Goal: Task Accomplishment & Management: Complete application form

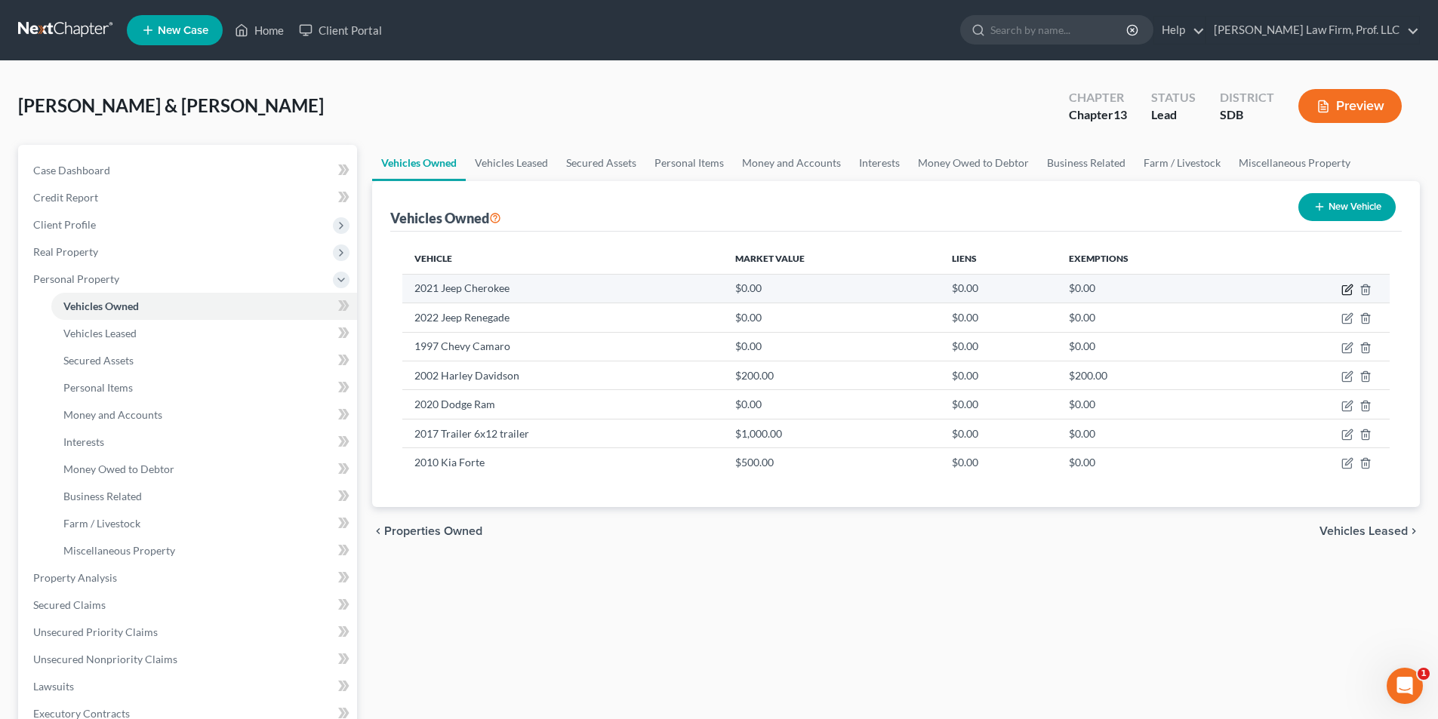
click at [1346, 288] on icon "button" at bounding box center [1348, 288] width 7 height 7
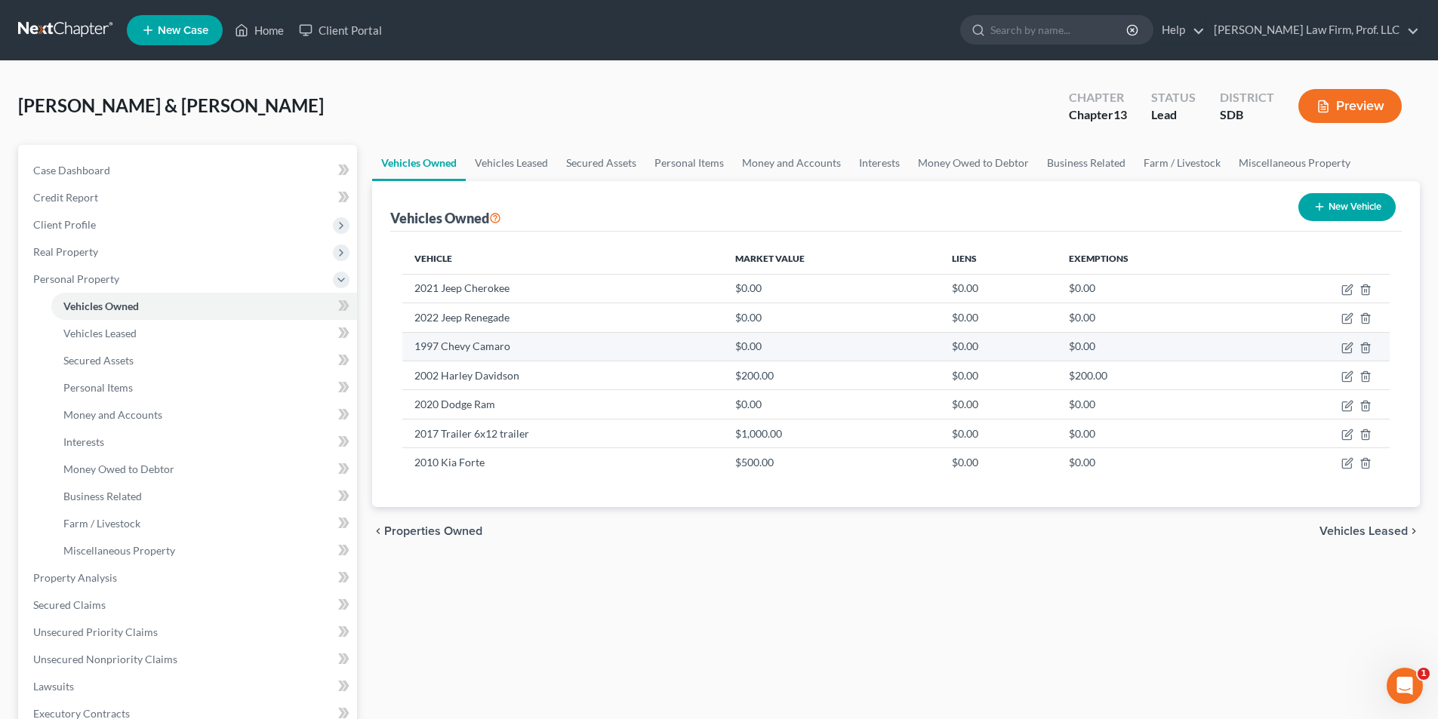
select select "0"
select select "5"
select select "2"
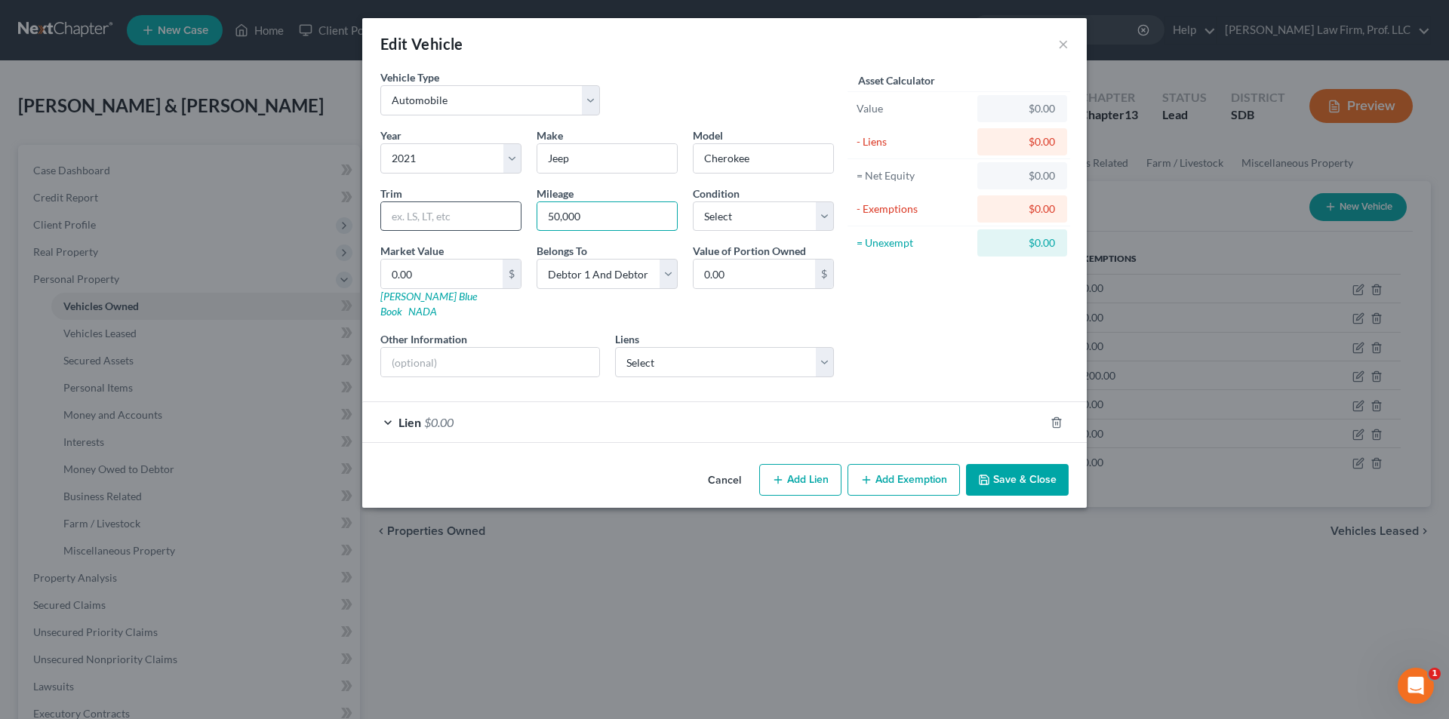
drag, startPoint x: 600, startPoint y: 218, endPoint x: 472, endPoint y: 215, distance: 127.6
click at [478, 214] on div "Year Select 2026 2025 2024 2023 2022 2021 2020 2019 2018 2017 2016 2015 2014 20…" at bounding box center [607, 259] width 469 height 262
type input "60000"
click at [448, 272] on input "0.00" at bounding box center [442, 274] width 122 height 29
type input "1"
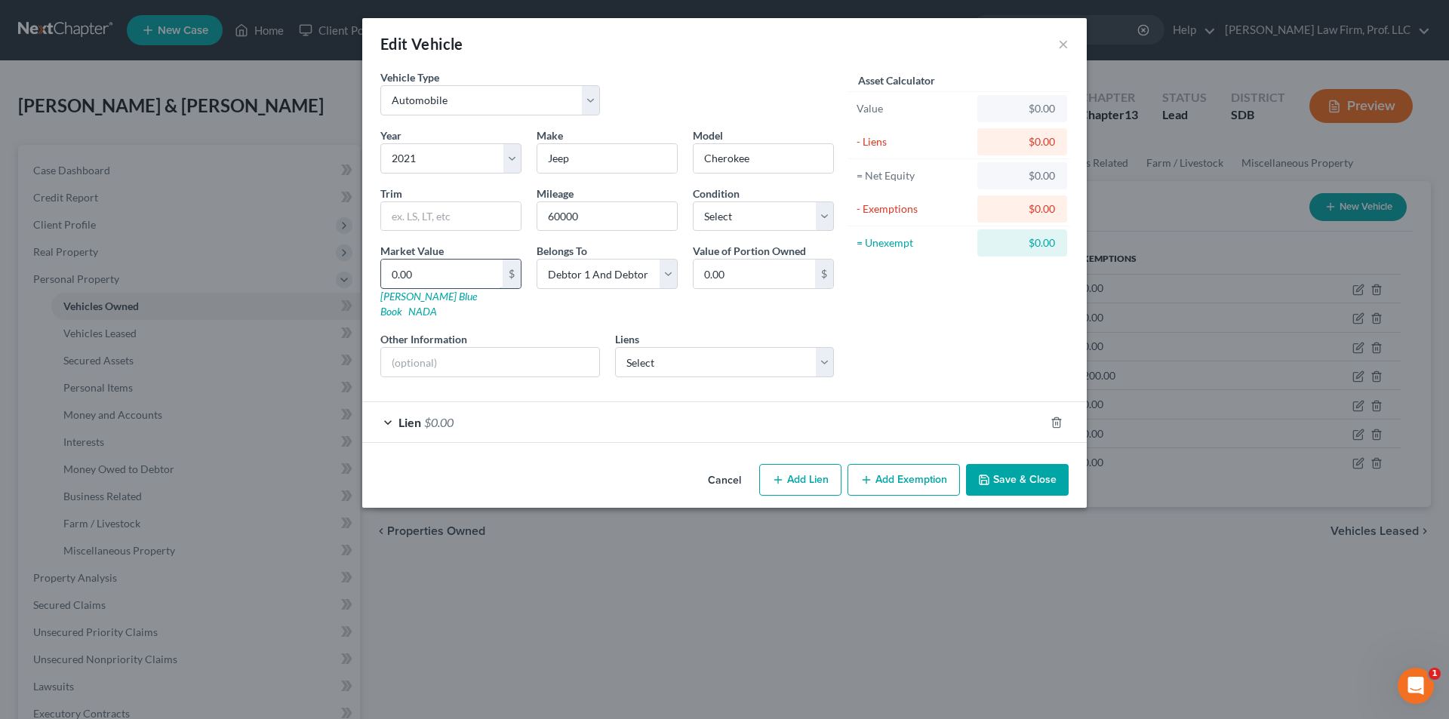
type input "1.00"
type input "15"
type input "15.00"
type input "150"
type input "150.00"
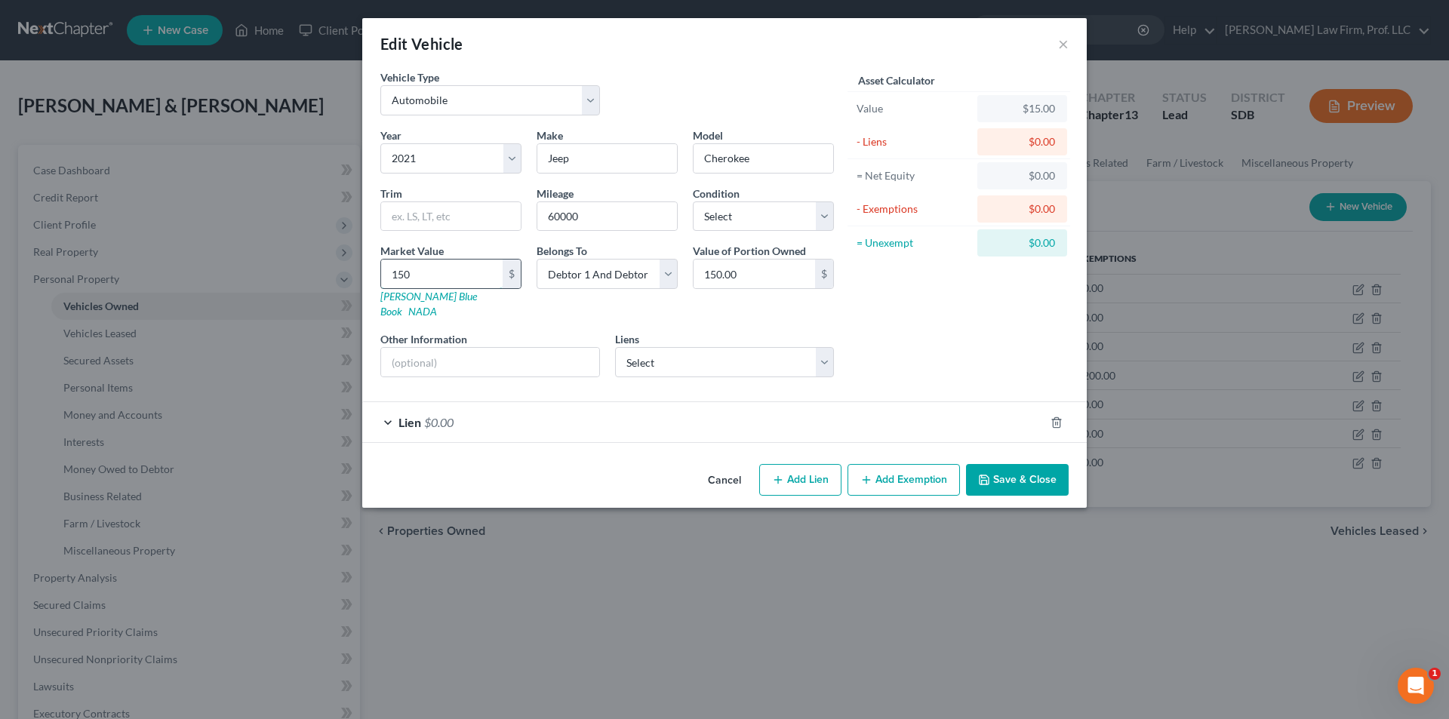
type input "1500"
type input "1,500.00"
type input "1,5000"
type input "15,000.00"
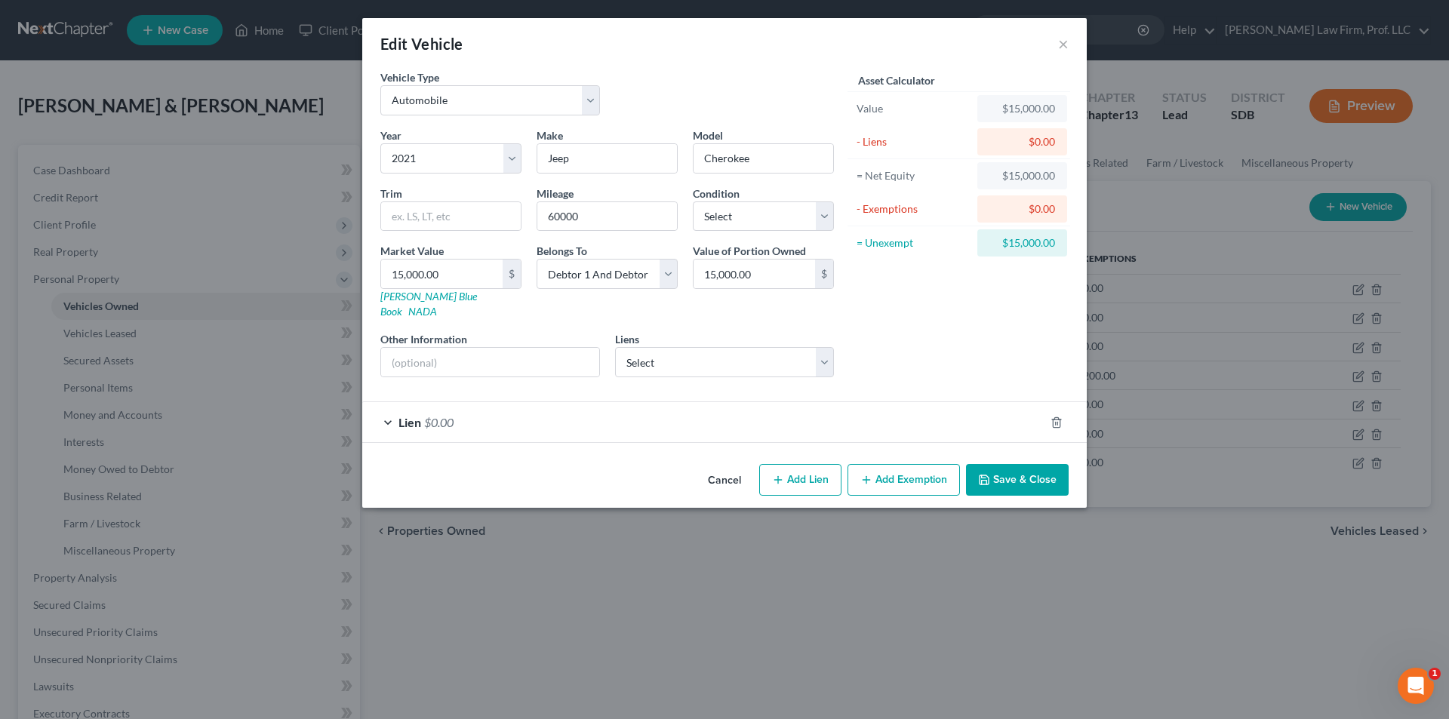
click at [494, 402] on div "Lien $0.00" at bounding box center [703, 422] width 682 height 40
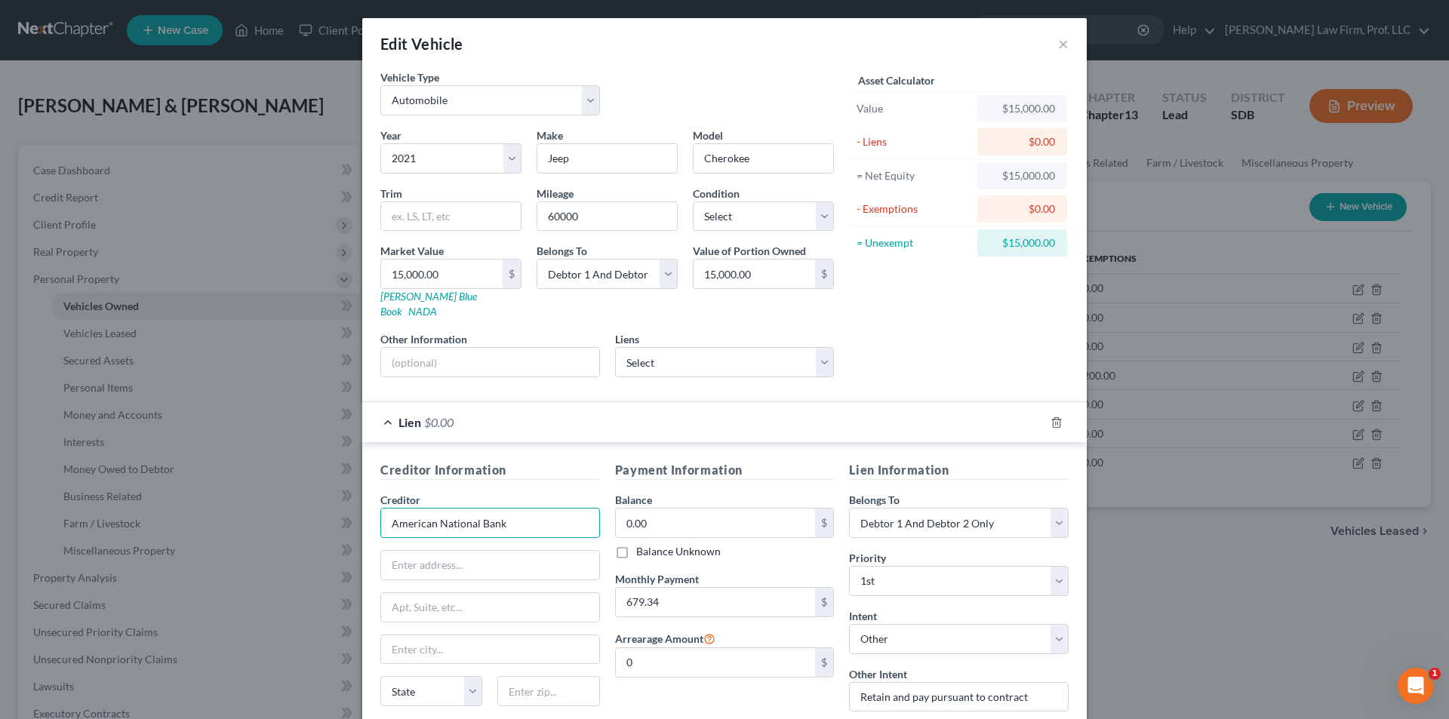
drag, startPoint x: 528, startPoint y: 510, endPoint x: 547, endPoint y: 500, distance: 21.6
click at [529, 510] on input "American National Bank" at bounding box center [490, 523] width 220 height 30
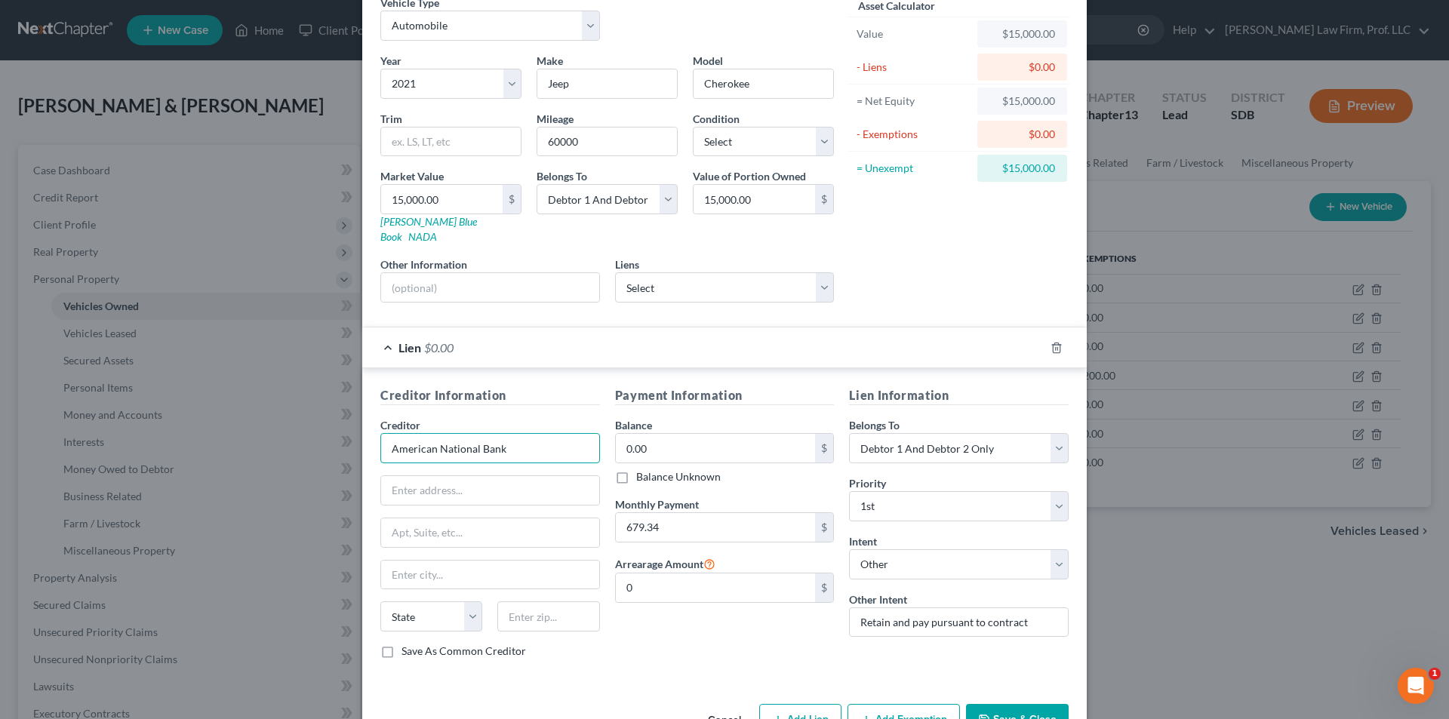
scroll to position [75, 0]
click at [656, 435] on input "0.00" at bounding box center [716, 447] width 200 height 29
type input "20,000.00"
click at [687, 518] on input "679.34" at bounding box center [716, 526] width 200 height 29
type input "417.86"
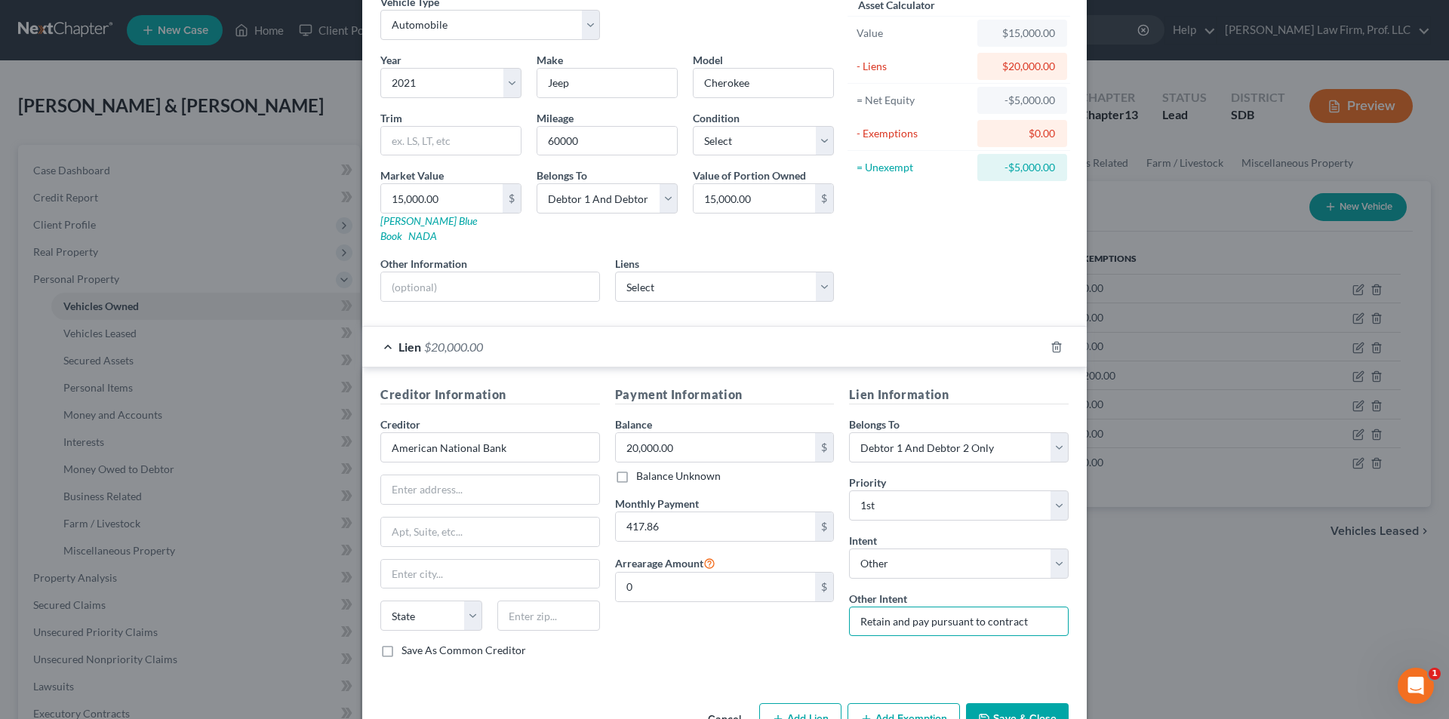
click at [1040, 612] on input "Retain and pay pursuant to contract" at bounding box center [959, 622] width 220 height 30
click at [1038, 611] on input "Retain and pay pursuant to contract" at bounding box center [959, 622] width 220 height 30
drag, startPoint x: 1035, startPoint y: 604, endPoint x: 811, endPoint y: 598, distance: 225.0
click at [811, 598] on div "Creditor Information Creditor * American National Bank State [US_STATE] AK AR A…" at bounding box center [724, 528] width 703 height 285
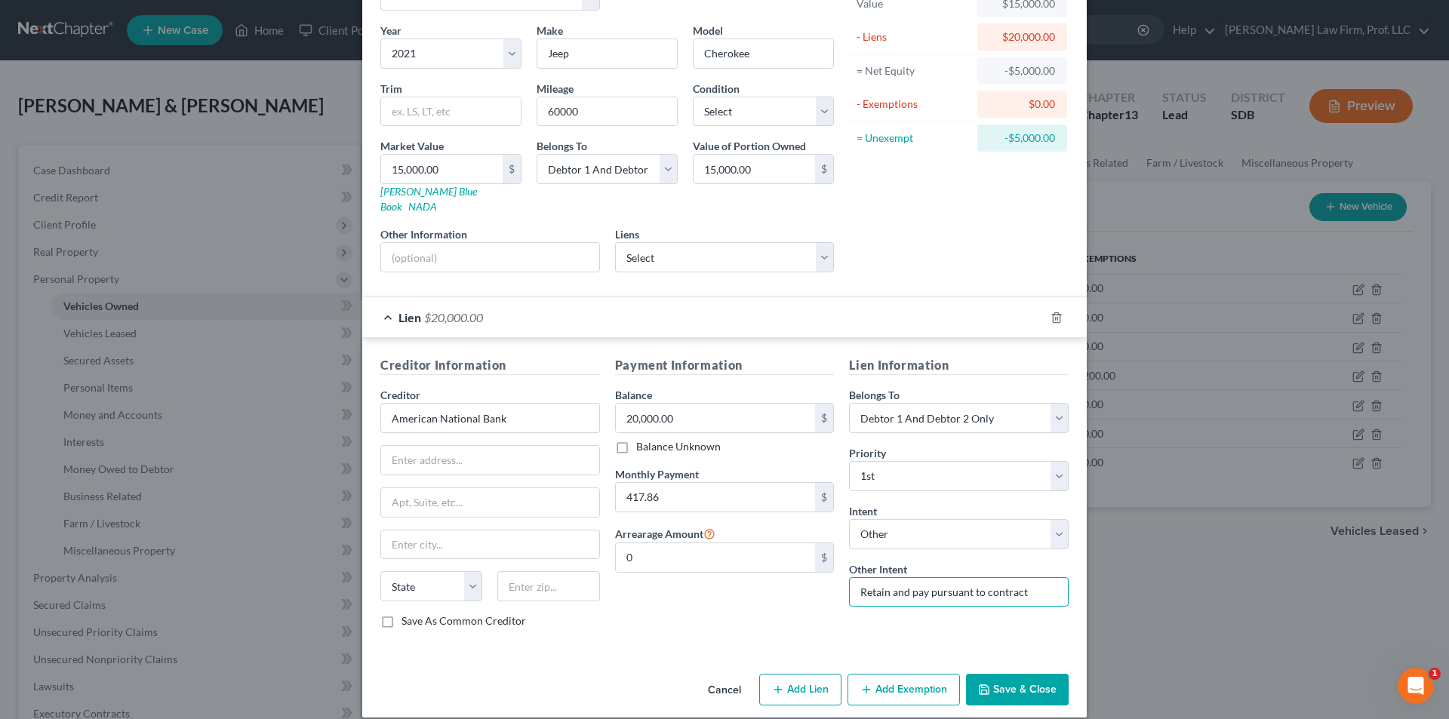
scroll to position [106, 0]
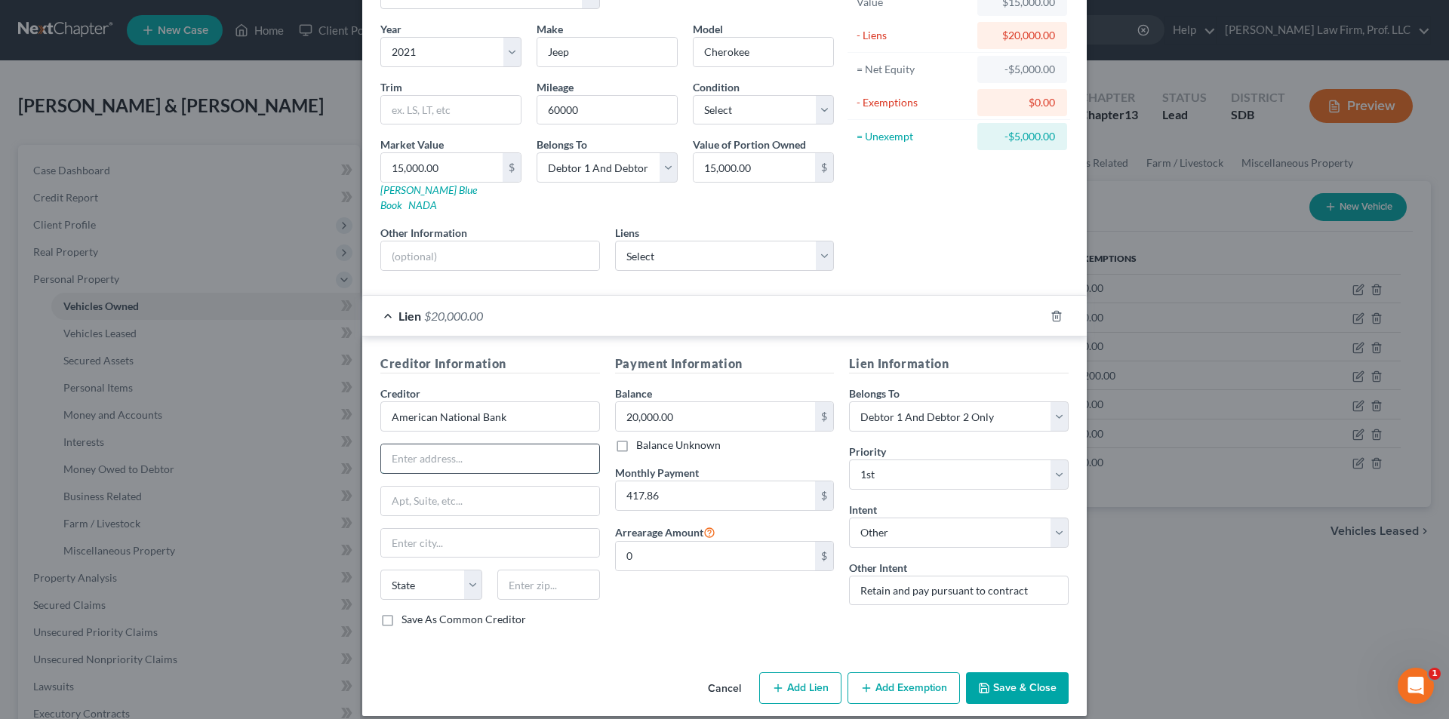
click at [444, 448] on input "text" at bounding box center [490, 458] width 218 height 29
type input "[STREET_ADDRESS]"
type input "[GEOGRAPHIC_DATA]"
select select "30"
type input "68114"
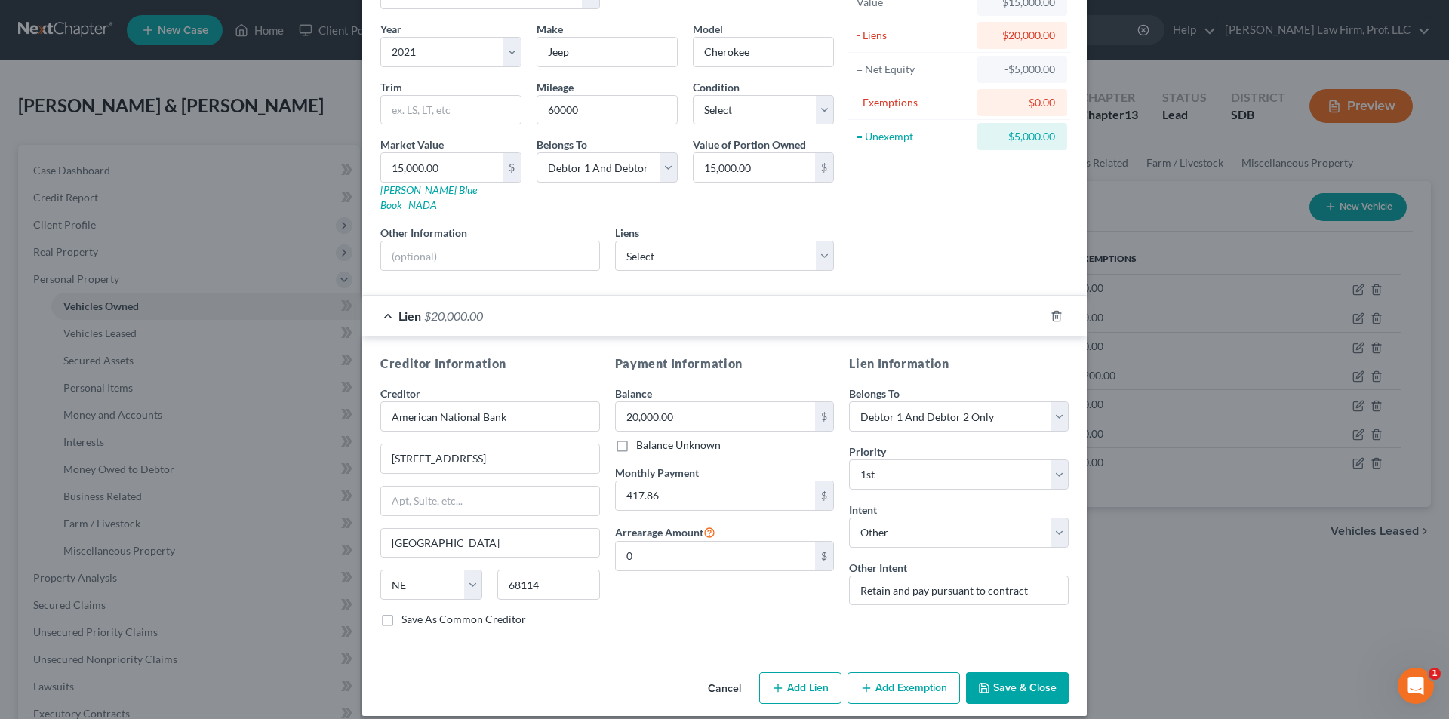
click at [997, 672] on button "Save & Close" at bounding box center [1017, 688] width 103 height 32
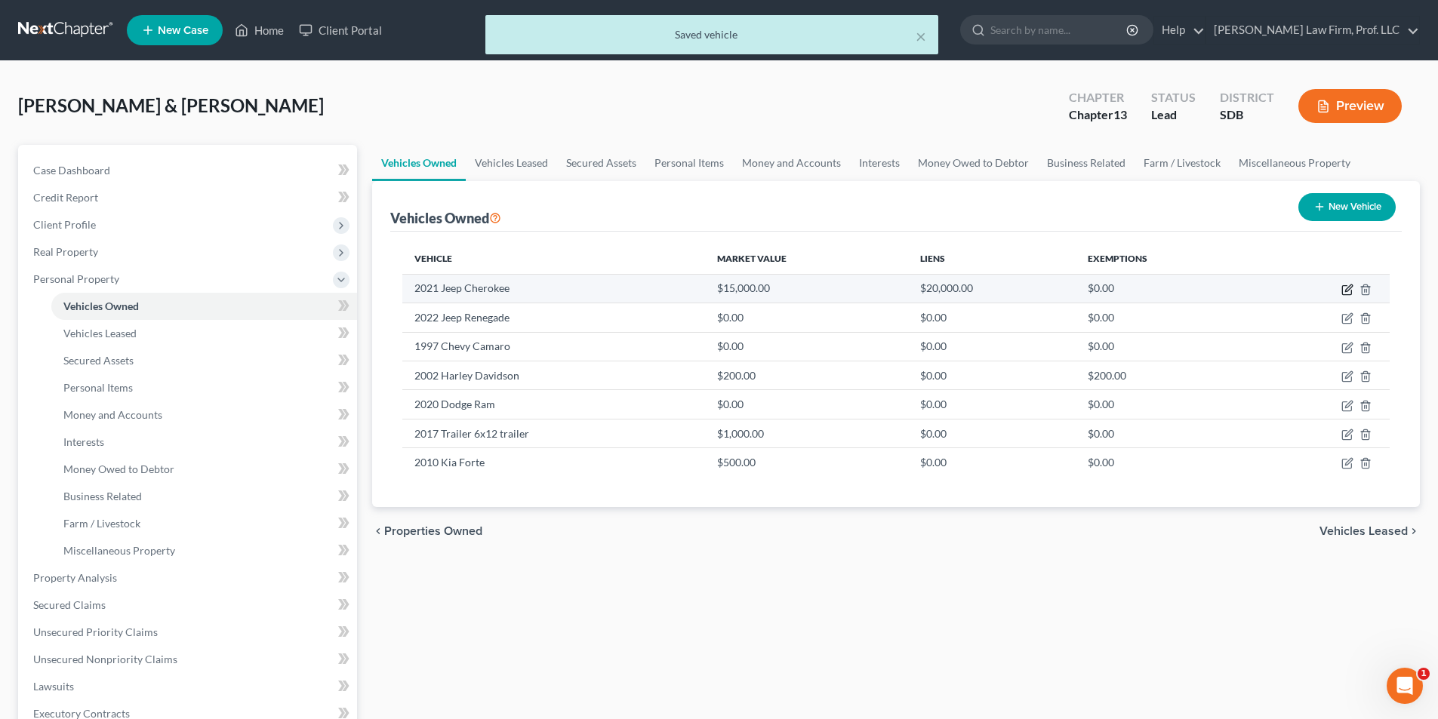
click at [1352, 289] on icon "button" at bounding box center [1347, 290] width 12 height 12
select select "0"
select select "5"
select select "2"
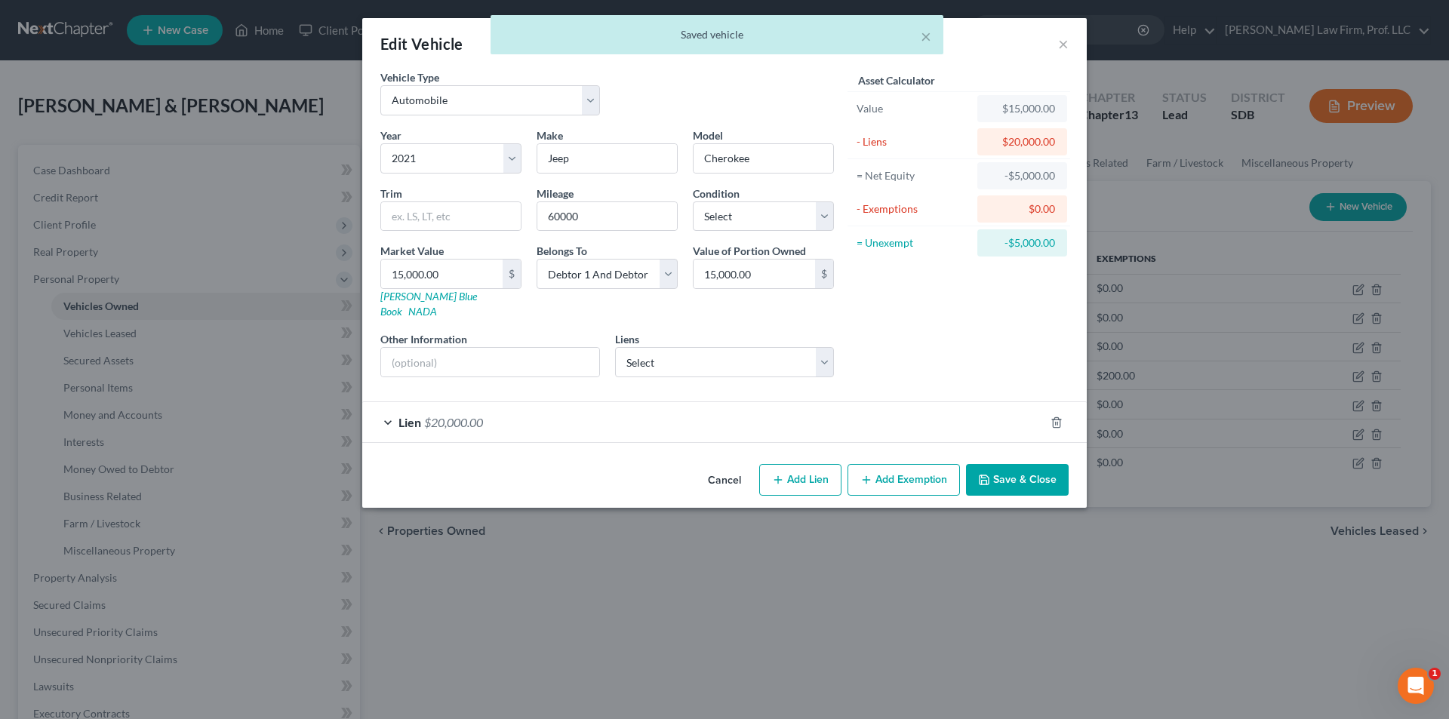
click at [916, 469] on button "Add Exemption" at bounding box center [903, 480] width 112 height 32
select select "2"
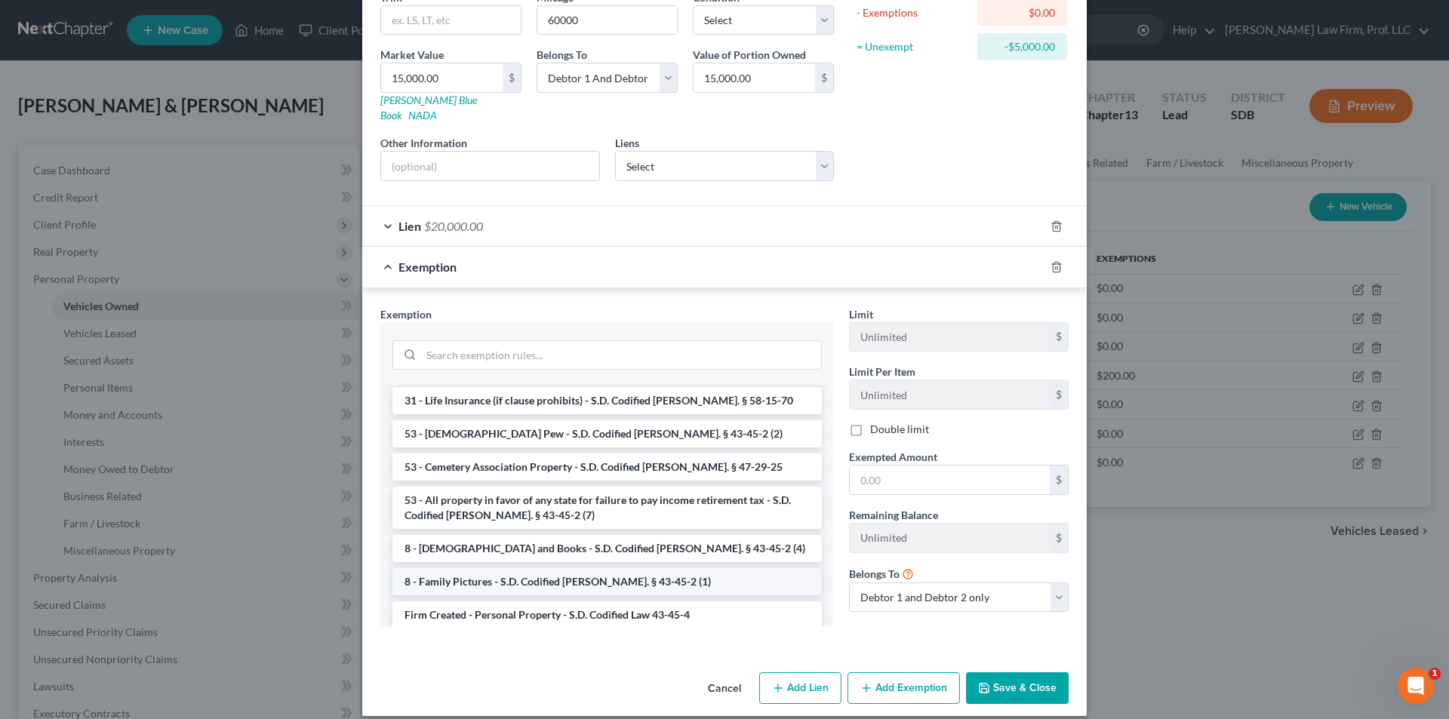
scroll to position [1014, 0]
click at [531, 599] on li "Firm Created - Personal Property - S.D. Codified Law 43-45-4" at bounding box center [606, 612] width 429 height 27
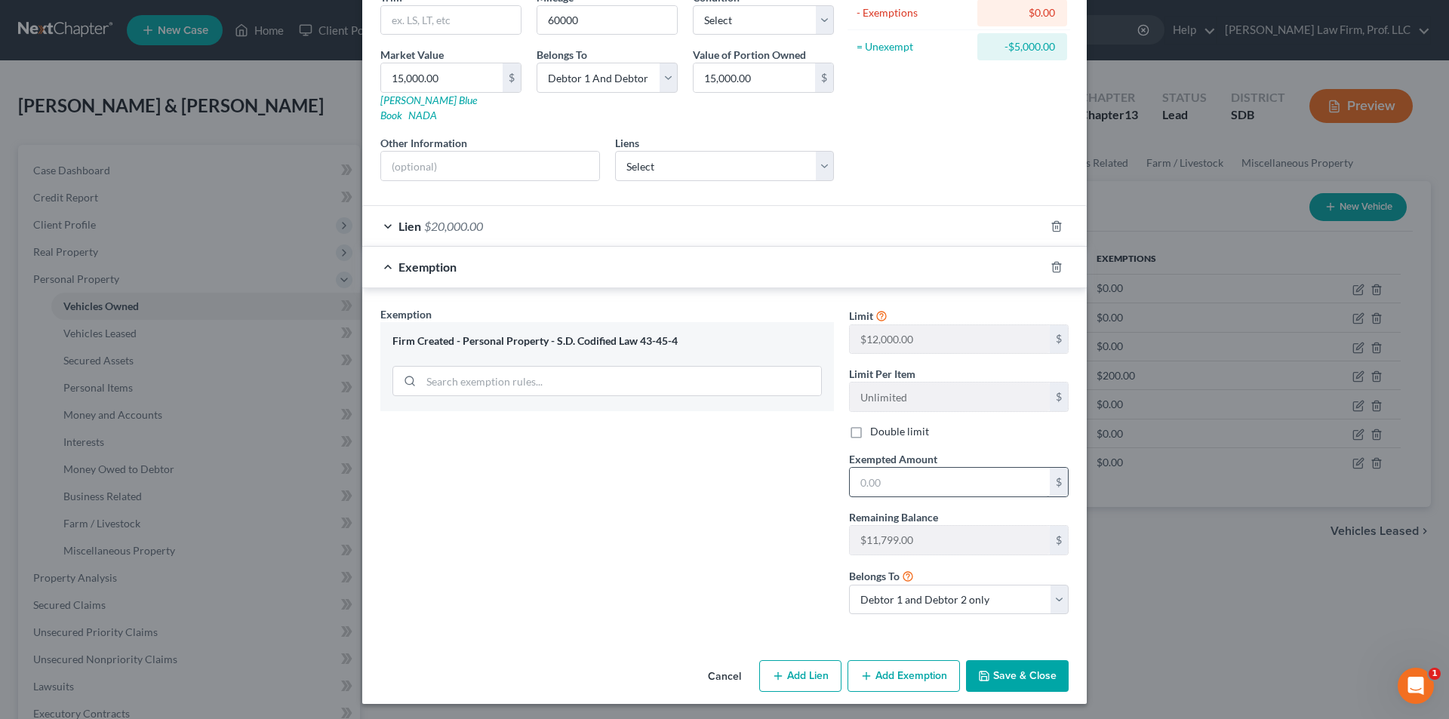
scroll to position [184, 0]
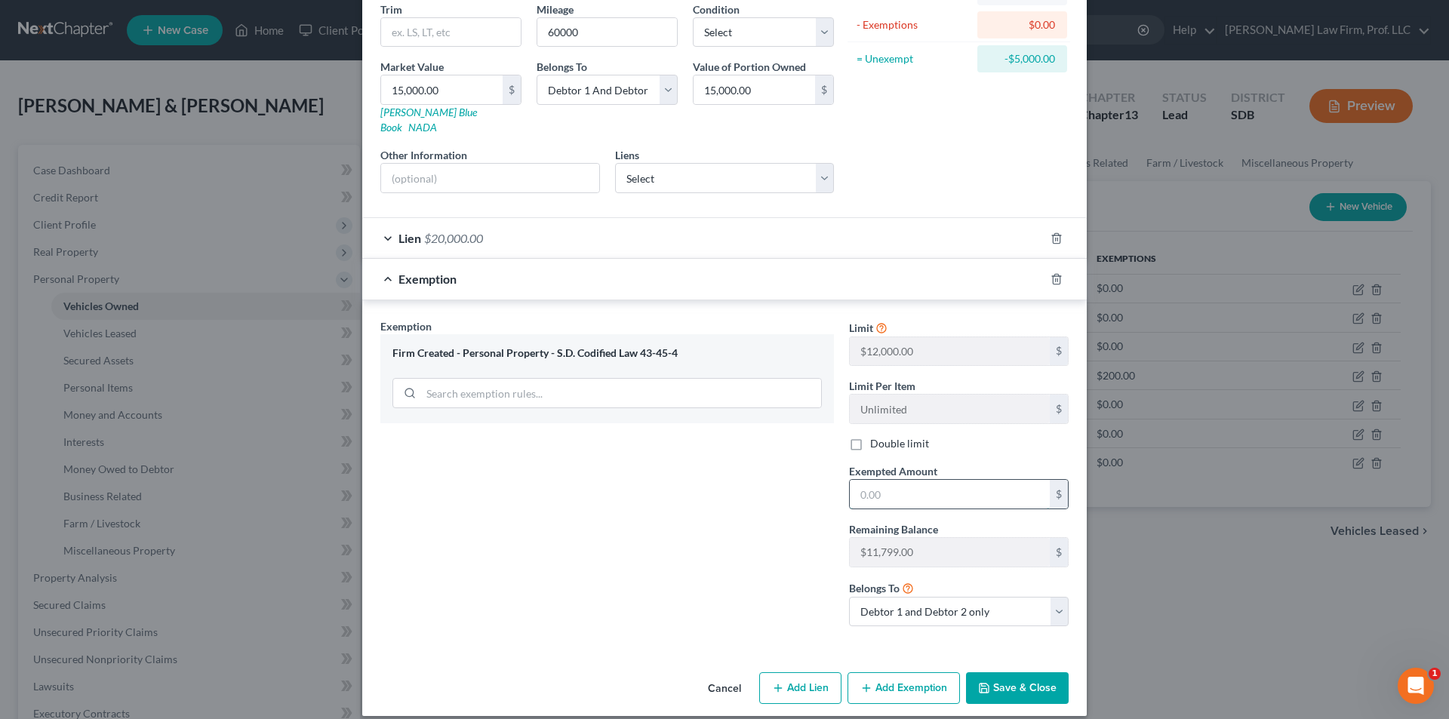
drag, startPoint x: 910, startPoint y: 478, endPoint x: 847, endPoint y: 482, distance: 63.5
click at [910, 480] on input "text" at bounding box center [950, 494] width 200 height 29
type input "1.00"
click at [1001, 674] on button "Save & Close" at bounding box center [1017, 688] width 103 height 32
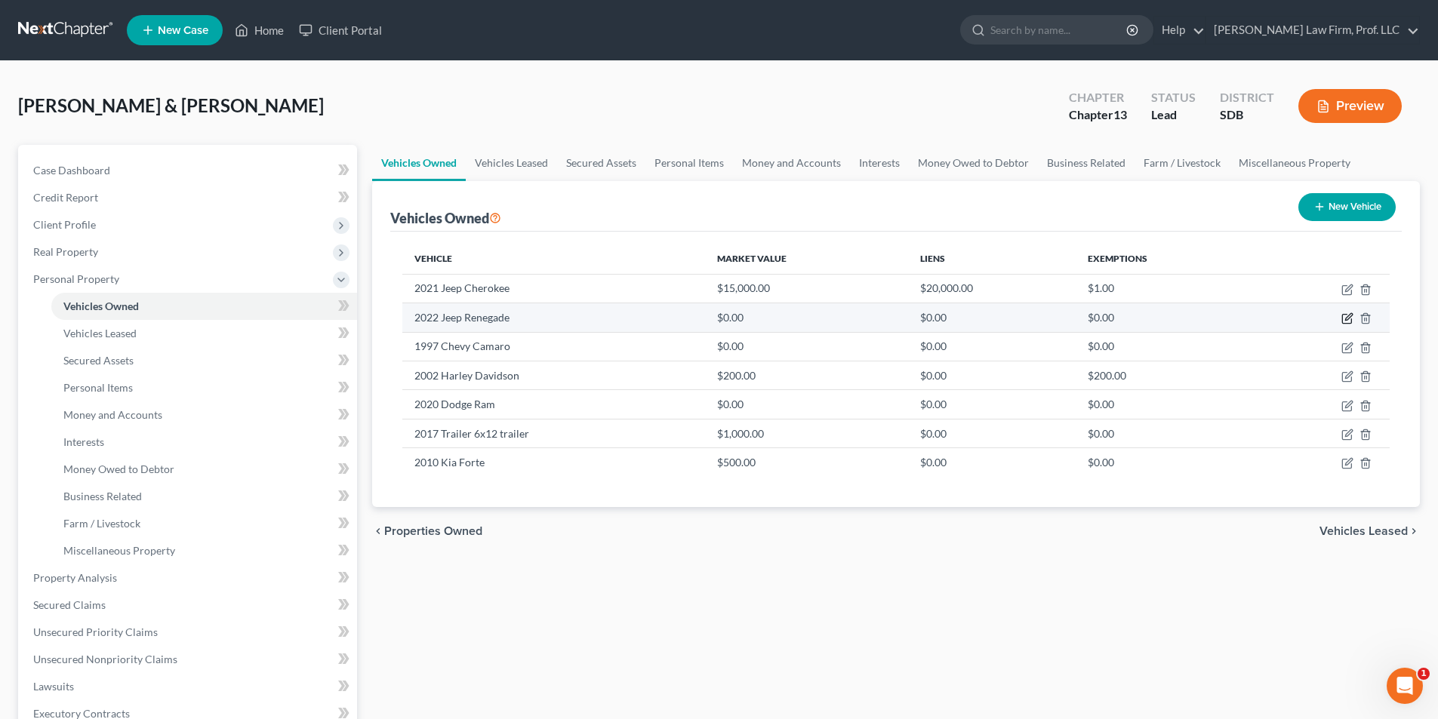
click at [1344, 316] on icon "button" at bounding box center [1347, 318] width 12 height 12
select select "0"
select select "4"
select select "2"
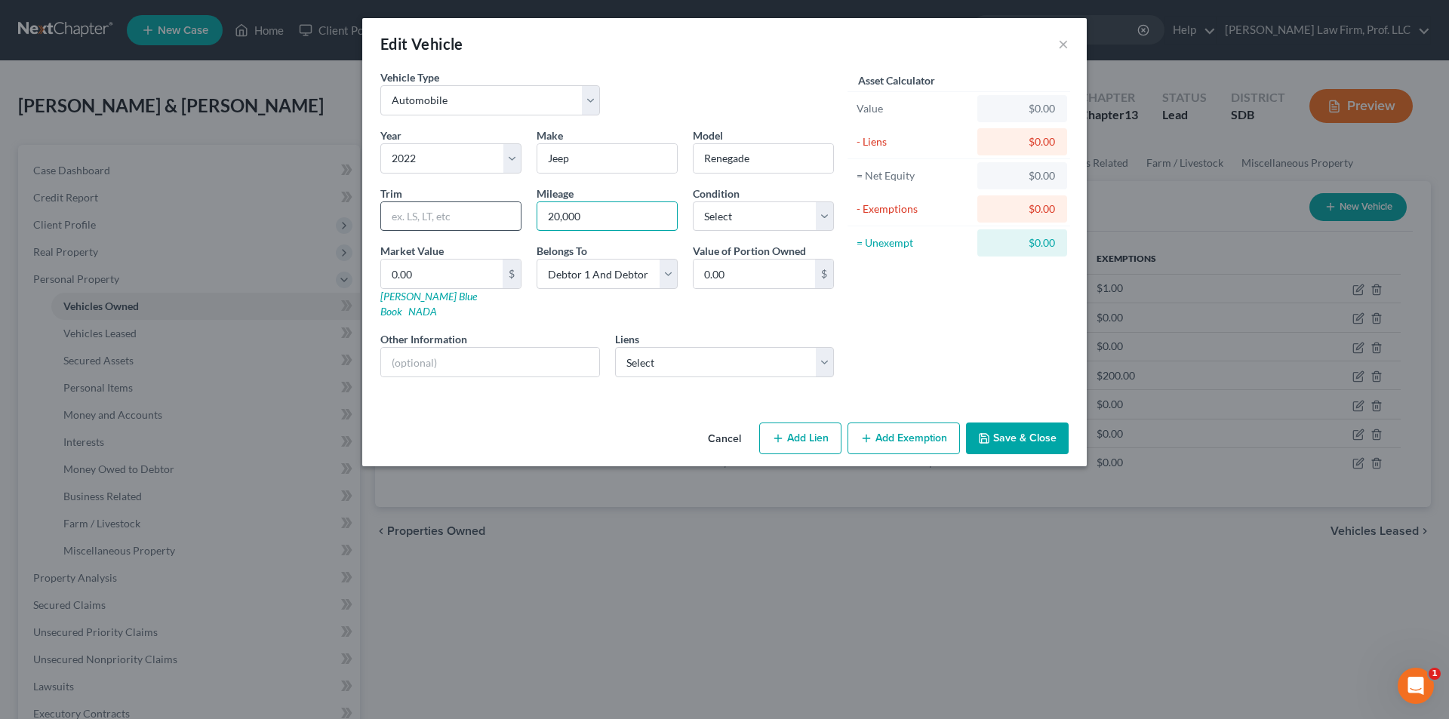
drag, startPoint x: 592, startPoint y: 221, endPoint x: 413, endPoint y: 205, distance: 180.3
click at [413, 205] on div "Year Select 2026 2025 2024 2023 2022 2021 2020 2019 2018 2017 2016 2015 2014 20…" at bounding box center [607, 259] width 469 height 262
type input "30000"
click at [435, 266] on input "0.00" at bounding box center [442, 274] width 122 height 29
type input "1"
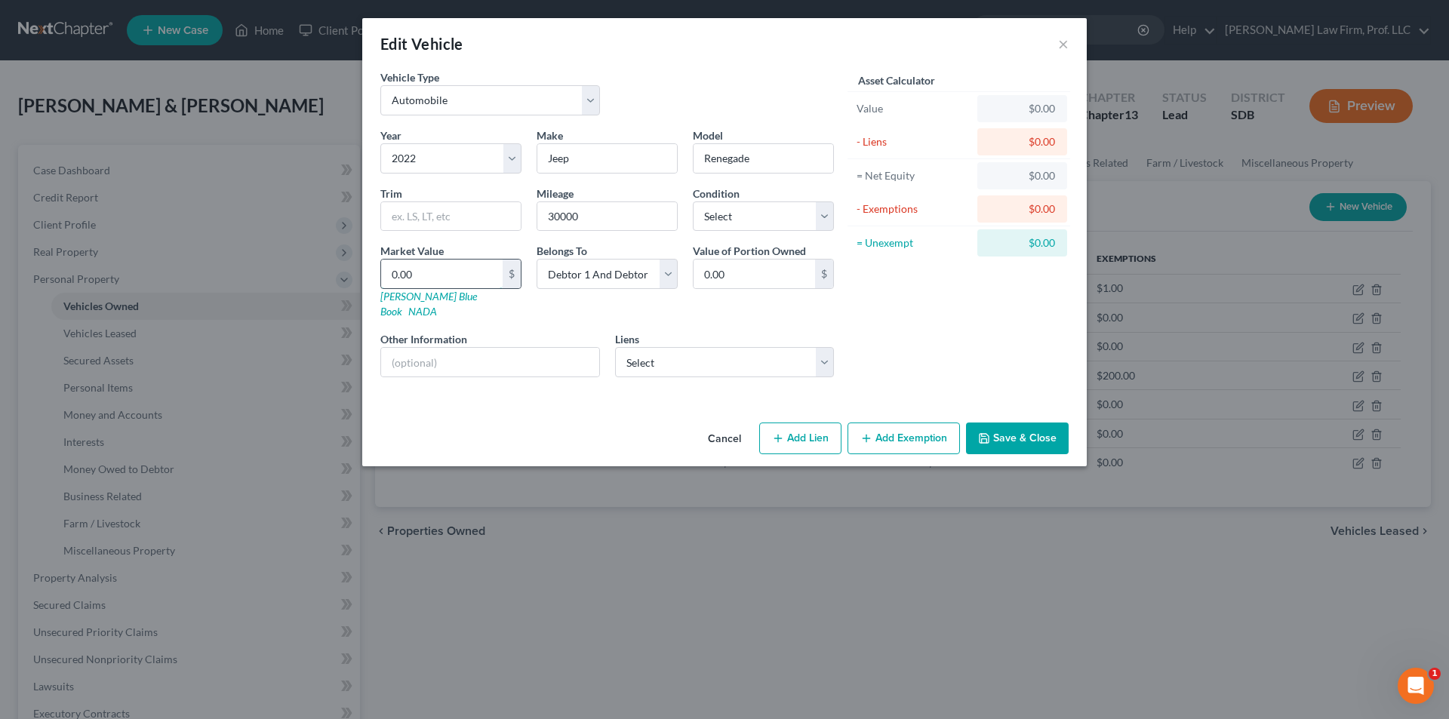
type input "1.00"
type input "16"
type input "16.00"
type input "160"
type input "160.00"
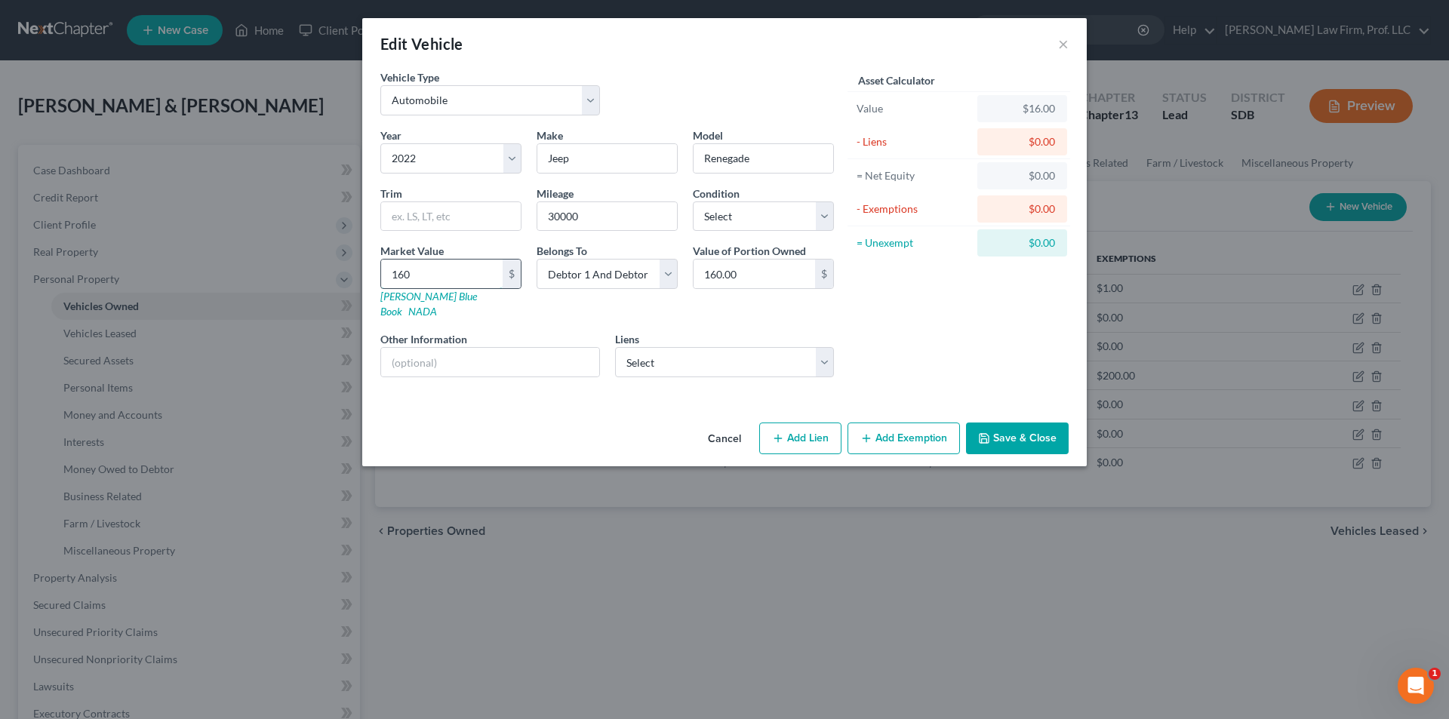
type input "1600"
type input "1,600.00"
type input "1,6000"
type input "16,000.00"
type input "16,000"
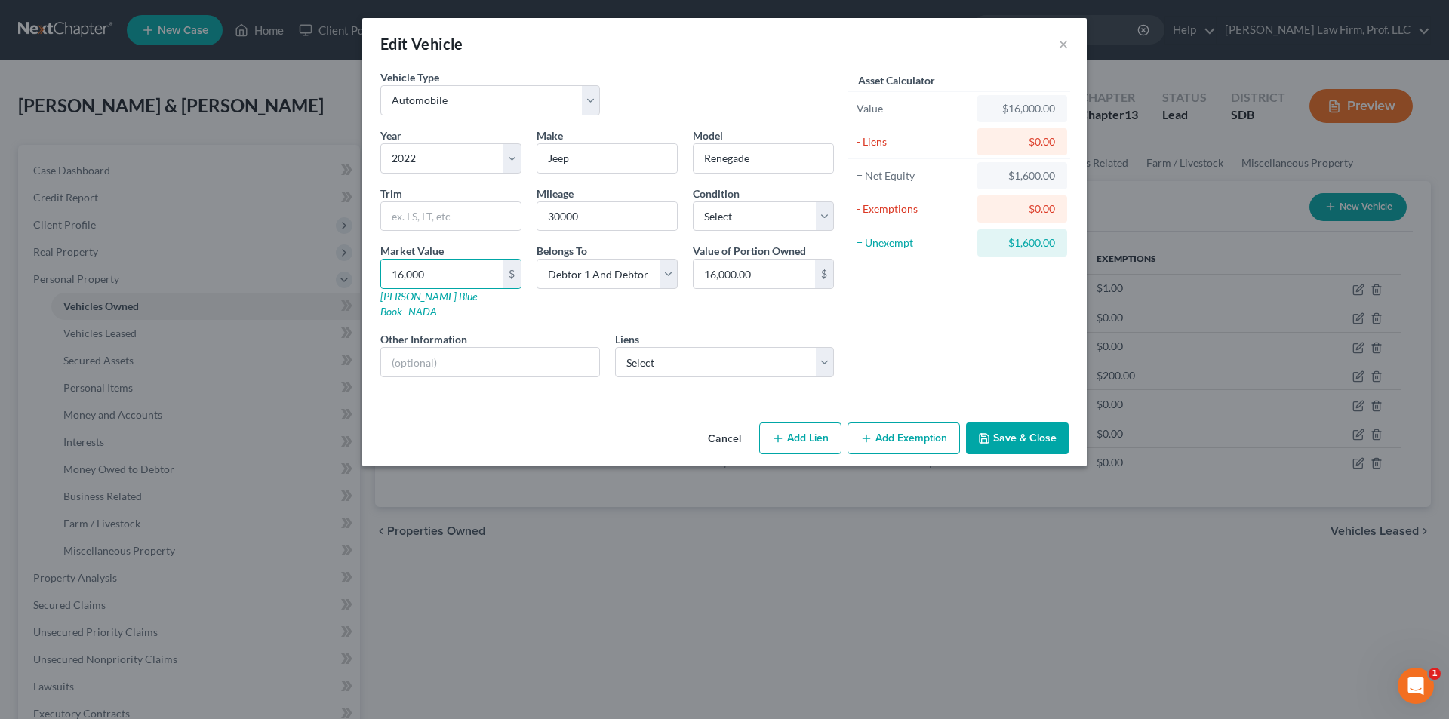
click at [697, 331] on div "Liens Select First Bank & Trust - $72,201.41 ?????? - $4,713.97" at bounding box center [725, 354] width 220 height 46
click at [697, 347] on select "Select First Bank & Trust - $72,201.41 ?????? - $4,713.97" at bounding box center [725, 362] width 220 height 30
drag, startPoint x: 697, startPoint y: 340, endPoint x: 710, endPoint y: 343, distance: 13.2
click at [697, 347] on select "Select First Bank & Trust - $72,201.41 ?????? - $4,713.97" at bounding box center [725, 362] width 220 height 30
click at [800, 423] on button "Add Lien" at bounding box center [800, 439] width 82 height 32
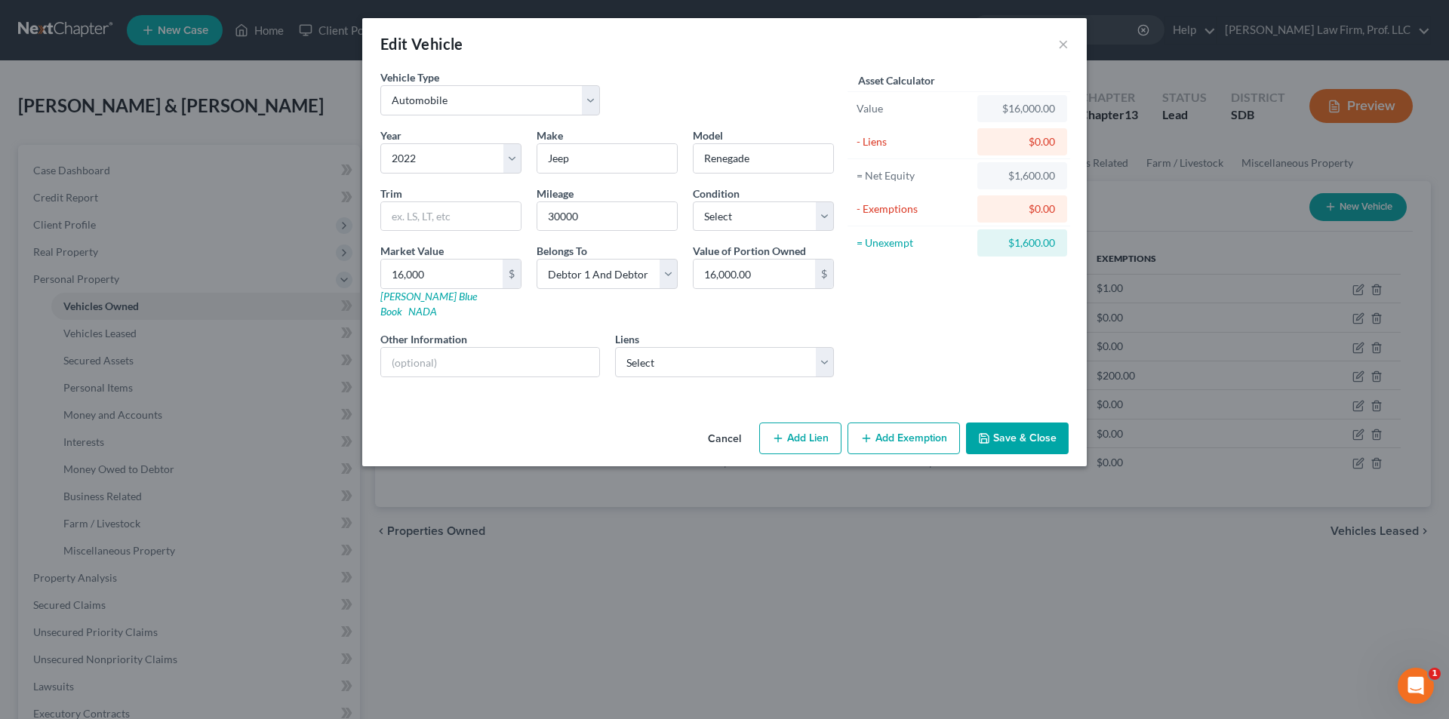
select select "2"
select select "0"
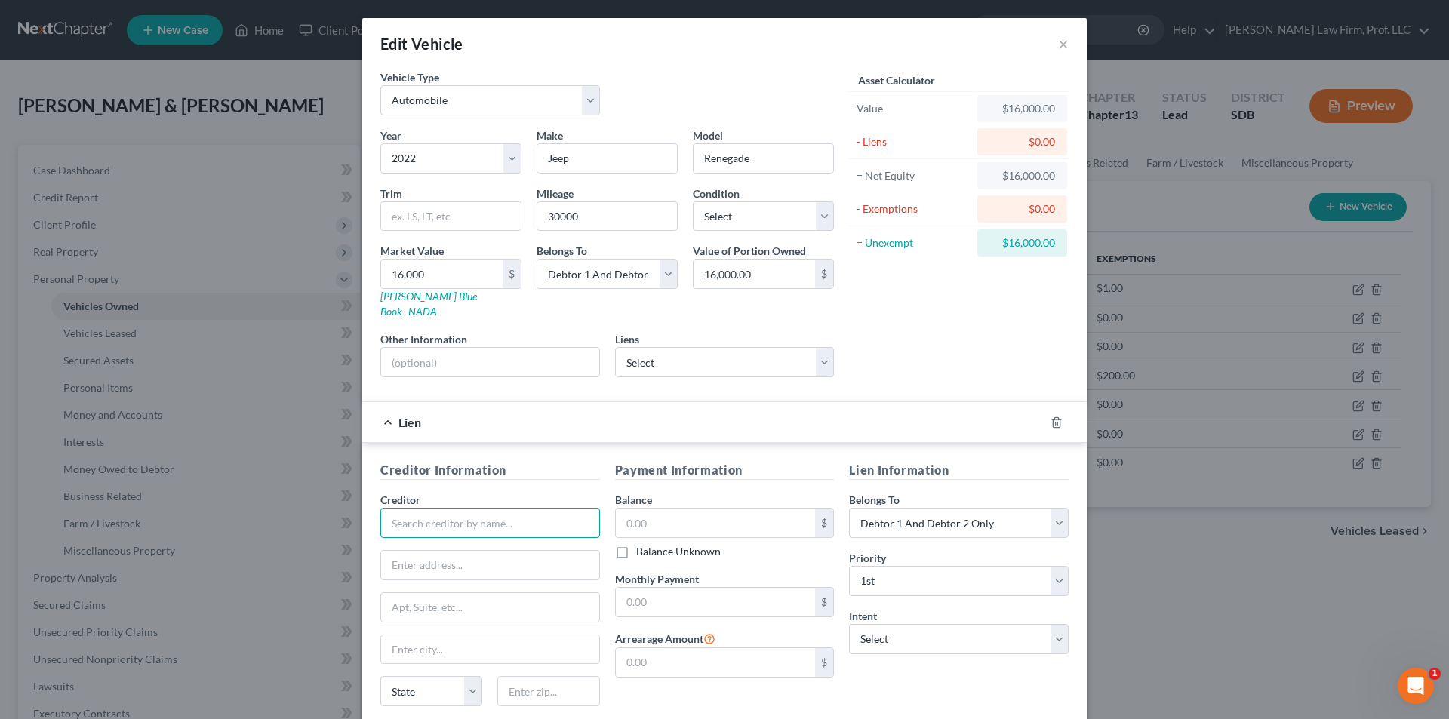
click at [443, 520] on input "text" at bounding box center [490, 523] width 220 height 30
drag, startPoint x: 529, startPoint y: 514, endPoint x: 362, endPoint y: 500, distance: 167.3
click at [362, 500] on div "Creditor Information Creditor * Chrysler Capital Leasing State [US_STATE] AK AR…" at bounding box center [724, 600] width 724 height 315
type input "Stellantis Financial Services, Inc."
type input "Attn: Bankruptcy Department"
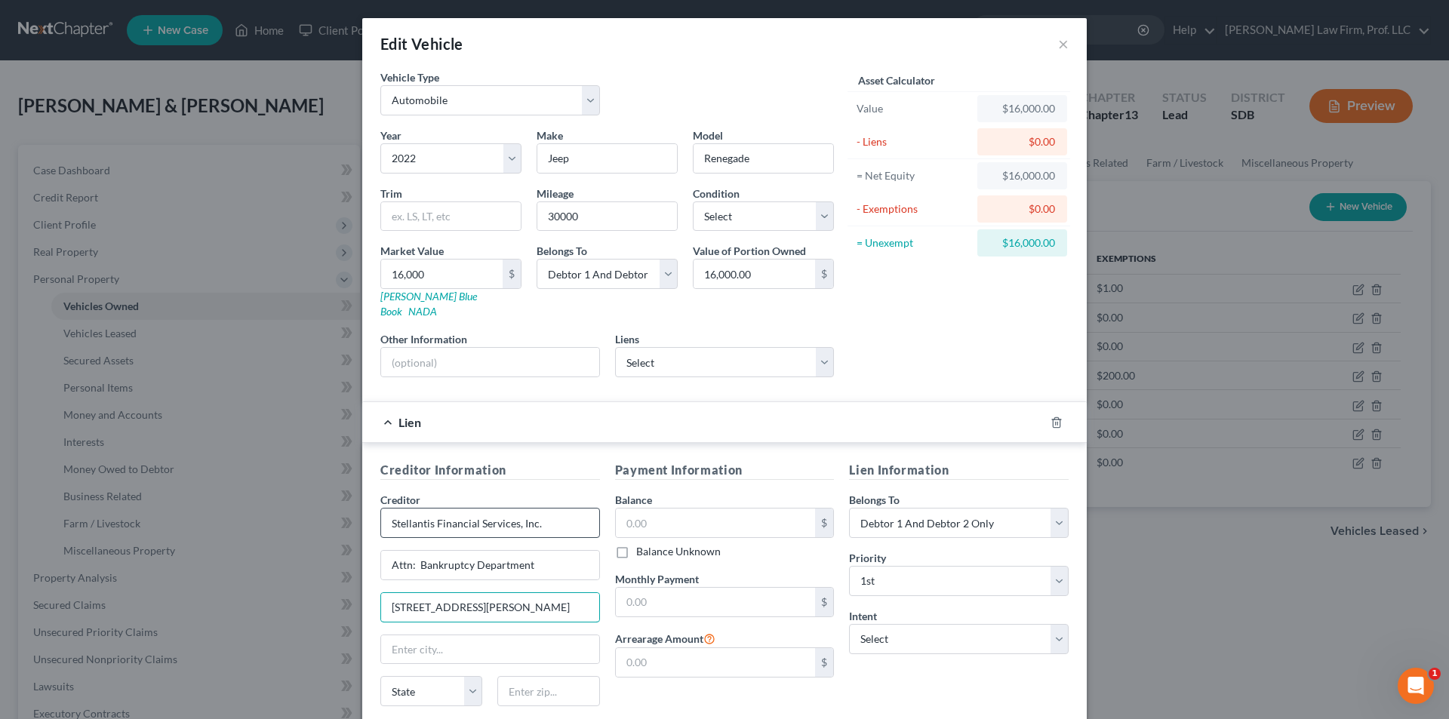
type input "[STREET_ADDRESS][PERSON_NAME]"
type input "[GEOGRAPHIC_DATA]"
select select "10"
type input "30339"
click at [654, 509] on input "text" at bounding box center [716, 523] width 200 height 29
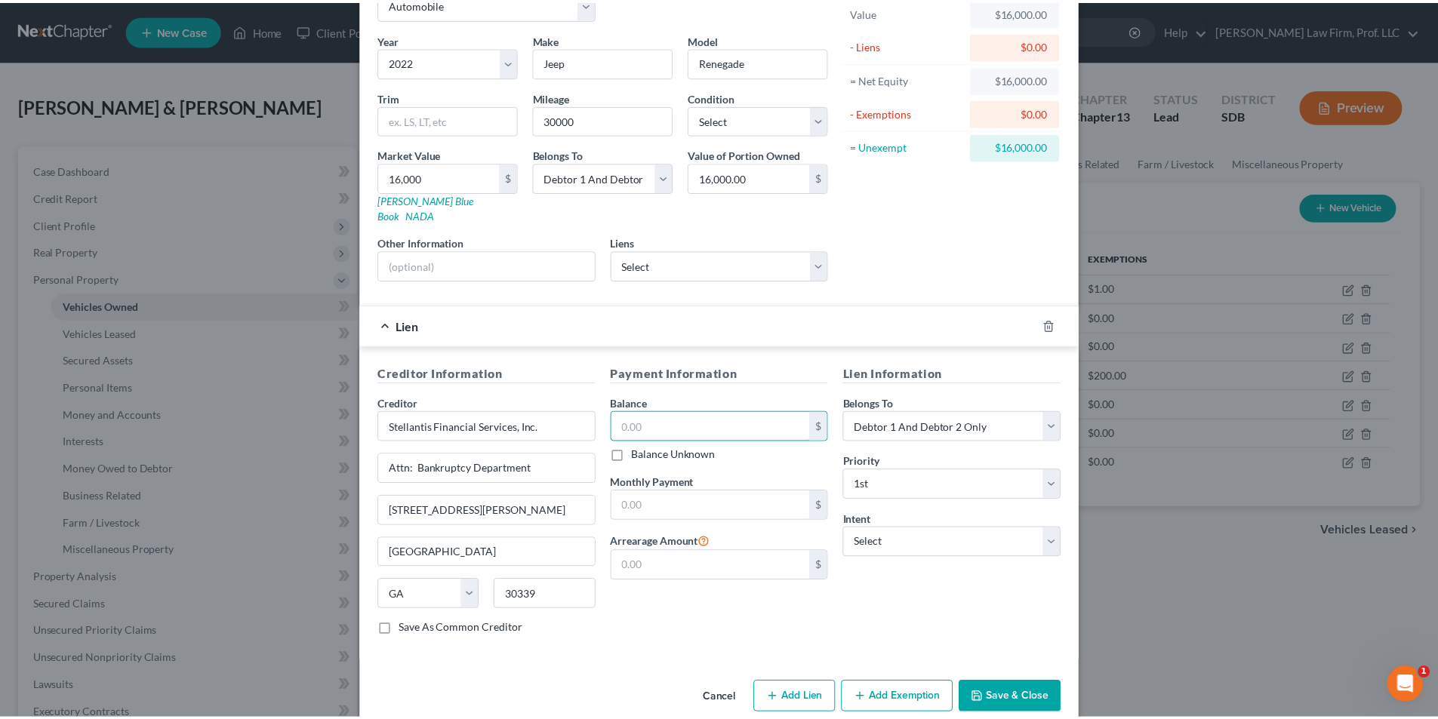
scroll to position [106, 0]
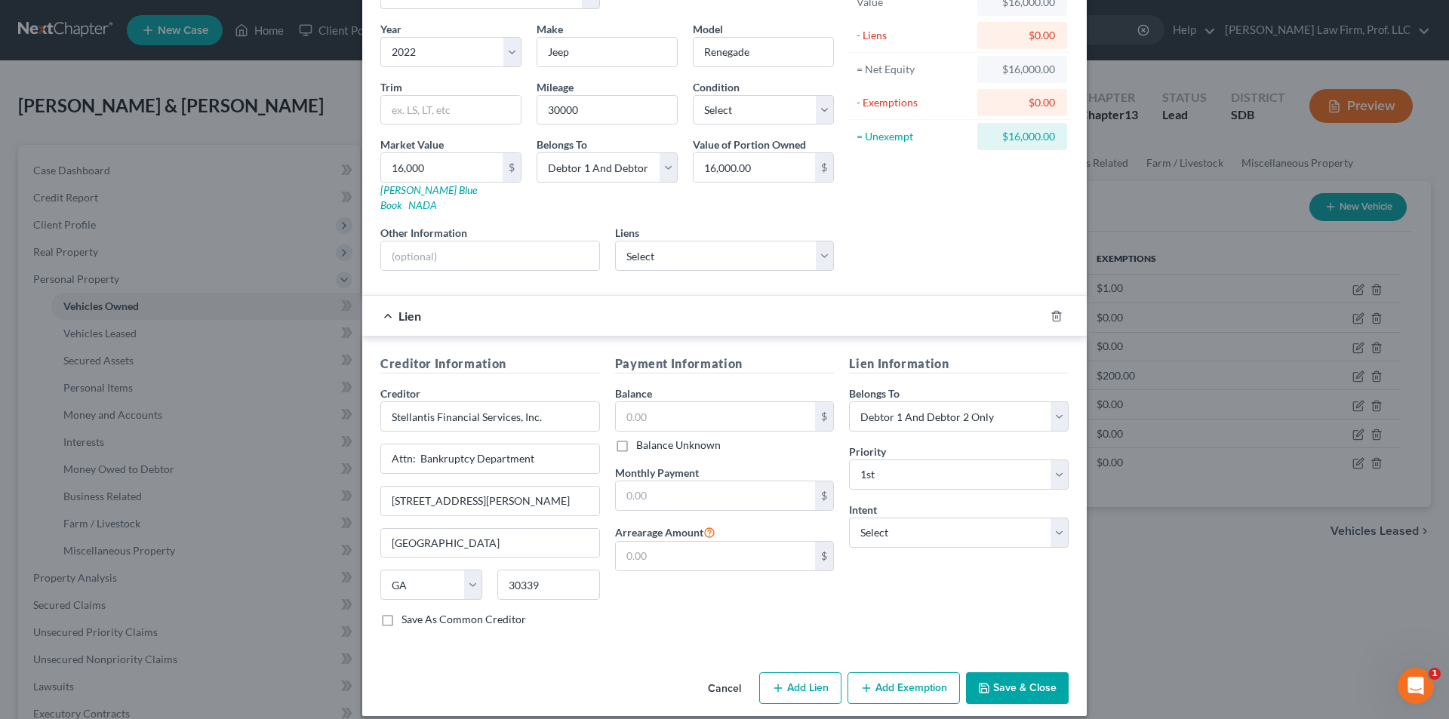
click at [719, 675] on button "Cancel" at bounding box center [724, 689] width 57 height 30
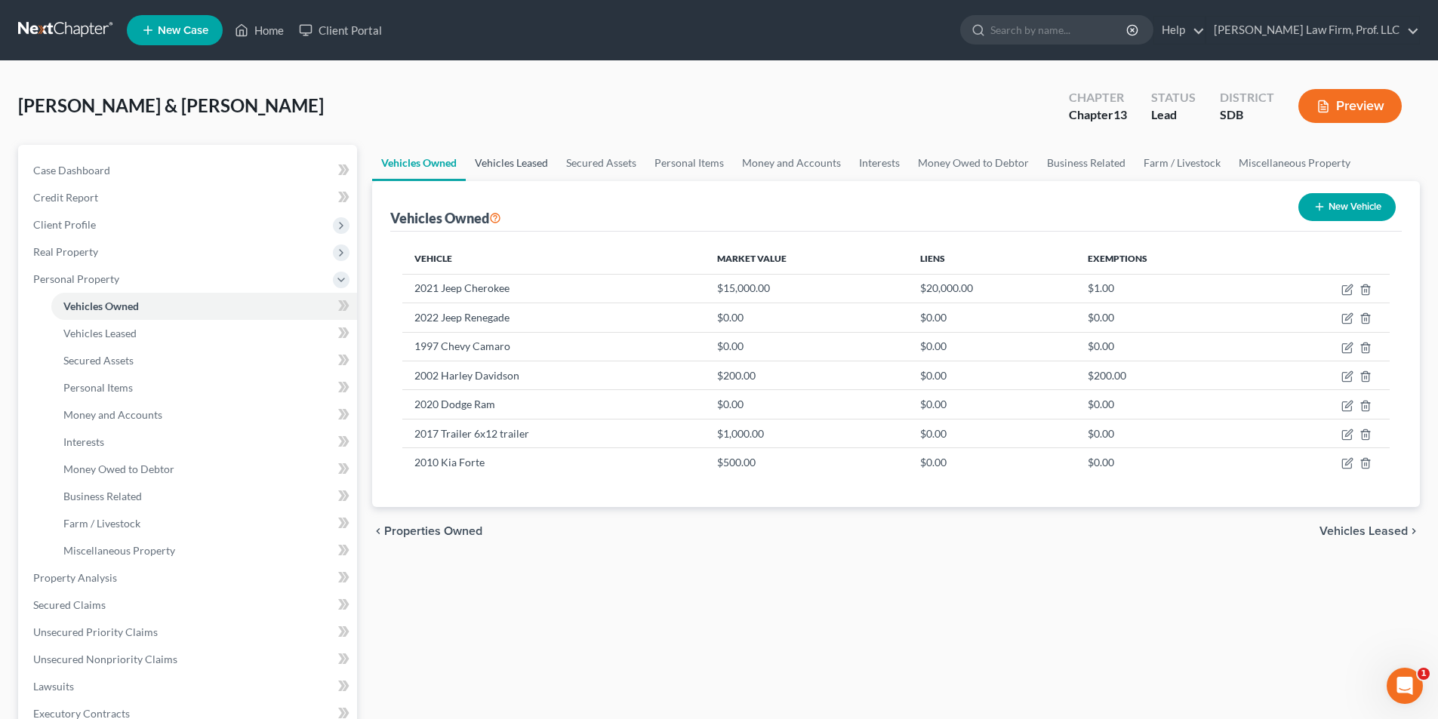
click at [506, 158] on link "Vehicles Leased" at bounding box center [511, 163] width 91 height 36
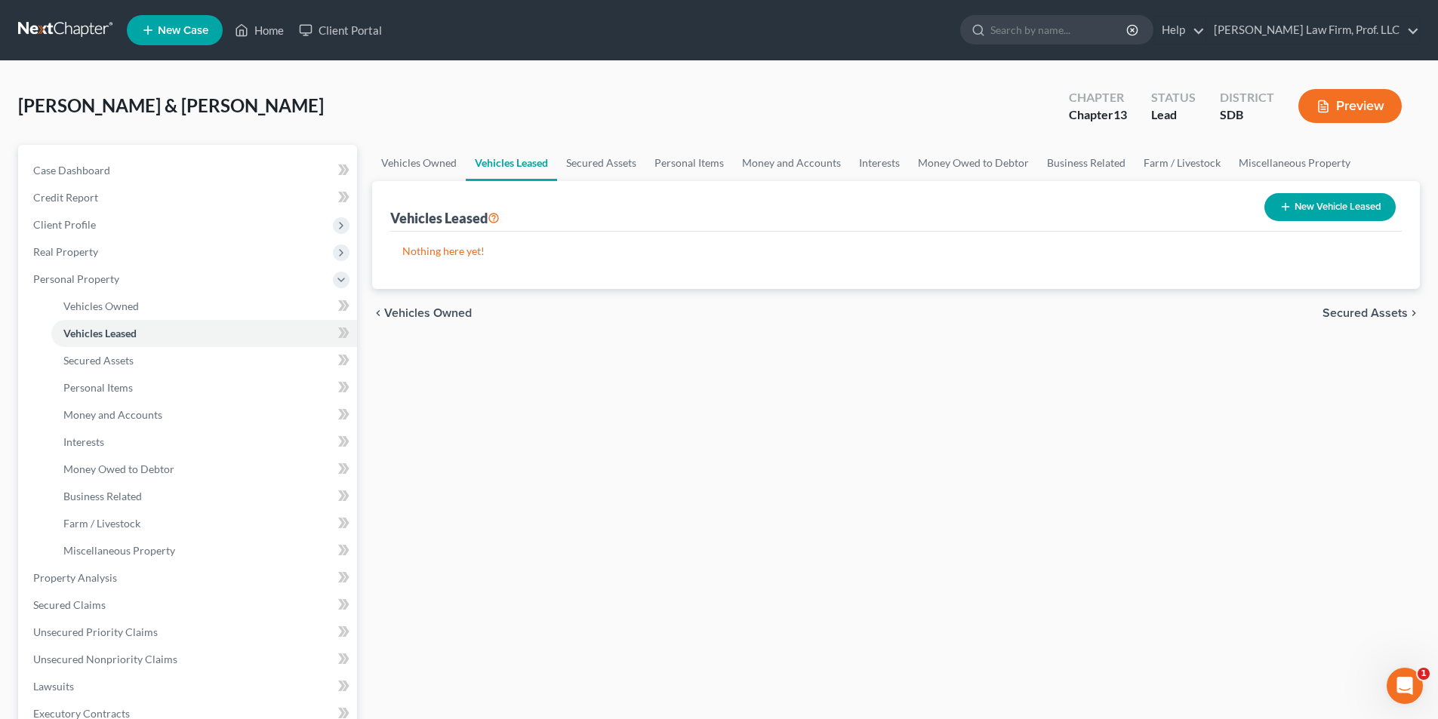
click at [1330, 205] on button "New Vehicle Leased" at bounding box center [1329, 207] width 131 height 28
select select "2"
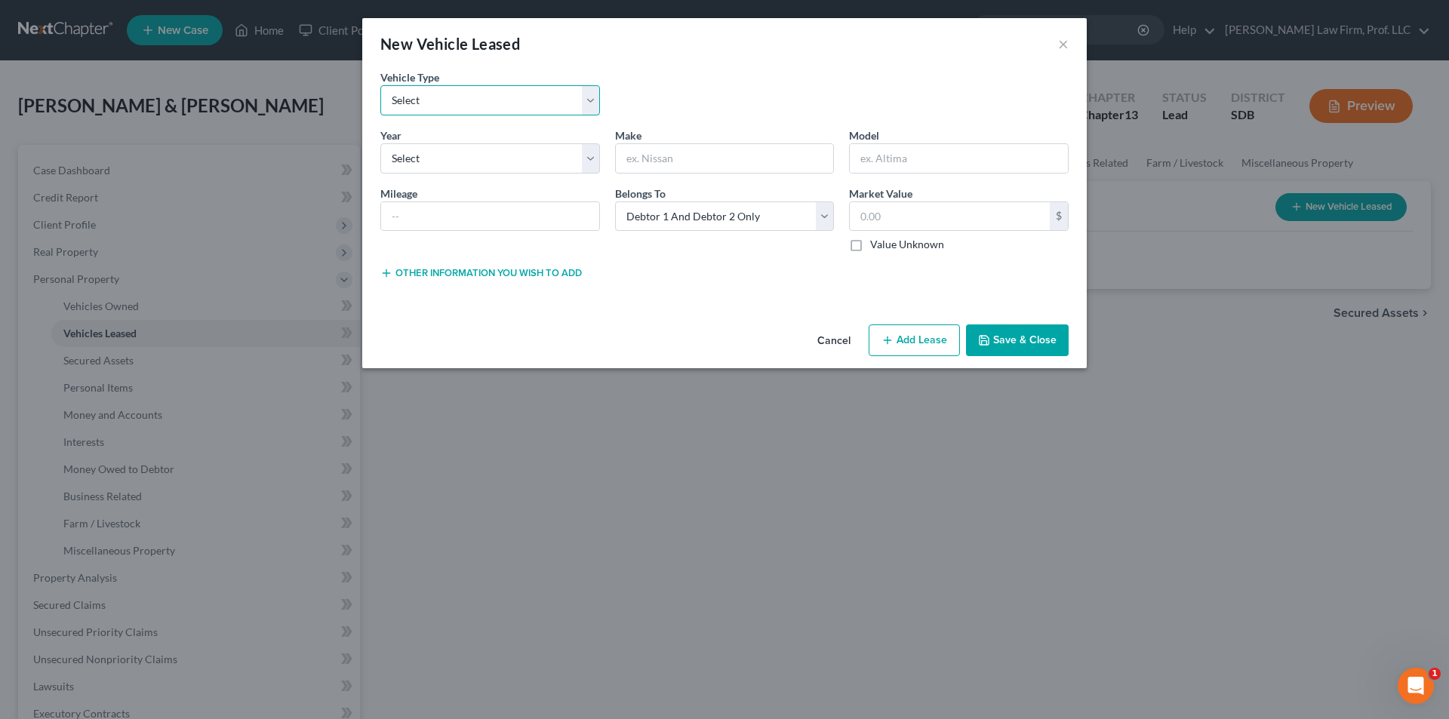
click at [474, 99] on select "Select Automobile Truck Trailer Watercraft Aircraft Motor Home Atv Other Vehicle" at bounding box center [490, 100] width 220 height 30
select select "0"
click at [380, 85] on select "Select Automobile Truck Trailer Watercraft Aircraft Motor Home Atv Other Vehicle" at bounding box center [490, 100] width 220 height 30
click at [450, 146] on select "Select 2026 2025 2024 2023 2022 2021 2020 2019 2018 2017 2016 2015 2014 2013 20…" at bounding box center [490, 158] width 220 height 30
select select "4"
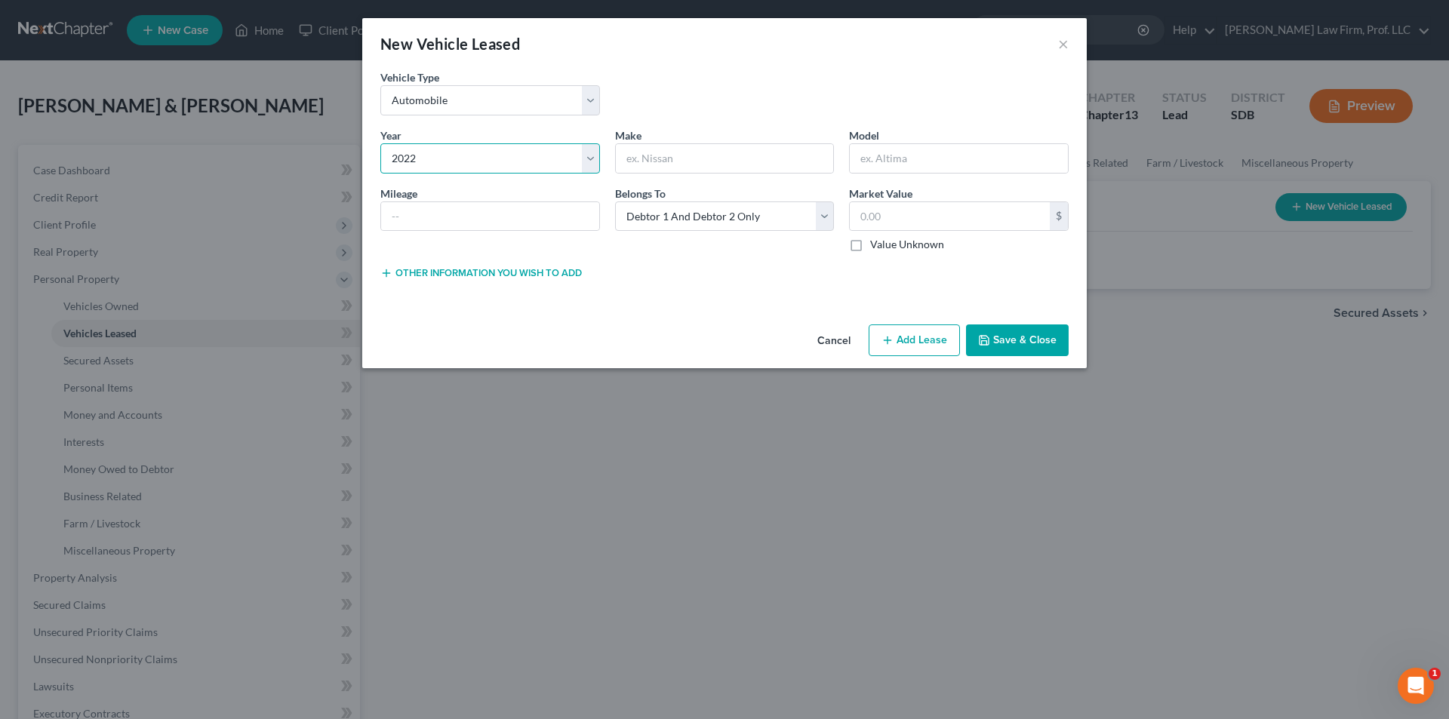
click at [380, 143] on select "Select 2026 2025 2024 2023 2022 2021 2020 2019 2018 2017 2016 2015 2014 2013 20…" at bounding box center [490, 158] width 220 height 30
click at [682, 162] on input "text" at bounding box center [725, 158] width 218 height 29
type input "Jeep"
type input "Renegade"
type input "30000"
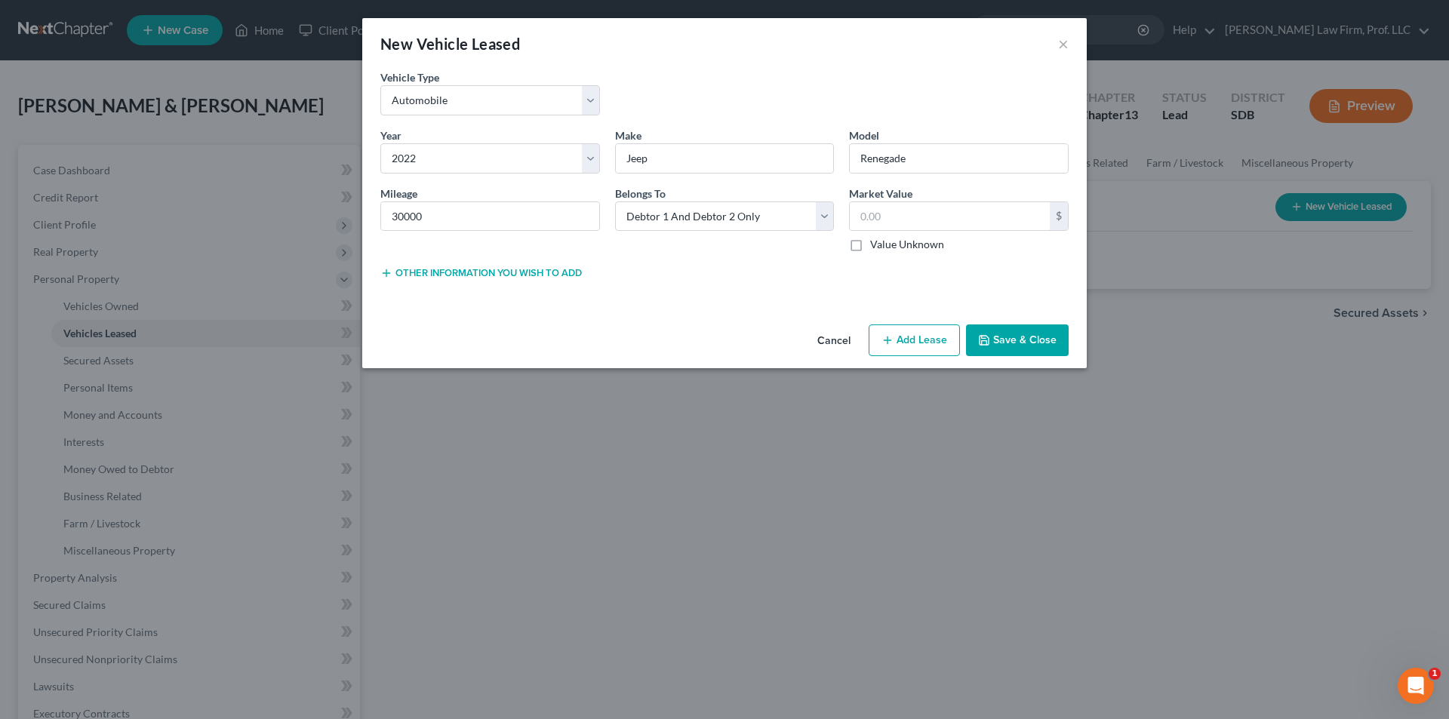
click at [444, 275] on button "Other information you wish to add" at bounding box center [480, 273] width 201 height 12
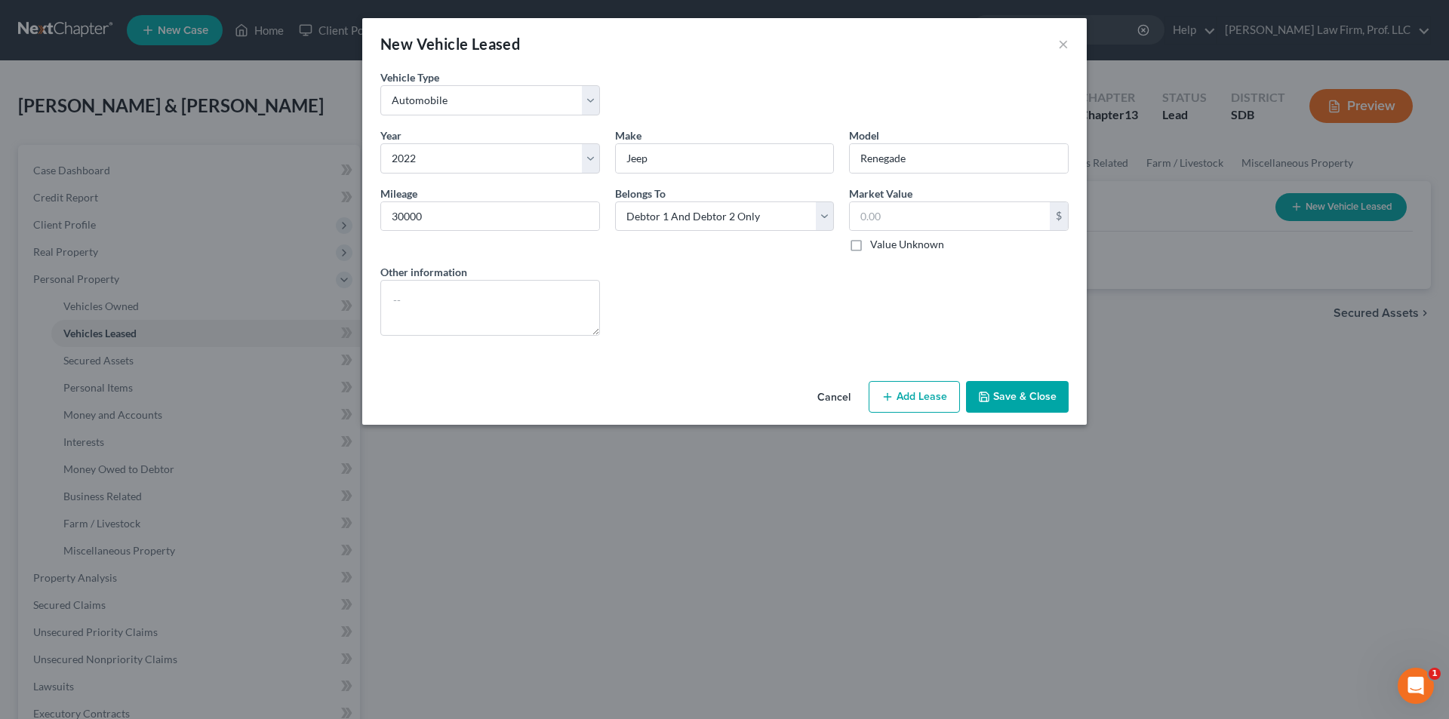
click at [1029, 401] on button "Save & Close" at bounding box center [1017, 397] width 103 height 32
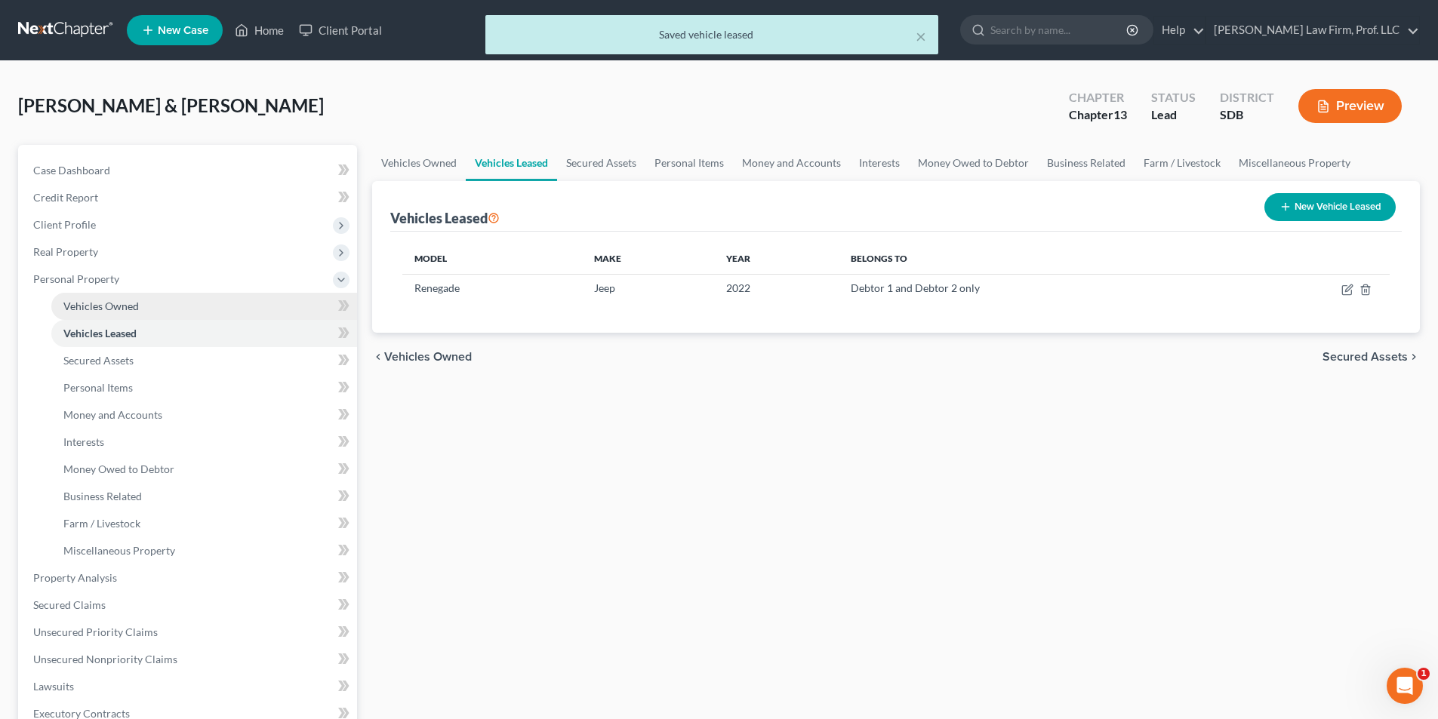
click at [102, 306] on span "Vehicles Owned" at bounding box center [100, 306] width 75 height 13
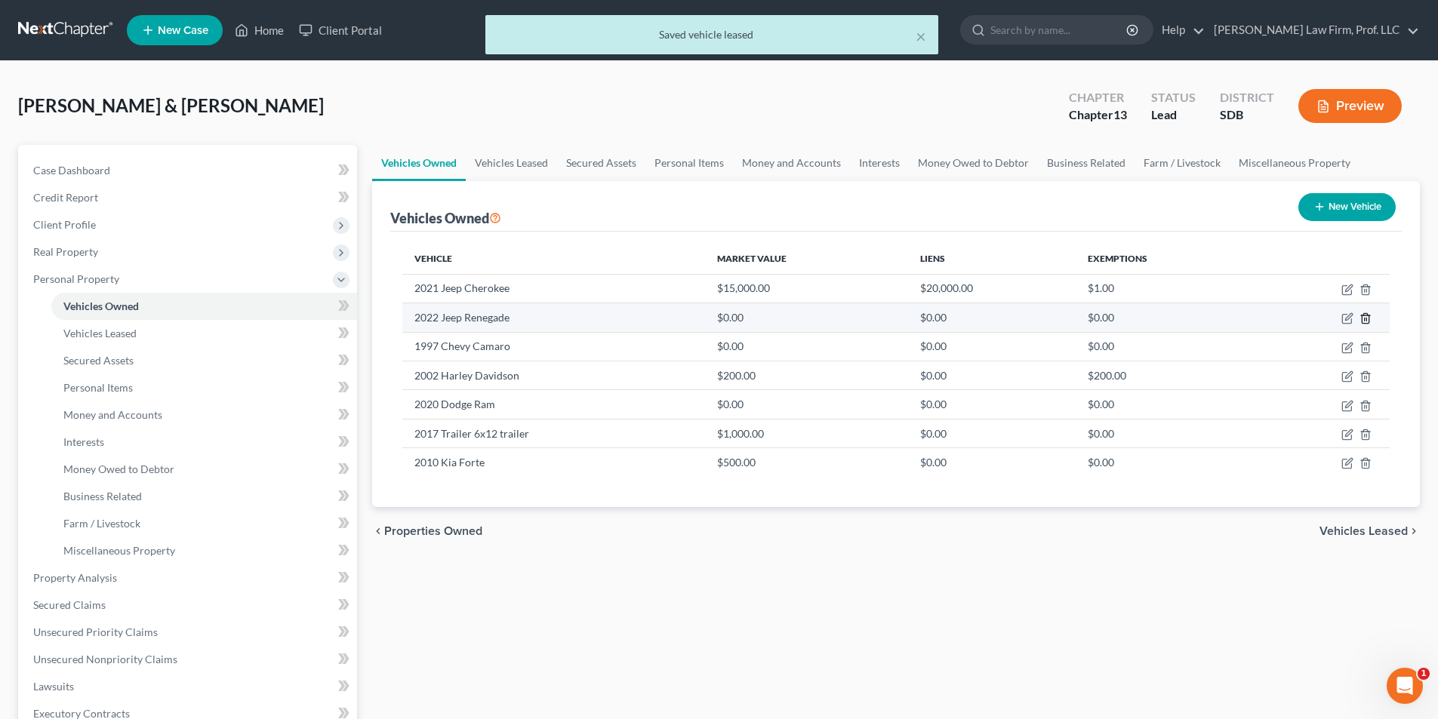
click at [1365, 317] on icon "button" at bounding box center [1365, 318] width 12 height 12
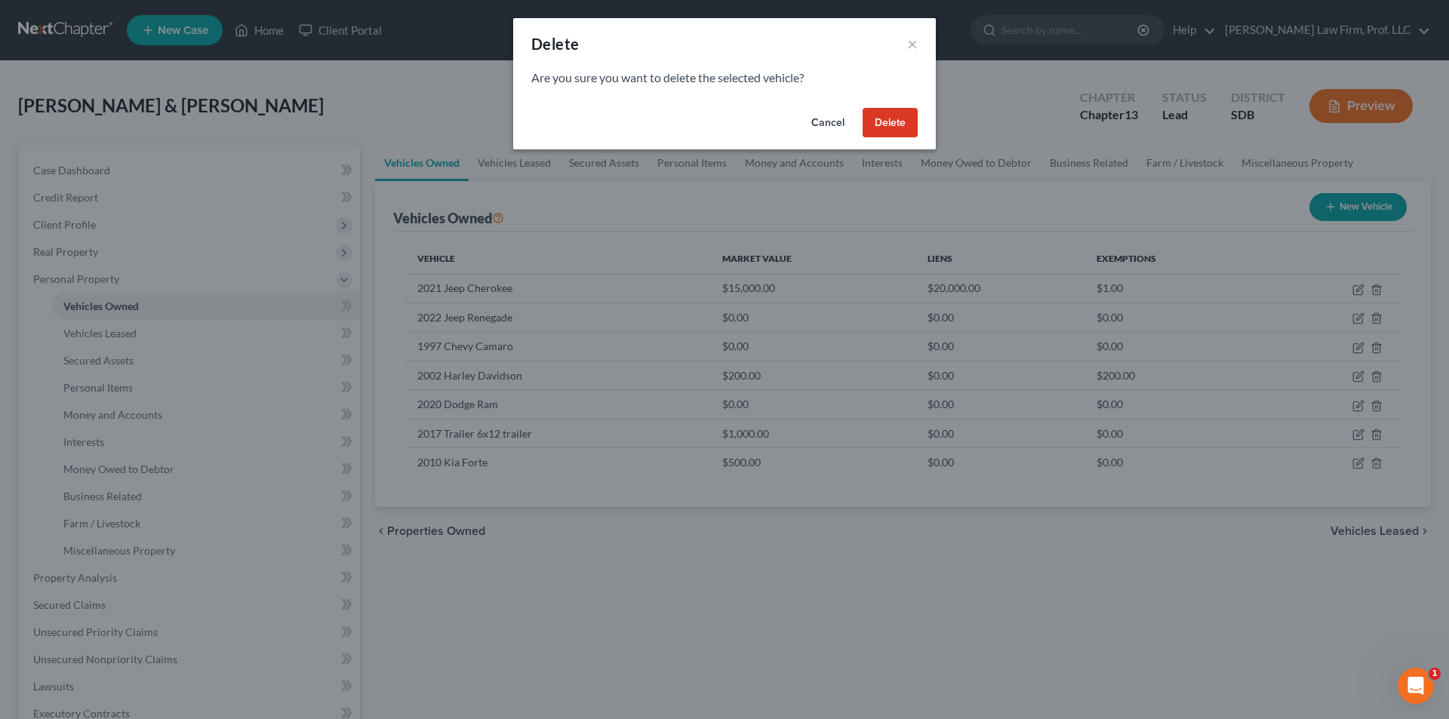
click at [894, 124] on button "Delete" at bounding box center [890, 123] width 55 height 30
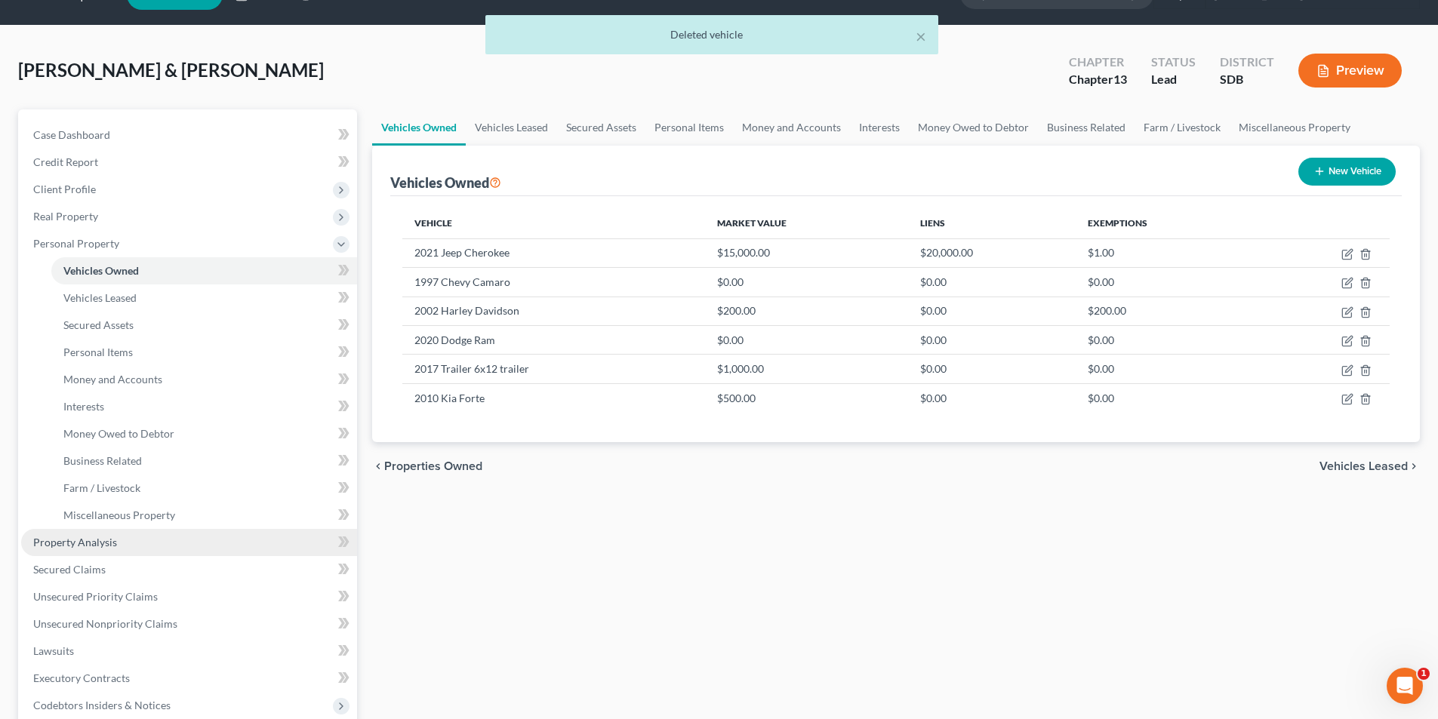
scroll to position [302, 0]
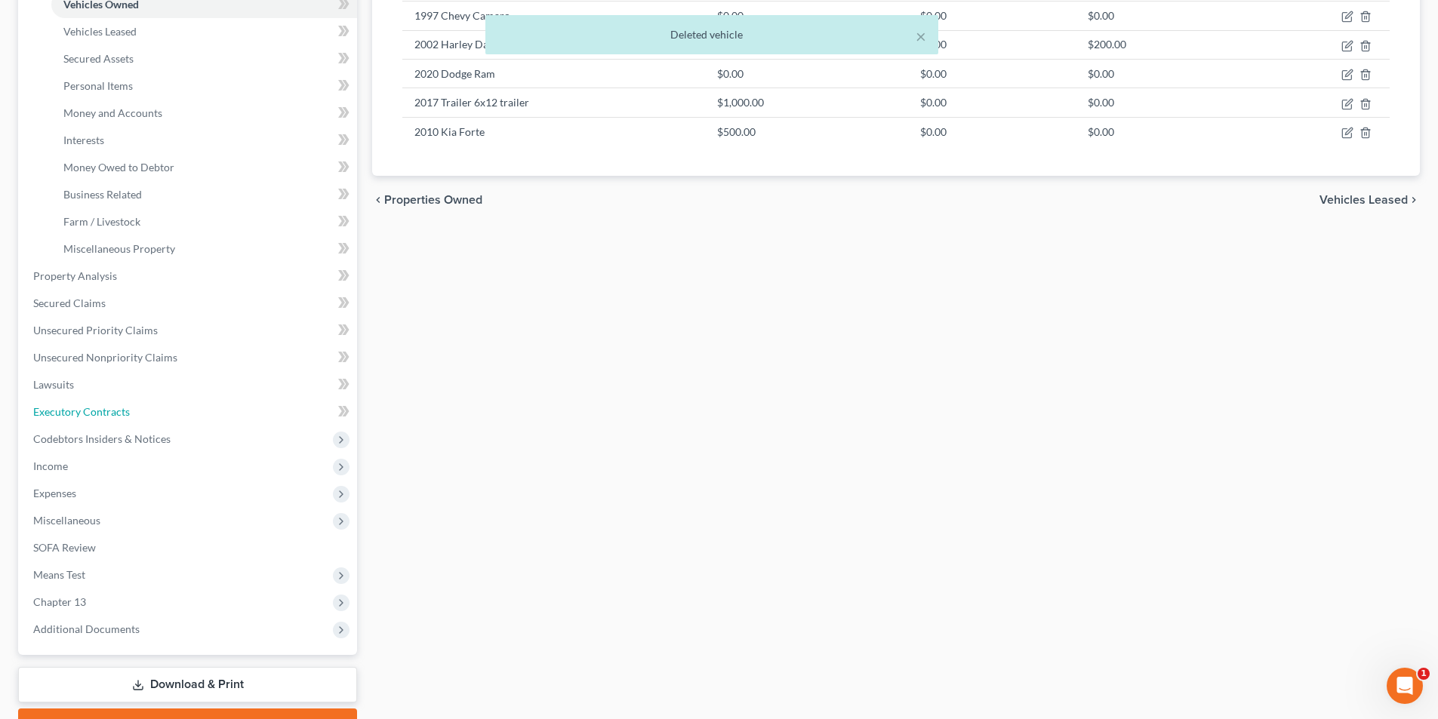
click at [88, 414] on span "Executory Contracts" at bounding box center [81, 411] width 97 height 13
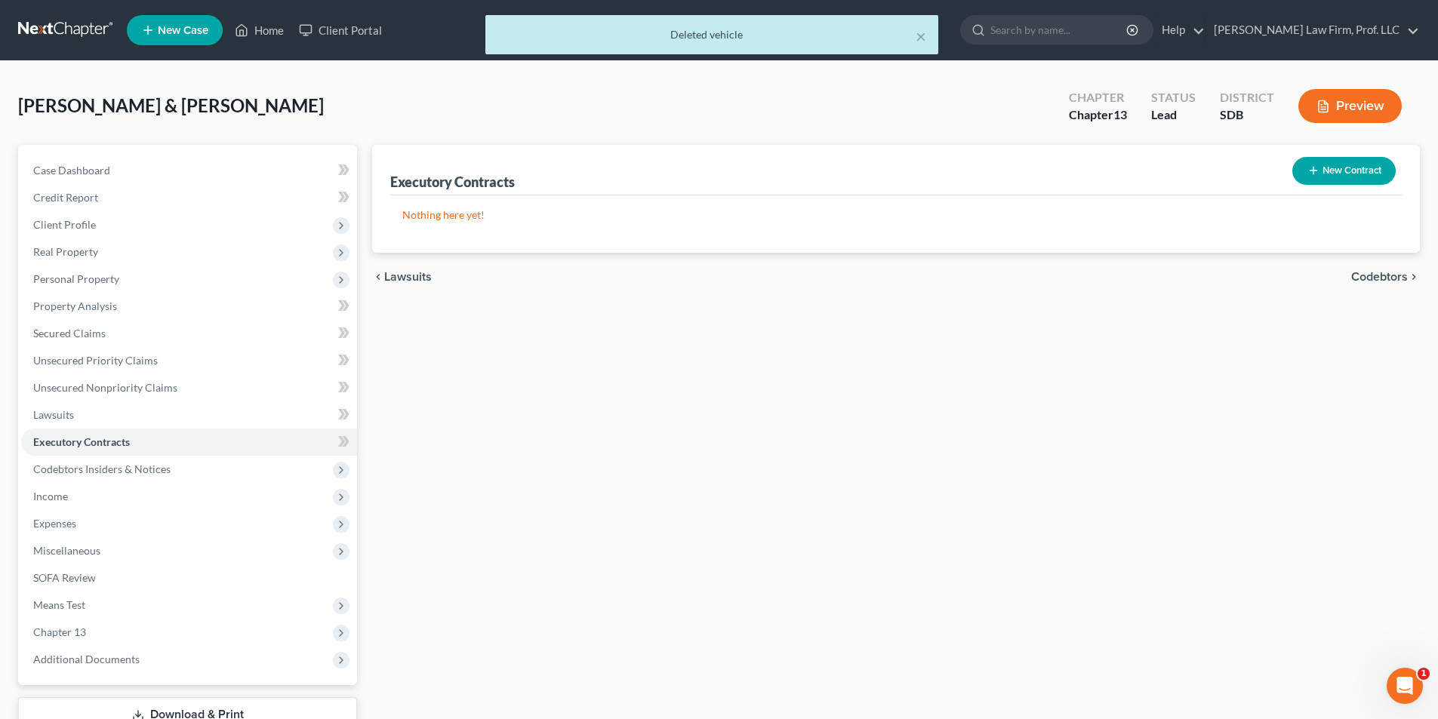
drag, startPoint x: 546, startPoint y: 220, endPoint x: 1438, endPoint y: 140, distance: 895.6
click at [557, 219] on p "Nothing here yet!" at bounding box center [895, 215] width 987 height 15
click at [1336, 171] on button "New Contract" at bounding box center [1343, 171] width 103 height 28
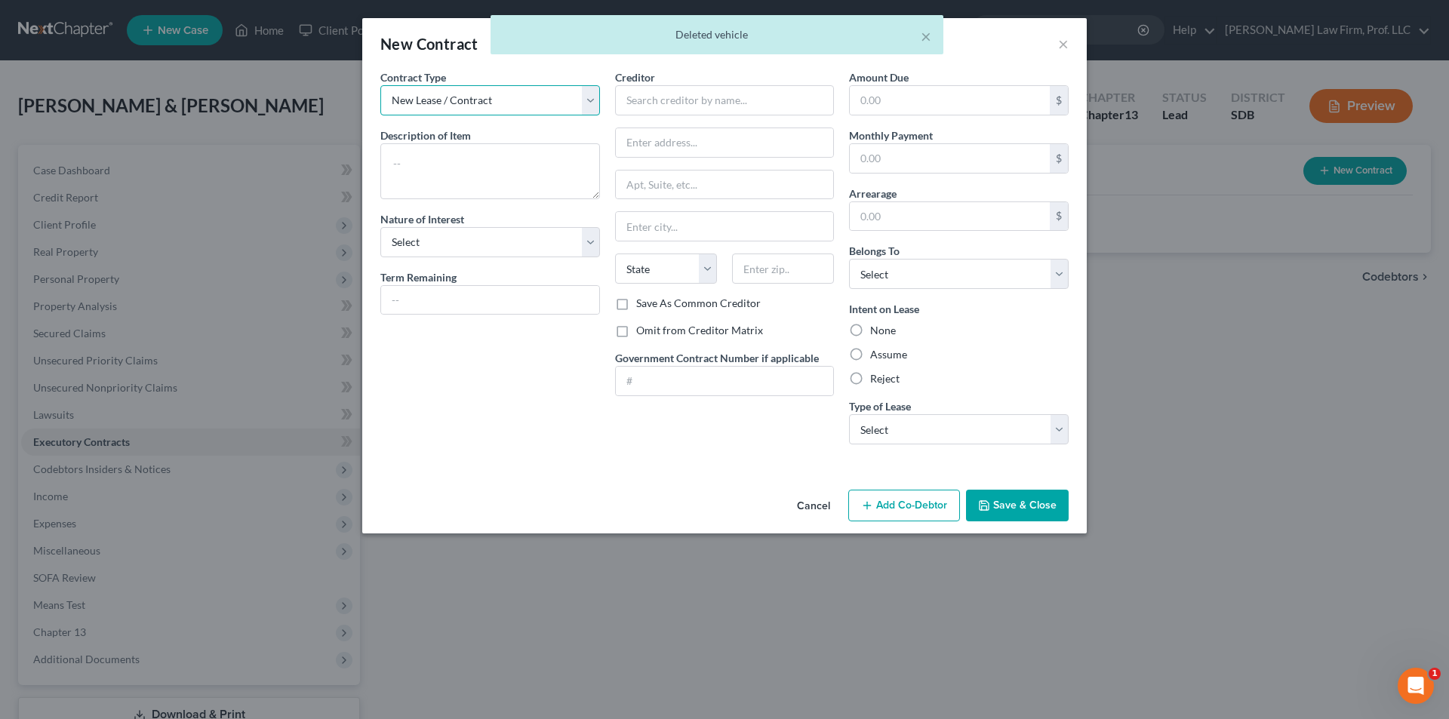
click at [521, 98] on select "New Lease / Contract New Timeshare" at bounding box center [490, 100] width 220 height 30
drag, startPoint x: 521, startPoint y: 98, endPoint x: 470, endPoint y: 154, distance: 75.8
click at [521, 98] on select "New Lease / Contract New Timeshare" at bounding box center [490, 100] width 220 height 30
click at [463, 161] on textarea at bounding box center [490, 171] width 220 height 56
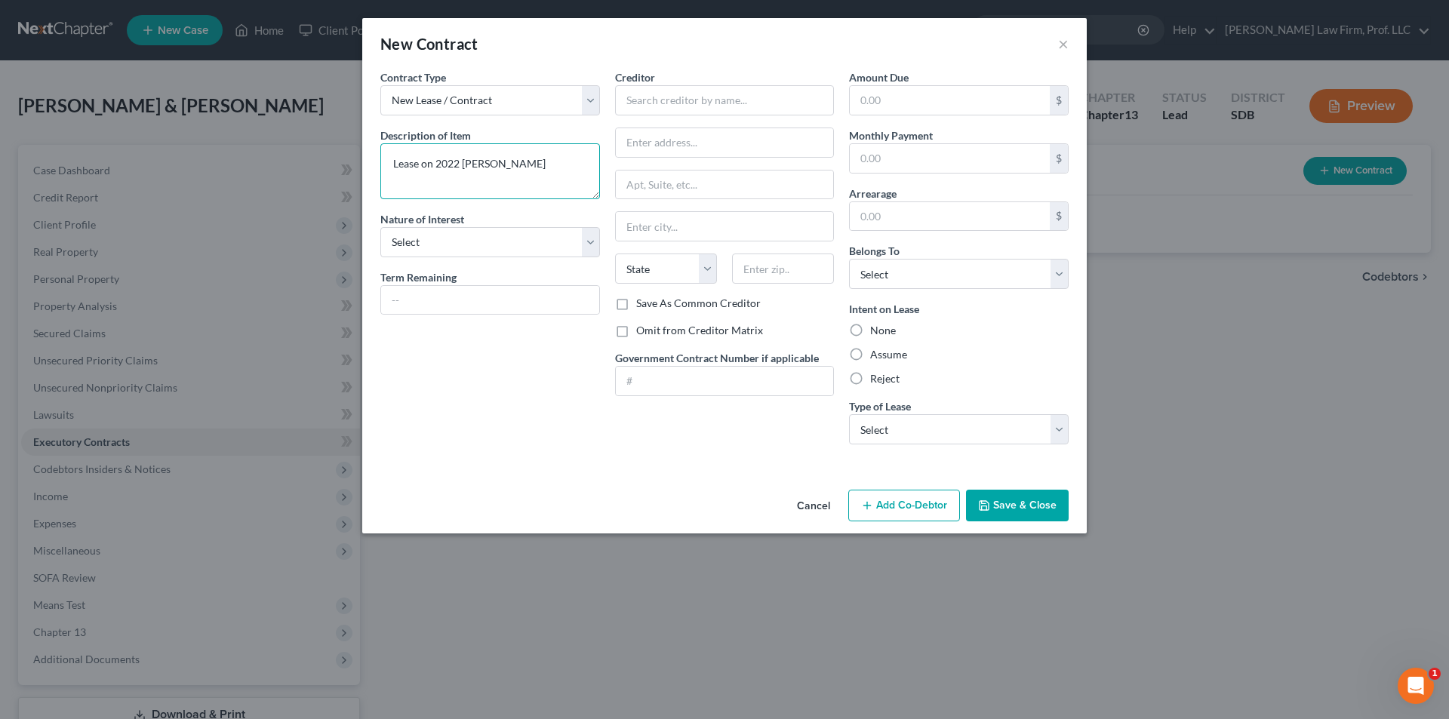
type textarea "Lease on 2022 [PERSON_NAME]"
click at [531, 247] on select "Select Purchaser Agent Lessor Lessee" at bounding box center [490, 242] width 220 height 30
select select "3"
click at [380, 227] on select "Select Purchaser Agent Lessor Lessee" at bounding box center [490, 242] width 220 height 30
click at [460, 293] on input "text" at bounding box center [490, 300] width 218 height 29
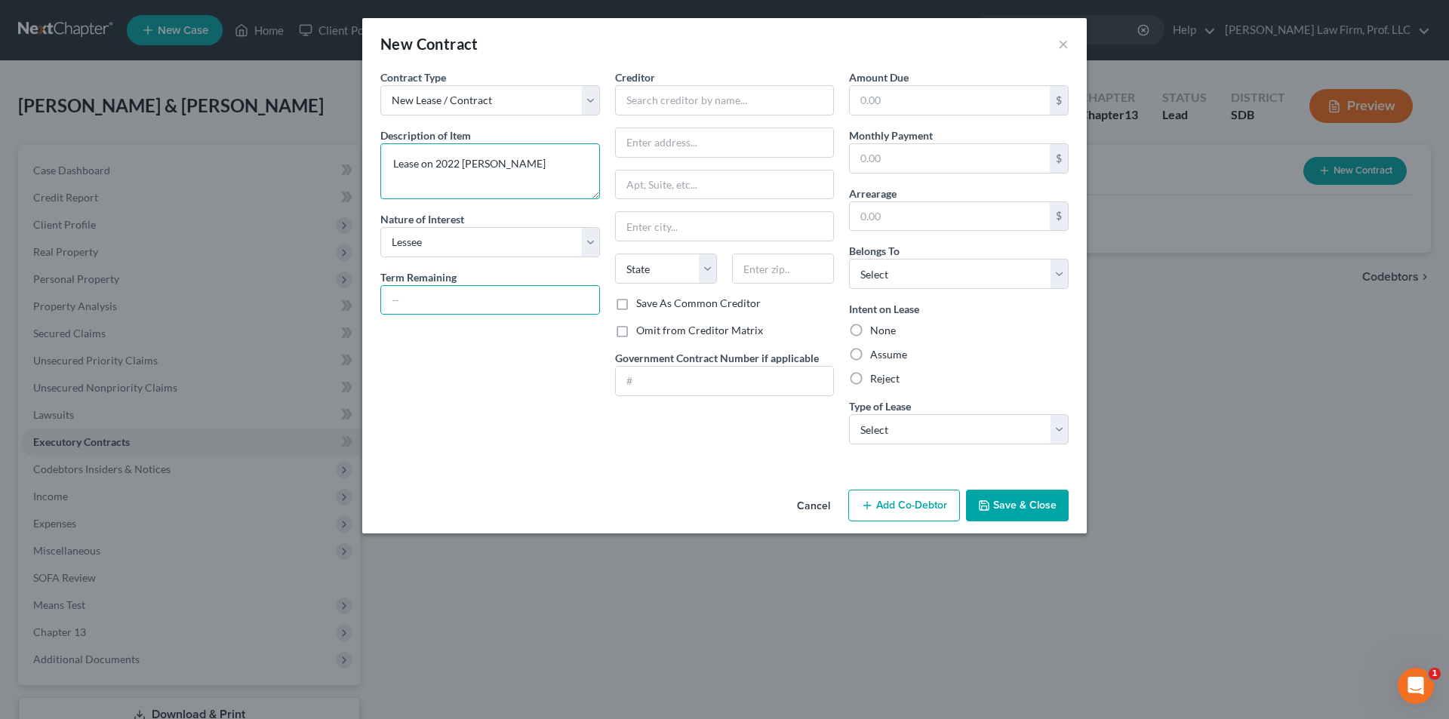
click at [536, 169] on textarea "Lease on 2022 [PERSON_NAME]" at bounding box center [490, 171] width 220 height 56
type textarea "Lease on 2022 Jeep Renegade"
click at [689, 97] on input "text" at bounding box center [725, 100] width 220 height 30
type input "Chrysler Capital Leasing"
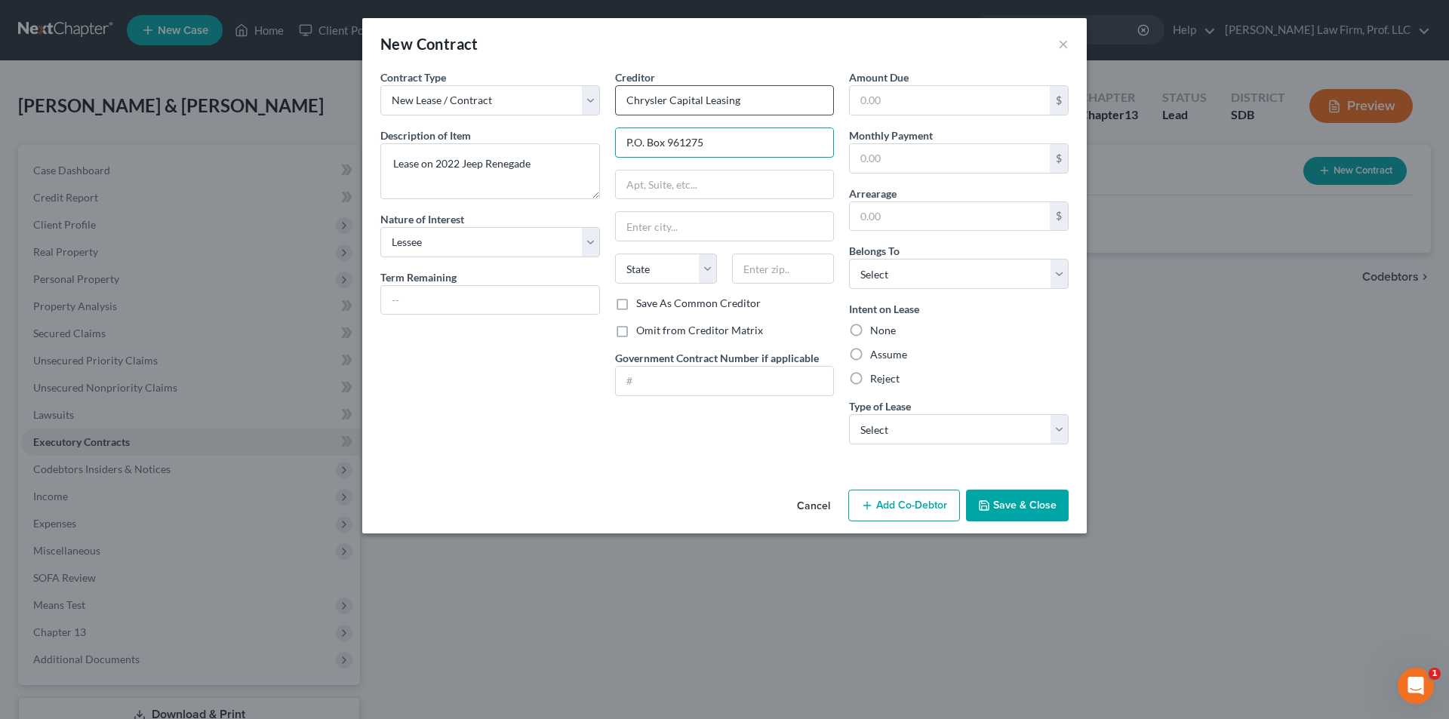
type input "P.O. Box 961275"
type input "[GEOGRAPHIC_DATA]"
select select "45"
type input "76161"
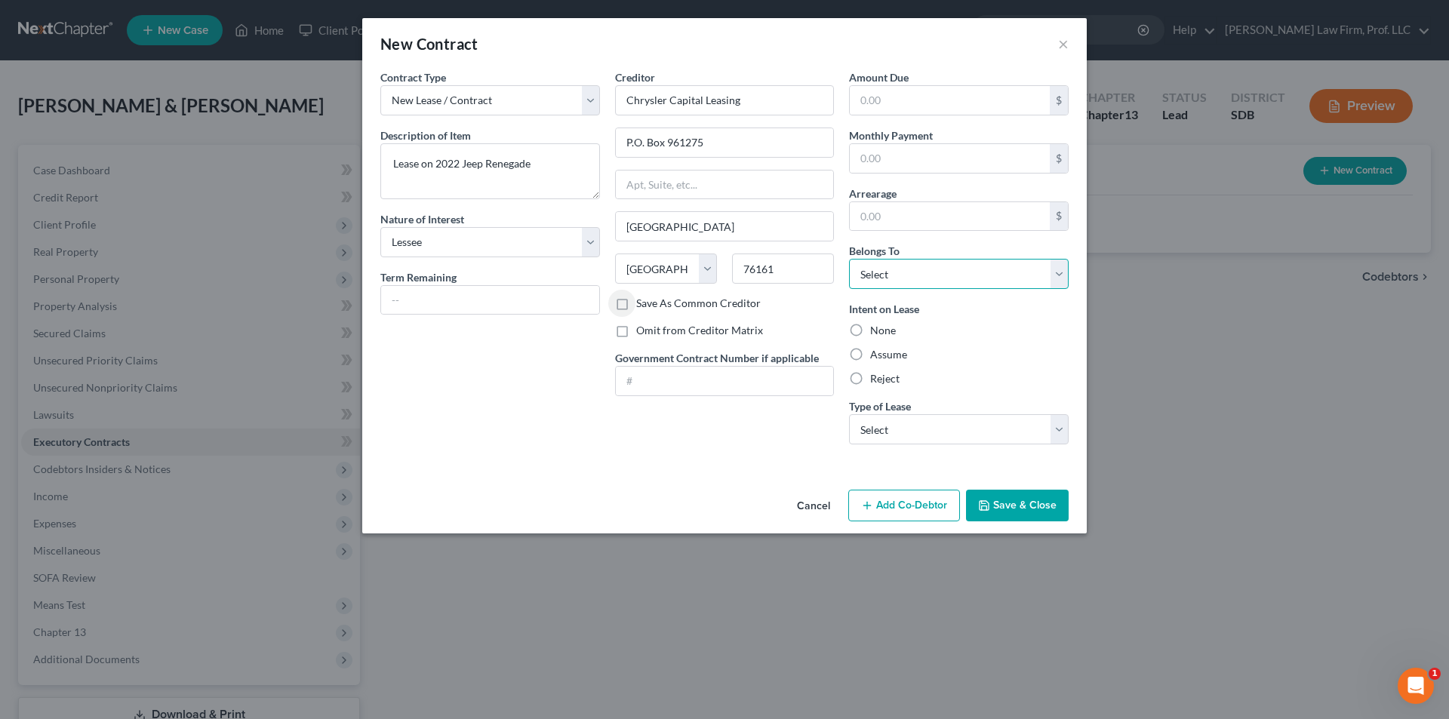
click at [923, 277] on select "Select Debtor 1 Only Debtor 2 Only Debtor 1 And Debtor 2 Only At Least One Of T…" at bounding box center [959, 274] width 220 height 30
select select "2"
click at [849, 259] on select "Select Debtor 1 Only Debtor 2 Only Debtor 1 And Debtor 2 Only At Least One Of T…" at bounding box center [959, 274] width 220 height 30
click at [891, 359] on label "Assume" at bounding box center [888, 354] width 37 height 15
click at [886, 357] on input "Assume" at bounding box center [881, 352] width 10 height 10
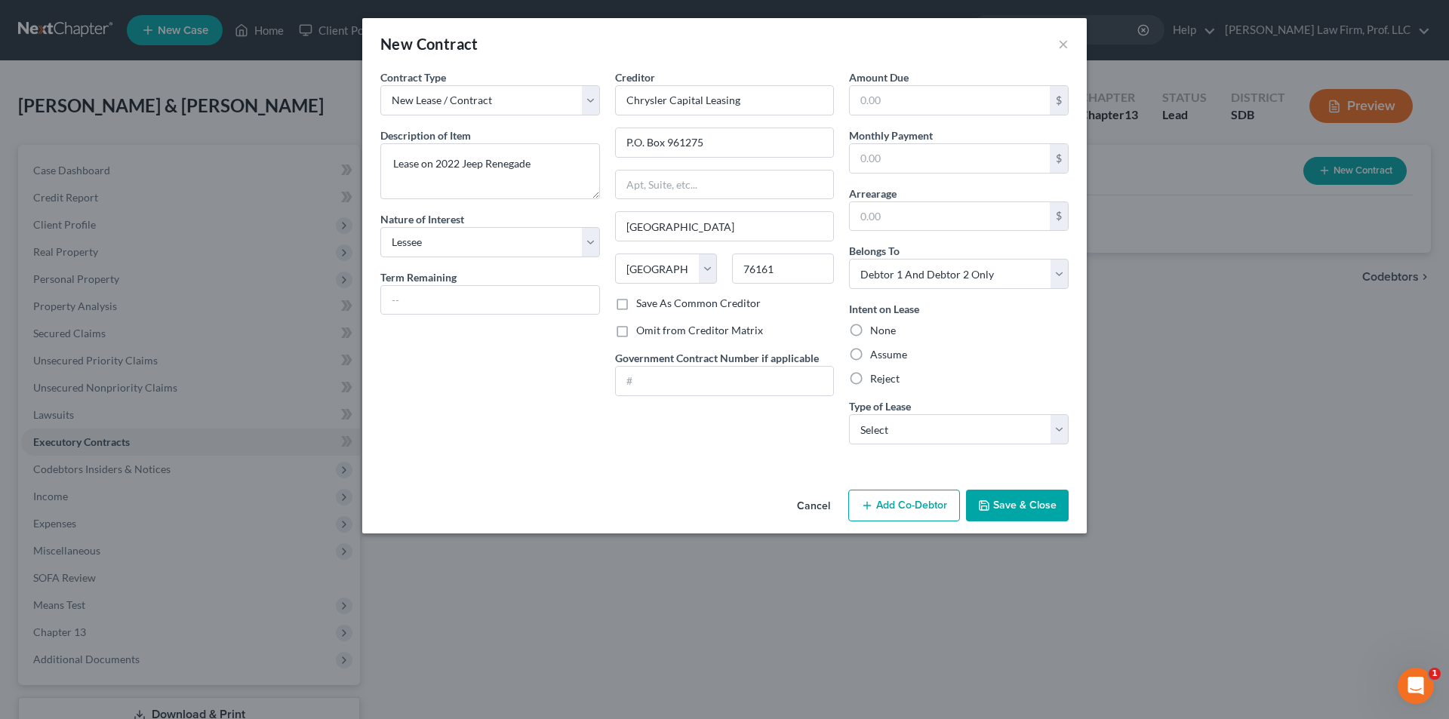
radio input "true"
click at [886, 429] on select "Select Real Estate Car Other" at bounding box center [959, 429] width 220 height 30
select select "1"
click at [849, 414] on select "Select Real Estate Car Other" at bounding box center [959, 429] width 220 height 30
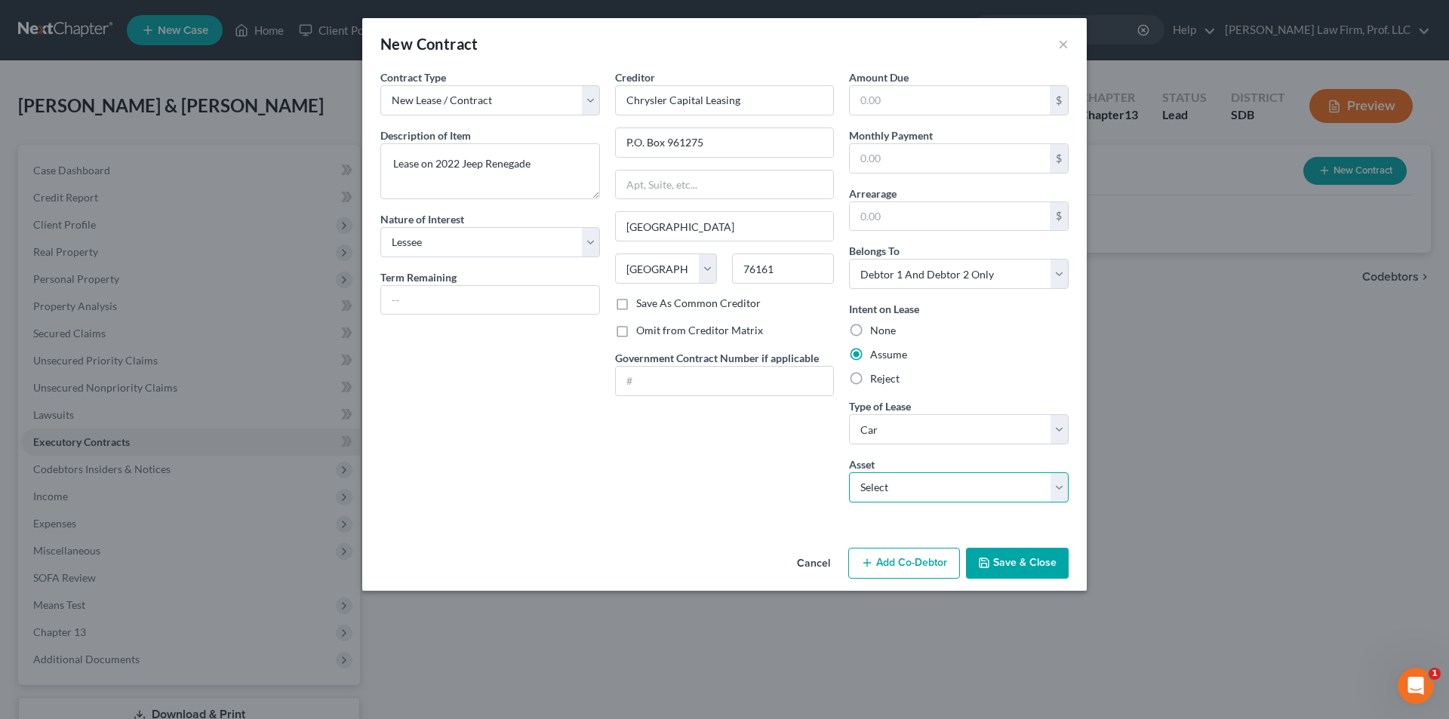
click at [930, 493] on select "Select 2022 Jeep Renegade - $0.0" at bounding box center [959, 487] width 220 height 30
select select "0"
click at [849, 472] on select "Select 2022 Jeep Renegade - $0.0" at bounding box center [959, 487] width 220 height 30
type textarea "2022 Jeep Renegade"
click at [1028, 566] on button "Save & Close" at bounding box center [1017, 564] width 103 height 32
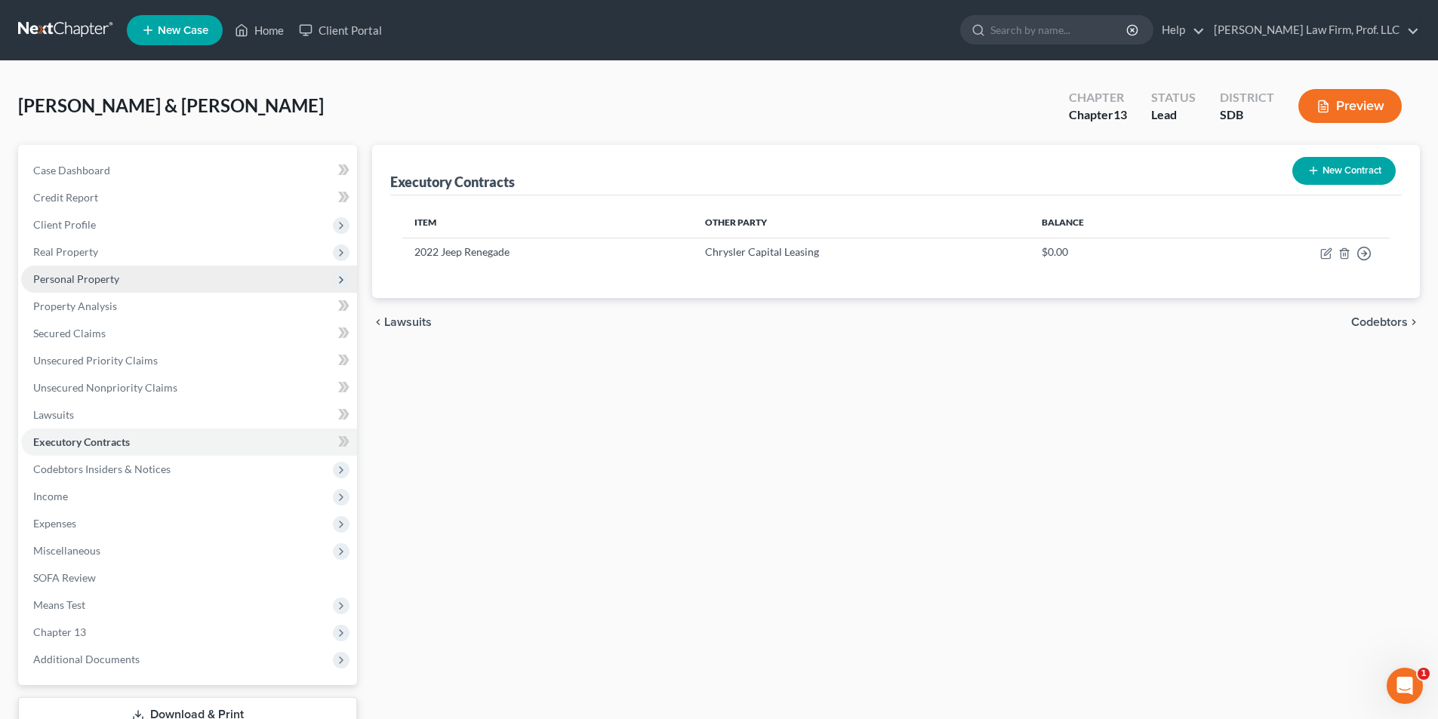
click at [91, 275] on span "Personal Property" at bounding box center [76, 278] width 86 height 13
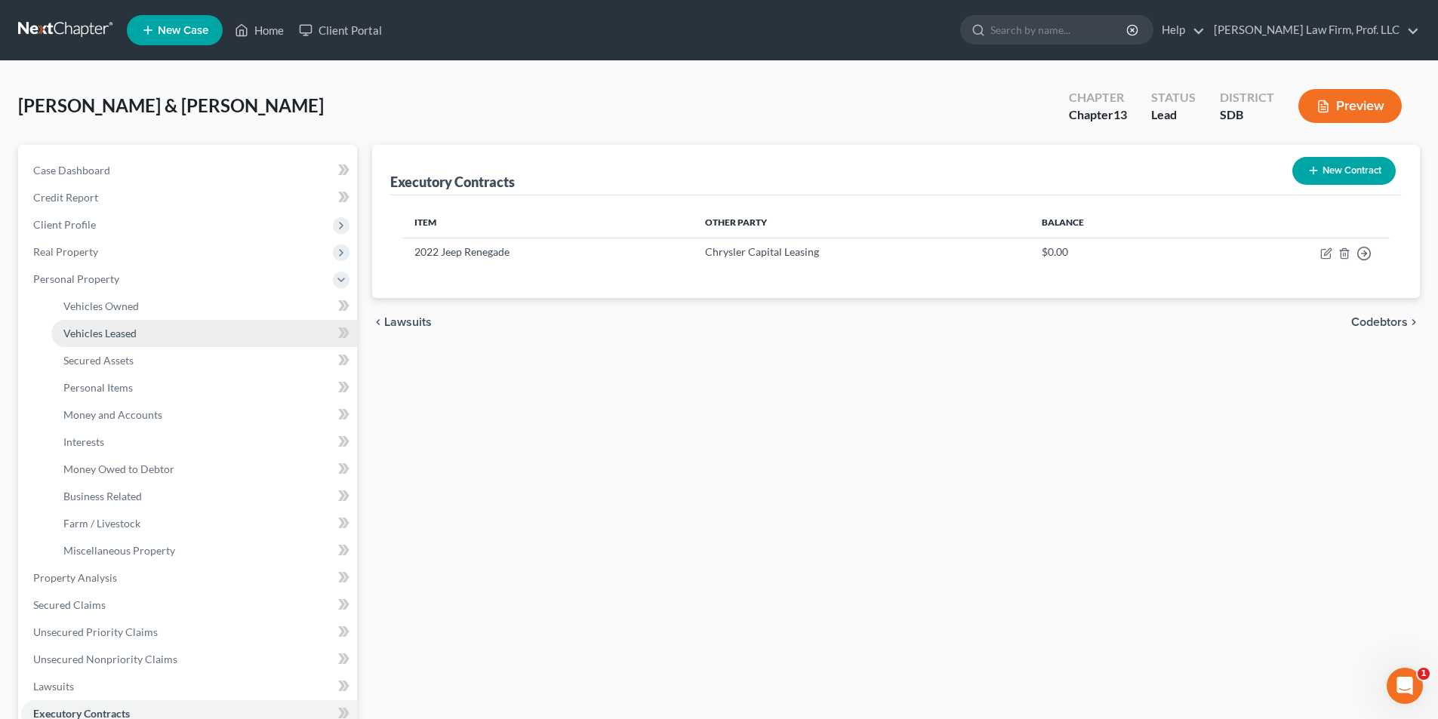
click at [132, 331] on span "Vehicles Leased" at bounding box center [99, 333] width 73 height 13
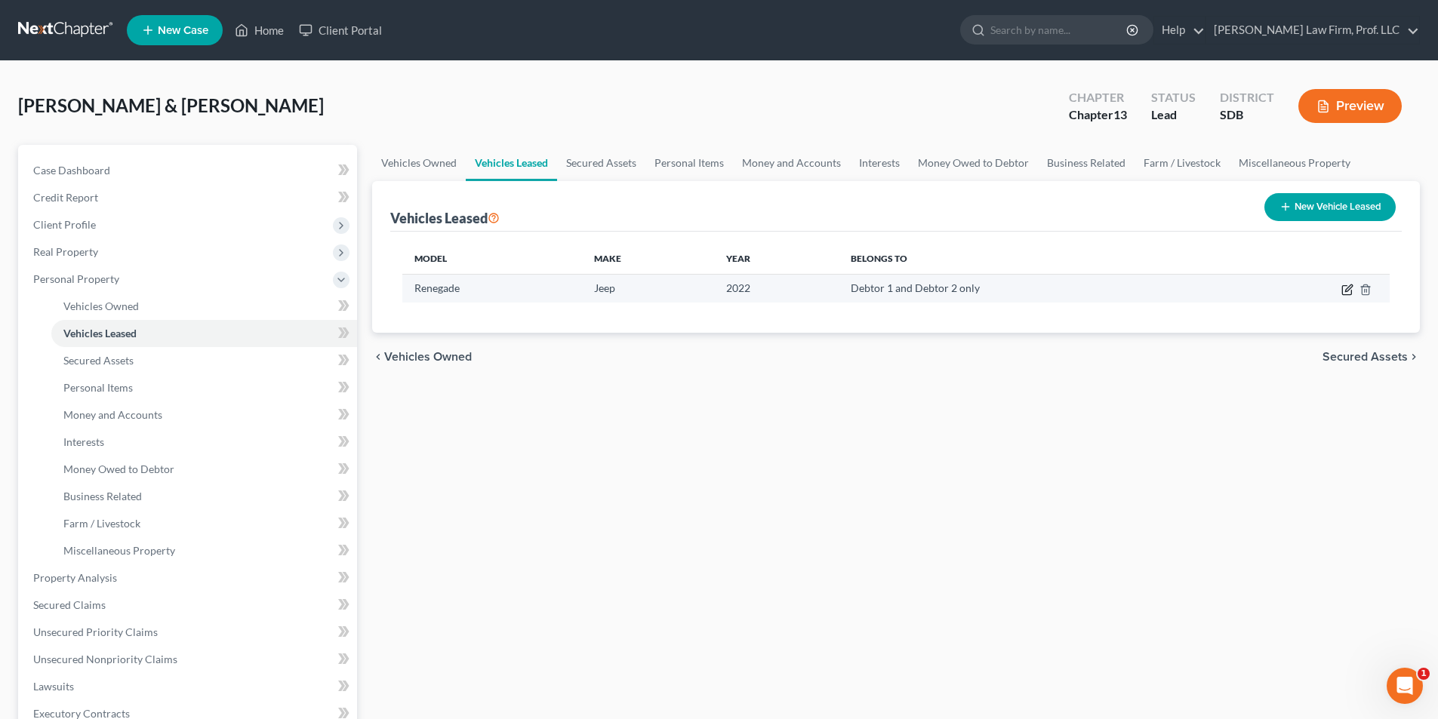
click at [1350, 289] on icon "button" at bounding box center [1347, 290] width 12 height 12
select select "0"
select select "4"
select select "2"
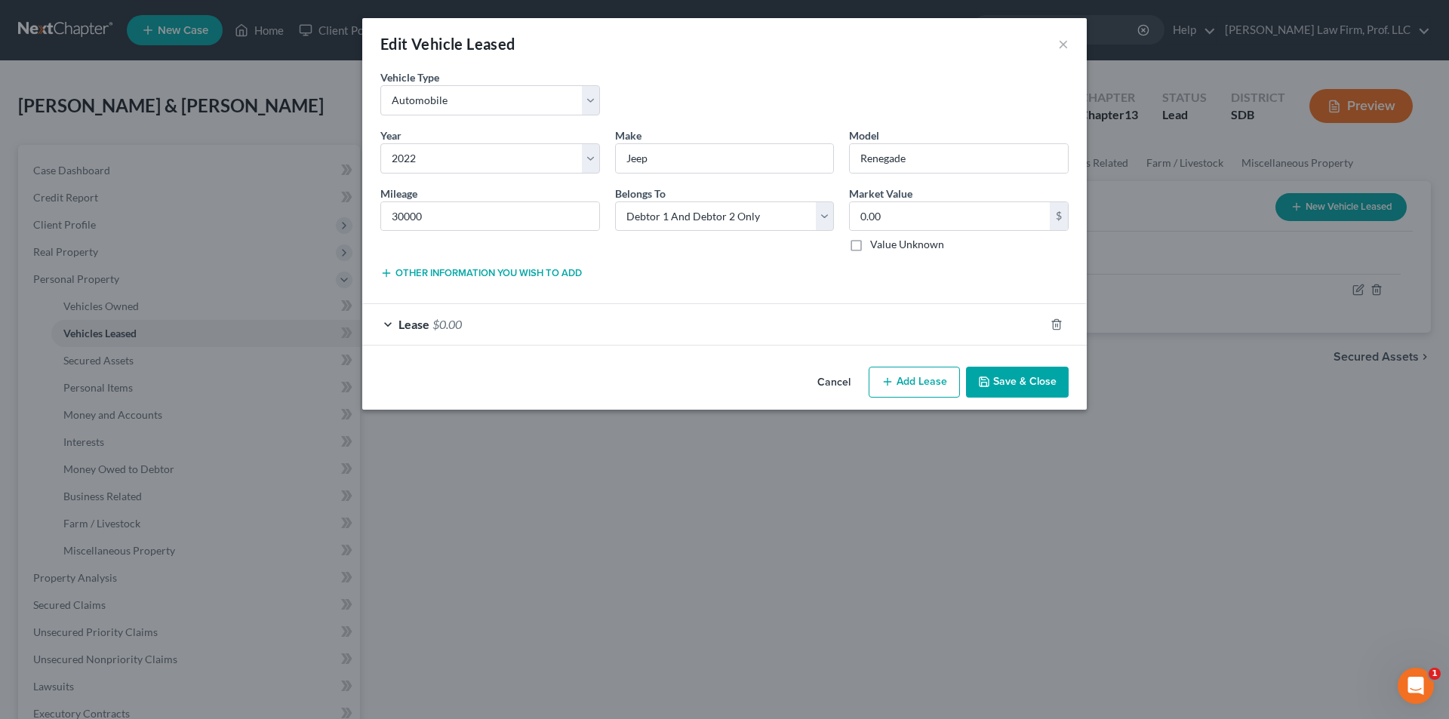
click at [470, 275] on button "Other information you wish to add" at bounding box center [480, 273] width 201 height 12
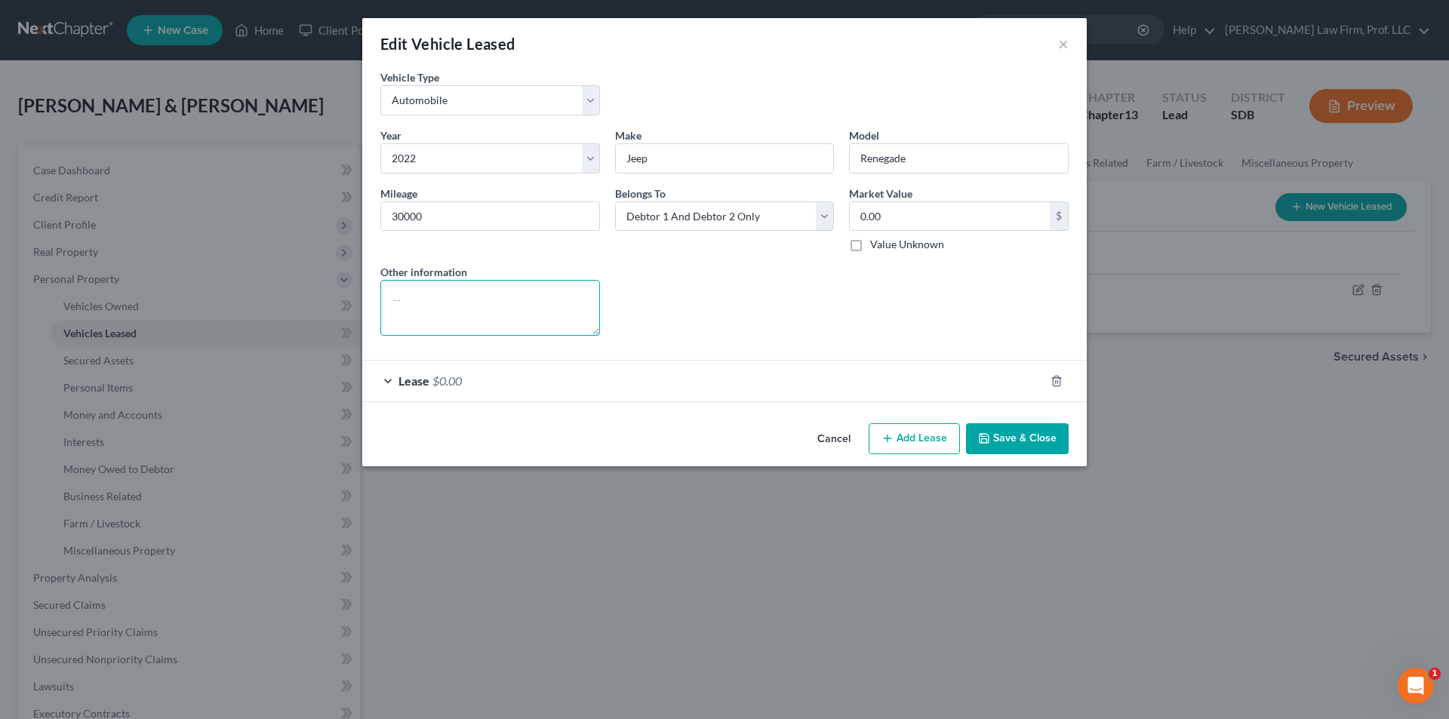
click at [469, 296] on textarea at bounding box center [490, 308] width 220 height 56
type textarea "Debtors' daughter makes lease payments, drives car & pays for maintenance"
click at [1017, 434] on button "Save & Close" at bounding box center [1017, 439] width 103 height 32
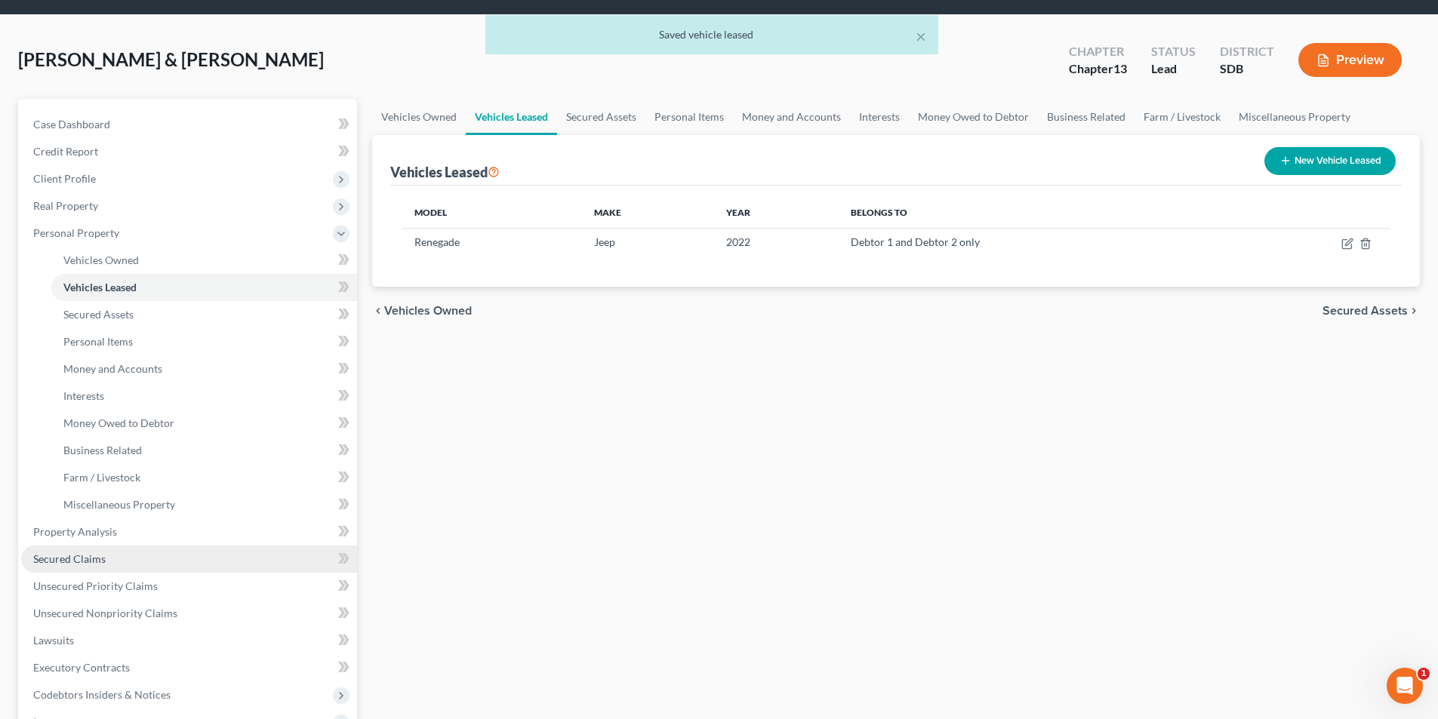
scroll to position [302, 0]
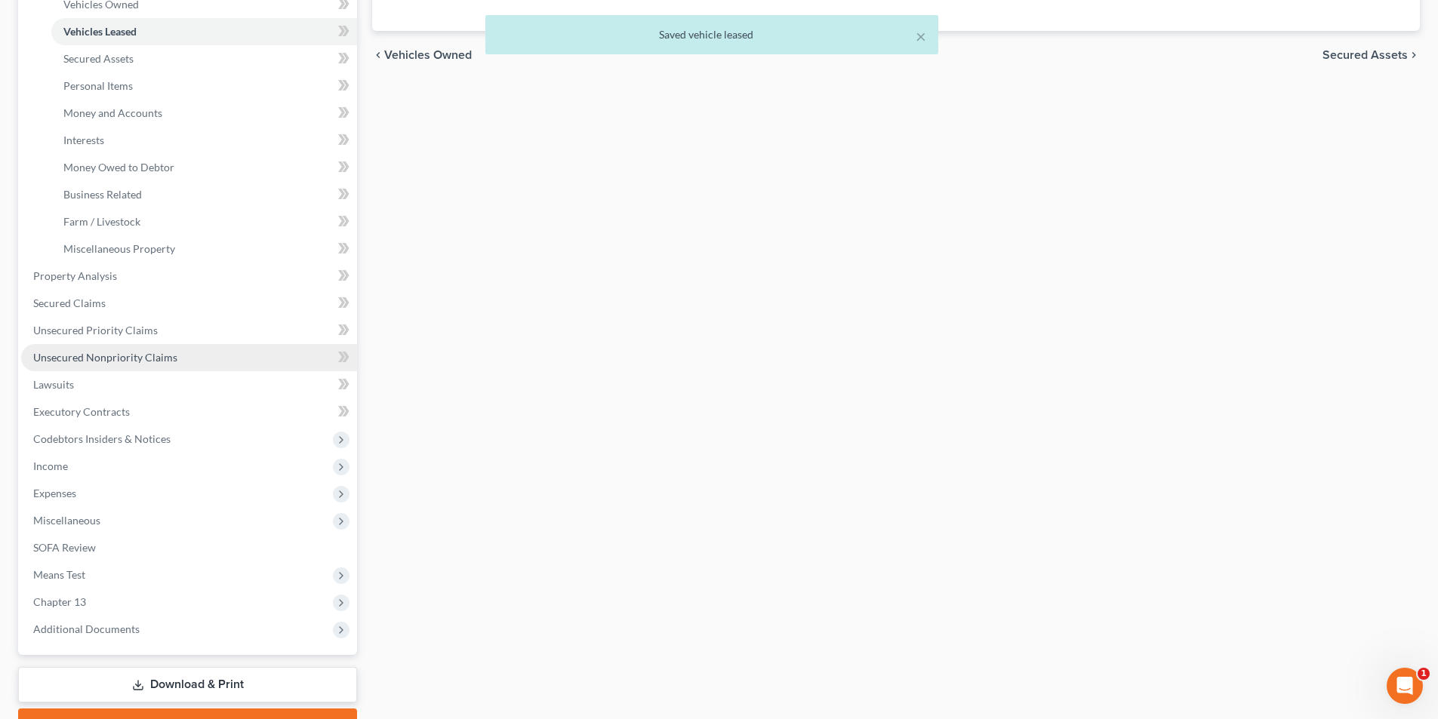
click at [124, 352] on span "Unsecured Nonpriority Claims" at bounding box center [105, 357] width 144 height 13
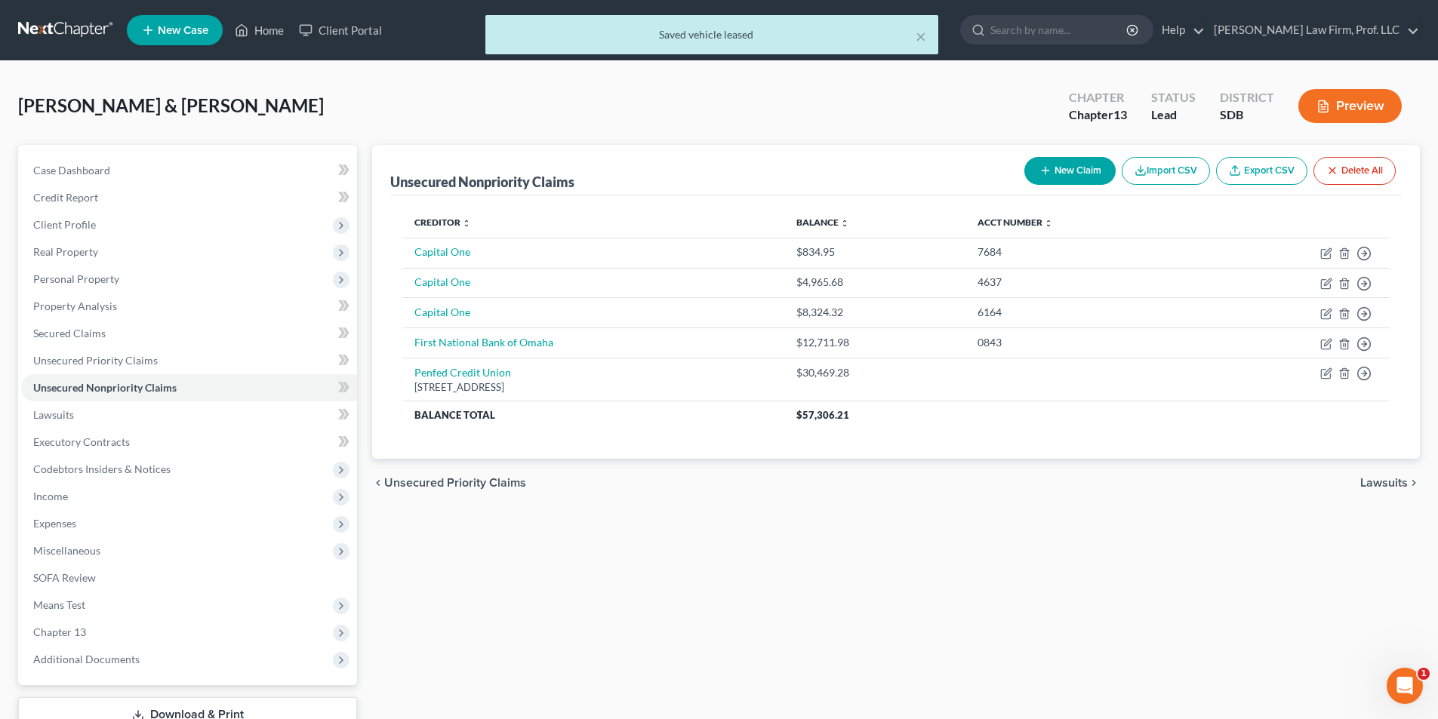
click at [1061, 176] on button "New Claim" at bounding box center [1069, 171] width 91 height 28
select select "2"
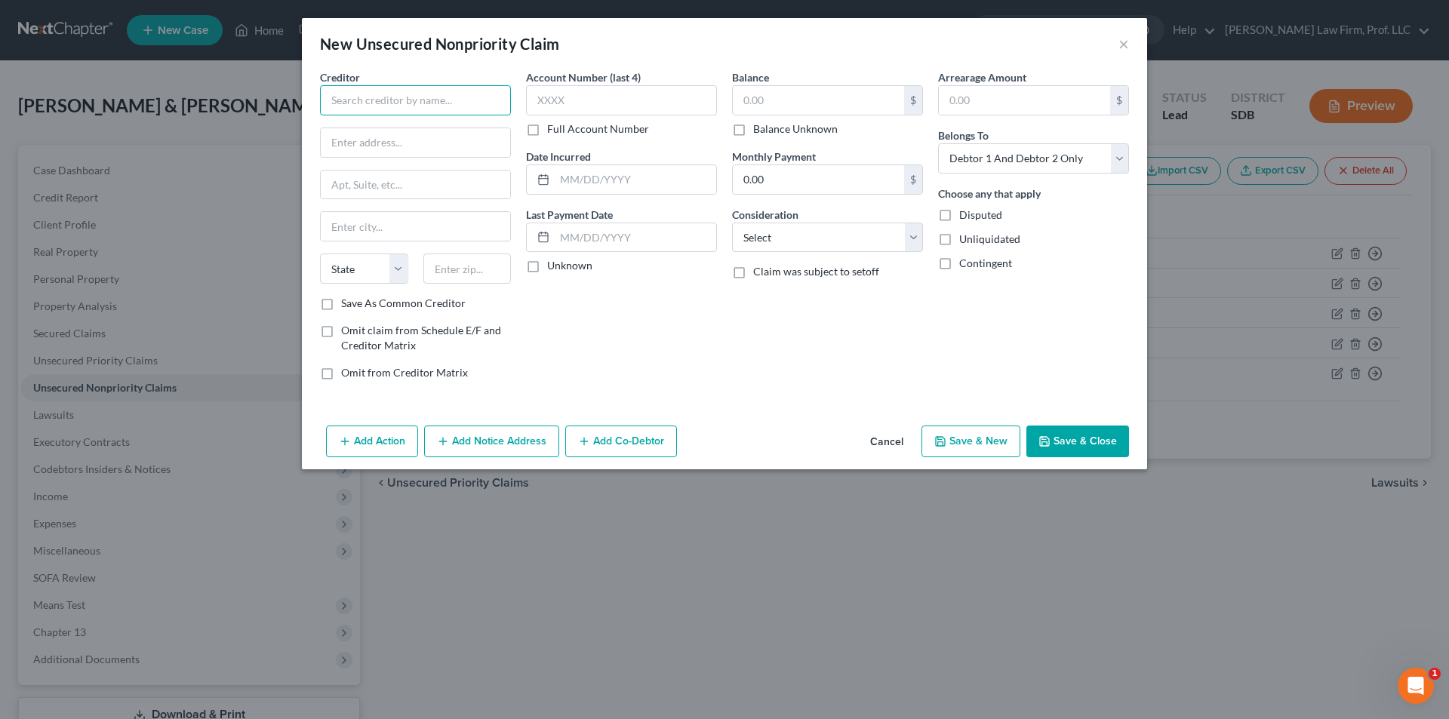
click at [454, 93] on input "text" at bounding box center [415, 100] width 191 height 30
type input "Stellantis Financial Services, Inc."
type input "Attn: Bankruptcy Department"
type input "[STREET_ADDRESS][PERSON_NAME]"
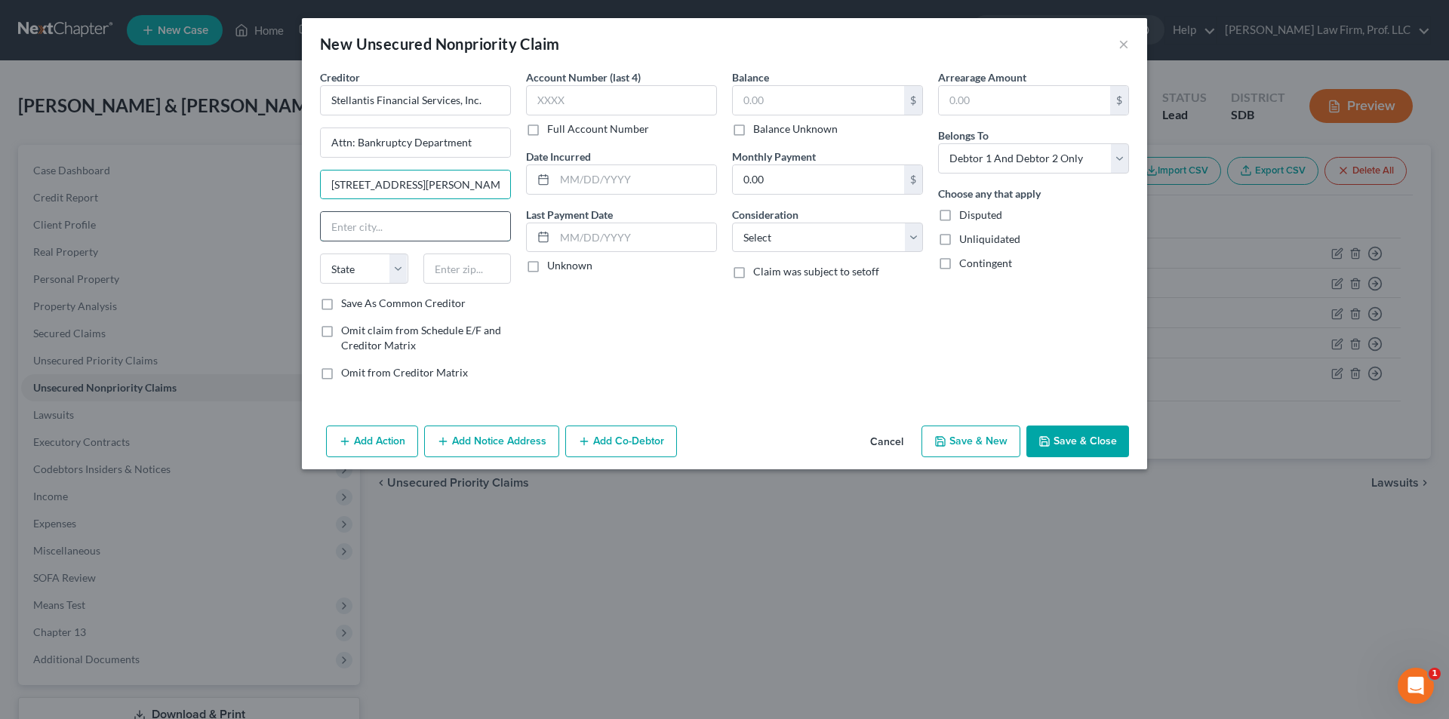
click at [404, 224] on input "text" at bounding box center [415, 226] width 189 height 29
type input "[GEOGRAPHIC_DATA]"
click at [370, 269] on select "State [US_STATE] AK AR AZ CA CO CT DE DC [GEOGRAPHIC_DATA] [GEOGRAPHIC_DATA] GU…" at bounding box center [364, 269] width 88 height 30
select select "10"
click at [320, 254] on select "State [US_STATE] AK AR AZ CA CO CT DE DC [GEOGRAPHIC_DATA] [GEOGRAPHIC_DATA] GU…" at bounding box center [364, 269] width 88 height 30
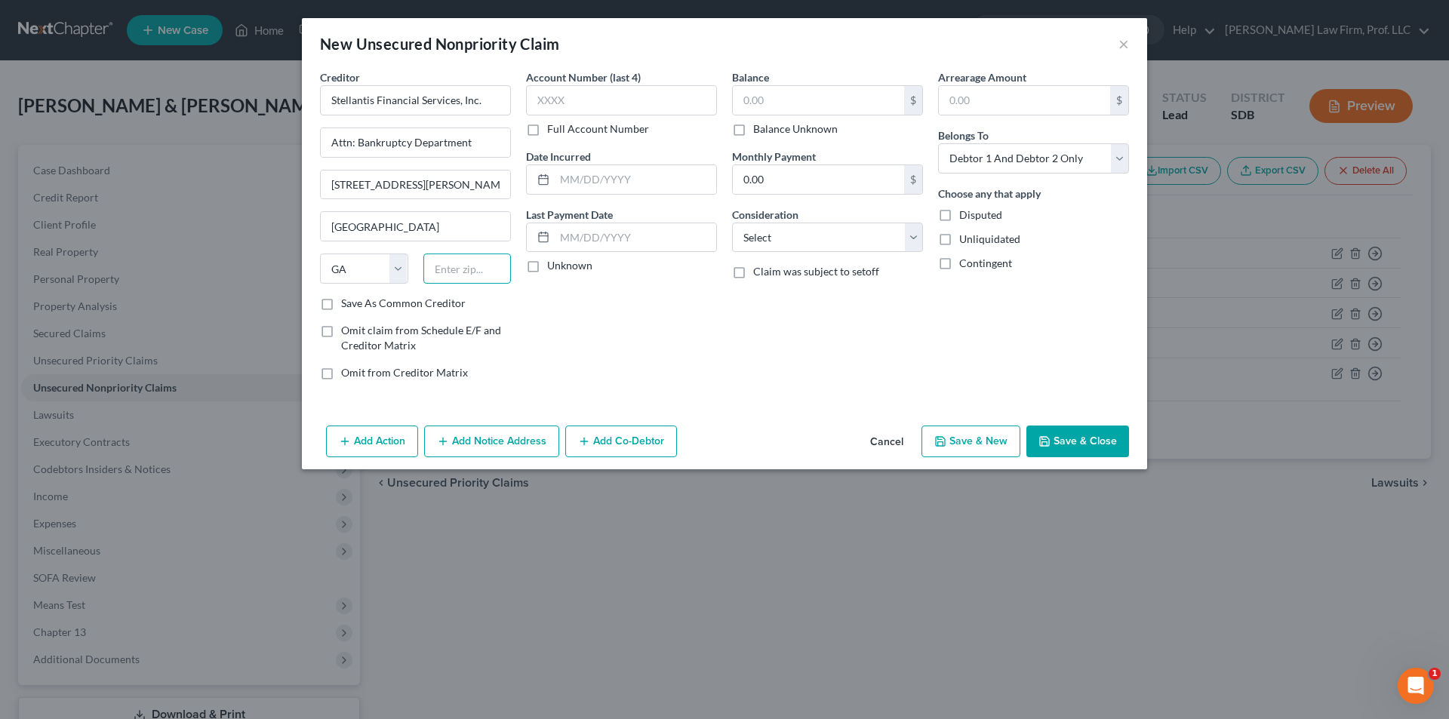
click at [471, 263] on input "text" at bounding box center [467, 269] width 88 height 30
type input "30339"
click at [767, 239] on select "Select Cable / Satellite Services Collection Agency Credit Card Debt Debt Couns…" at bounding box center [827, 238] width 191 height 30
select select "14"
click at [732, 223] on select "Select Cable / Satellite Services Collection Agency Credit Card Debt Debt Couns…" at bounding box center [827, 238] width 191 height 30
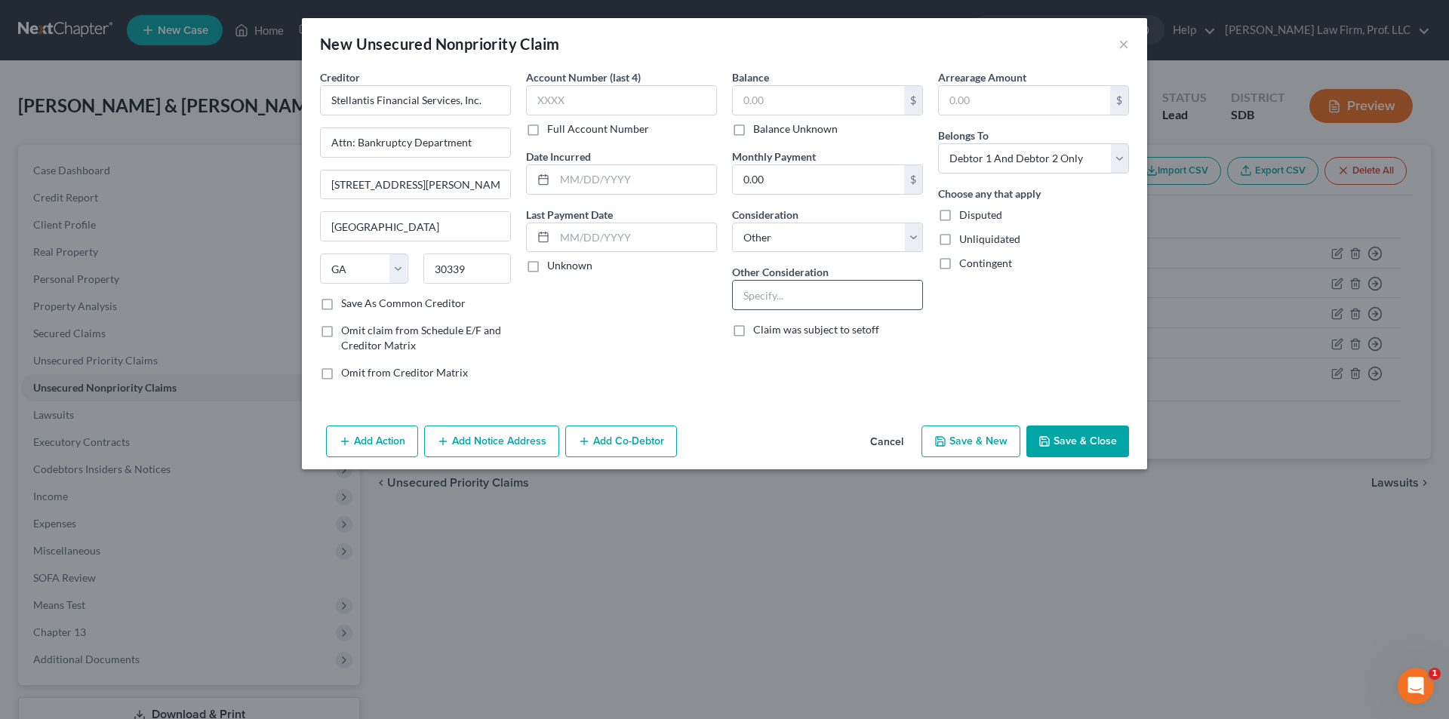
click at [809, 293] on input "text" at bounding box center [827, 295] width 189 height 29
type input "Duplicate address for Chrysler Capital Leasing"
click at [1091, 451] on button "Save & Close" at bounding box center [1077, 442] width 103 height 32
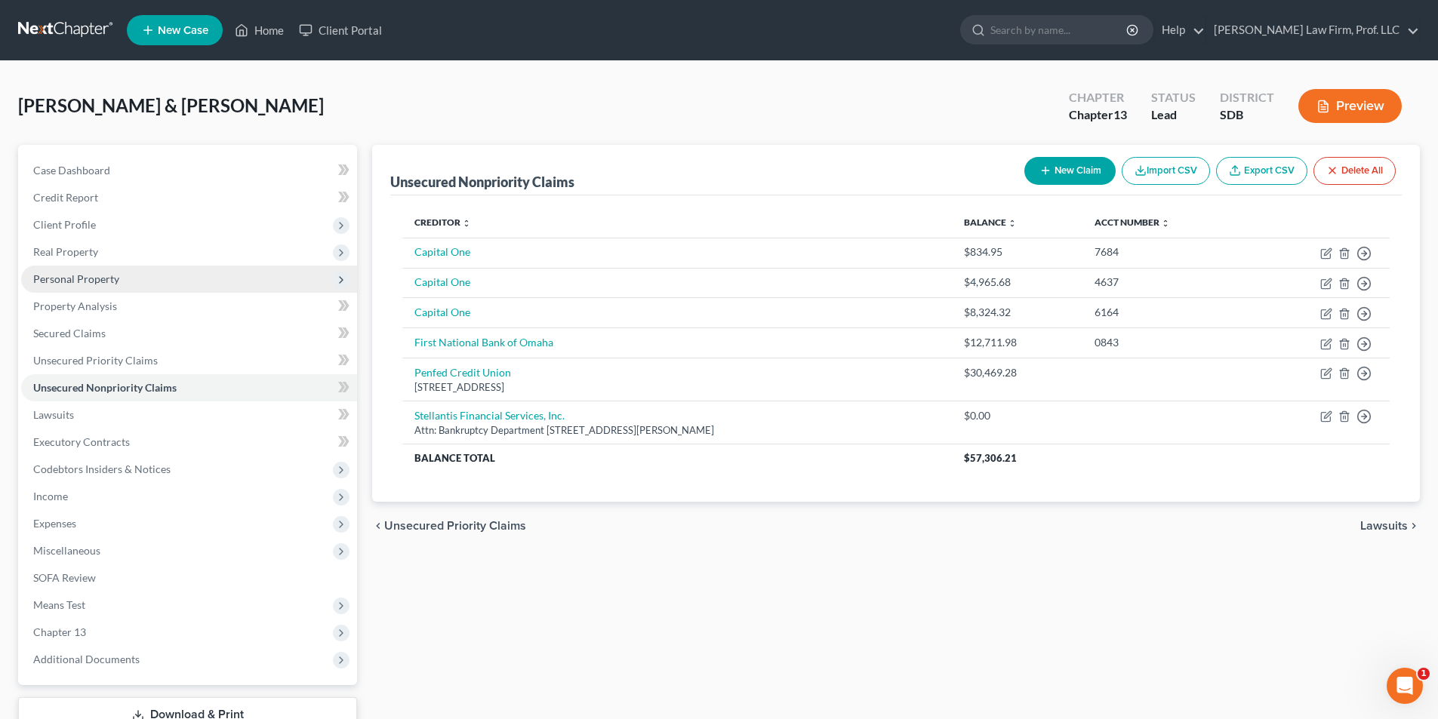
click at [115, 281] on span "Personal Property" at bounding box center [76, 278] width 86 height 13
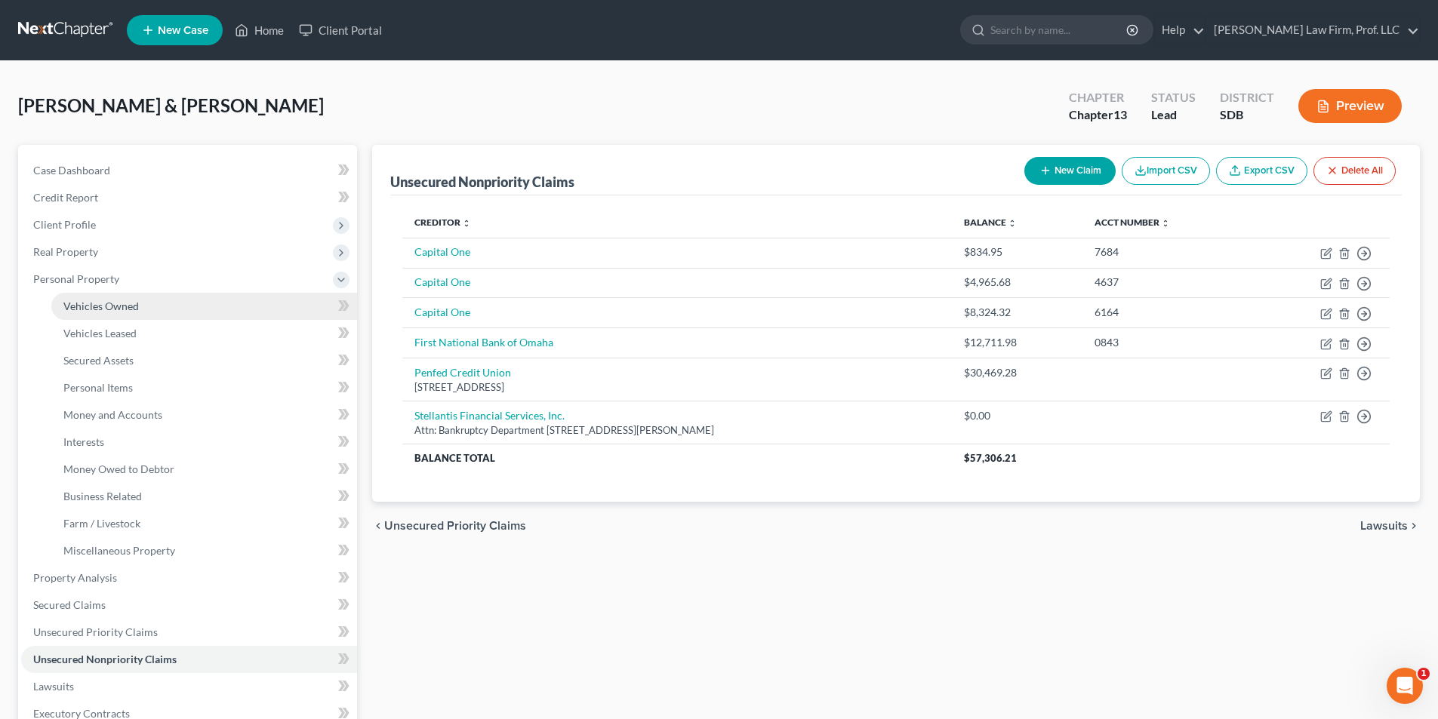
click at [118, 308] on span "Vehicles Owned" at bounding box center [100, 306] width 75 height 13
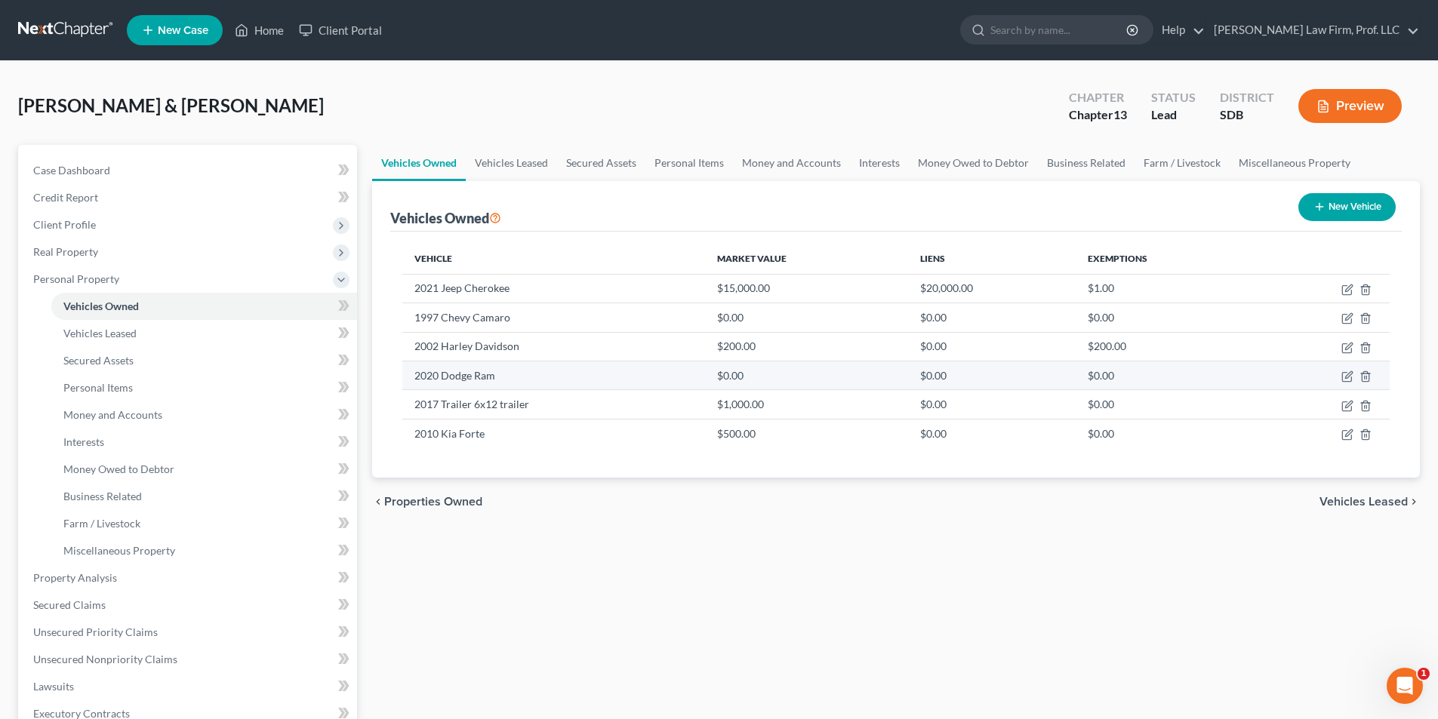
click at [1340, 374] on td at bounding box center [1323, 375] width 131 height 29
click at [1347, 377] on icon "button" at bounding box center [1347, 377] width 12 height 12
select select "0"
select select "6"
select select "2"
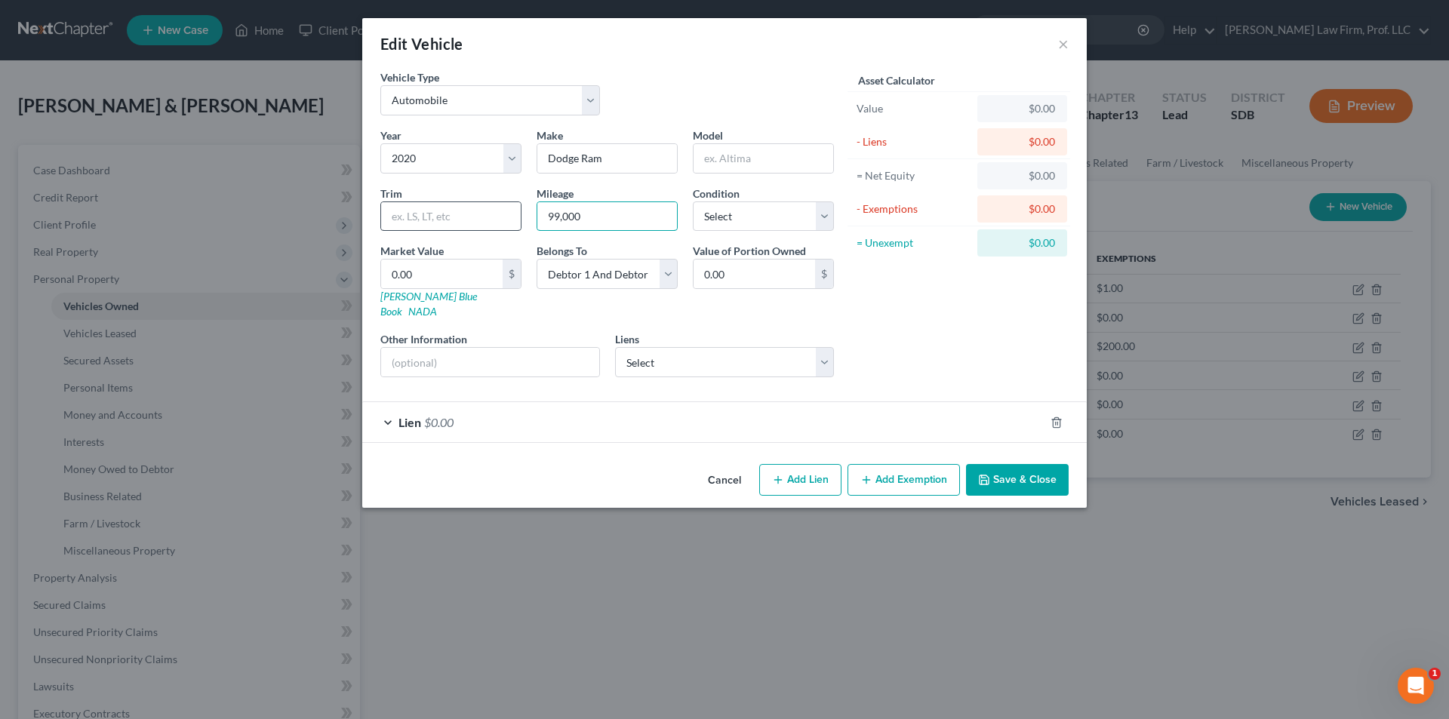
drag, startPoint x: 641, startPoint y: 224, endPoint x: 419, endPoint y: 215, distance: 222.1
click at [420, 215] on div "Year Select 2026 2025 2024 2023 2022 2021 2020 2019 2018 2017 2016 2015 2014 20…" at bounding box center [607, 259] width 469 height 262
type input "108,000"
type input "1"
type input "1.00"
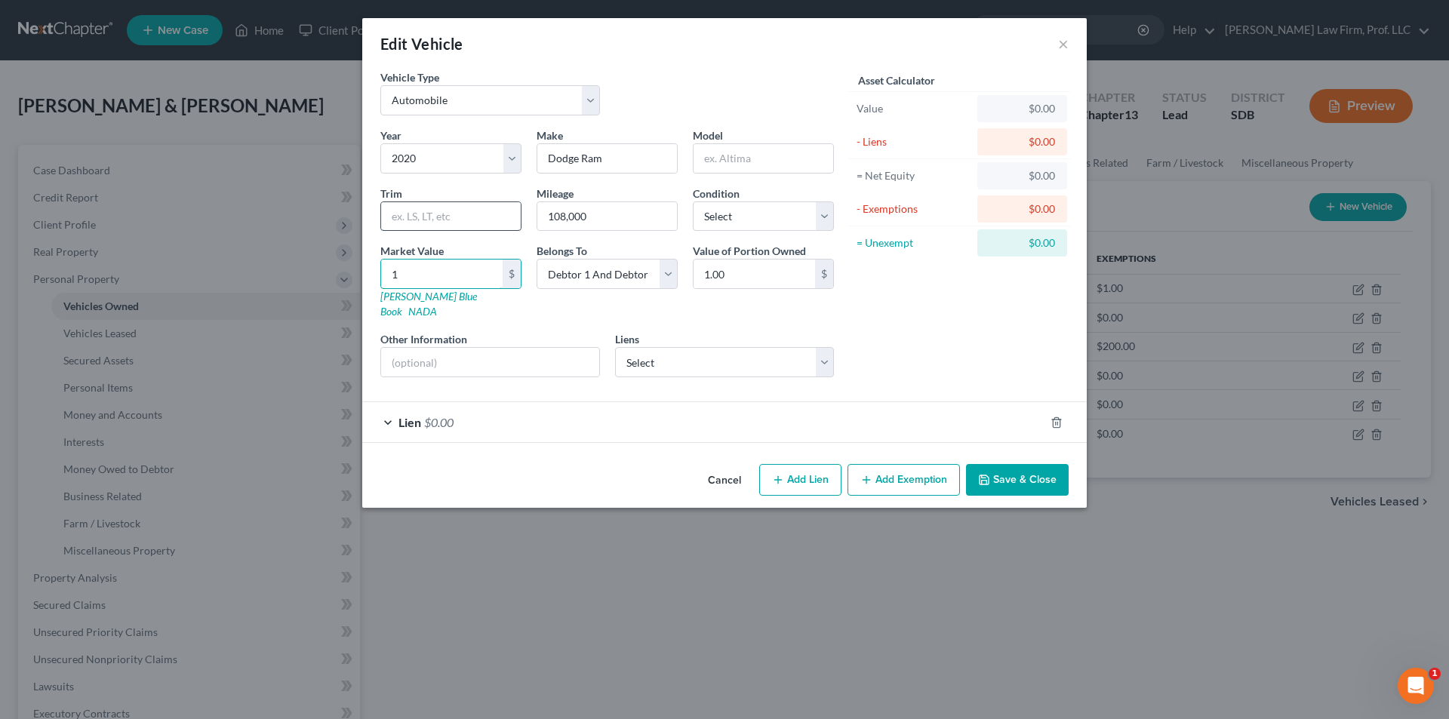
type input "17"
type input "17.00"
type input "170"
type input "170.00"
type input "1700"
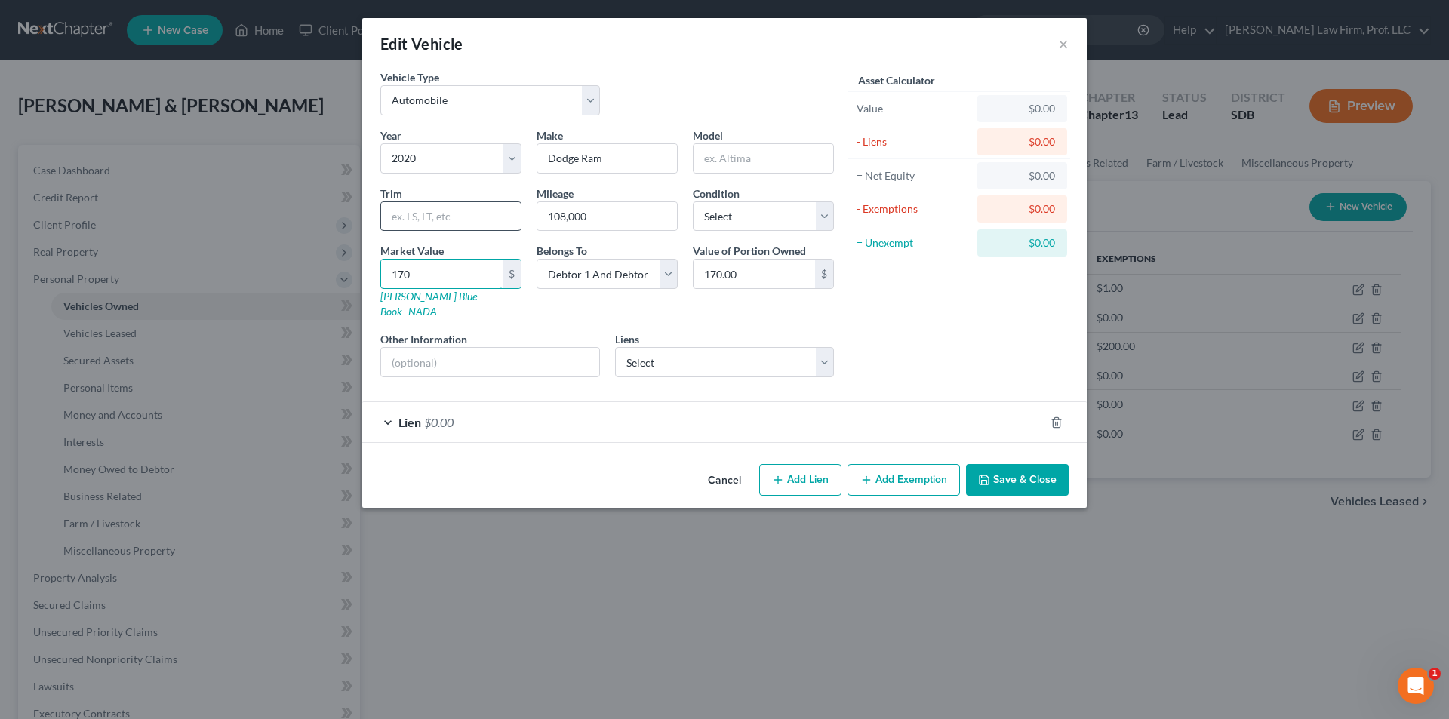
type input "1,700.00"
type input "1,7000"
type input "17,000.00"
type input "17,000"
click at [485, 409] on div "Lien $0.00" at bounding box center [703, 422] width 682 height 40
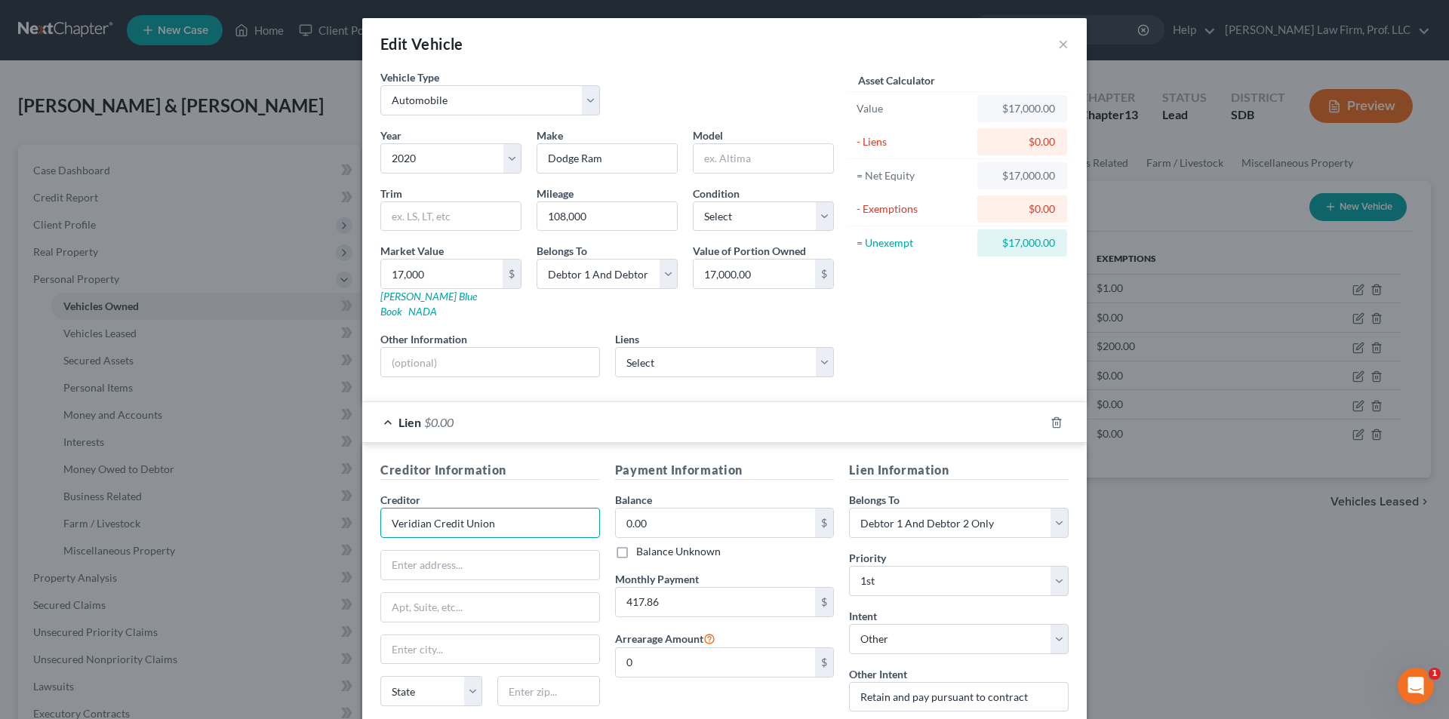
click at [527, 508] on input "Veridian Credit Union" at bounding box center [490, 523] width 220 height 30
click at [447, 551] on input "text" at bounding box center [490, 565] width 218 height 29
type input "P.O. Box 6000"
type input "[GEOGRAPHIC_DATA]"
select select "16"
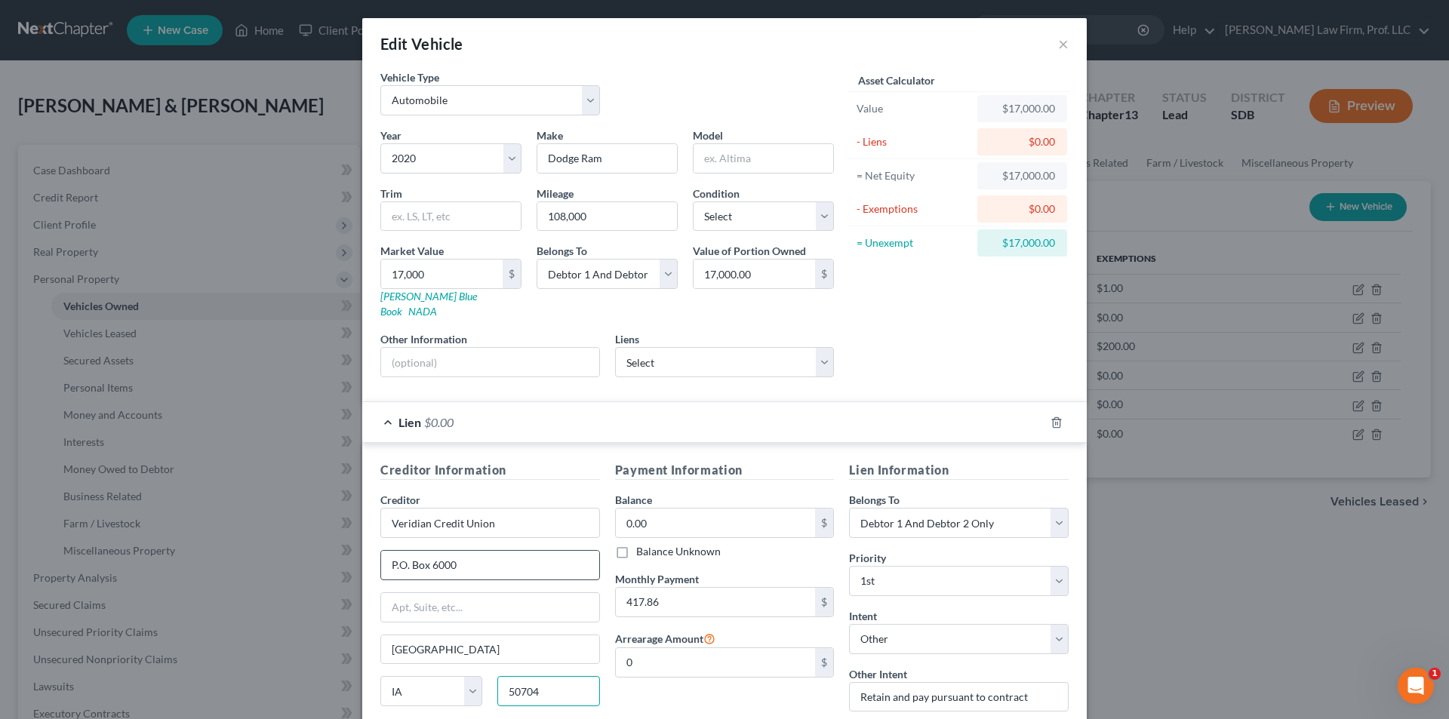
type input "50704"
click at [638, 589] on input "417.86" at bounding box center [716, 602] width 200 height 29
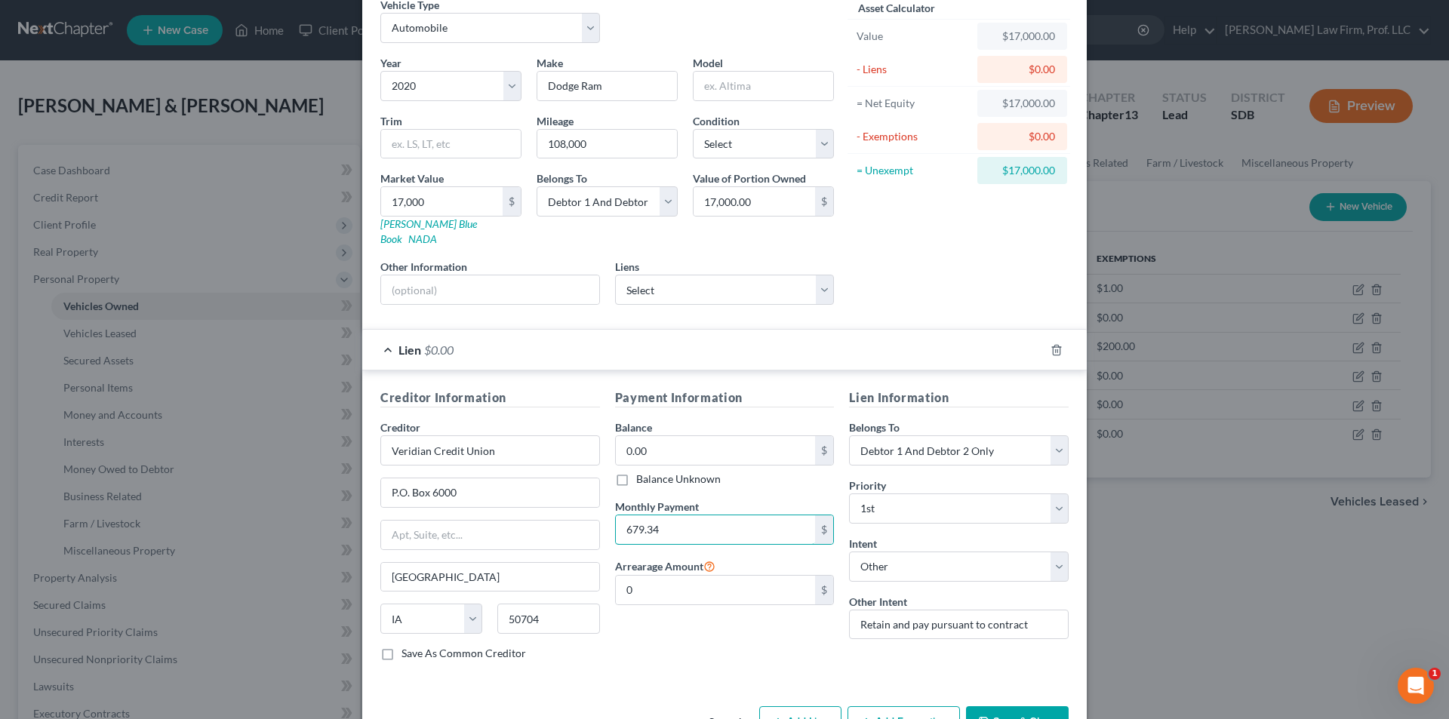
scroll to position [75, 0]
type input "679.34"
click at [663, 433] on input "0.00" at bounding box center [716, 447] width 200 height 29
type input "23,000.00"
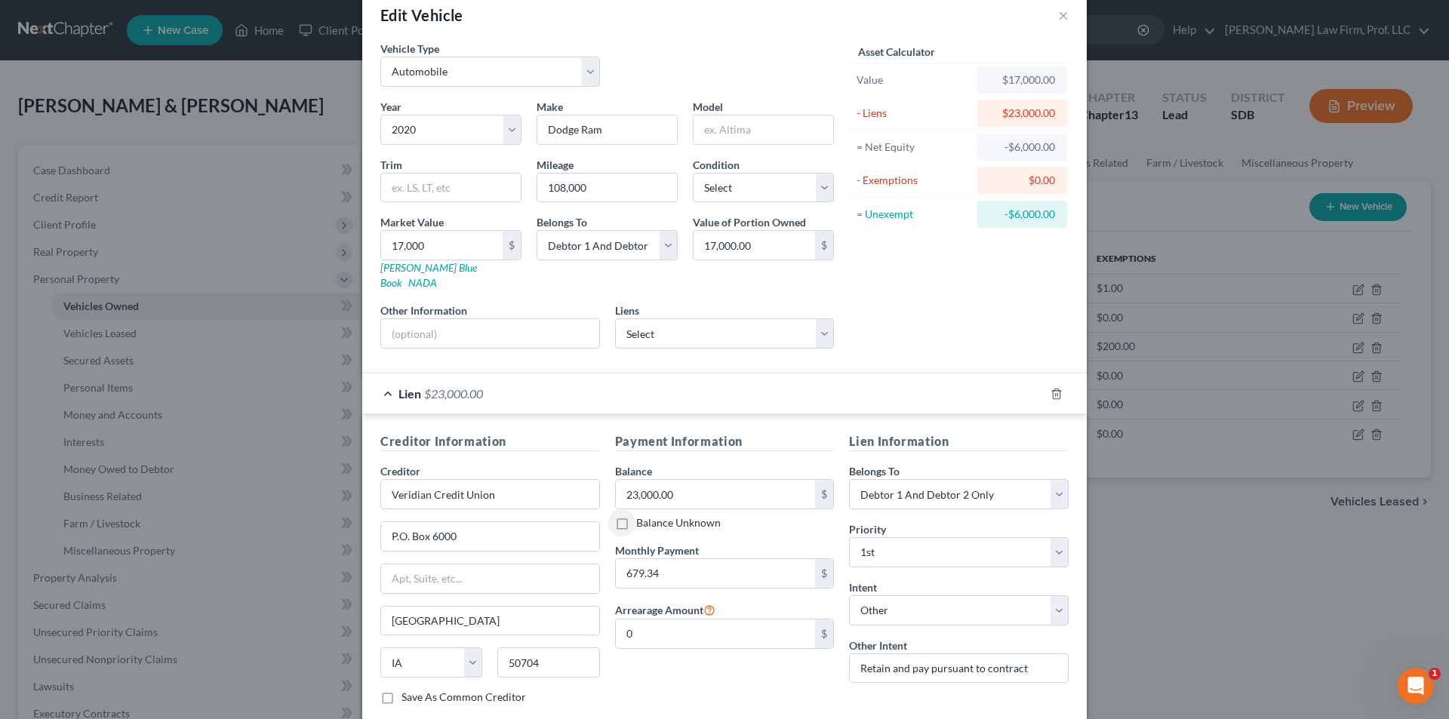
scroll to position [106, 0]
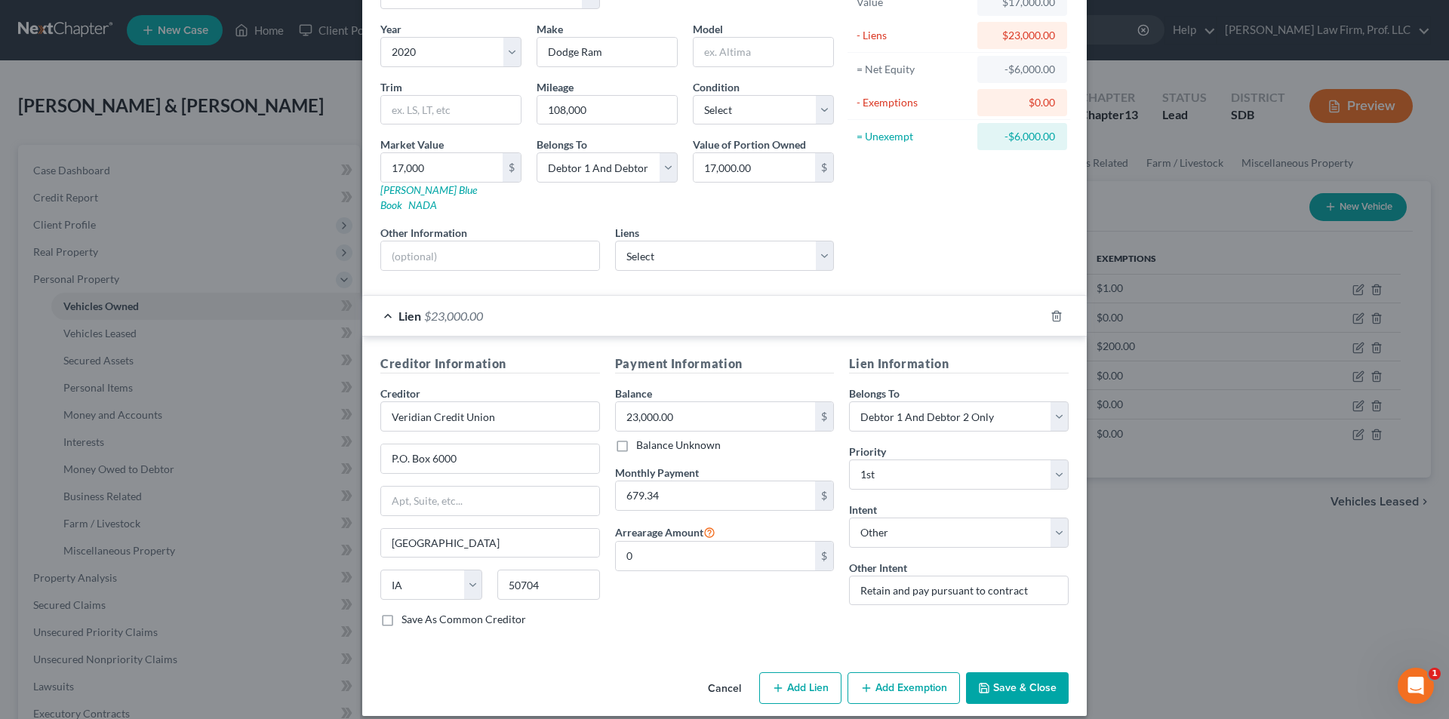
click at [878, 672] on button "Add Exemption" at bounding box center [903, 688] width 112 height 32
select select "2"
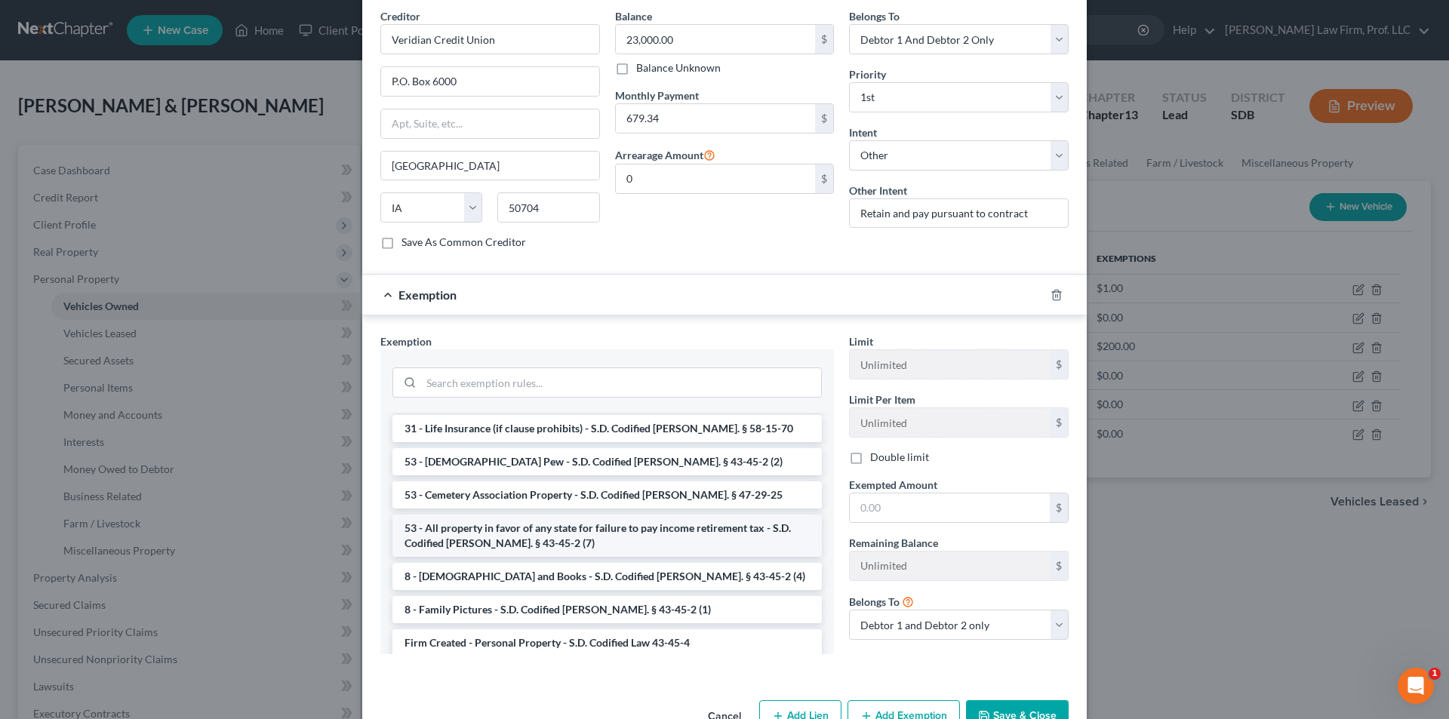
scroll to position [1014, 0]
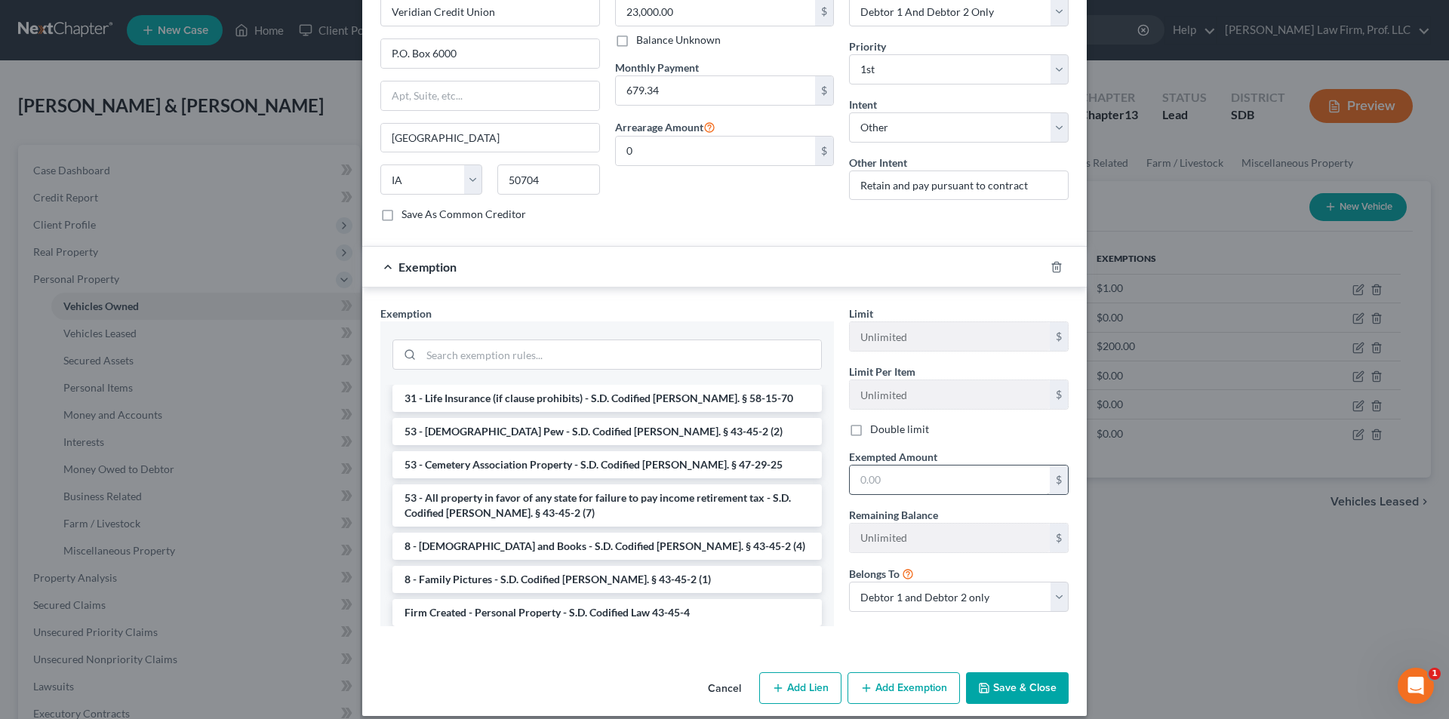
click at [555, 599] on li "Firm Created - Personal Property - S.D. Codified Law 43-45-4" at bounding box center [606, 612] width 429 height 27
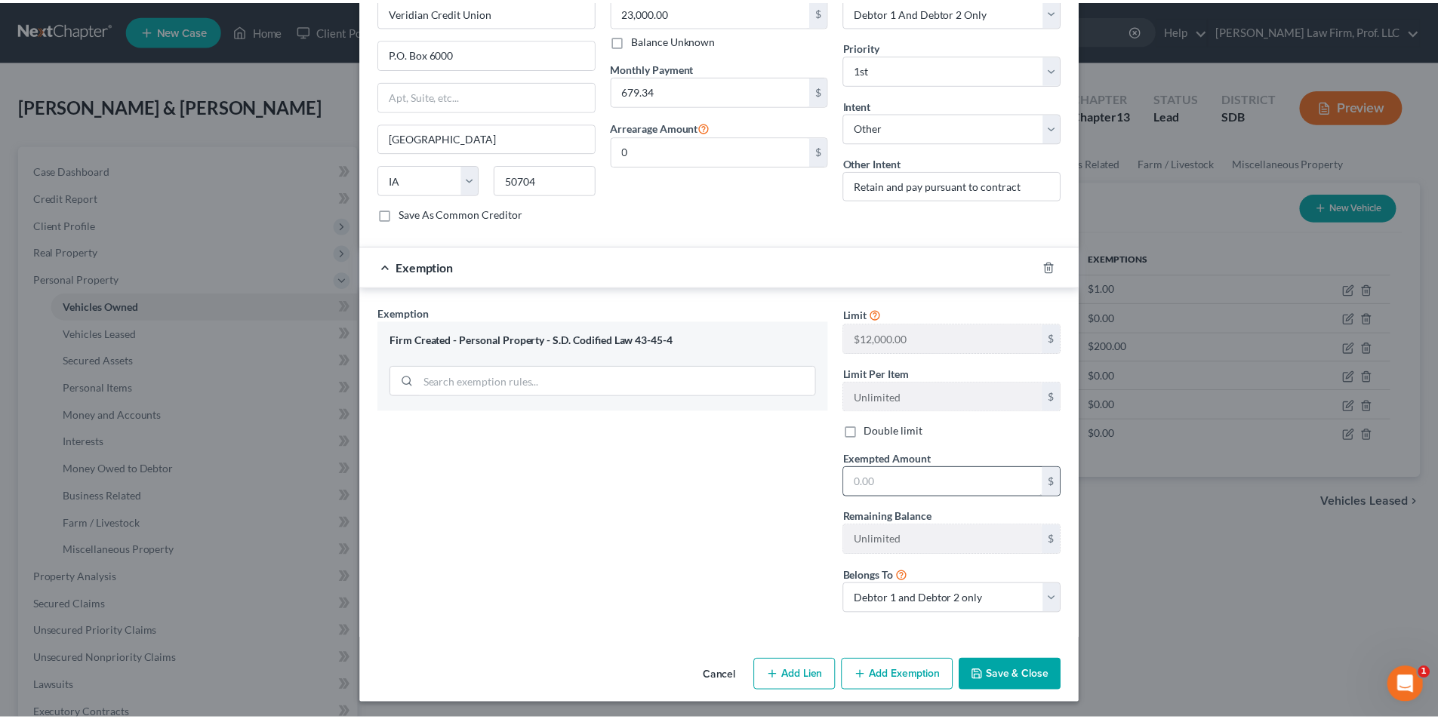
scroll to position [500, 0]
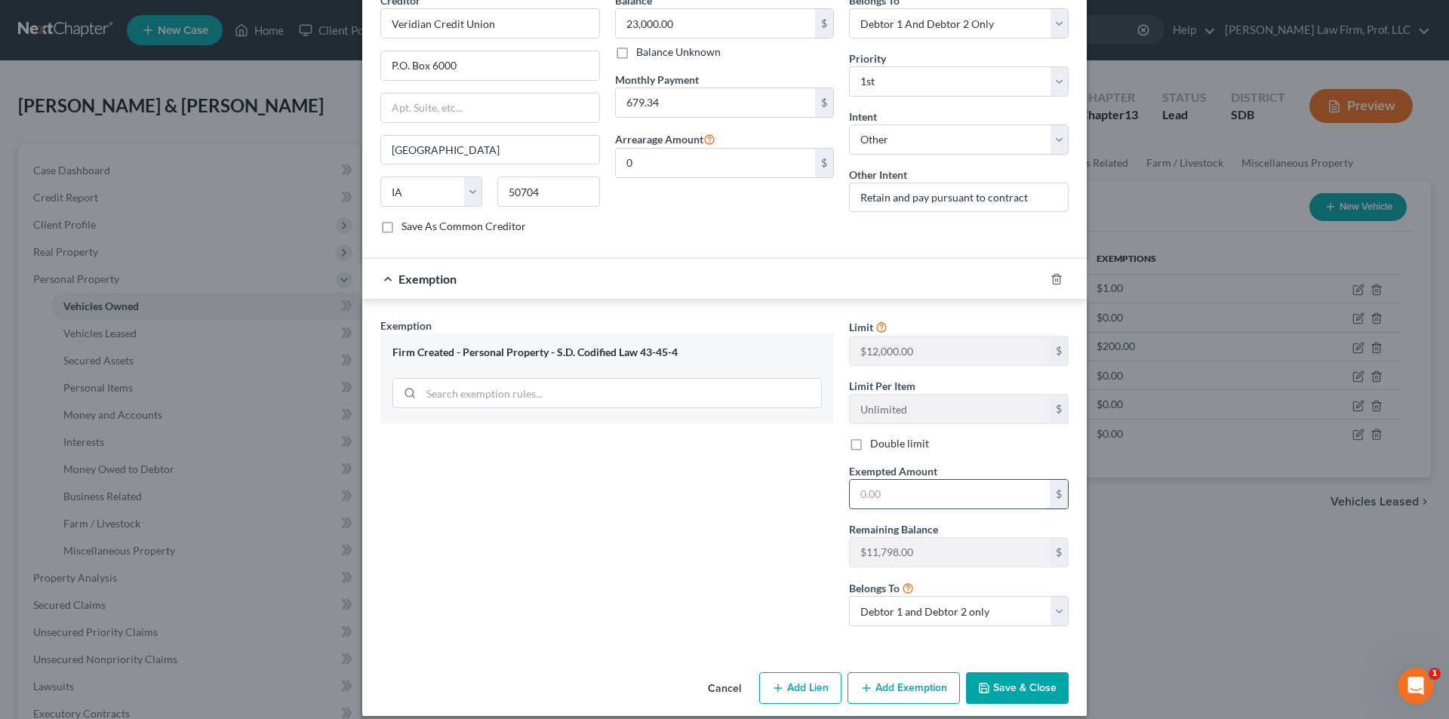
drag, startPoint x: 909, startPoint y: 476, endPoint x: 900, endPoint y: 473, distance: 9.5
click at [909, 480] on input "text" at bounding box center [950, 494] width 200 height 29
type input "1.00"
click at [1014, 672] on button "Save & Close" at bounding box center [1017, 688] width 103 height 32
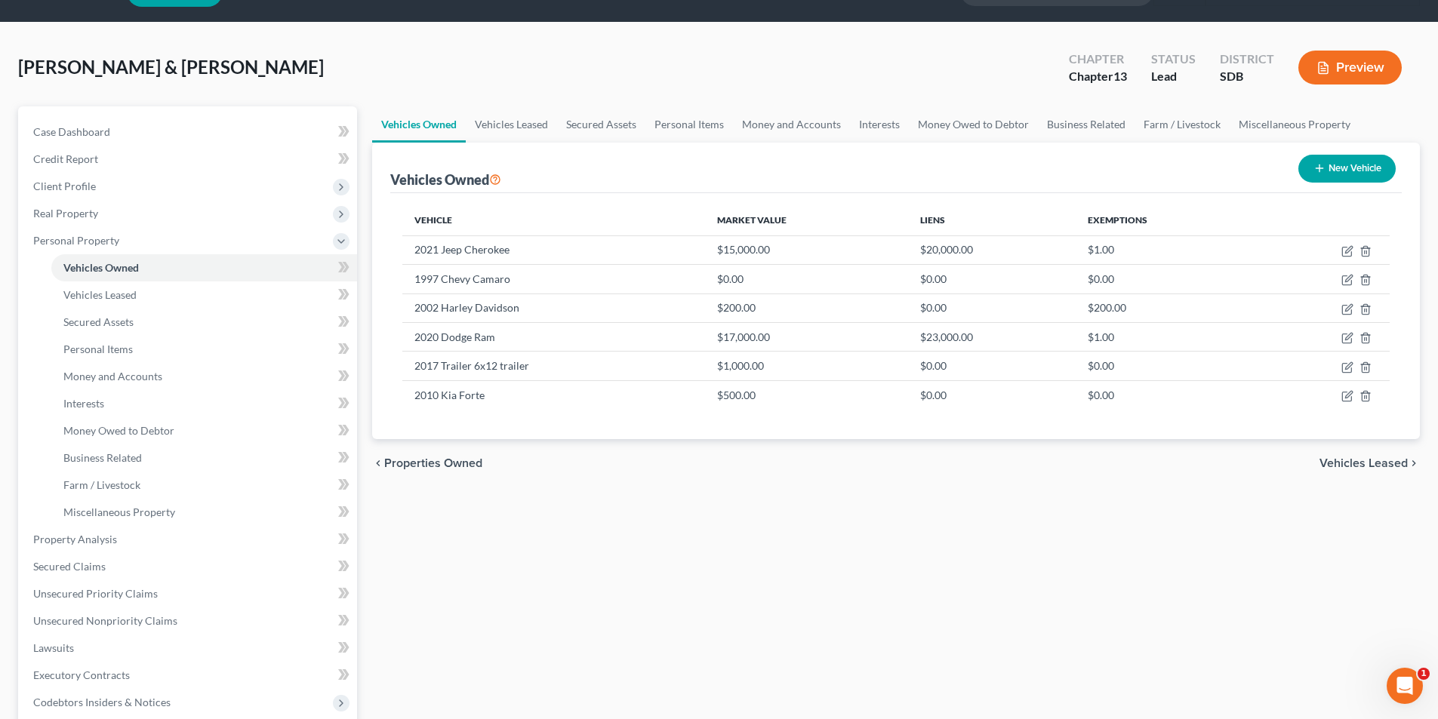
scroll to position [377, 0]
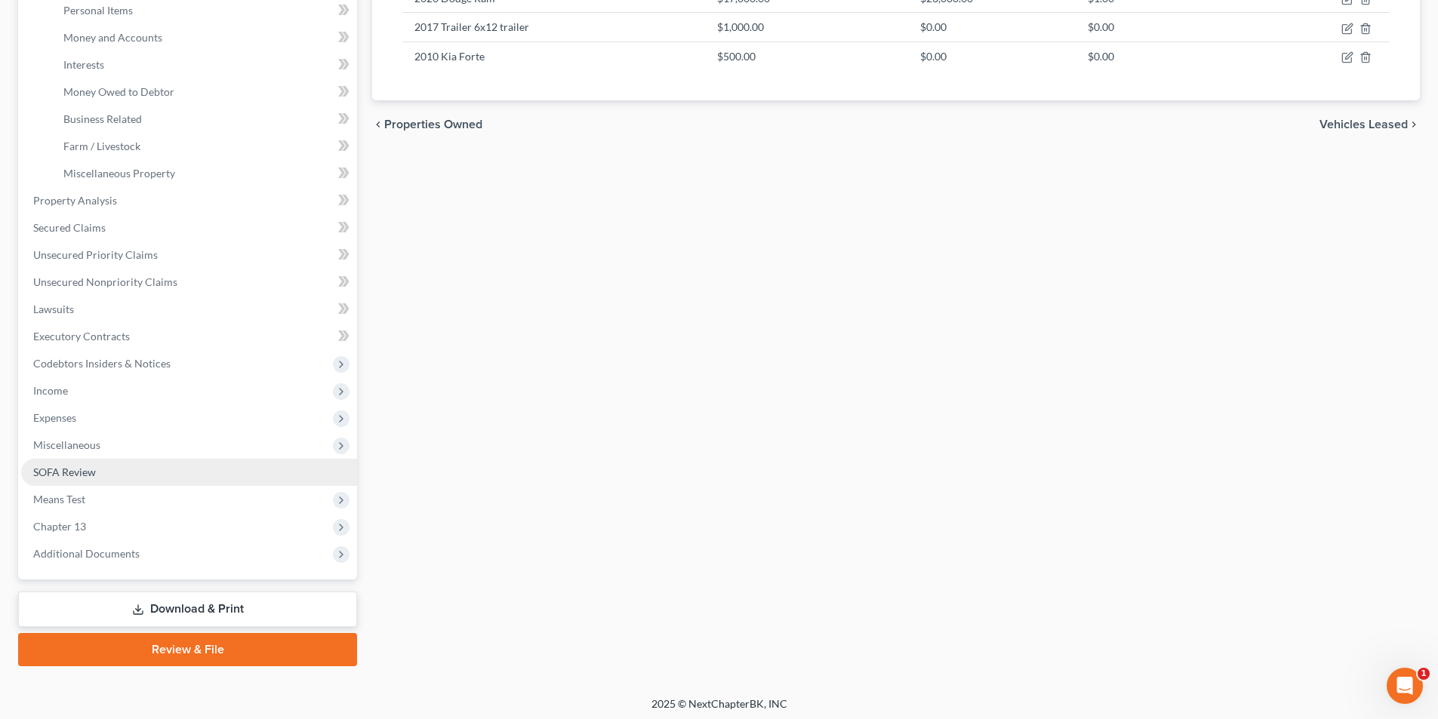
click at [89, 467] on span "SOFA Review" at bounding box center [64, 472] width 63 height 13
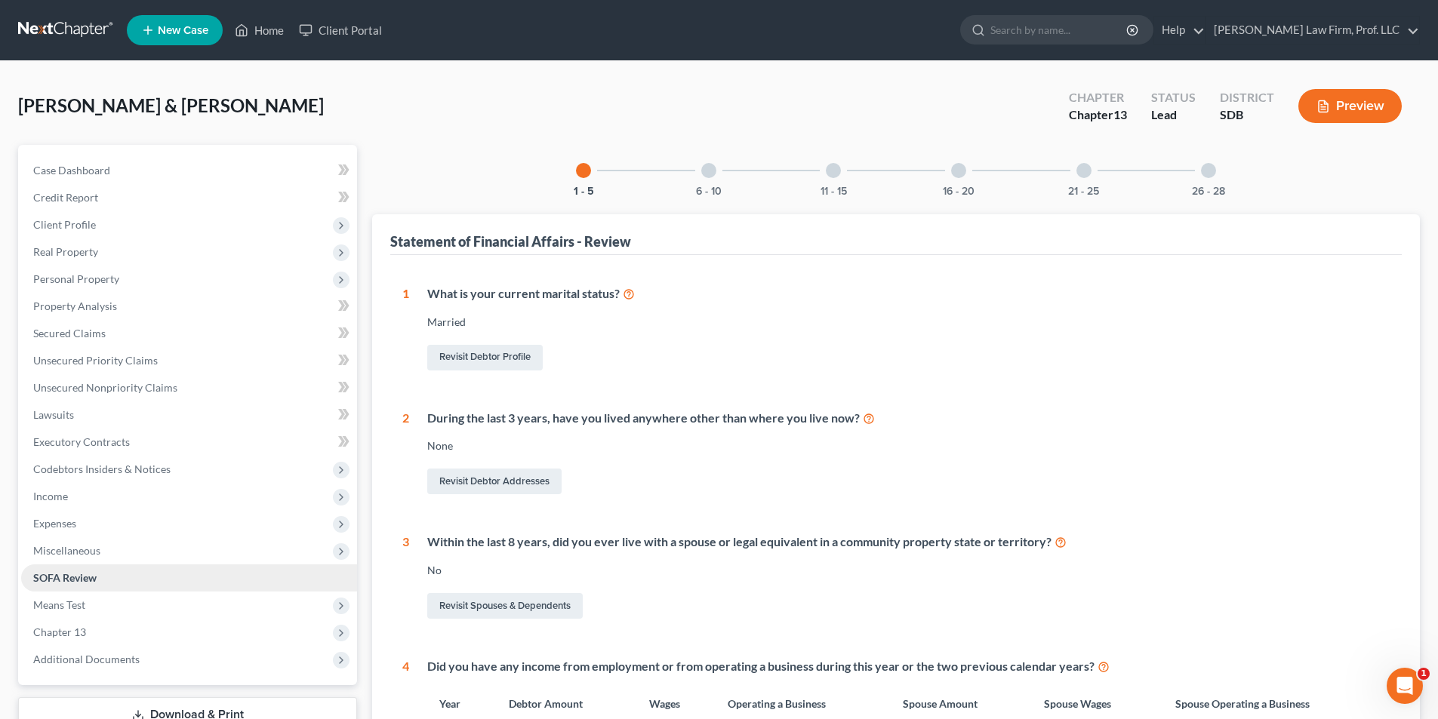
click at [50, 564] on link "SOFA Review" at bounding box center [189, 577] width 336 height 27
click at [60, 552] on span "Miscellaneous" at bounding box center [66, 550] width 67 height 13
click at [132, 581] on span "Attorney / Credit Counseling Fees" at bounding box center [142, 577] width 159 height 13
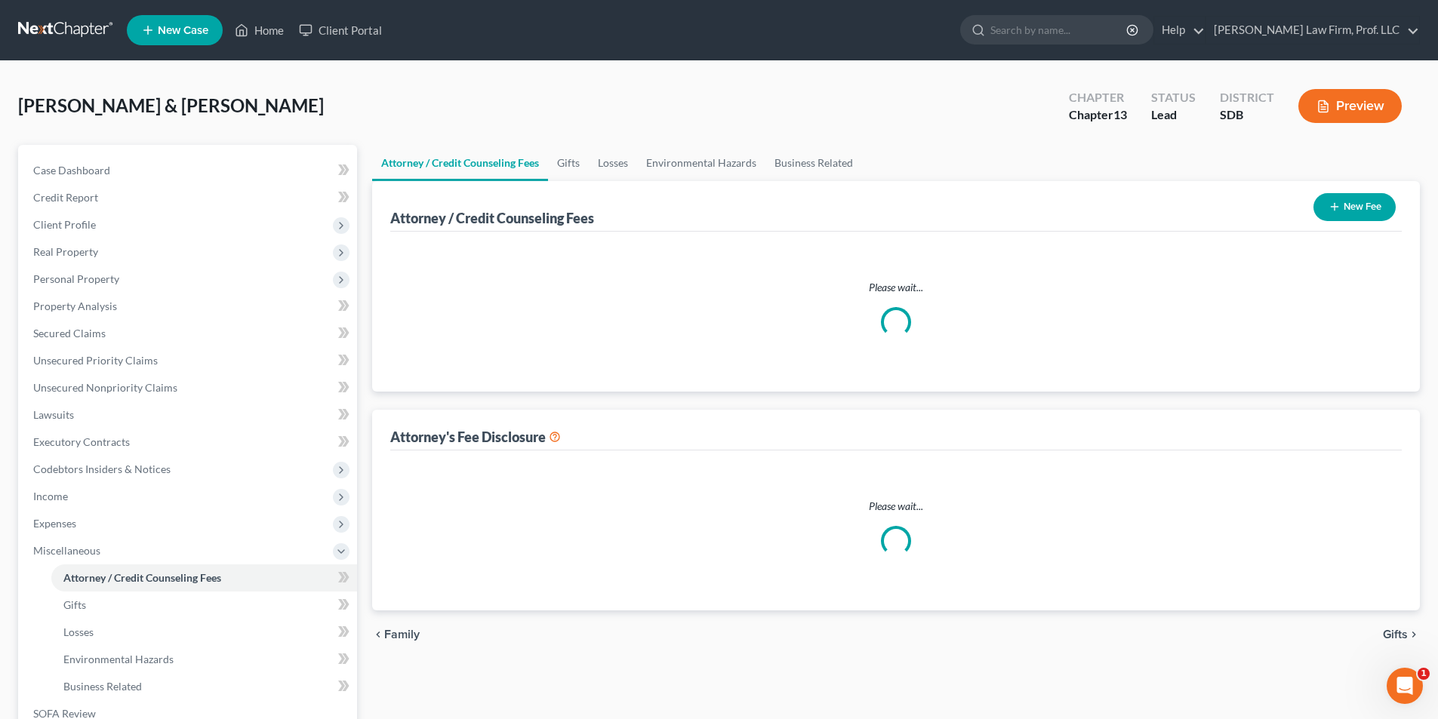
select select "0"
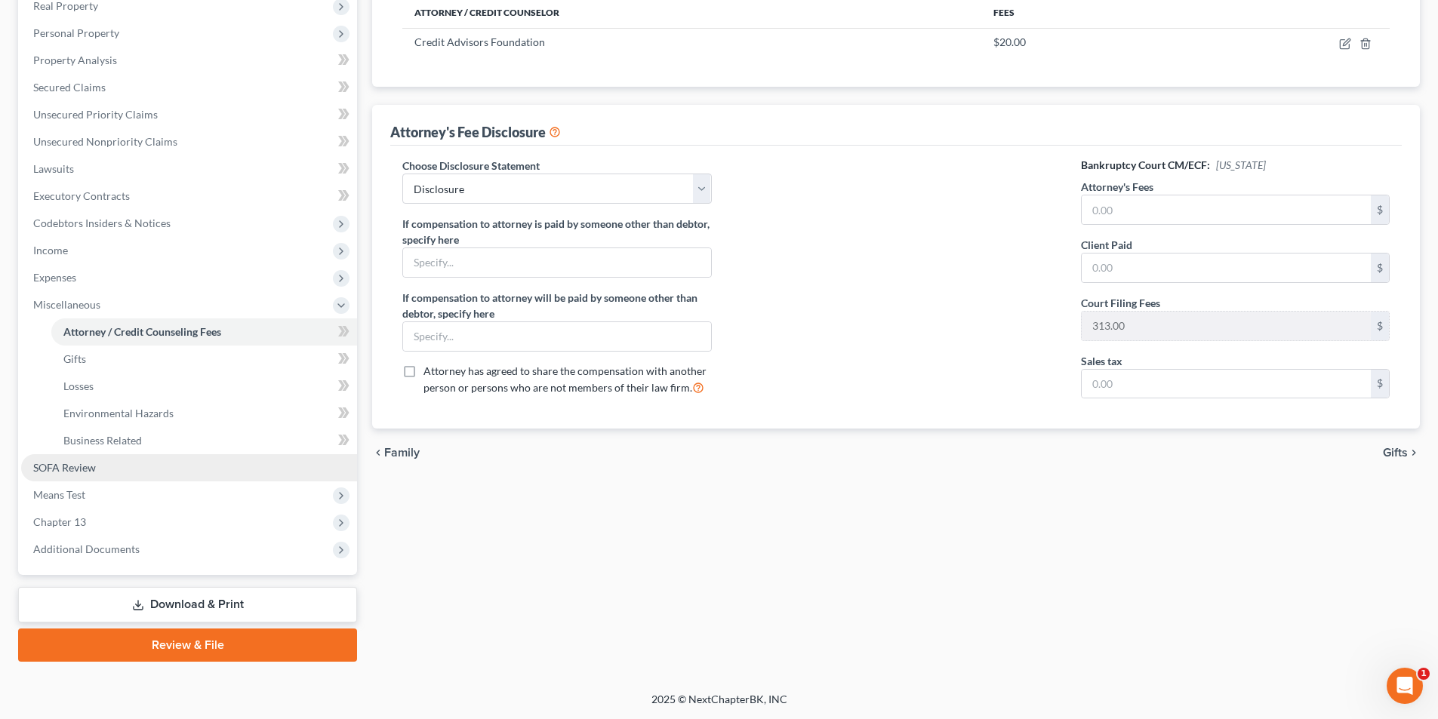
click at [91, 471] on span "SOFA Review" at bounding box center [64, 467] width 63 height 13
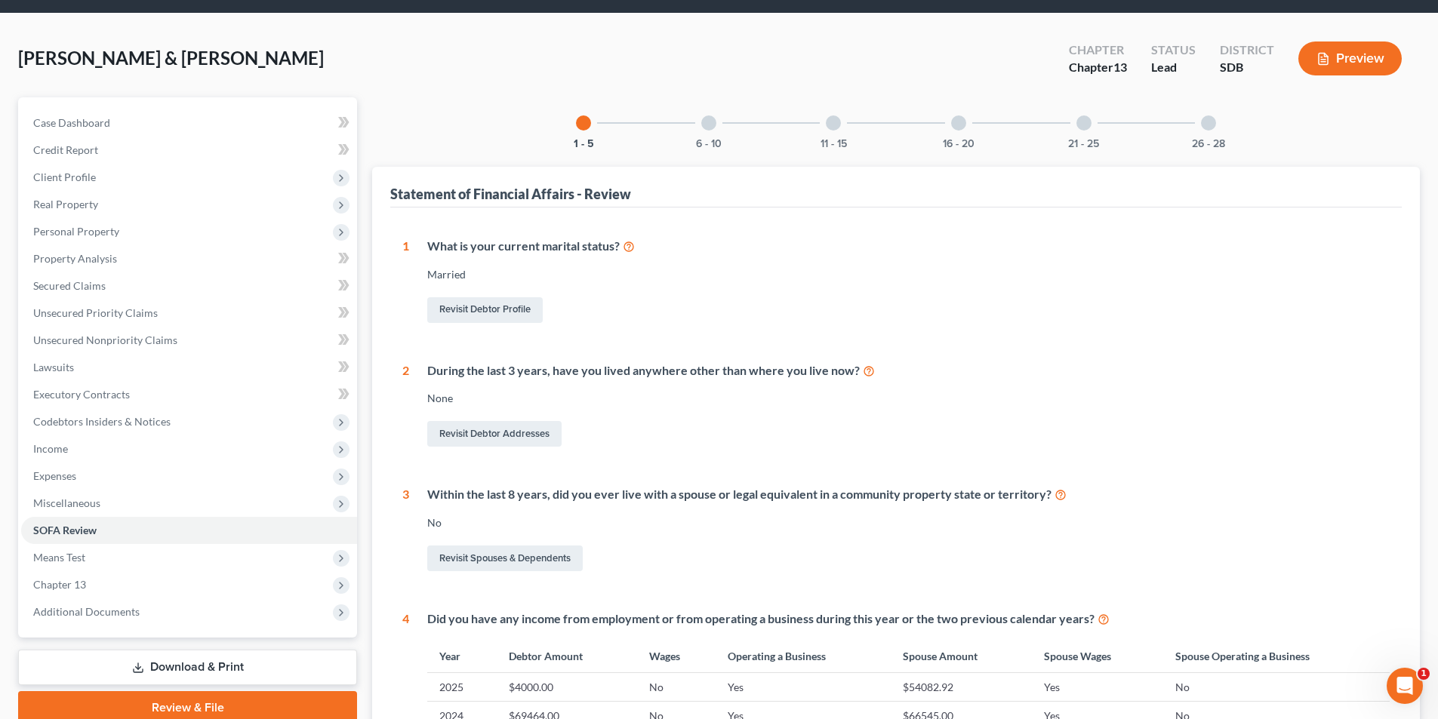
scroll to position [38, 0]
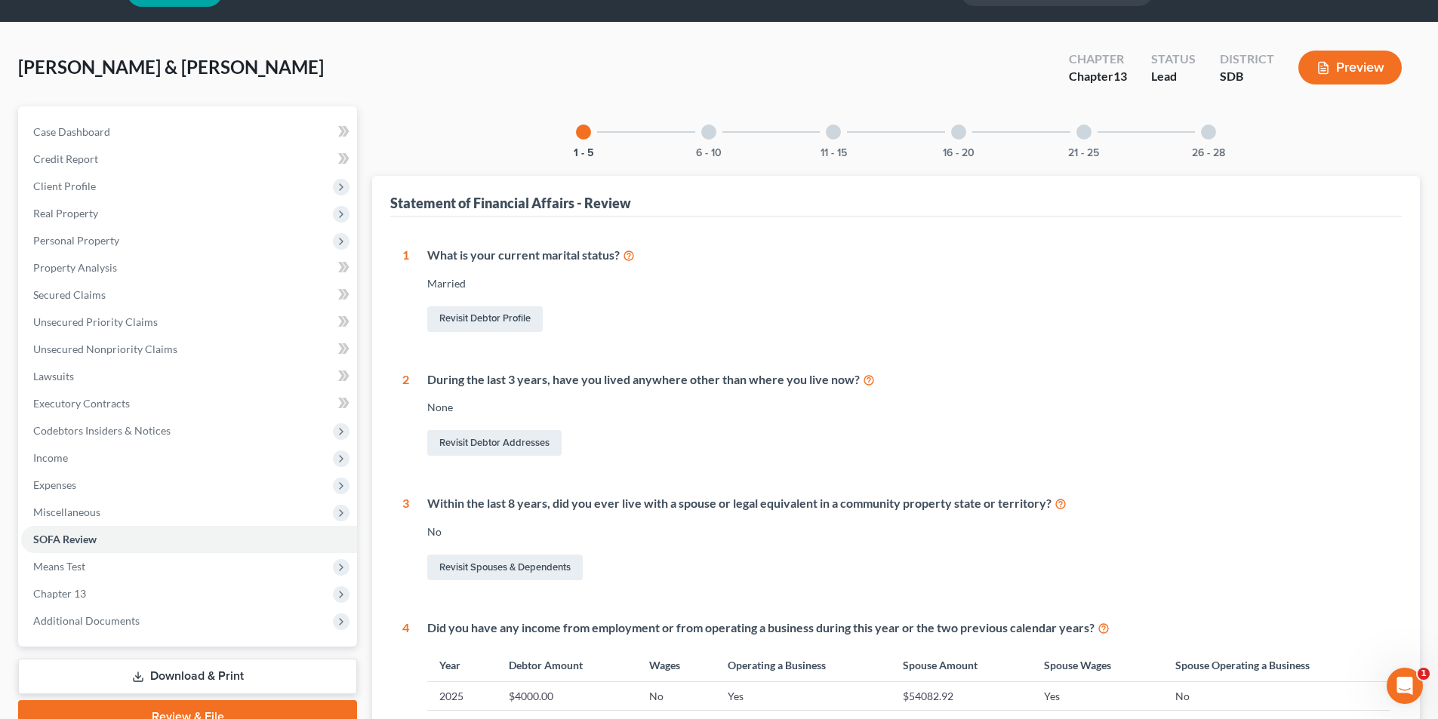
click at [711, 127] on div at bounding box center [708, 132] width 15 height 15
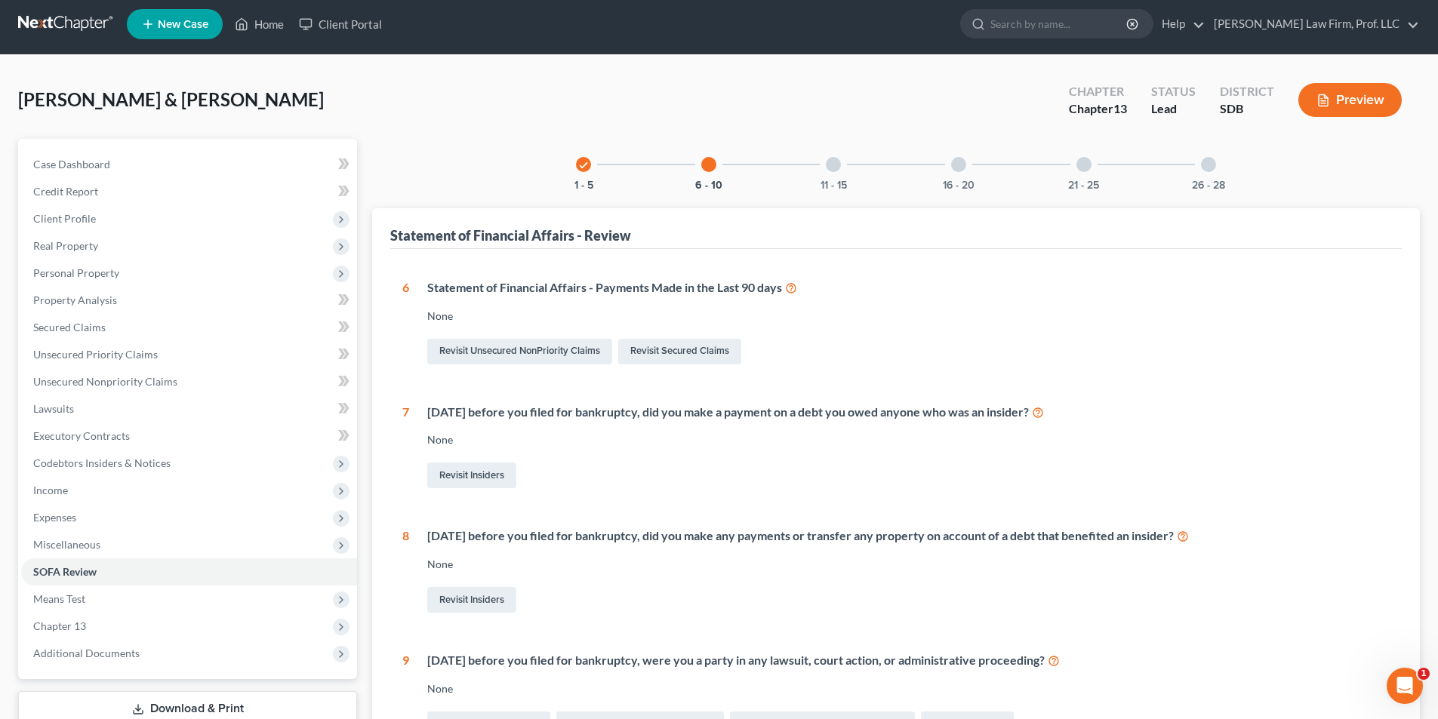
scroll to position [0, 0]
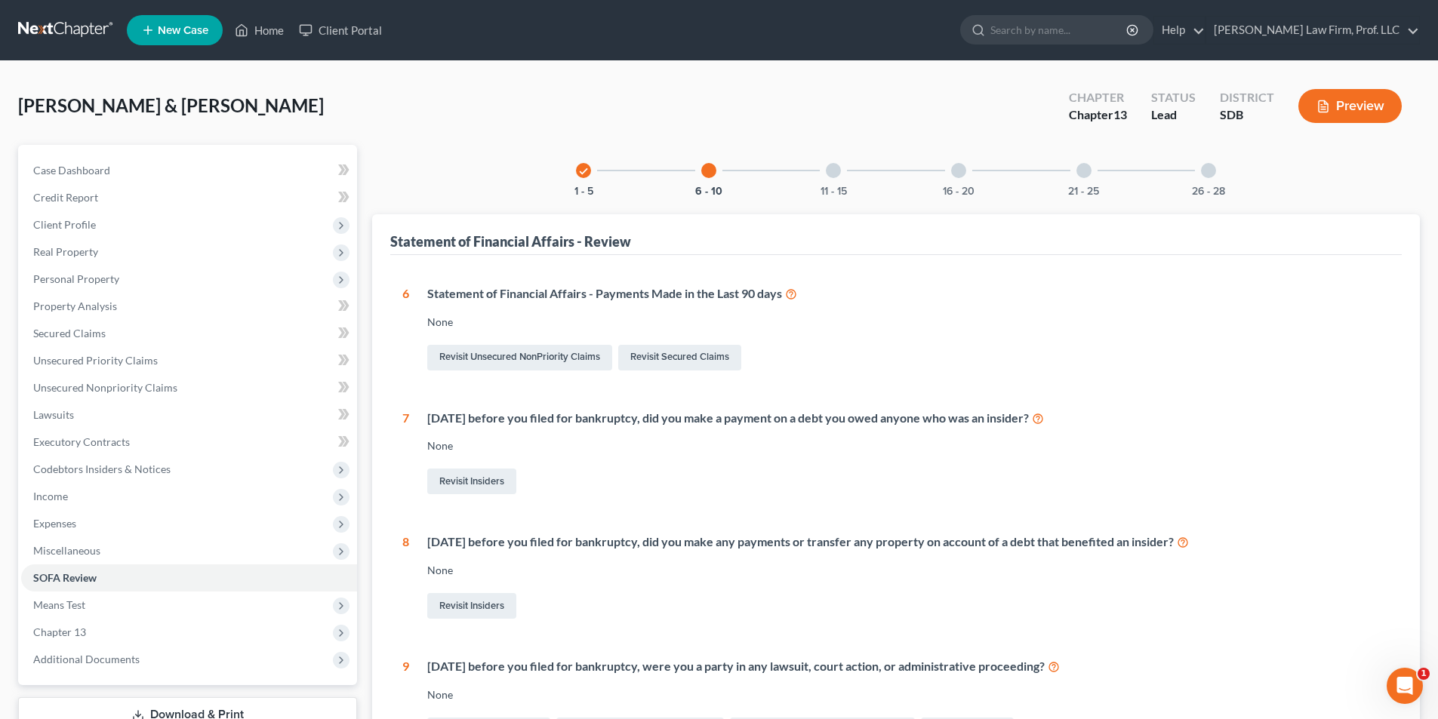
click at [839, 171] on div at bounding box center [833, 170] width 15 height 15
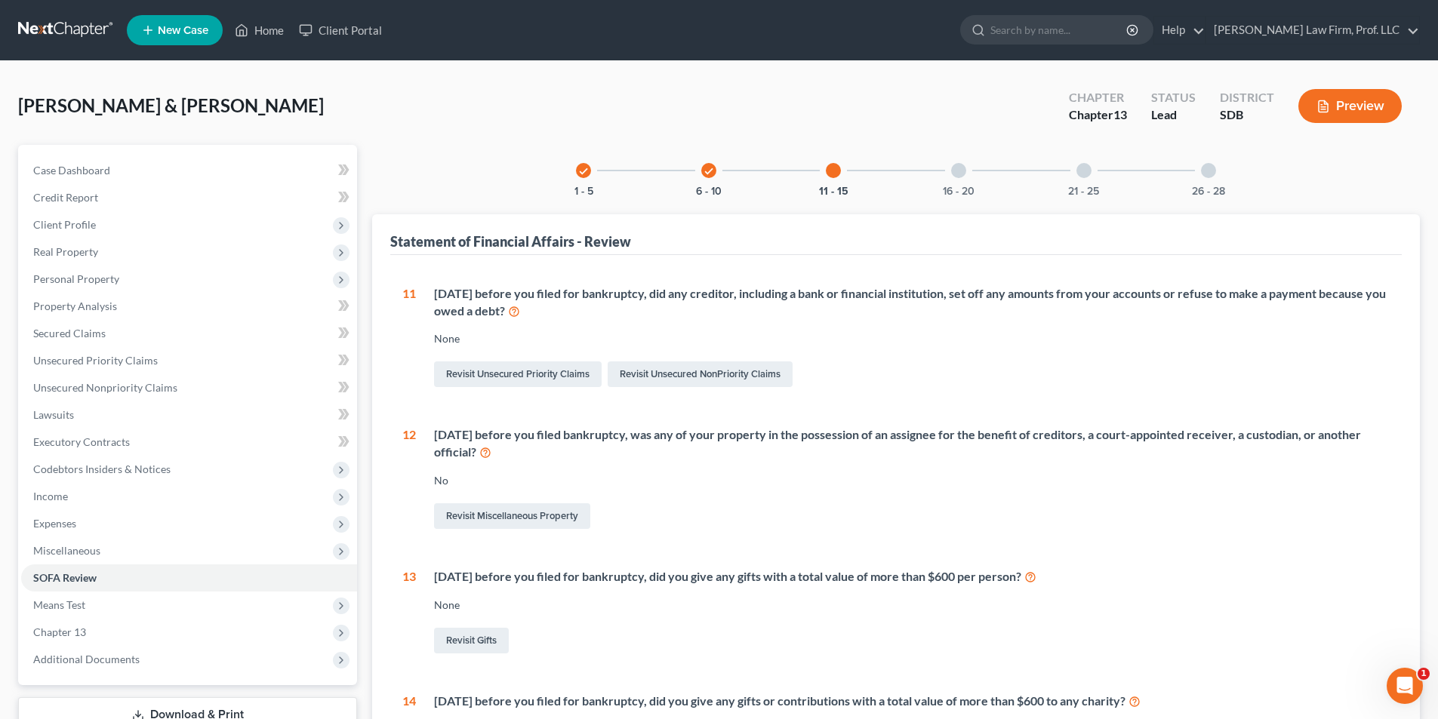
click at [962, 168] on div at bounding box center [958, 170] width 15 height 15
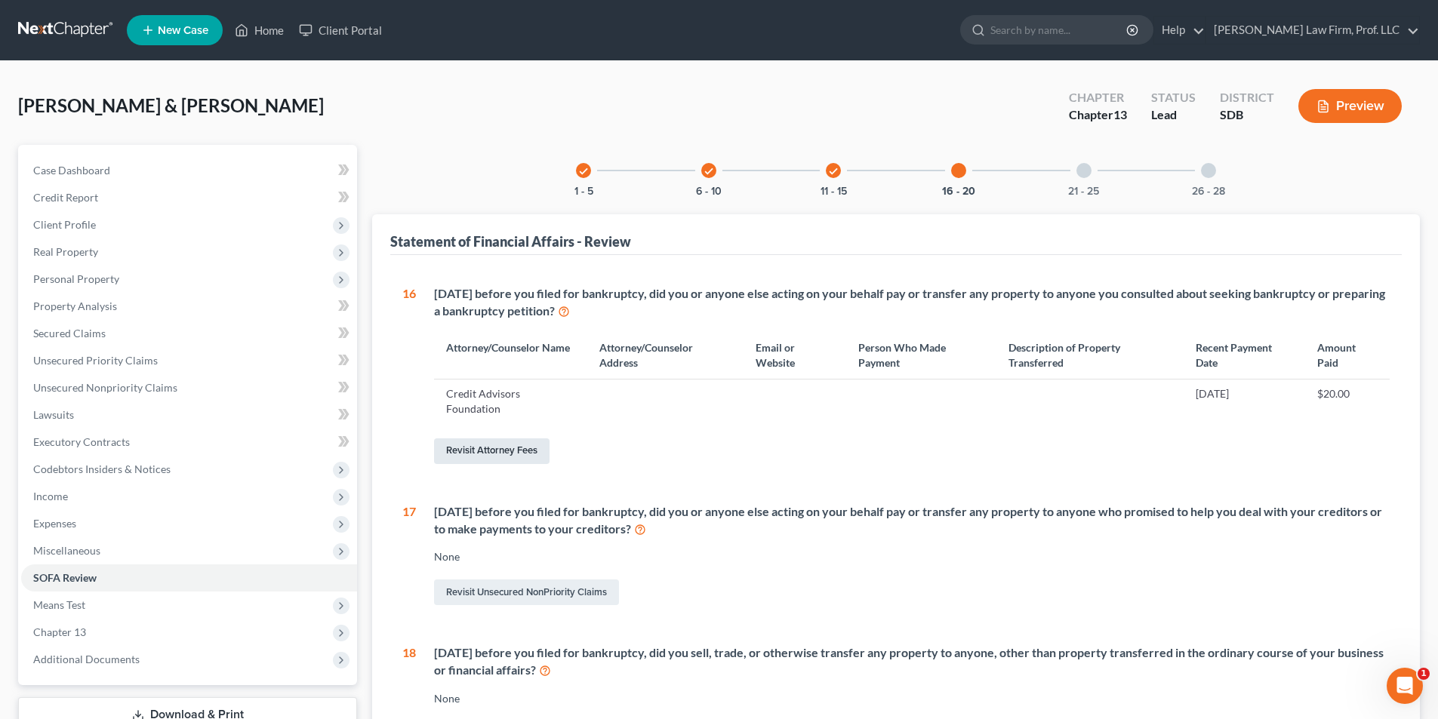
click at [508, 452] on link "Revisit Attorney Fees" at bounding box center [491, 451] width 115 height 26
select select "0"
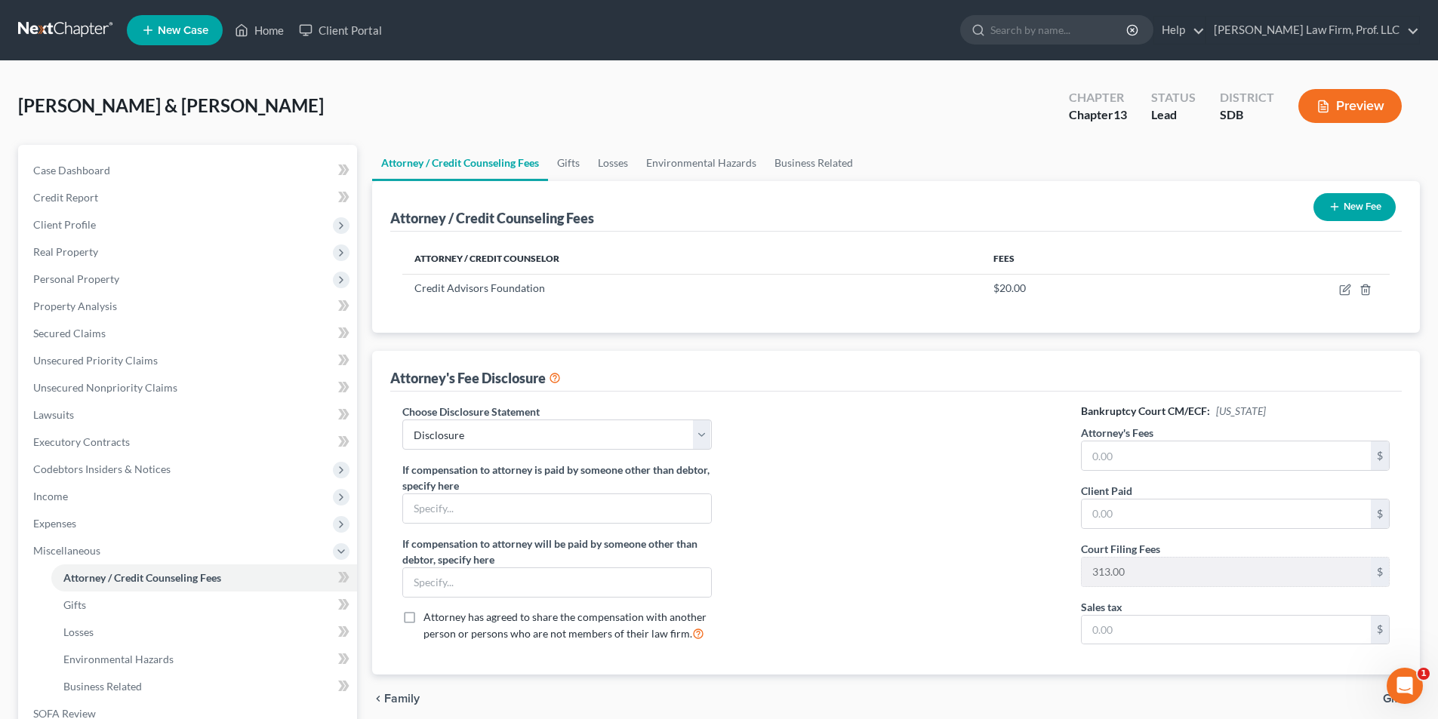
click at [1369, 203] on button "New Fee" at bounding box center [1354, 207] width 82 height 28
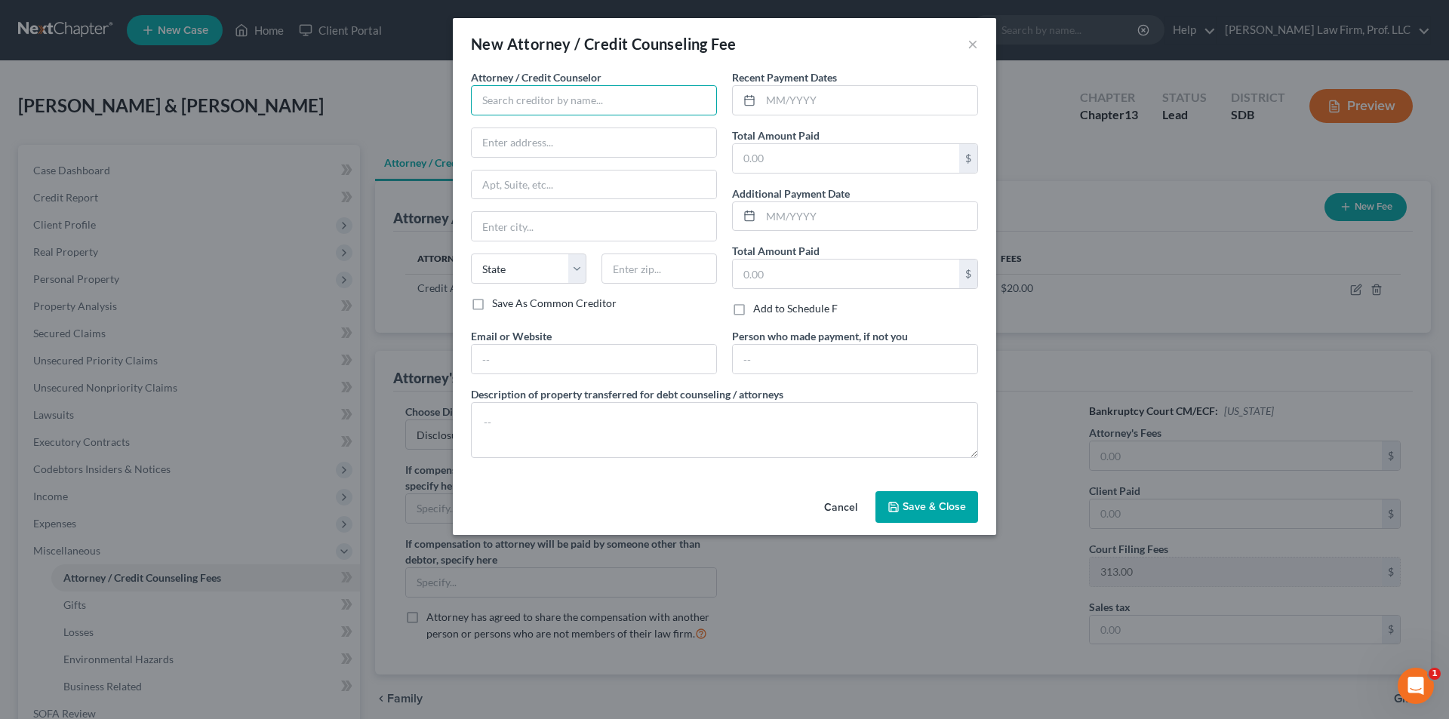
click at [537, 105] on input "text" at bounding box center [594, 100] width 246 height 30
type input "See Attorney's Disclosure Statement"
click at [942, 505] on span "Save & Close" at bounding box center [934, 506] width 63 height 13
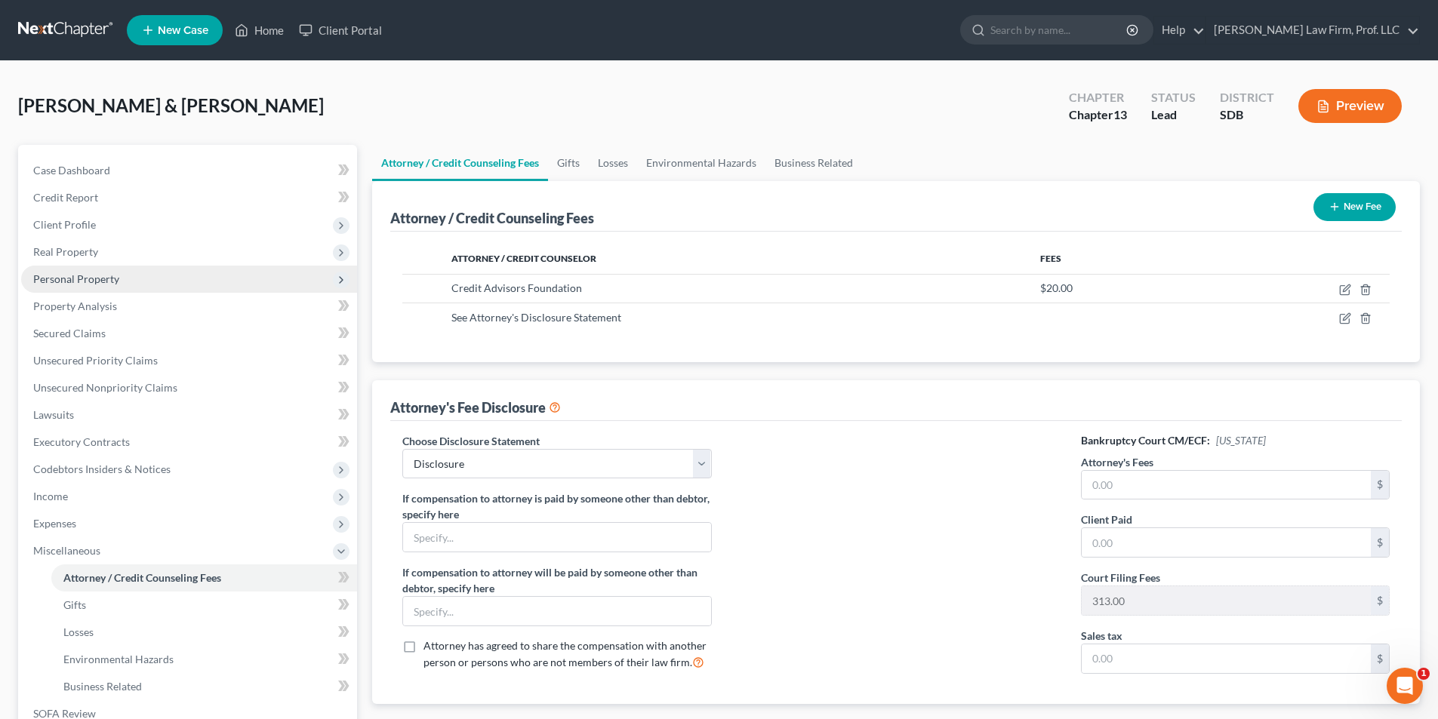
click at [63, 278] on span "Personal Property" at bounding box center [76, 278] width 86 height 13
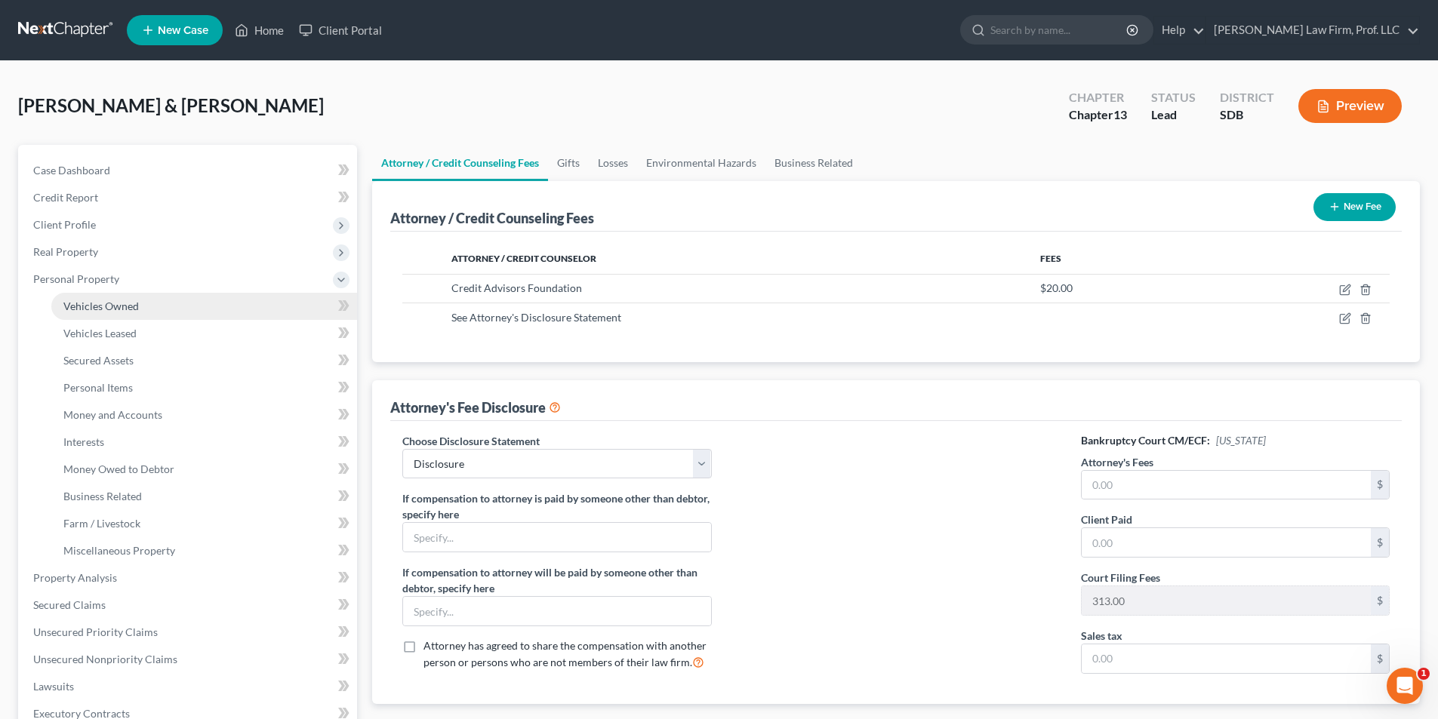
click at [84, 308] on span "Vehicles Owned" at bounding box center [100, 306] width 75 height 13
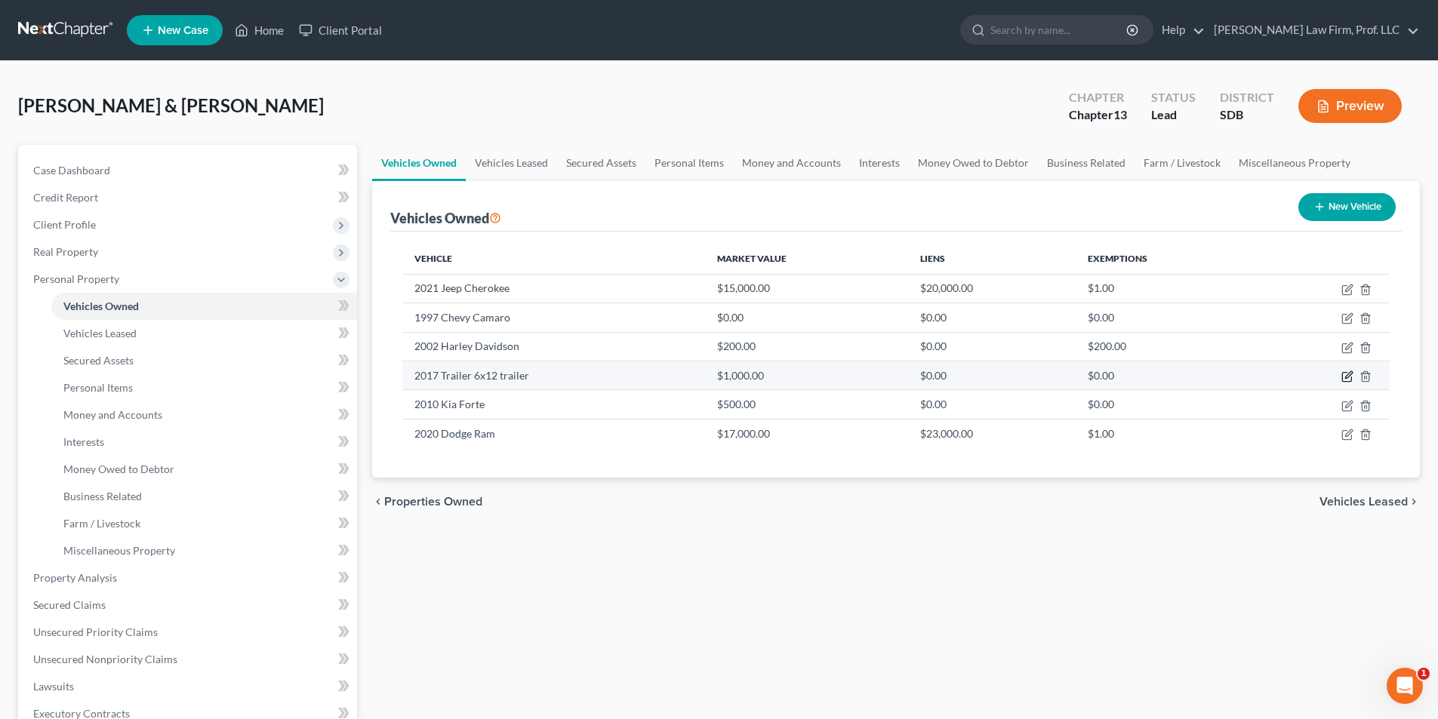
click at [1347, 376] on icon "button" at bounding box center [1348, 374] width 7 height 7
select select "2"
select select "9"
select select "2"
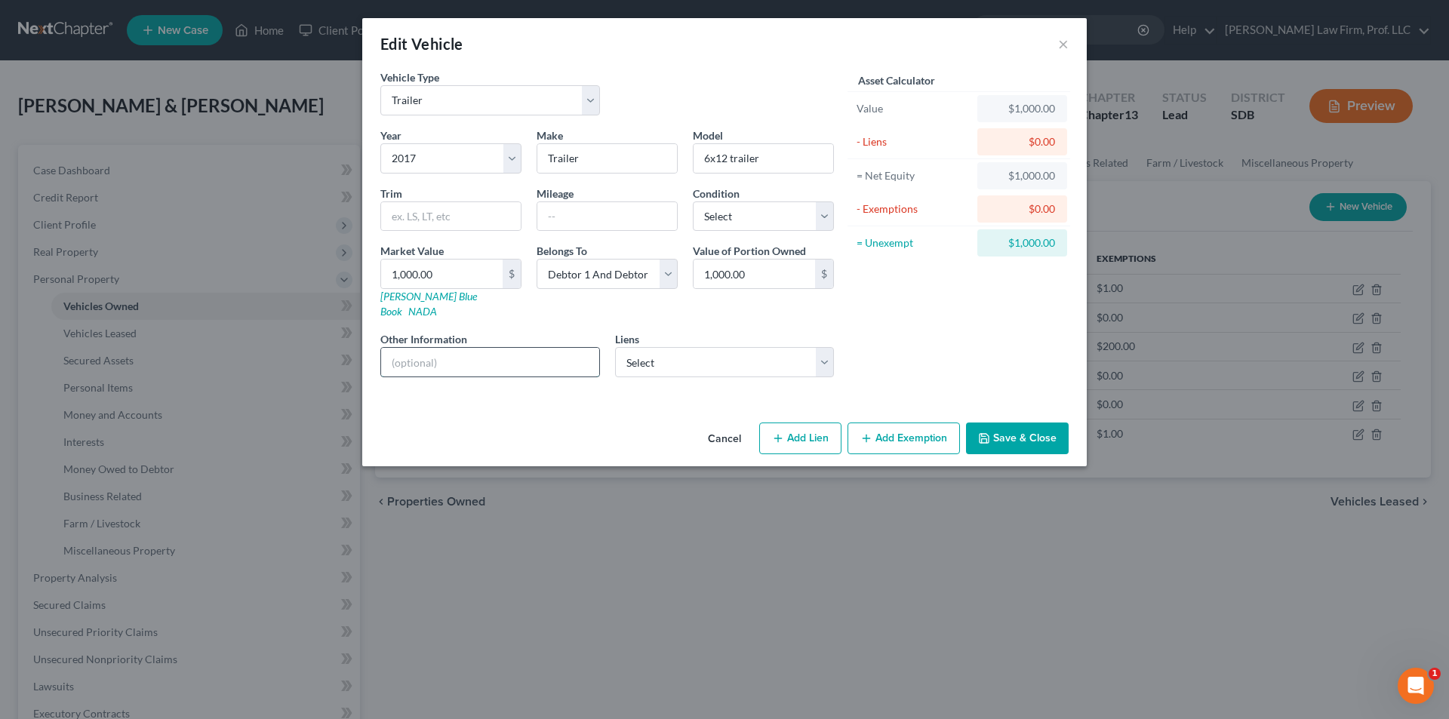
click at [435, 348] on input "text" at bounding box center [490, 362] width 218 height 29
type input "Has damage, dents, etc."
click at [894, 427] on button "Add Exemption" at bounding box center [903, 439] width 112 height 32
select select "2"
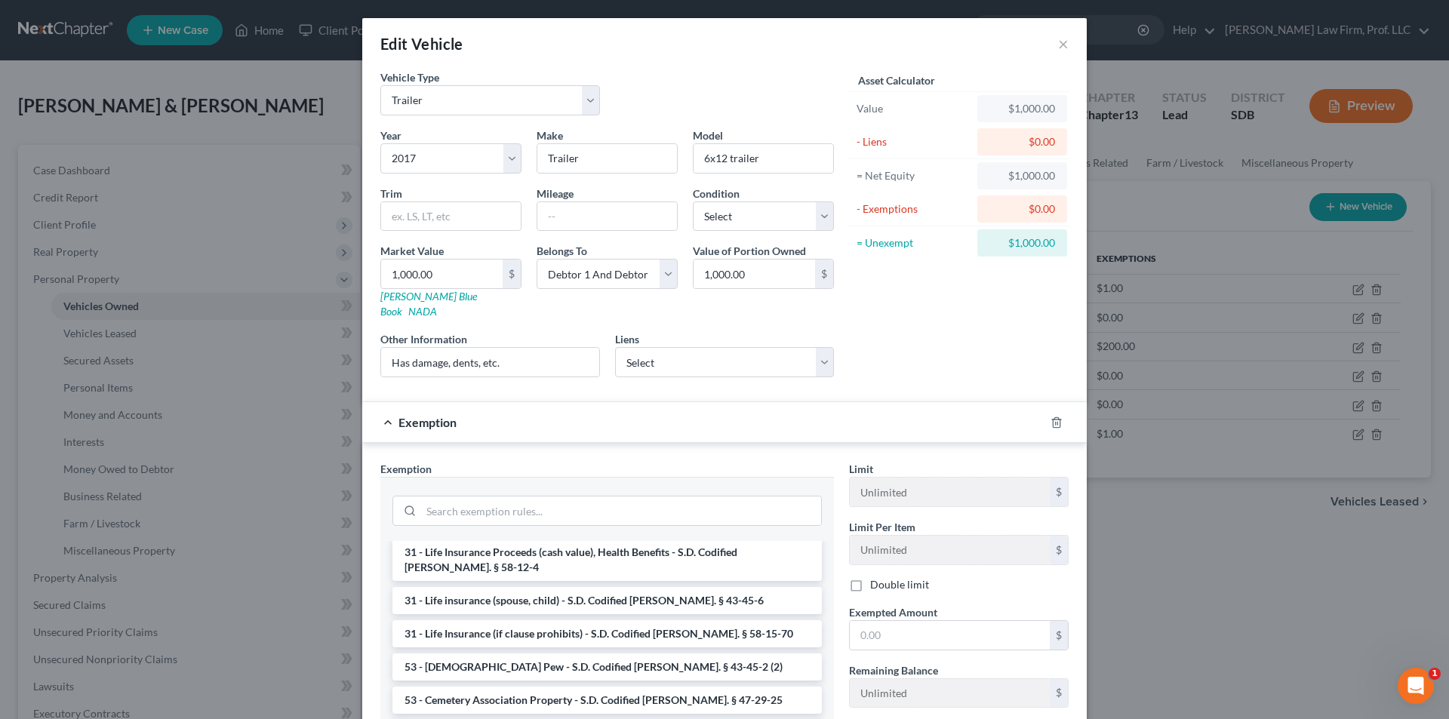
scroll to position [1014, 0]
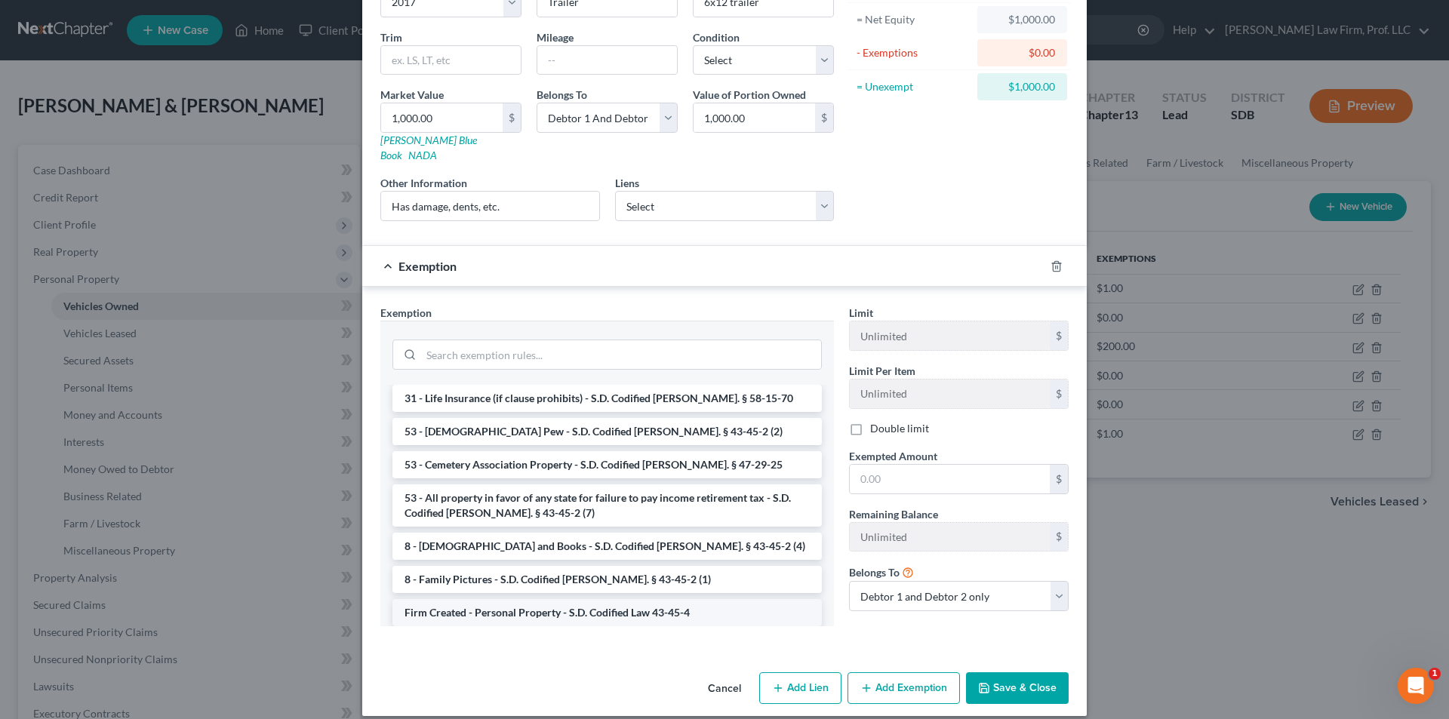
click at [567, 599] on li "Firm Created - Personal Property - S.D. Codified Law 43-45-4" at bounding box center [606, 612] width 429 height 27
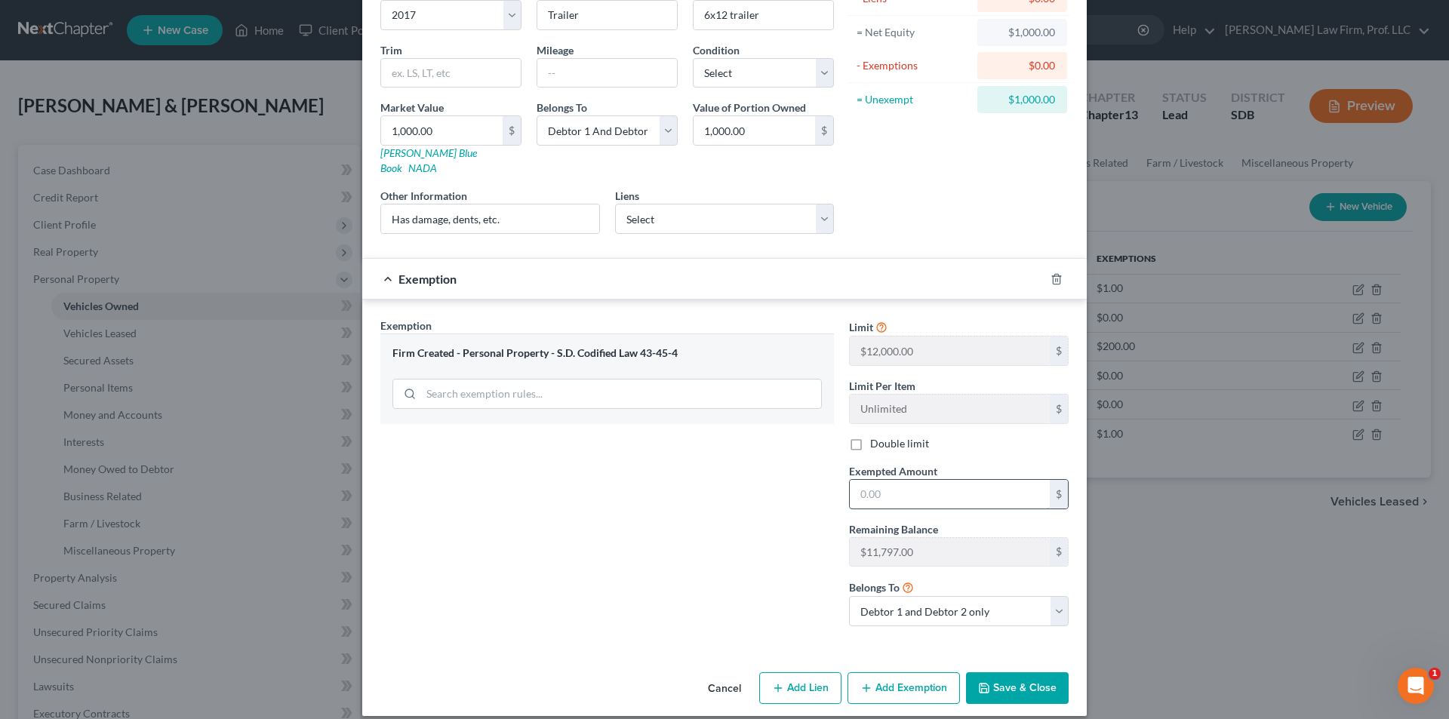
click at [924, 490] on input "text" at bounding box center [950, 494] width 200 height 29
type input "1,000.00"
click at [999, 675] on button "Save & Close" at bounding box center [1017, 688] width 103 height 32
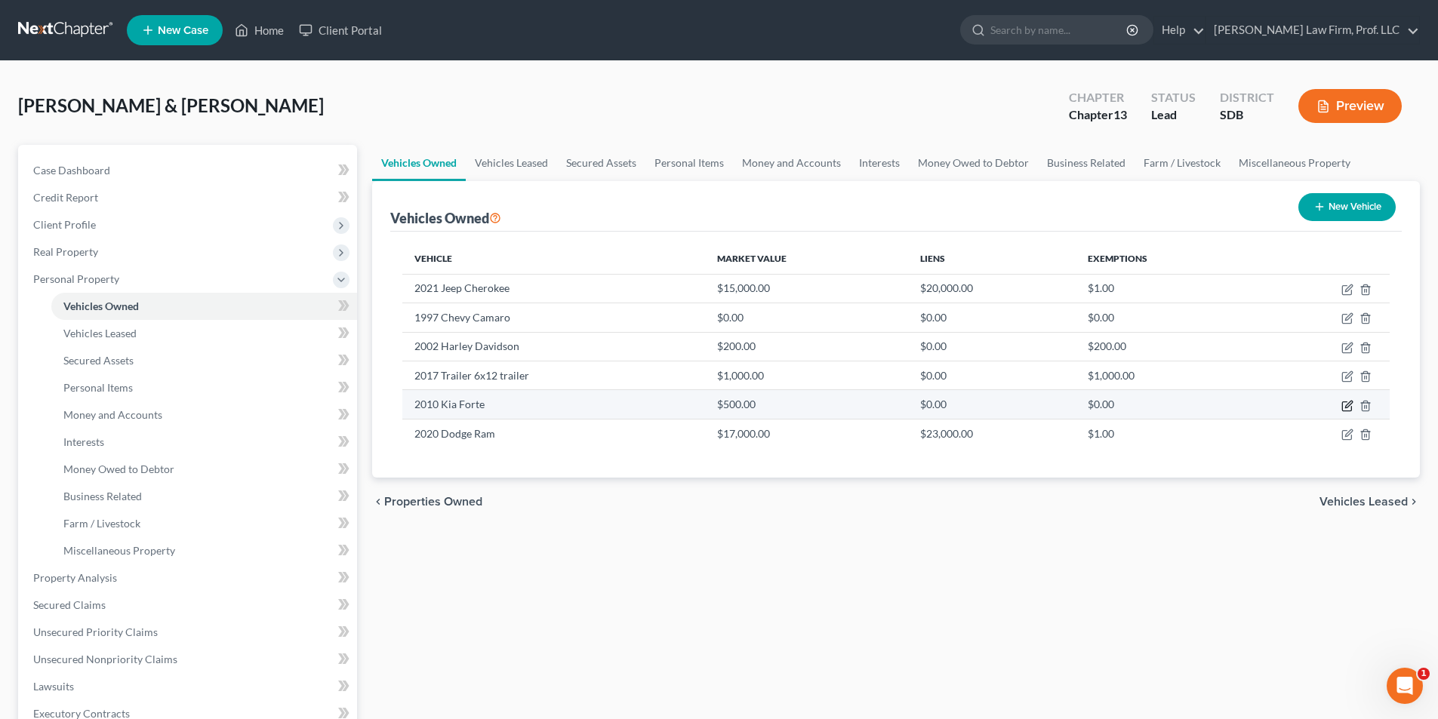
click at [1348, 407] on icon "button" at bounding box center [1348, 404] width 7 height 7
select select "0"
select select "16"
select select "2"
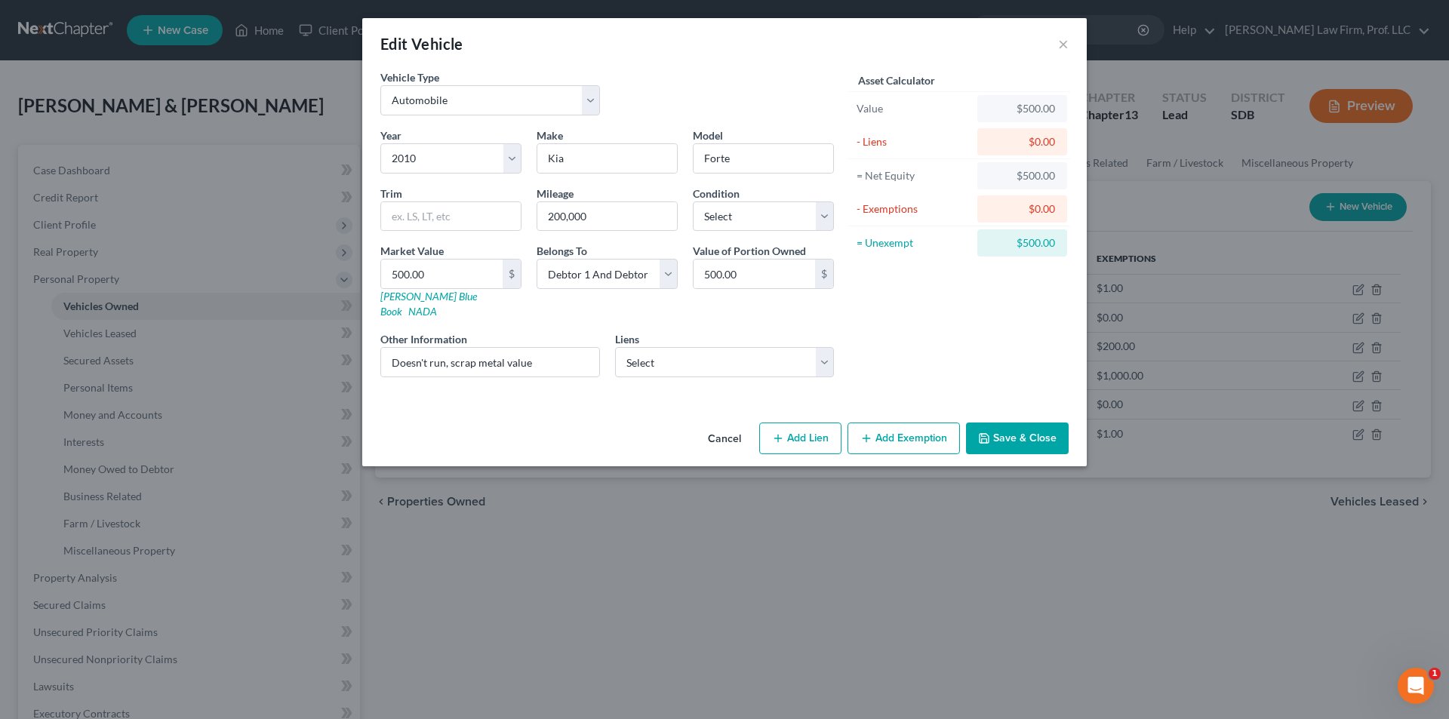
click at [891, 425] on button "Add Exemption" at bounding box center [903, 439] width 112 height 32
select select "2"
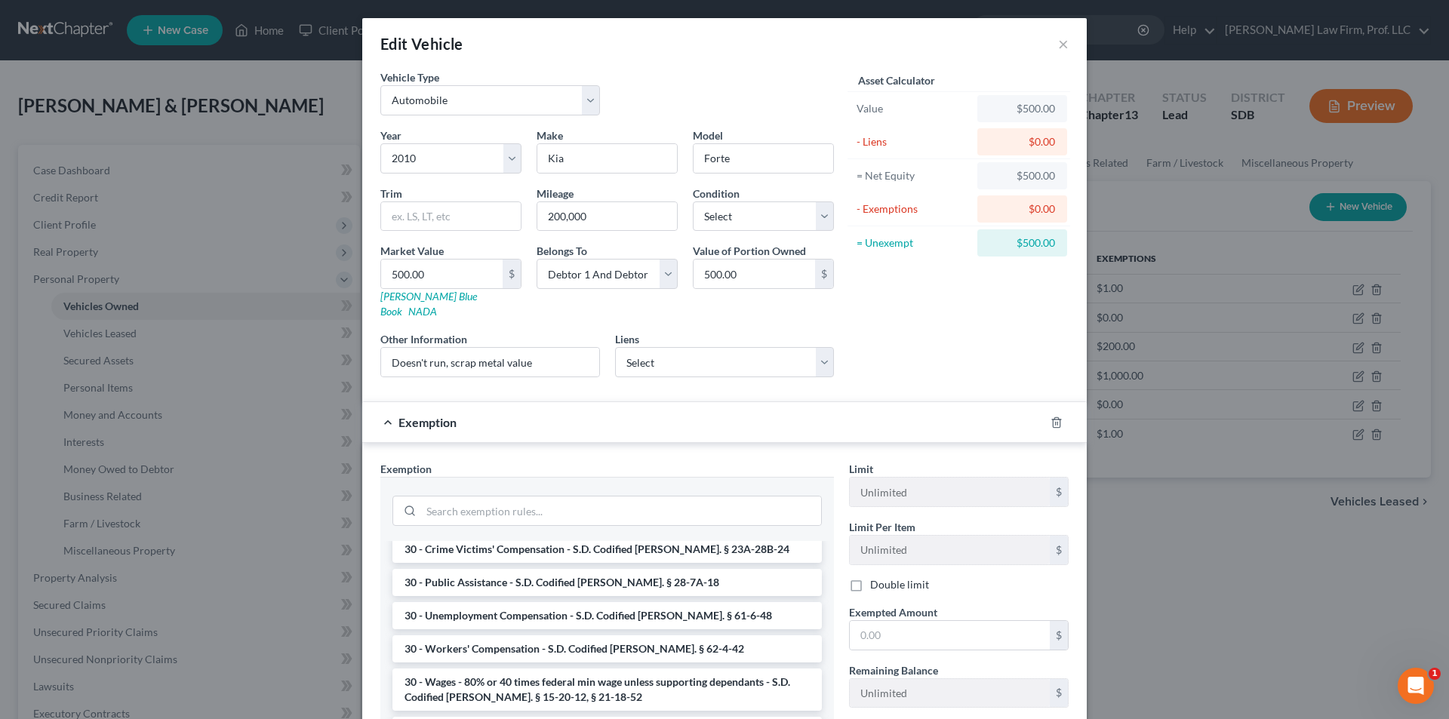
scroll to position [1014, 0]
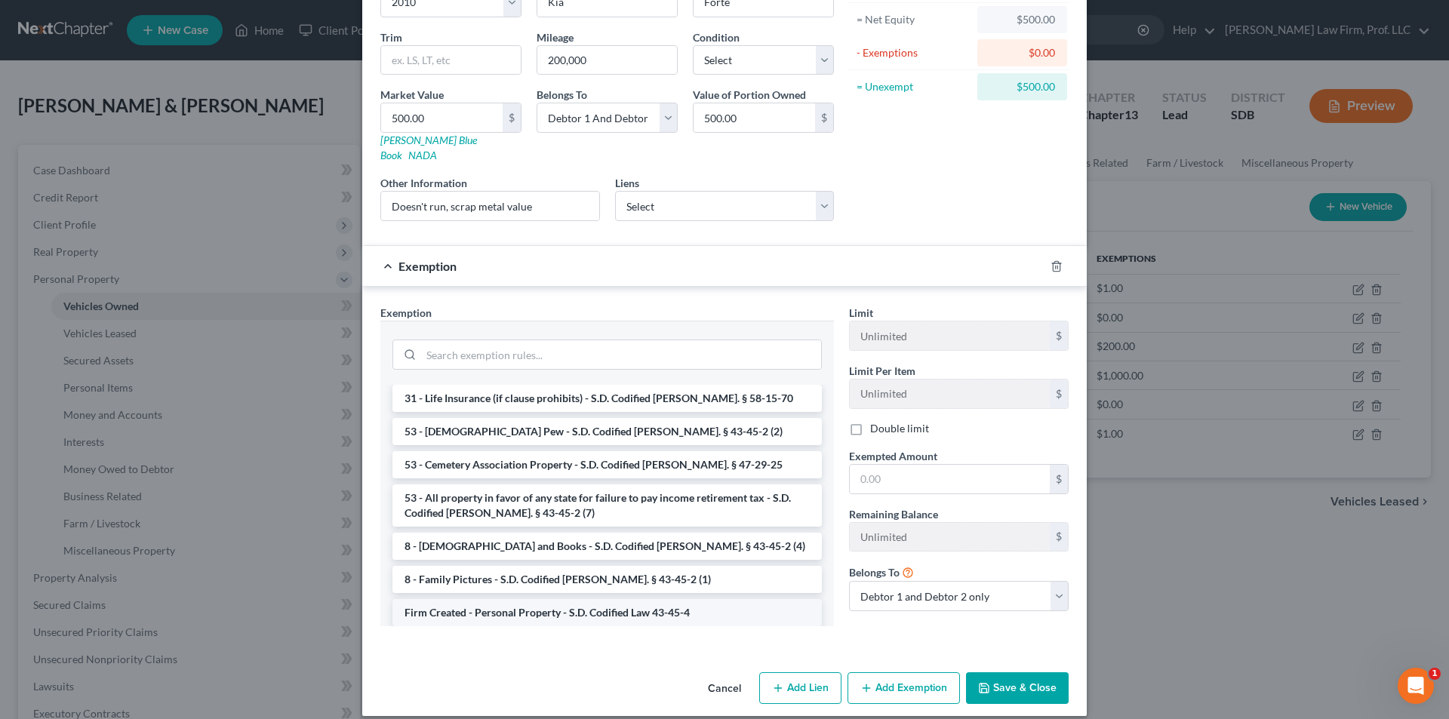
click at [537, 599] on li "Firm Created - Personal Property - S.D. Codified Law 43-45-4" at bounding box center [606, 612] width 429 height 27
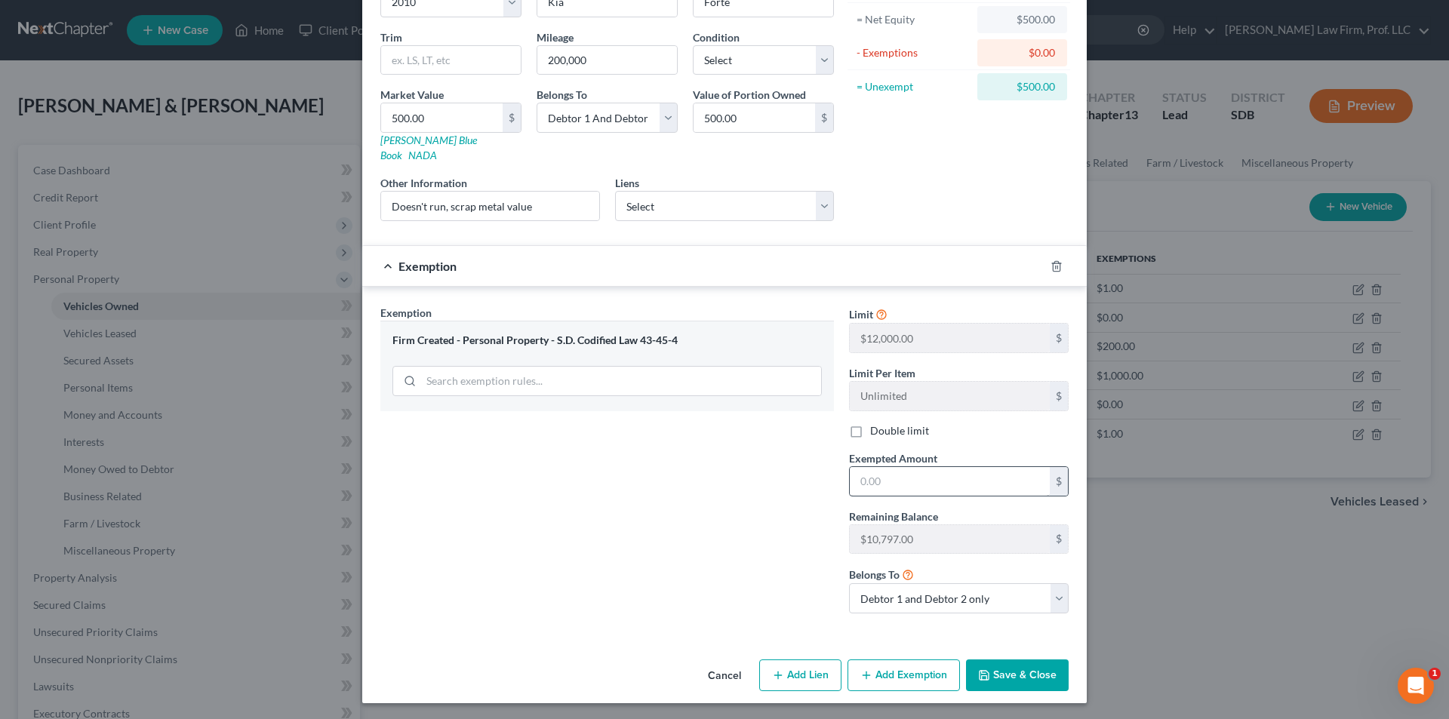
scroll to position [143, 0]
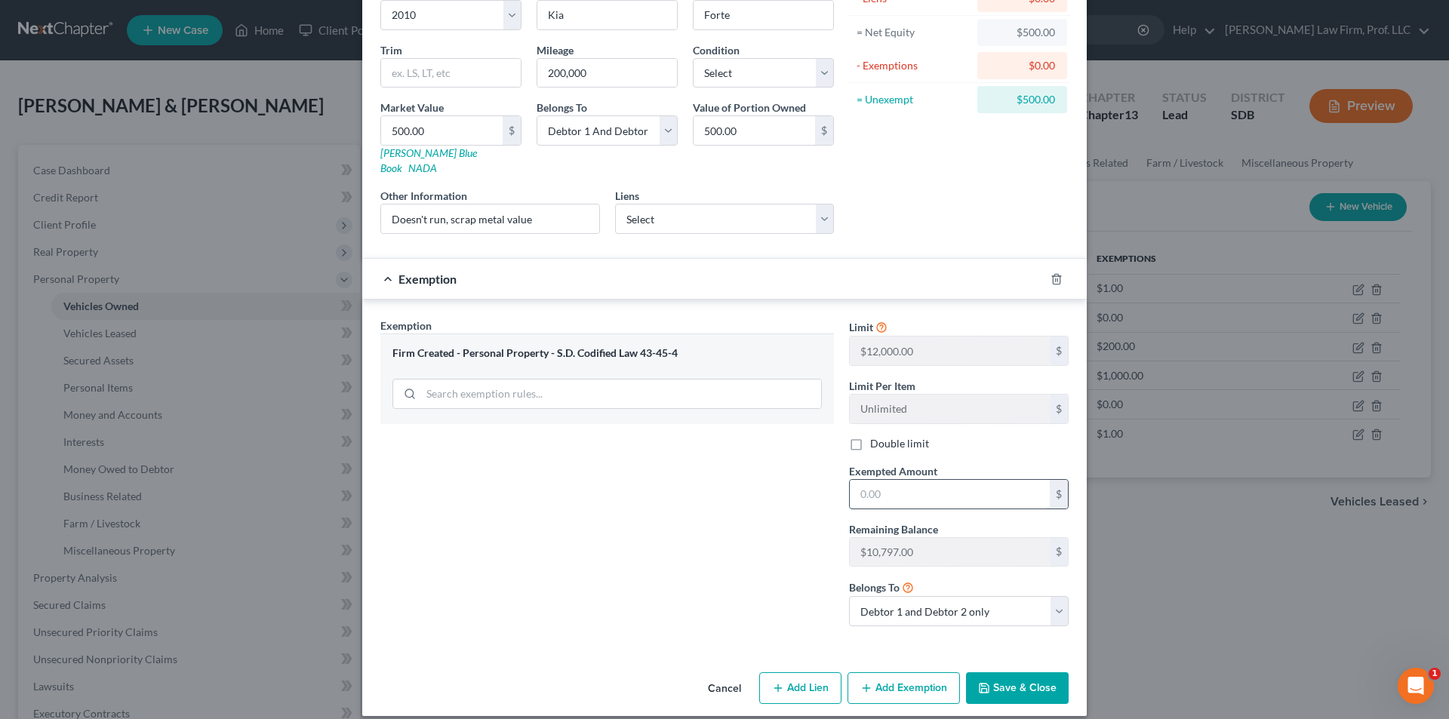
drag, startPoint x: 925, startPoint y: 482, endPoint x: 900, endPoint y: 479, distance: 25.8
click at [925, 482] on input "text" at bounding box center [950, 494] width 200 height 29
type input "500.00"
click at [1004, 675] on button "Save & Close" at bounding box center [1017, 688] width 103 height 32
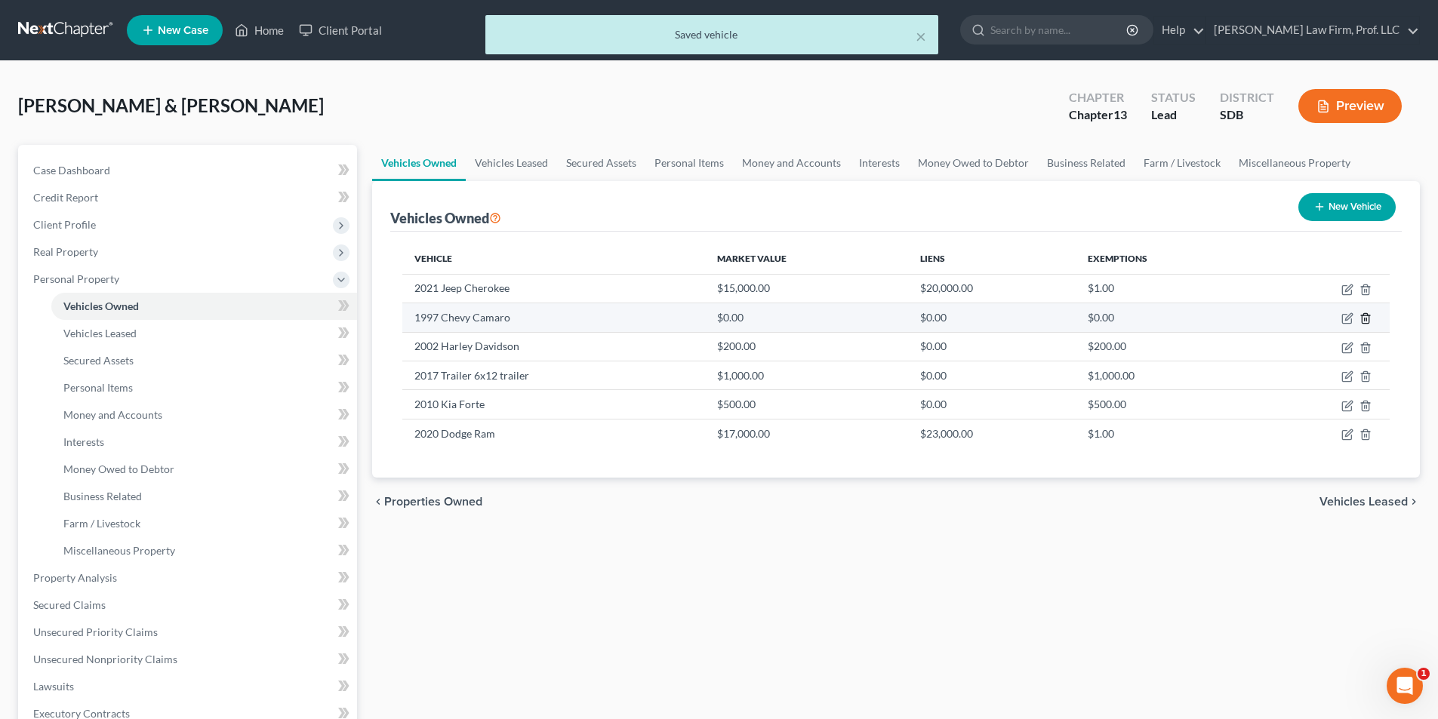
click at [1366, 319] on line "button" at bounding box center [1366, 319] width 0 height 3
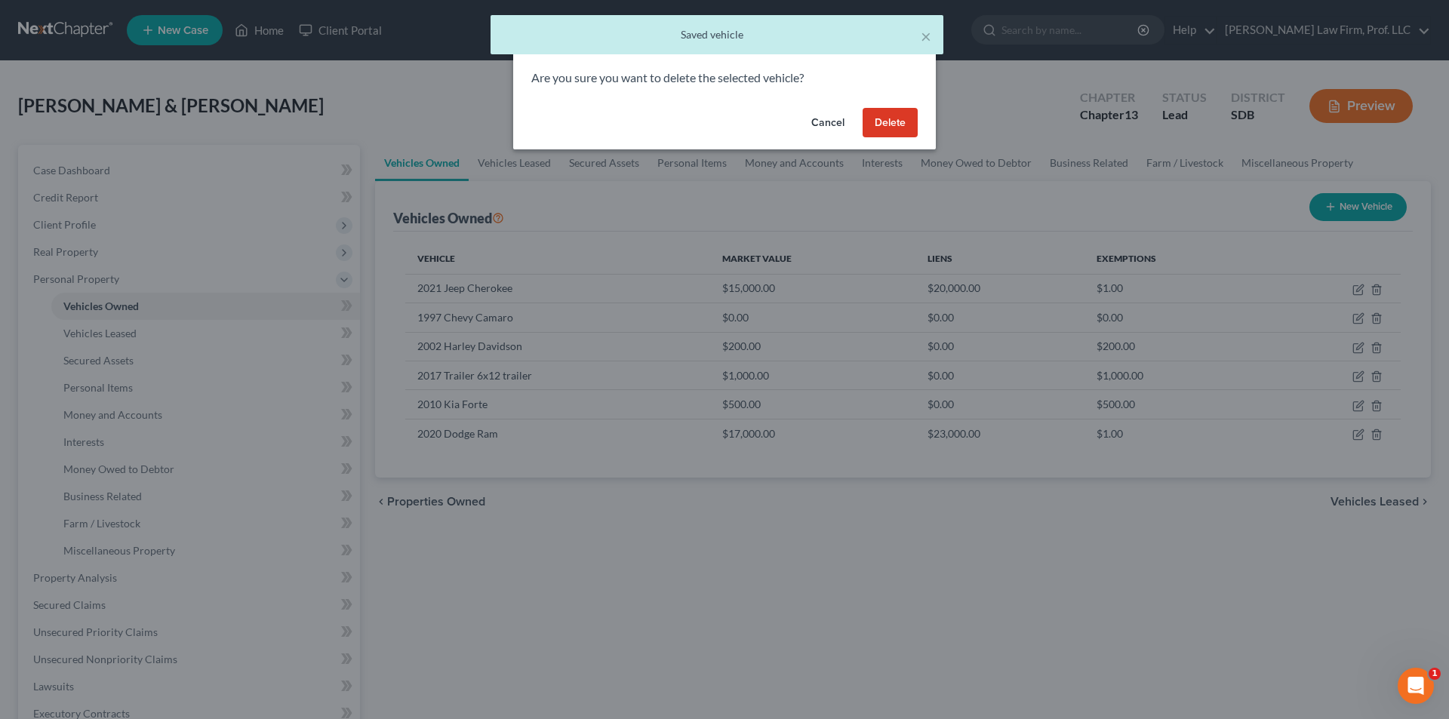
click at [874, 115] on button "Delete" at bounding box center [890, 123] width 55 height 30
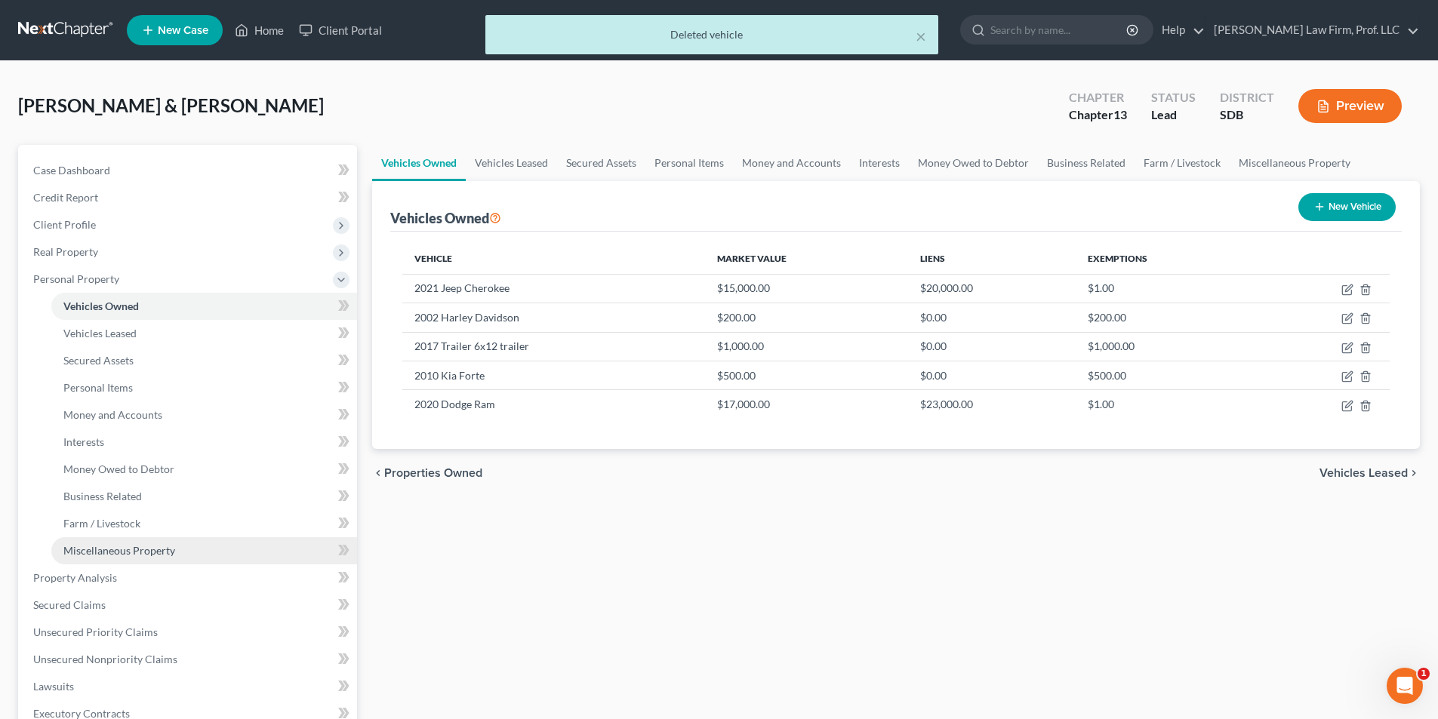
click at [136, 549] on span "Miscellaneous Property" at bounding box center [119, 550] width 112 height 13
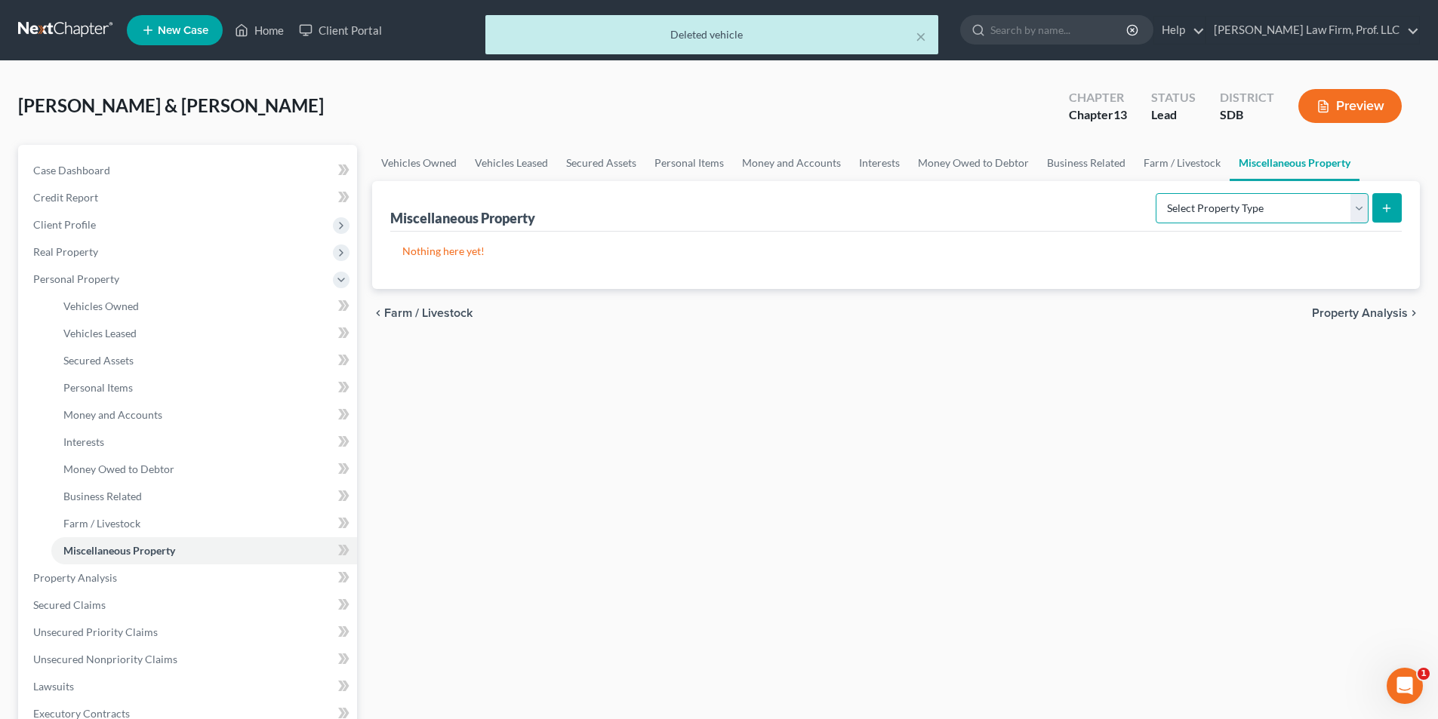
drag, startPoint x: 1263, startPoint y: 213, endPoint x: 1247, endPoint y: 217, distance: 16.3
click at [1263, 213] on select "Select Property Type Assigned for Creditor Benefit [DATE] Holding for Another N…" at bounding box center [1261, 208] width 213 height 30
select select "transferred"
click at [1155, 193] on select "Select Property Type Assigned for Creditor Benefit [DATE] Holding for Another N…" at bounding box center [1261, 208] width 213 height 30
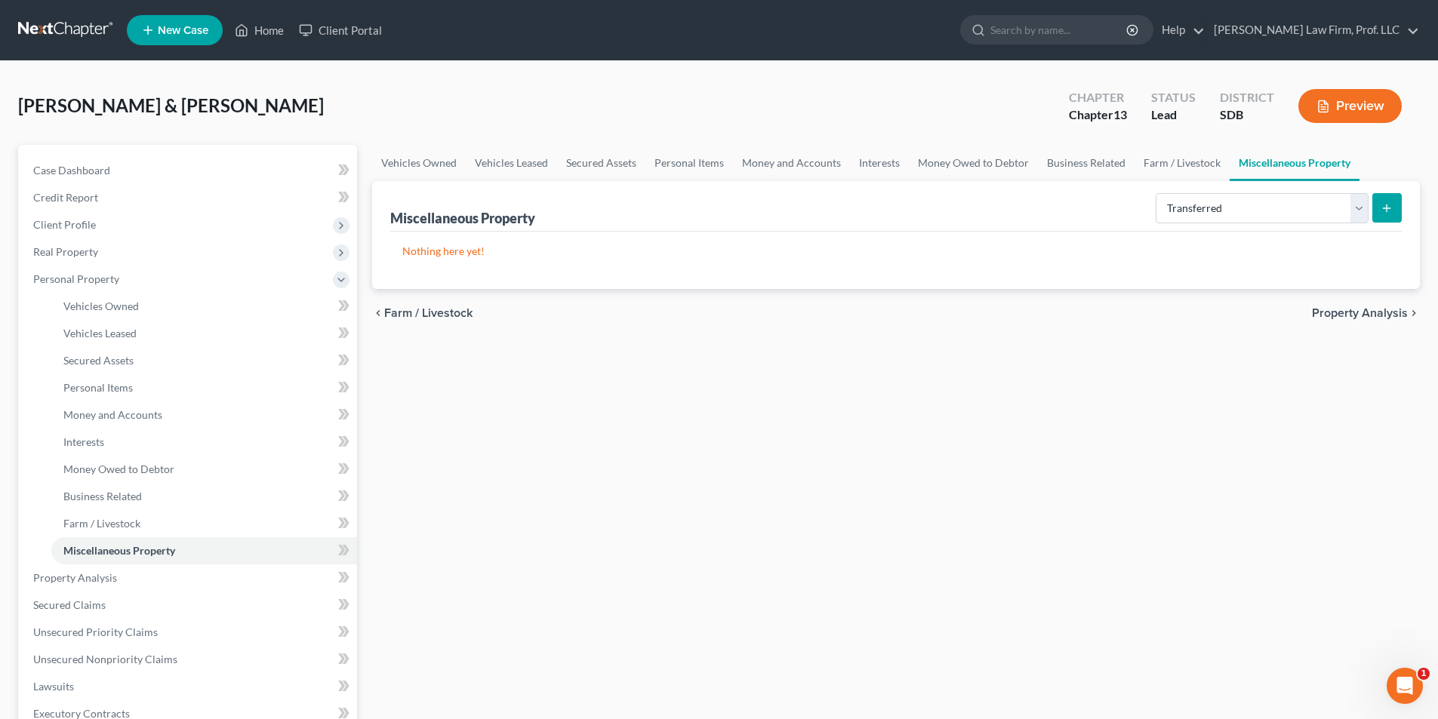
click at [1389, 208] on icon "submit" at bounding box center [1386, 208] width 12 height 12
select select "Ordinary ([DATE])"
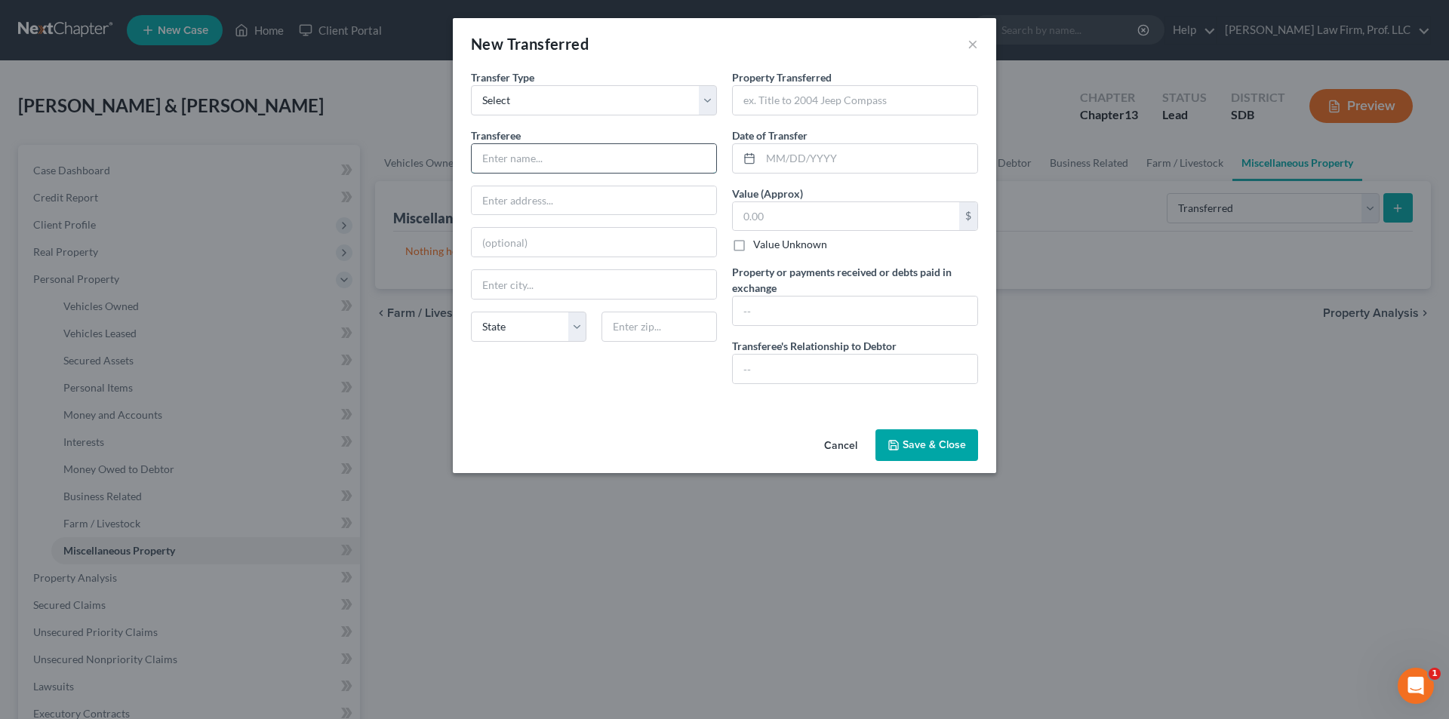
click at [501, 158] on input "text" at bounding box center [594, 158] width 245 height 29
type input "[PERSON_NAME]"
type input "1997 Chevrolet Camaro"
type input "[DATE]"
click at [792, 311] on input "text" at bounding box center [855, 311] width 245 height 29
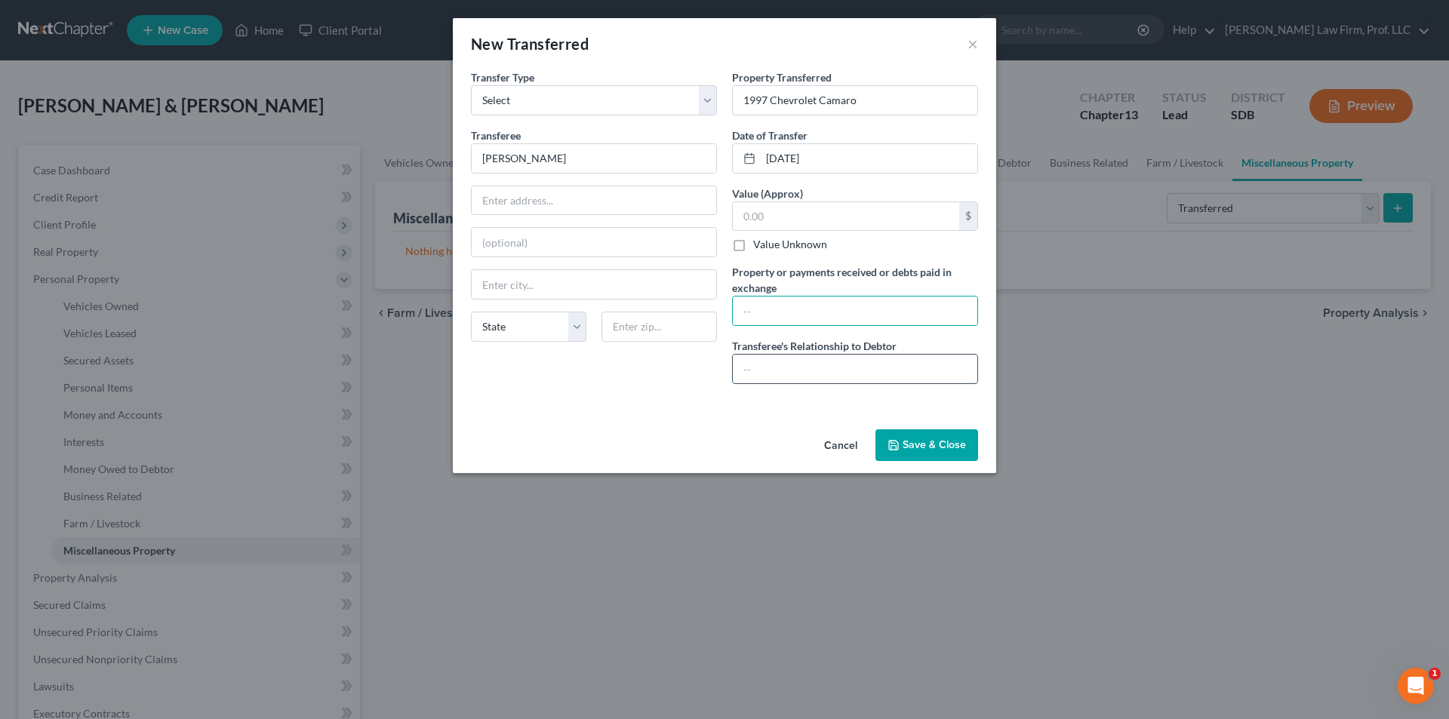
click at [820, 365] on input "text" at bounding box center [855, 369] width 245 height 29
type input "Son"
click at [786, 297] on input "text" at bounding box center [855, 311] width 245 height 29
click at [917, 448] on button "Save & Close" at bounding box center [926, 445] width 103 height 32
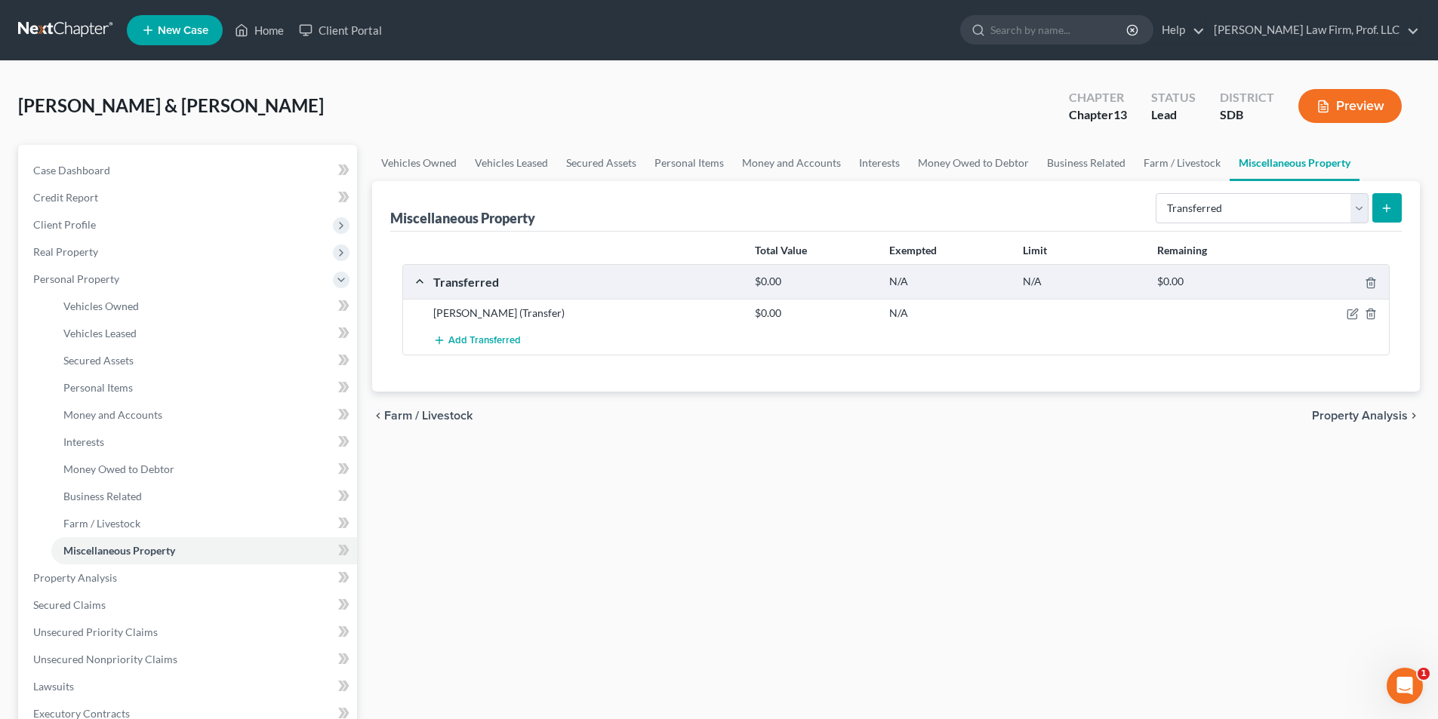
click at [1392, 205] on icon "submit" at bounding box center [1386, 208] width 12 height 12
select select "Ordinary ([DATE])"
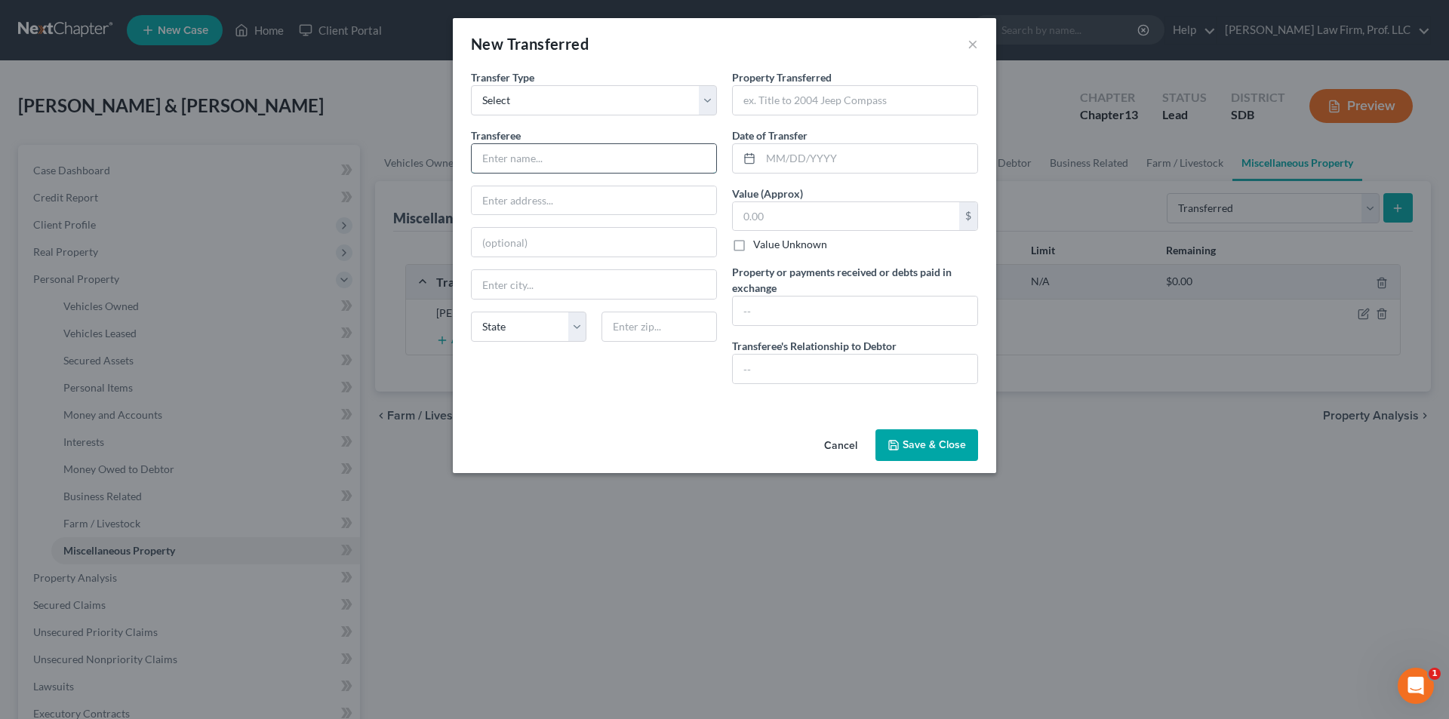
click at [538, 164] on input "text" at bounding box center [594, 158] width 245 height 29
type input "[PERSON_NAME]"
click at [771, 106] on input "text" at bounding box center [855, 100] width 245 height 29
type input "2004 Boat & Trailer"
type input "[DATE]"
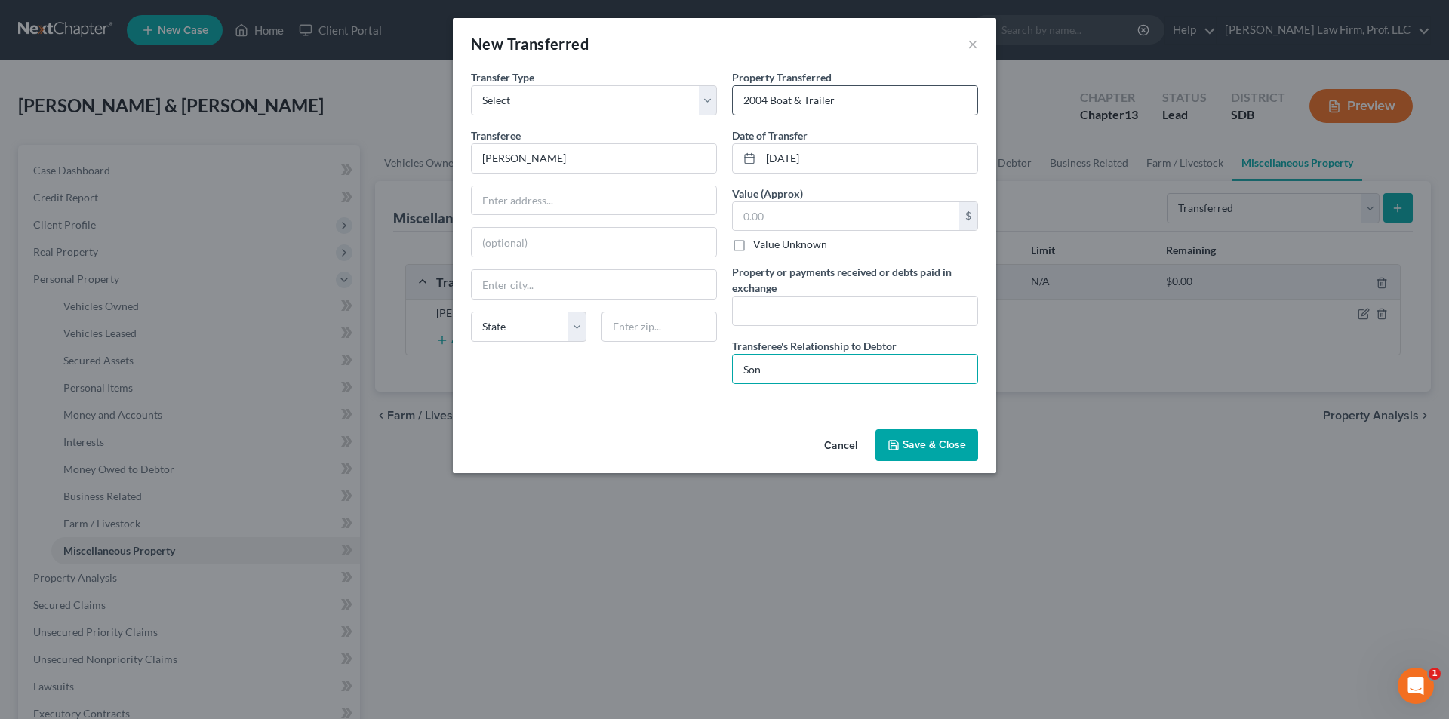
type input "Son"
type input "Son made payments on loan and uses, so Debtors transferred to son"
click at [935, 442] on button "Save & Close" at bounding box center [926, 445] width 103 height 32
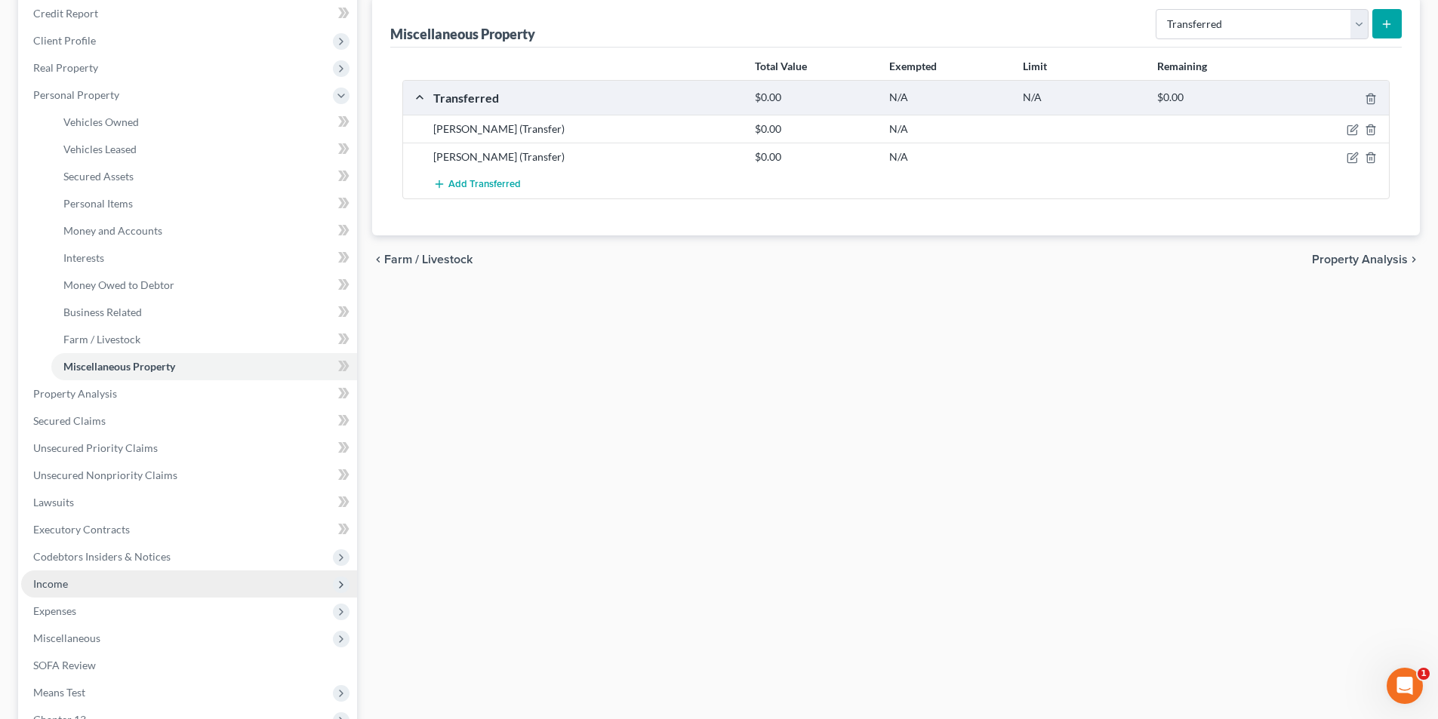
scroll to position [302, 0]
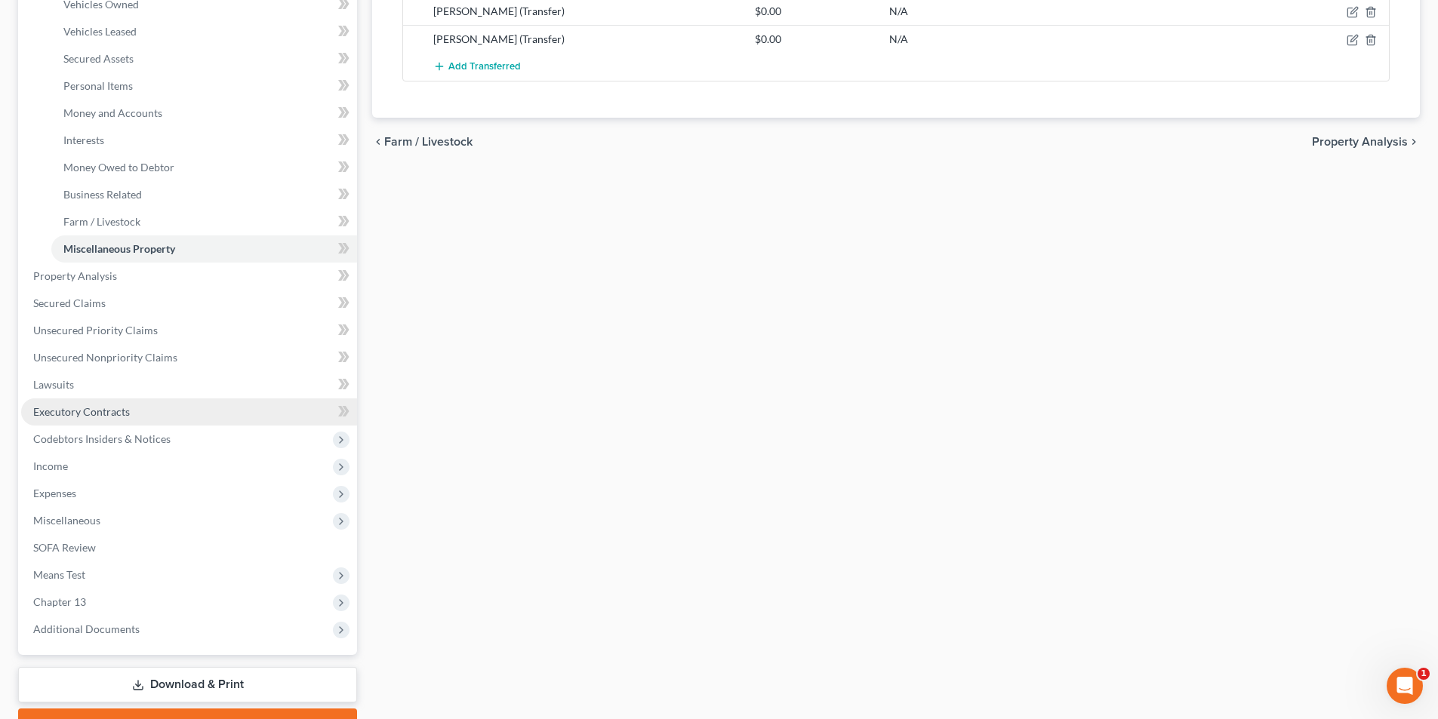
click at [66, 415] on span "Executory Contracts" at bounding box center [81, 411] width 97 height 13
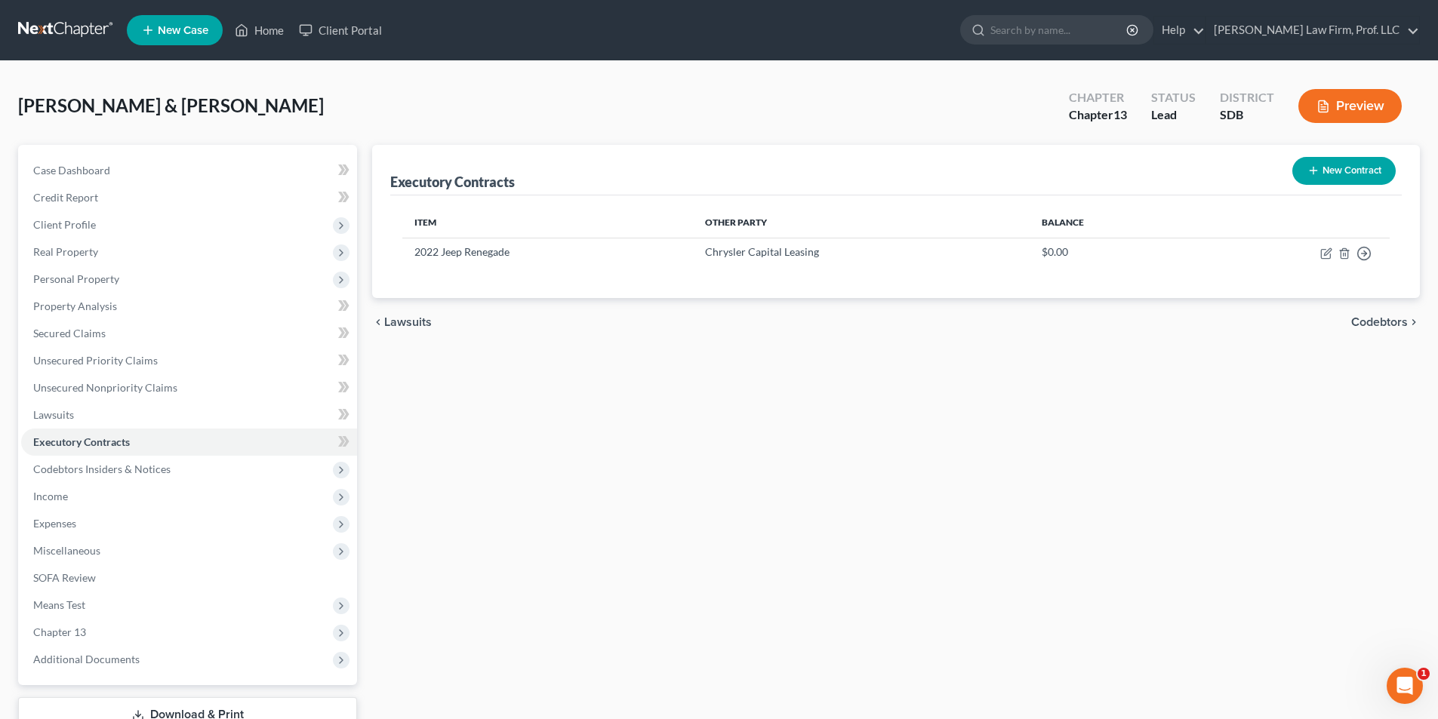
click at [1345, 172] on button "New Contract" at bounding box center [1343, 171] width 103 height 28
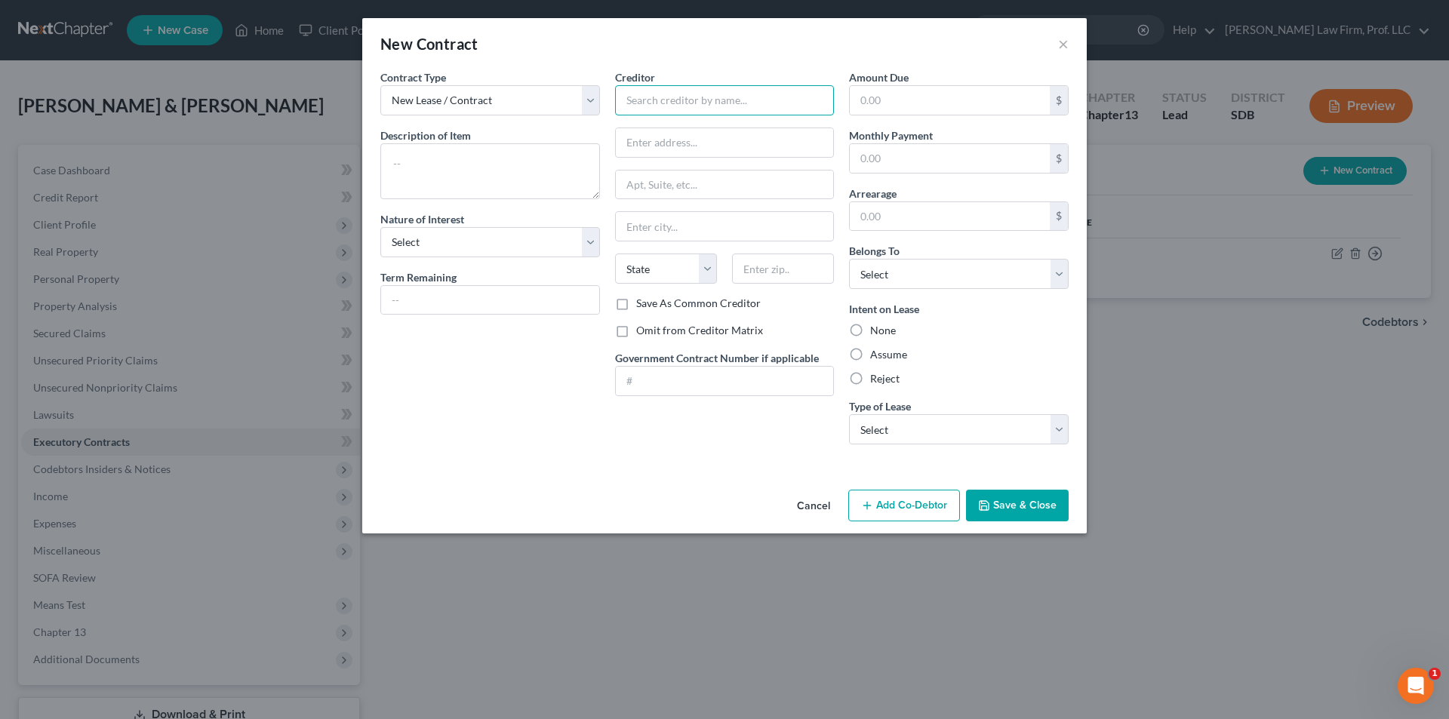
click at [684, 104] on input "text" at bounding box center [725, 100] width 220 height 30
type input "[PERSON_NAME]"
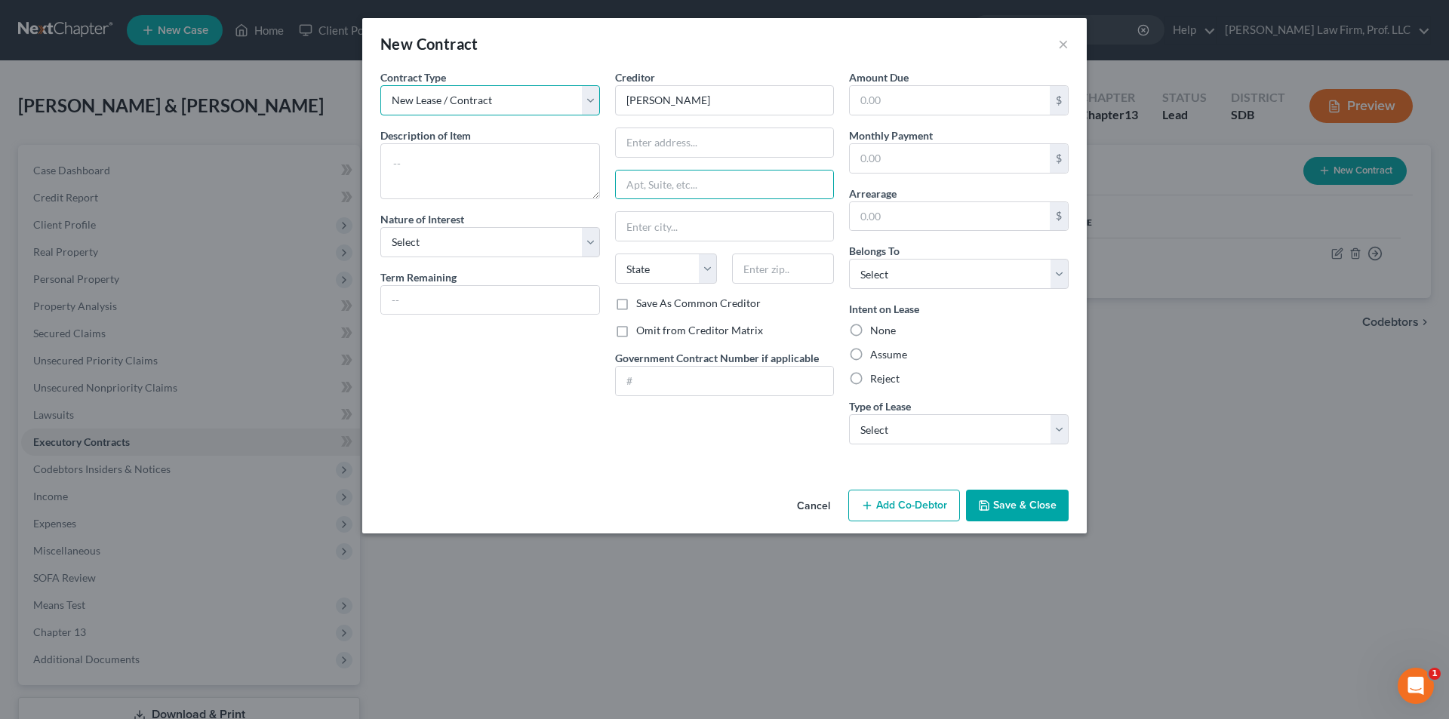
click at [472, 106] on select "New Lease / Contract New Timeshare" at bounding box center [490, 100] width 220 height 30
drag, startPoint x: 466, startPoint y: 106, endPoint x: 426, endPoint y: 150, distance: 59.4
click at [466, 106] on select "New Lease / Contract New Timeshare" at bounding box center [490, 100] width 220 height 30
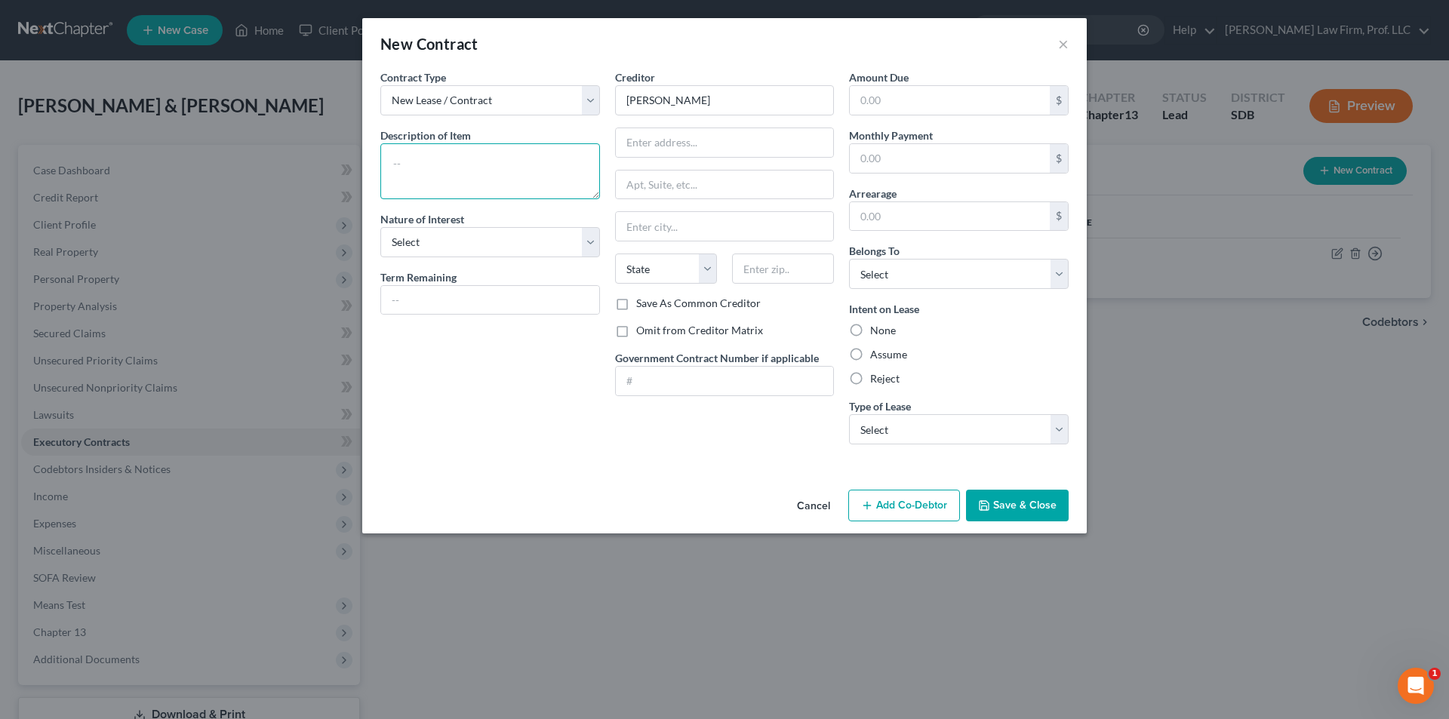
click at [427, 154] on textarea at bounding box center [490, 171] width 220 height 56
type textarea "CFD on home that son lives in"
click at [452, 236] on select "Select Purchaser Agent Lessor Lessee" at bounding box center [490, 242] width 220 height 30
select select "3"
click at [380, 227] on select "Select Purchaser Agent Lessor Lessee" at bounding box center [490, 242] width 220 height 30
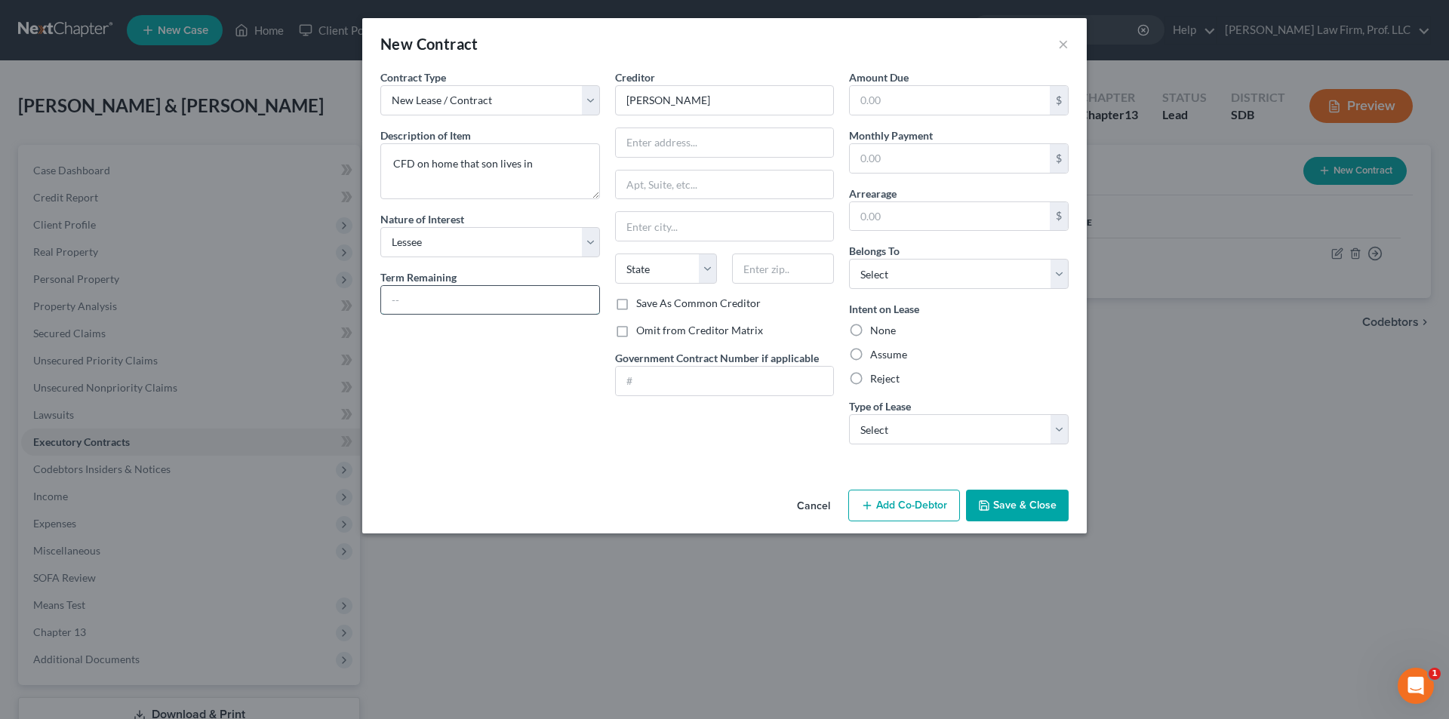
drag, startPoint x: 469, startPoint y: 296, endPoint x: 478, endPoint y: 297, distance: 9.8
click at [469, 296] on input "text" at bounding box center [490, 300] width 218 height 29
drag, startPoint x: 879, startPoint y: 356, endPoint x: 893, endPoint y: 393, distance: 39.4
click at [879, 356] on label "Assume" at bounding box center [888, 354] width 37 height 15
click at [879, 356] on input "Assume" at bounding box center [881, 352] width 10 height 10
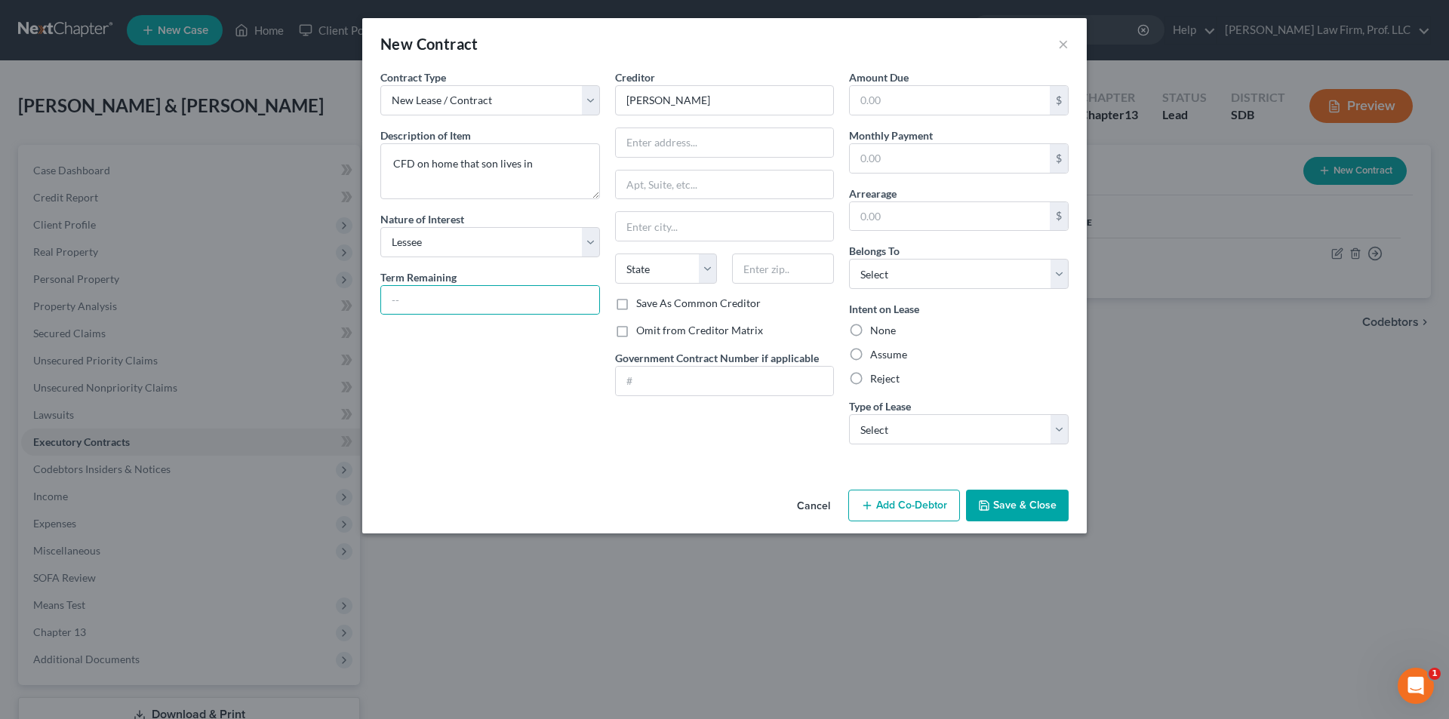
radio input "true"
click at [906, 432] on select "Select Real Estate Car Other" at bounding box center [959, 429] width 220 height 30
select select "0"
click at [849, 414] on select "Select Real Estate Car Other" at bounding box center [959, 429] width 220 height 30
click at [1034, 506] on button "Save & Close" at bounding box center [1017, 506] width 103 height 32
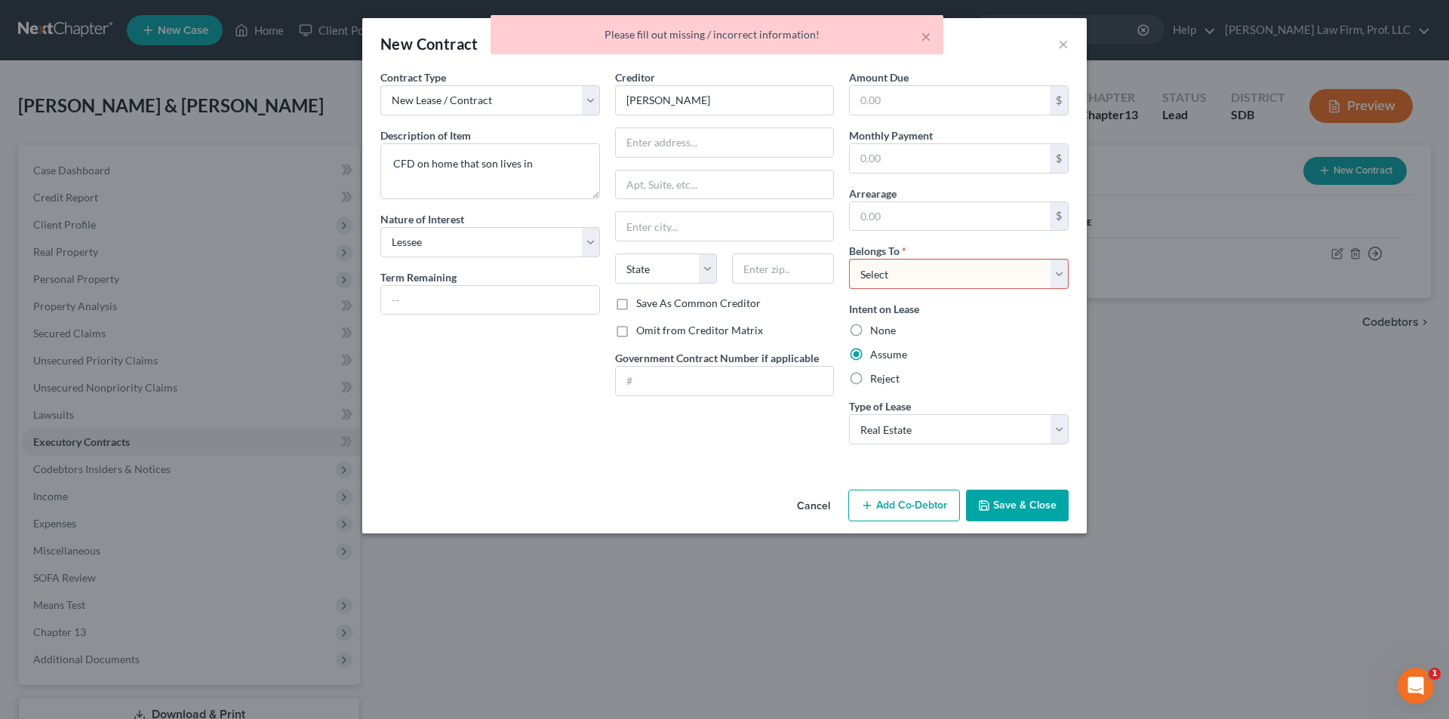
click at [937, 270] on select "Select Debtor 1 Only Debtor 2 Only Debtor 1 And Debtor 2 Only At Least One Of T…" at bounding box center [959, 274] width 220 height 30
select select "2"
click at [849, 259] on select "Select Debtor 1 Only Debtor 2 Only Debtor 1 And Debtor 2 Only At Least One Of T…" at bounding box center [959, 274] width 220 height 30
click at [1018, 500] on button "Save & Close" at bounding box center [1017, 506] width 103 height 32
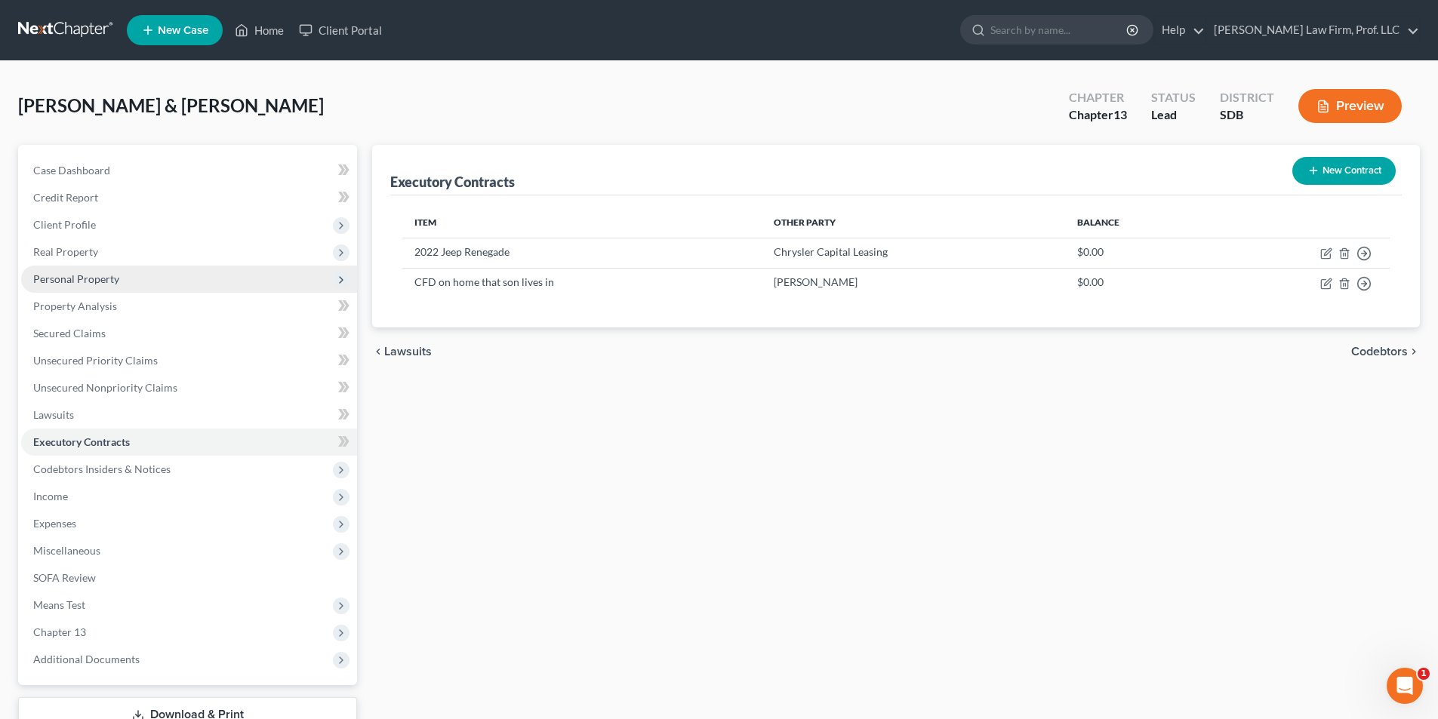
click at [60, 279] on span "Personal Property" at bounding box center [76, 278] width 86 height 13
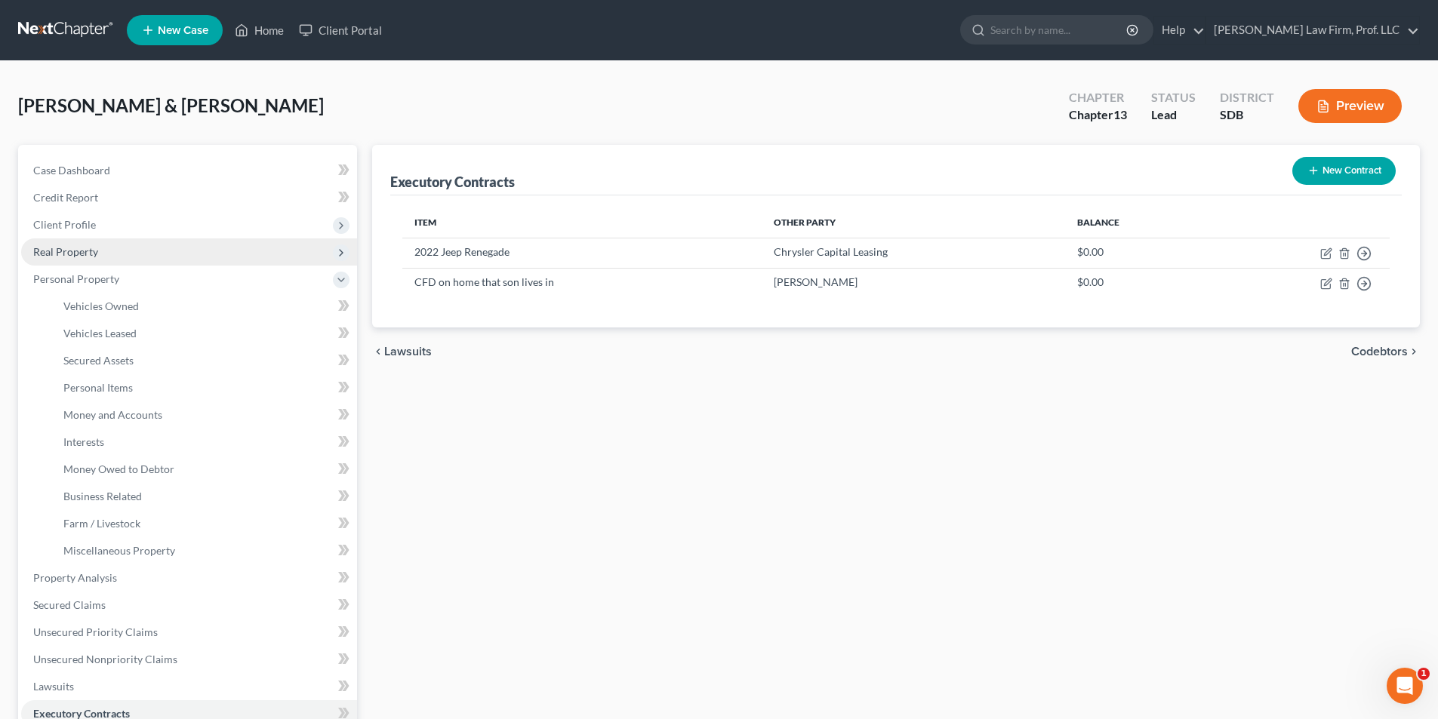
click at [59, 248] on span "Real Property" at bounding box center [65, 251] width 65 height 13
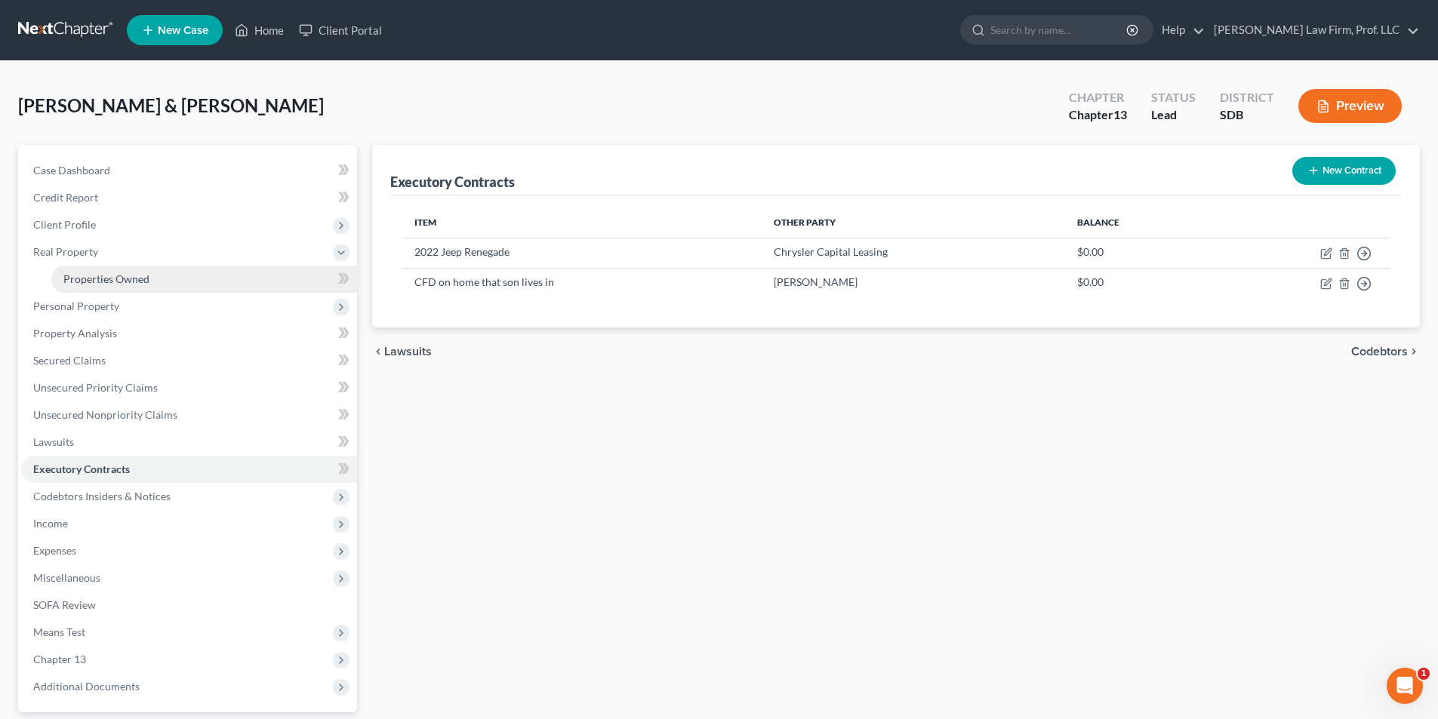
click at [109, 276] on span "Properties Owned" at bounding box center [106, 278] width 86 height 13
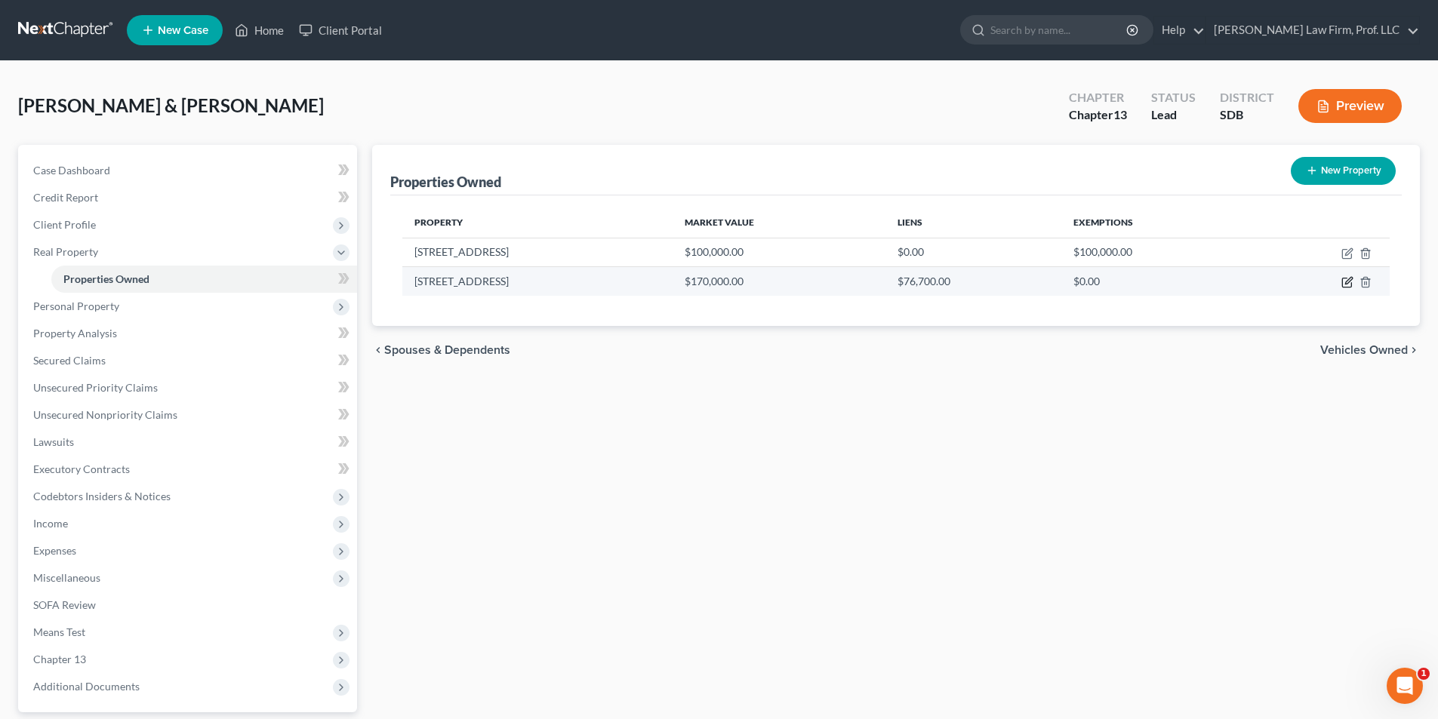
click at [1346, 283] on icon "button" at bounding box center [1347, 282] width 12 height 12
select select "43"
select select "48"
select select "2"
select select "0"
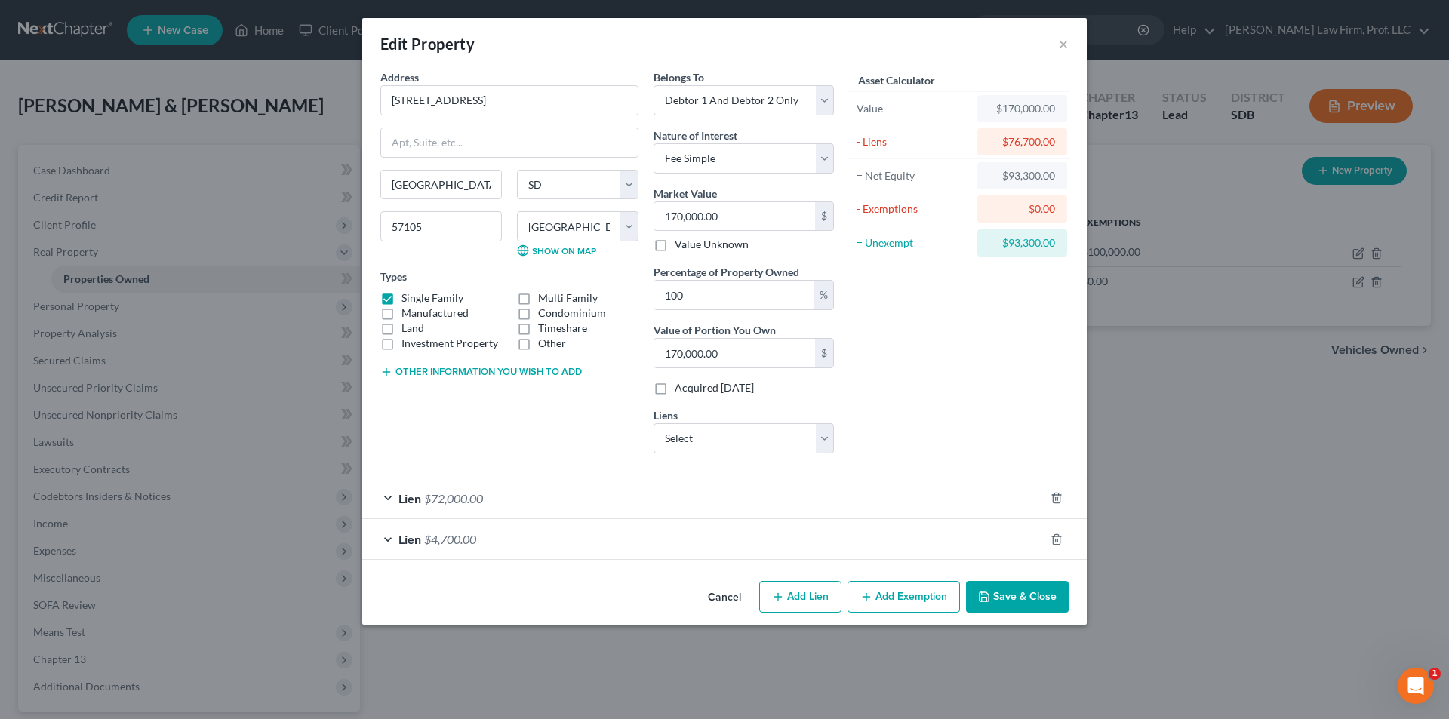
click at [437, 371] on button "Other information you wish to add" at bounding box center [480, 372] width 201 height 12
click at [446, 408] on textarea at bounding box center [509, 407] width 258 height 56
type textarea "CFD w/ son on this property. Loan in Debtors' names, but son makes payments"
click at [1003, 600] on button "Save & Close" at bounding box center [1017, 597] width 103 height 32
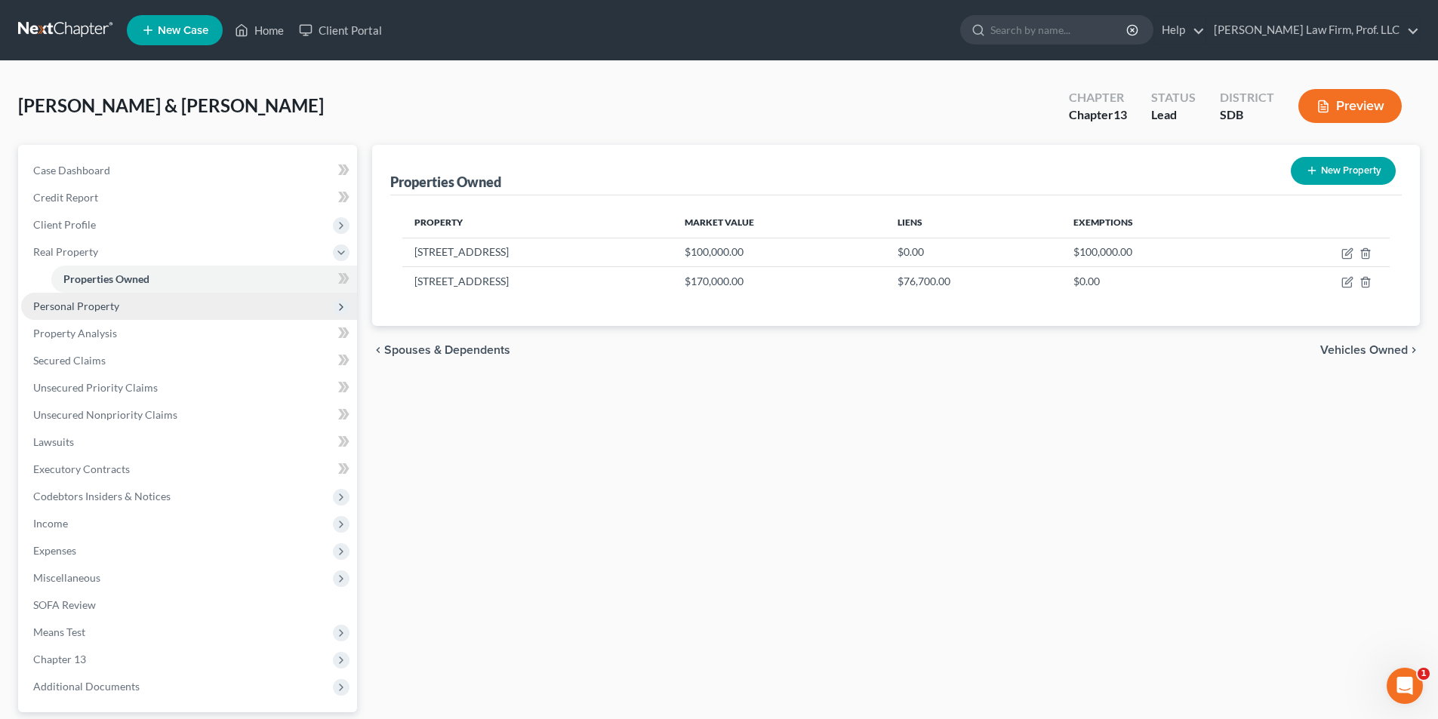
drag, startPoint x: 94, startPoint y: 308, endPoint x: 112, endPoint y: 322, distance: 23.1
click at [95, 308] on span "Personal Property" at bounding box center [76, 306] width 86 height 13
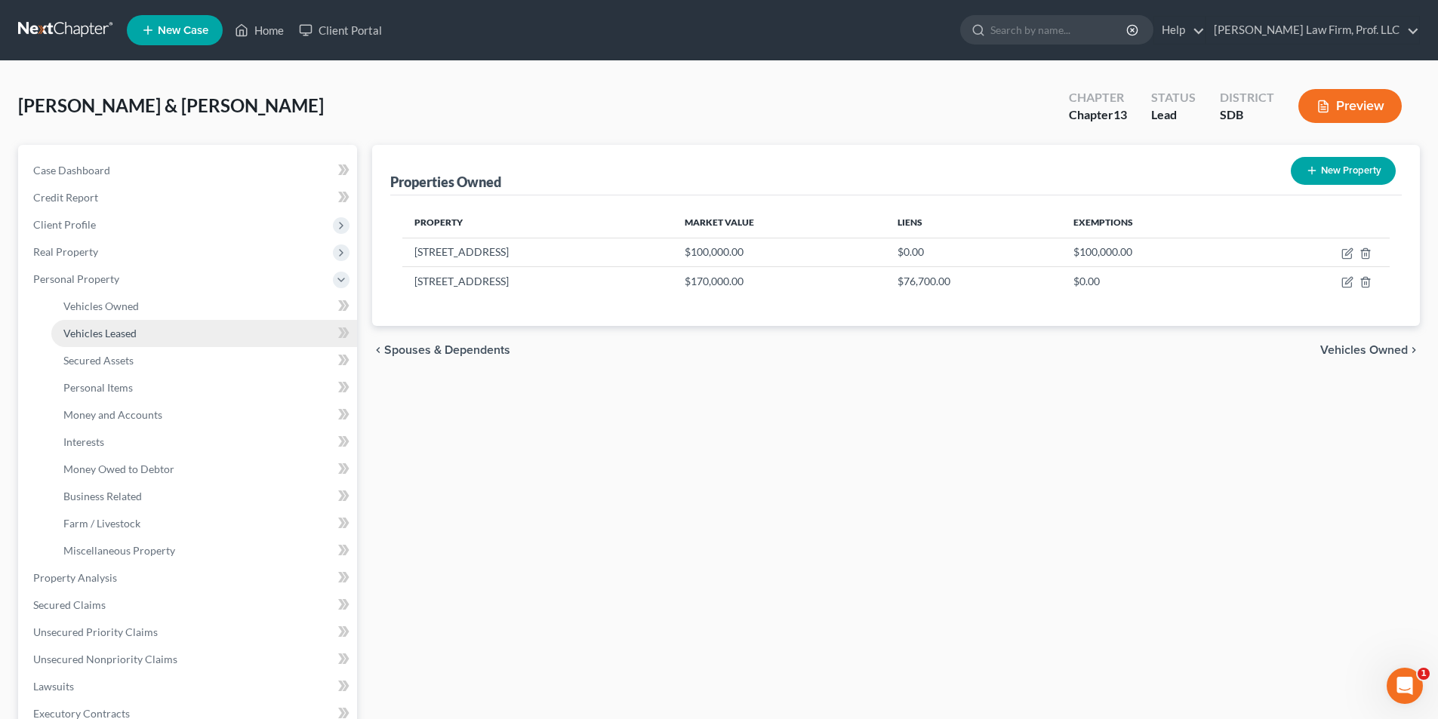
click at [104, 335] on span "Vehicles Leased" at bounding box center [99, 333] width 73 height 13
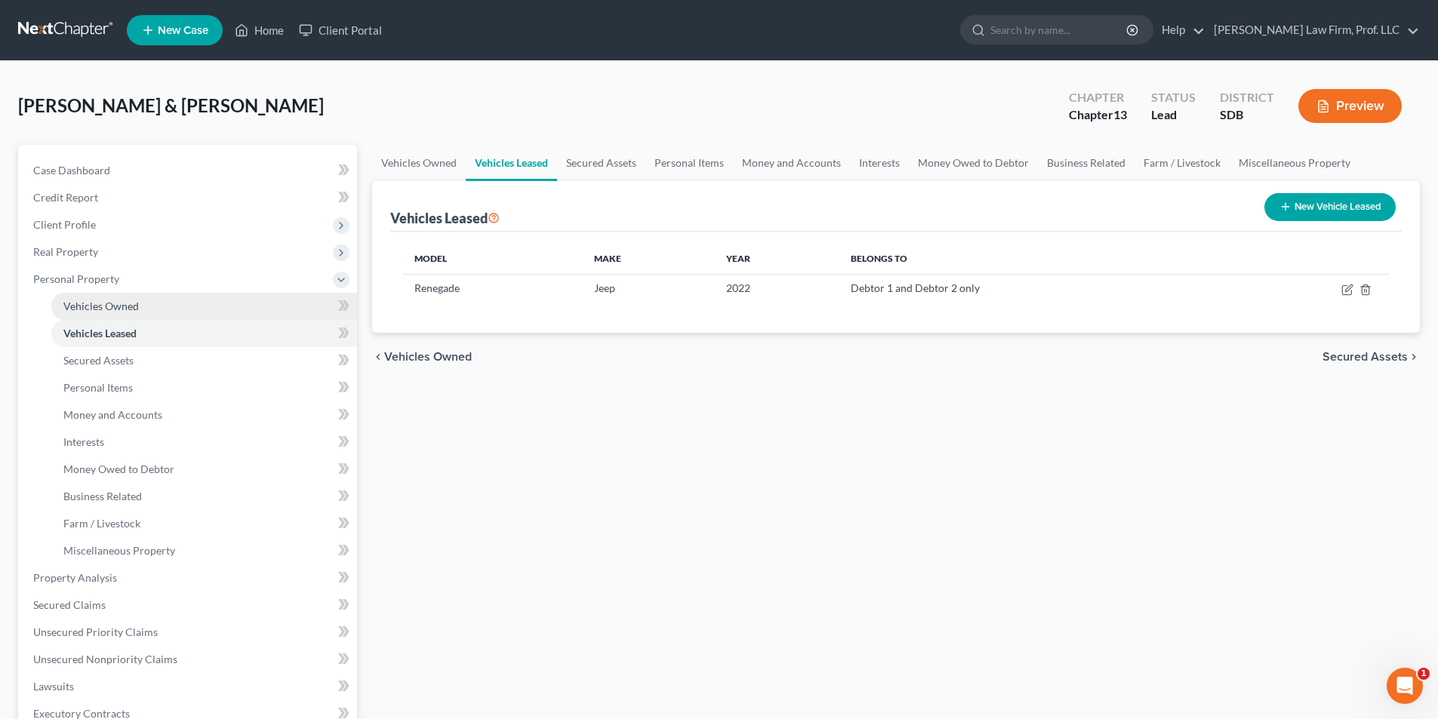
click at [121, 301] on span "Vehicles Owned" at bounding box center [100, 306] width 75 height 13
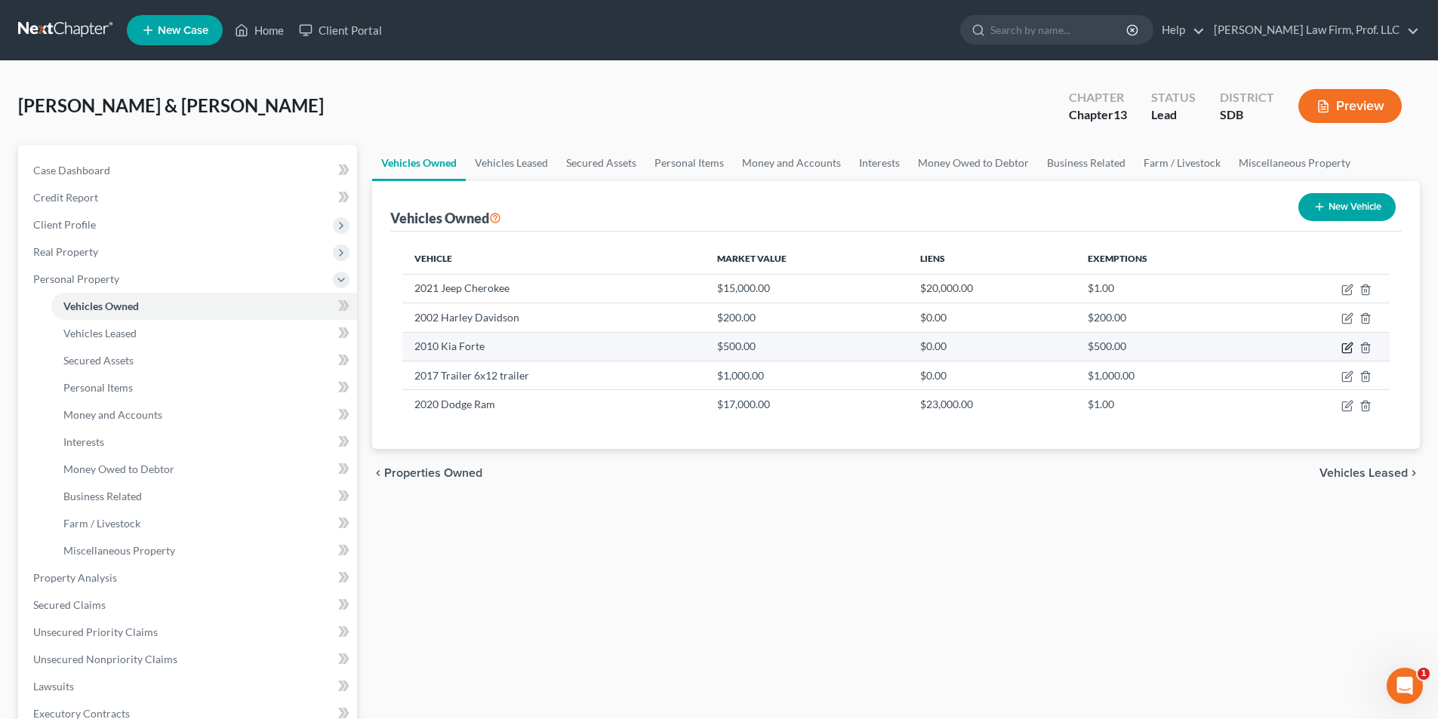
click at [1346, 349] on icon "button" at bounding box center [1348, 346] width 7 height 7
select select "0"
select select "16"
select select "2"
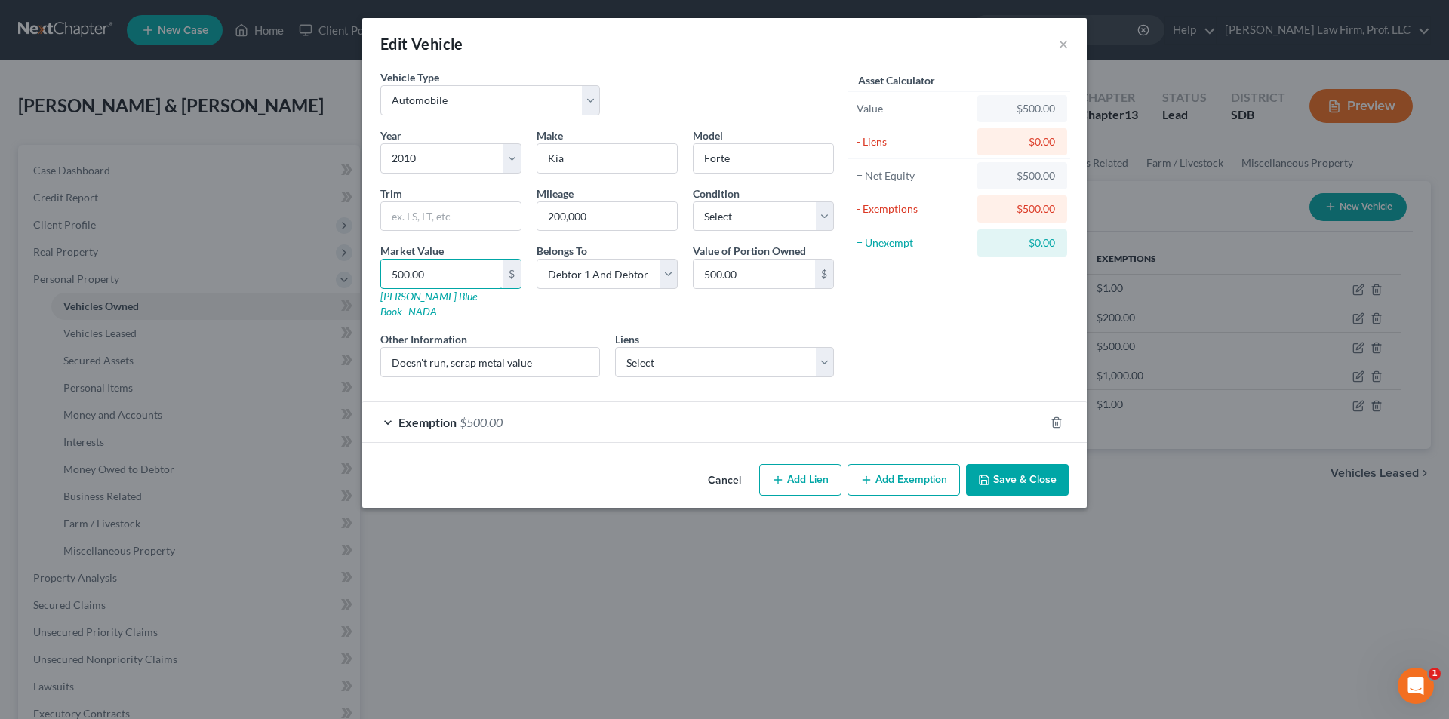
type input "3"
type input "3.00"
type input "30"
type input "30.00"
type input "300"
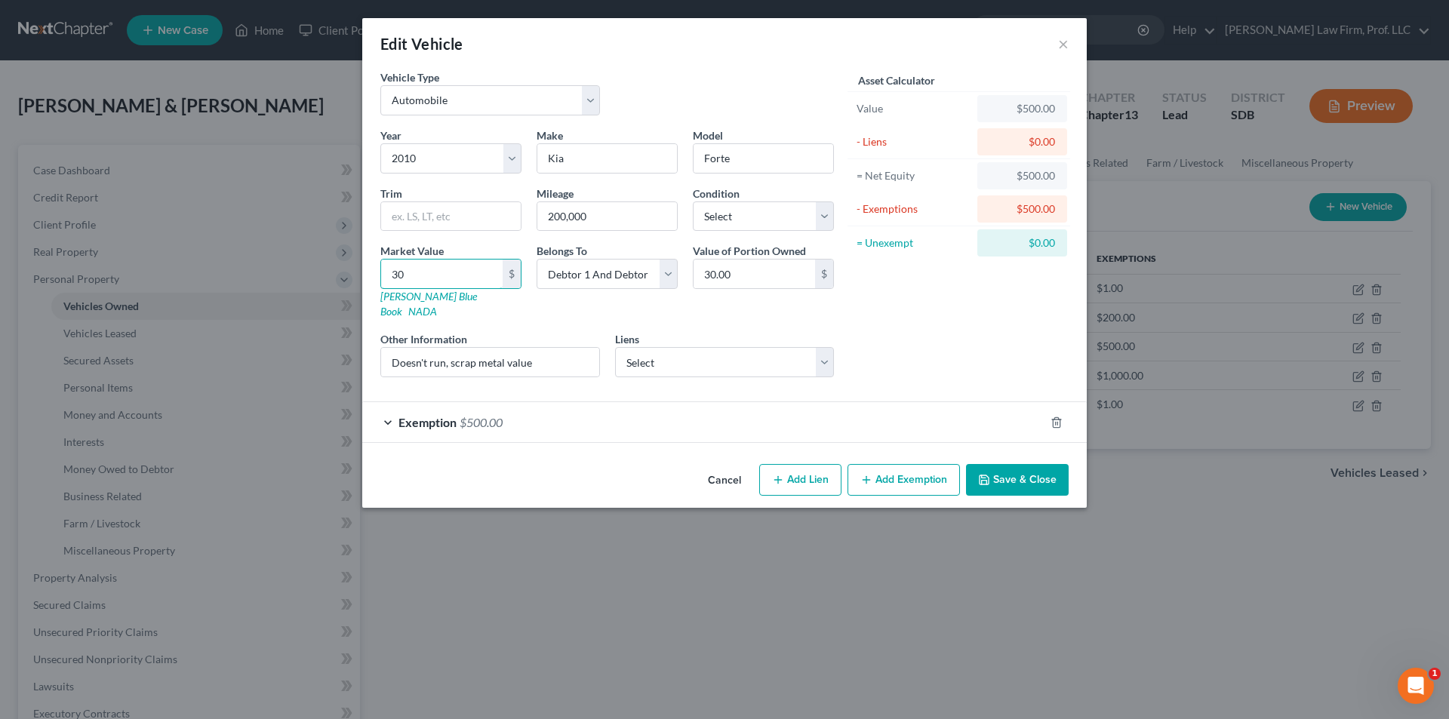
type input "300.00"
type input "300.0"
click at [458, 407] on div "Exemption $500.00" at bounding box center [703, 422] width 682 height 40
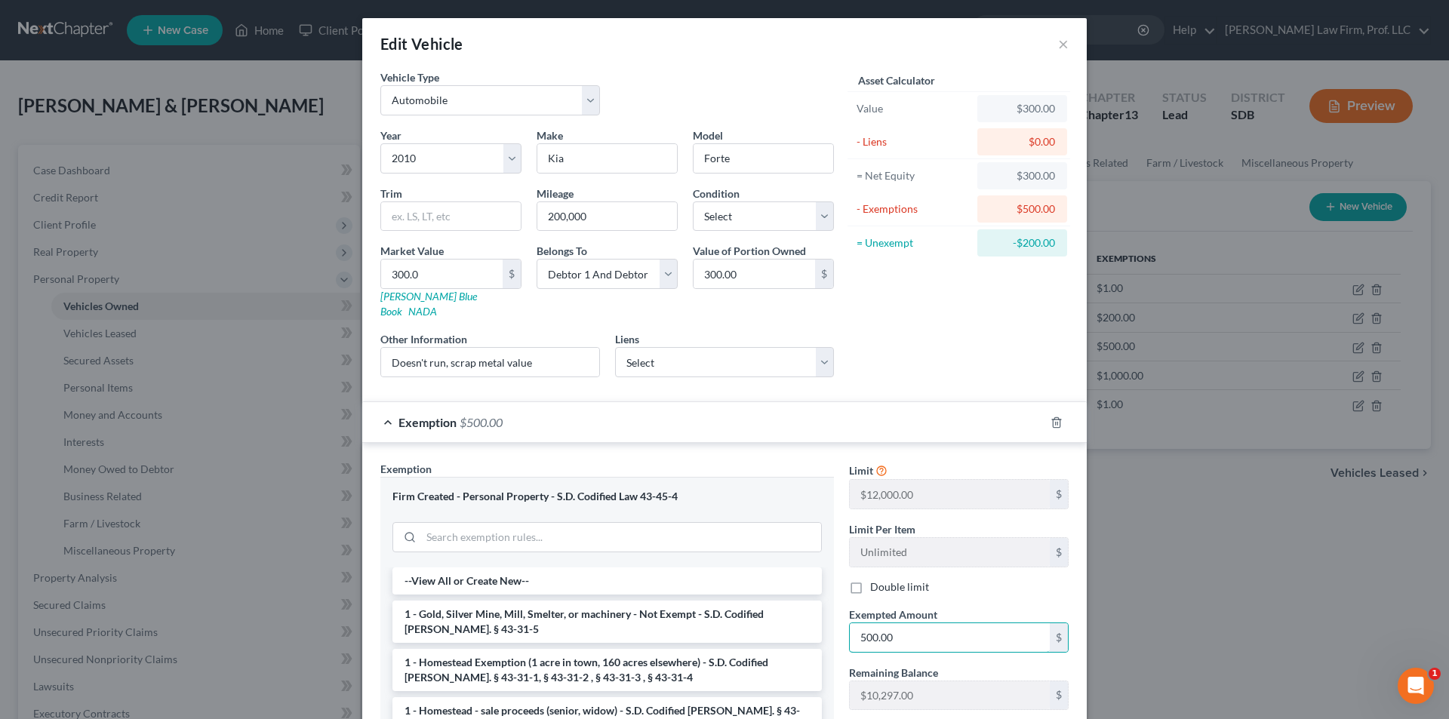
type input "2"
type input "300.00"
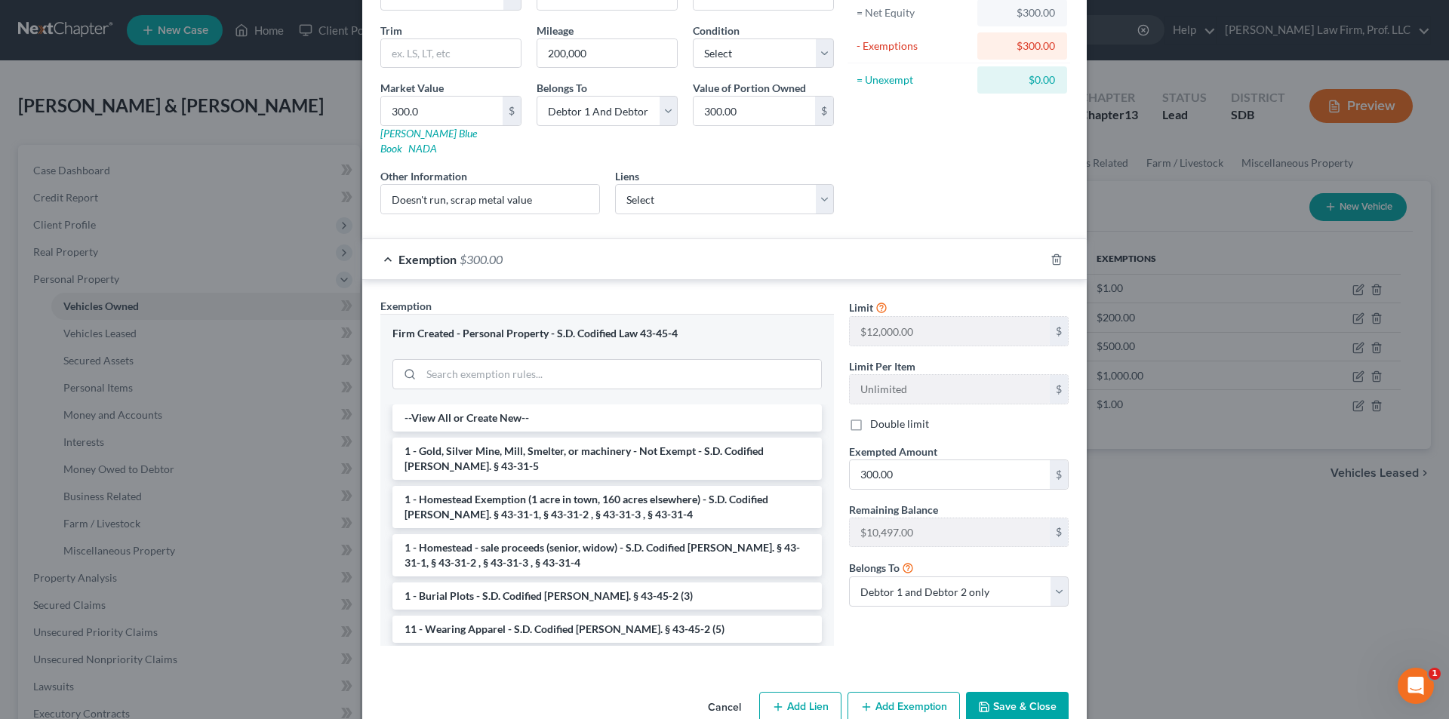
scroll to position [182, 0]
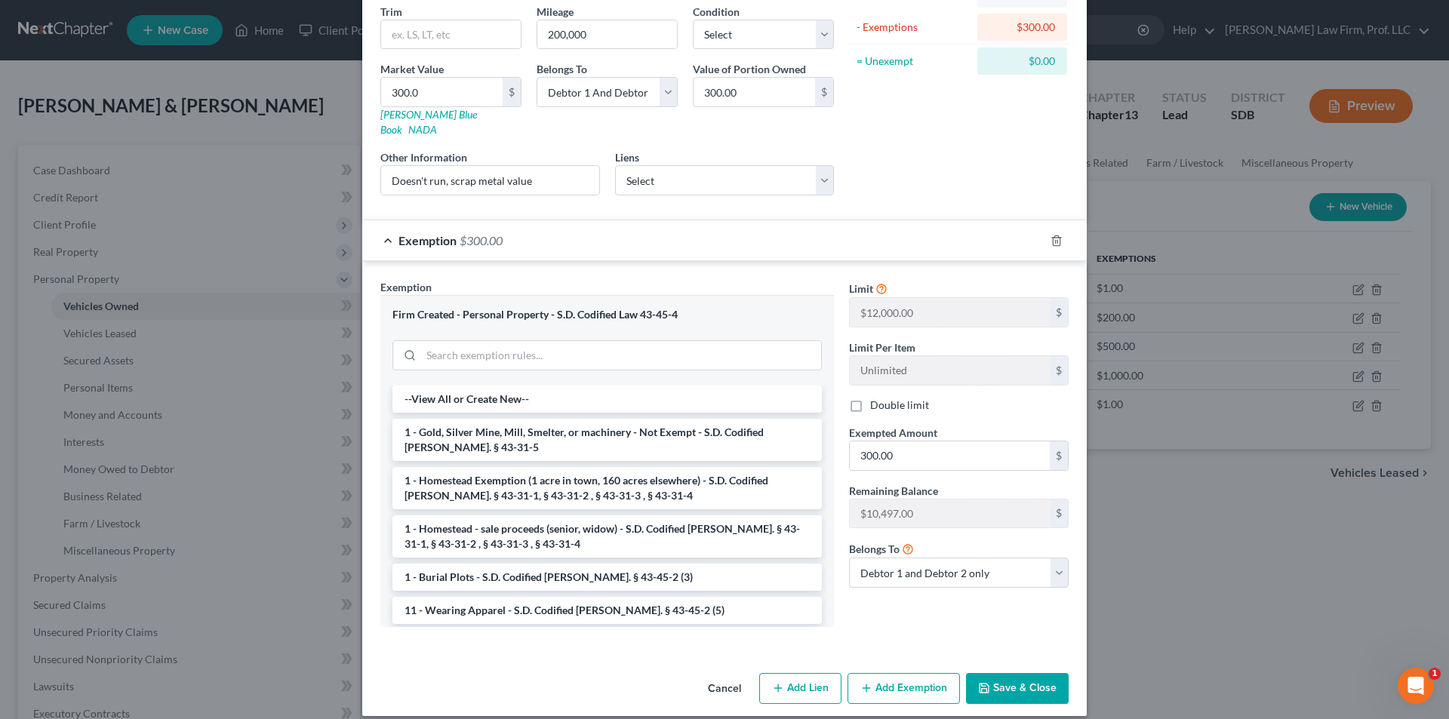
click at [1001, 673] on button "Save & Close" at bounding box center [1017, 689] width 103 height 32
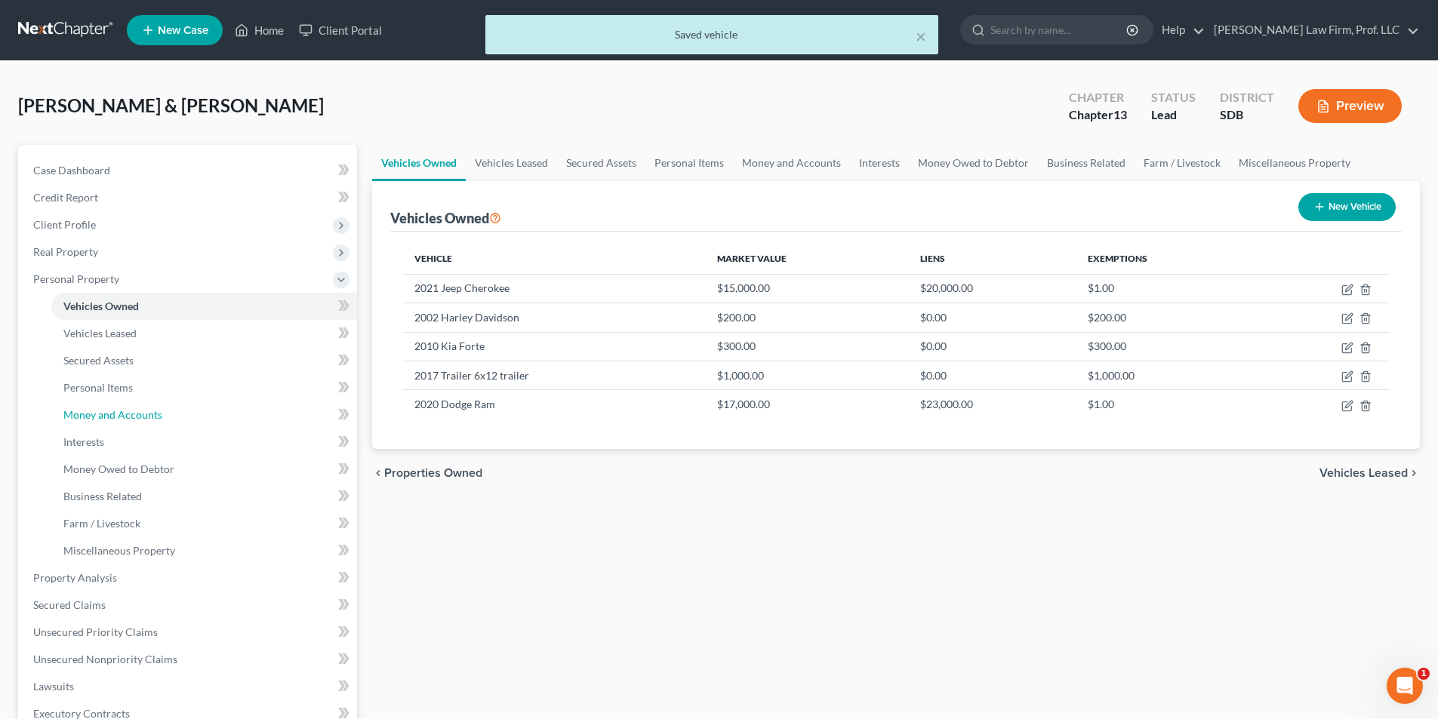
drag, startPoint x: 113, startPoint y: 409, endPoint x: 371, endPoint y: 319, distance: 273.3
click at [114, 409] on span "Money and Accounts" at bounding box center [112, 414] width 99 height 13
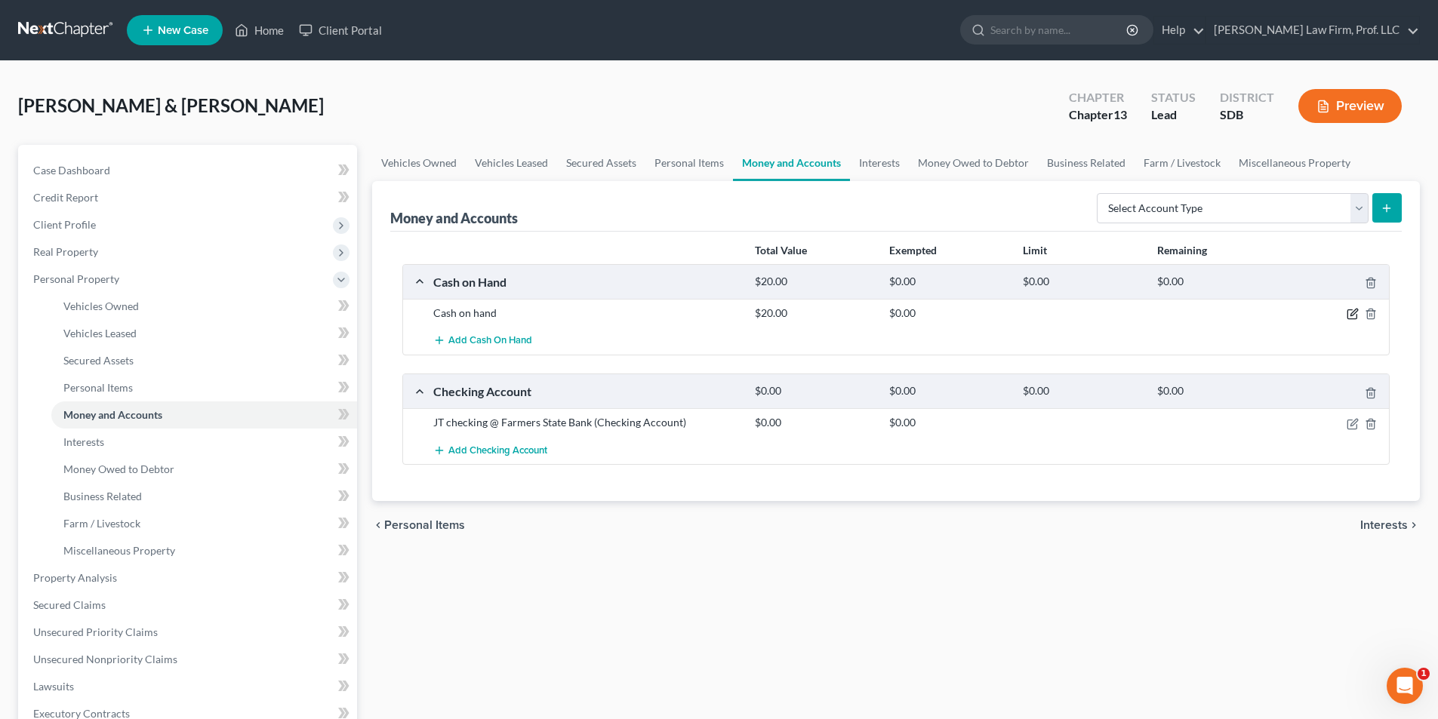
click at [1351, 315] on icon "button" at bounding box center [1352, 314] width 12 height 12
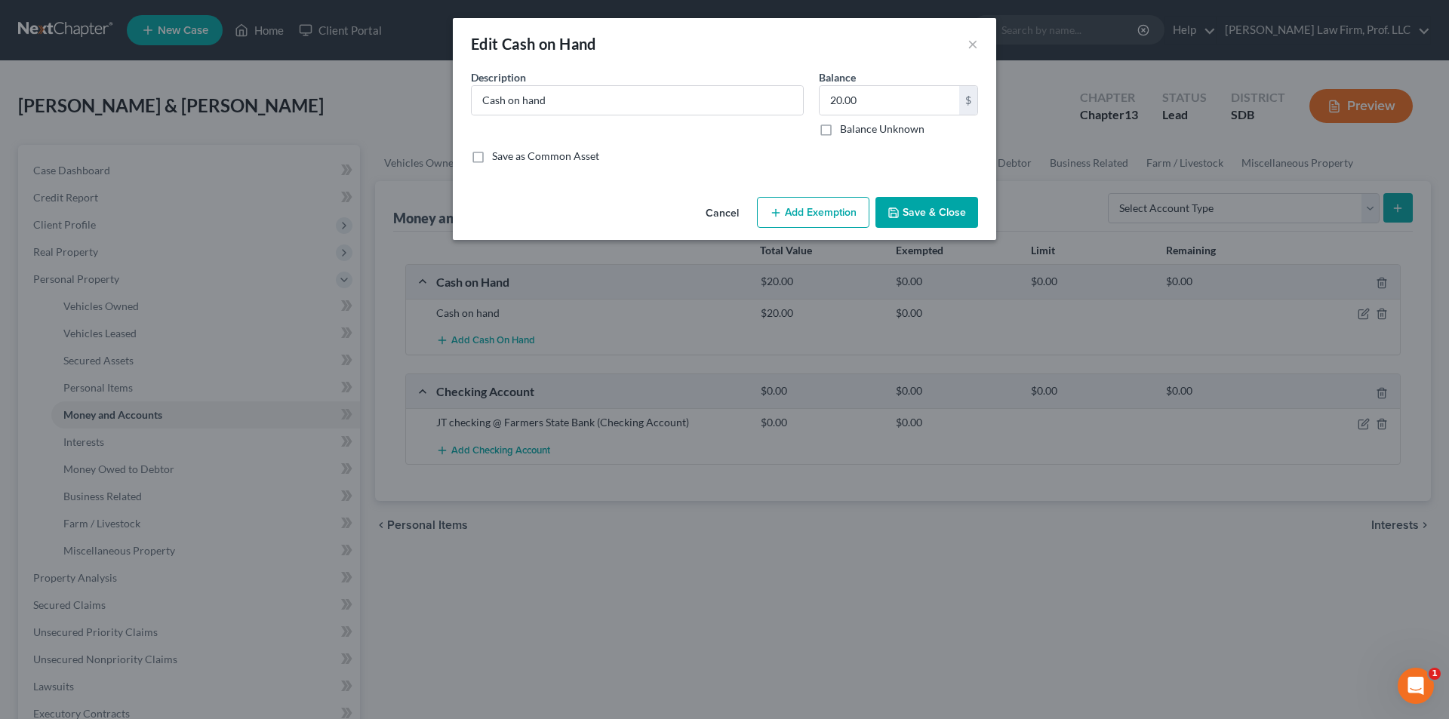
click at [803, 218] on button "Add Exemption" at bounding box center [813, 213] width 112 height 32
select select "2"
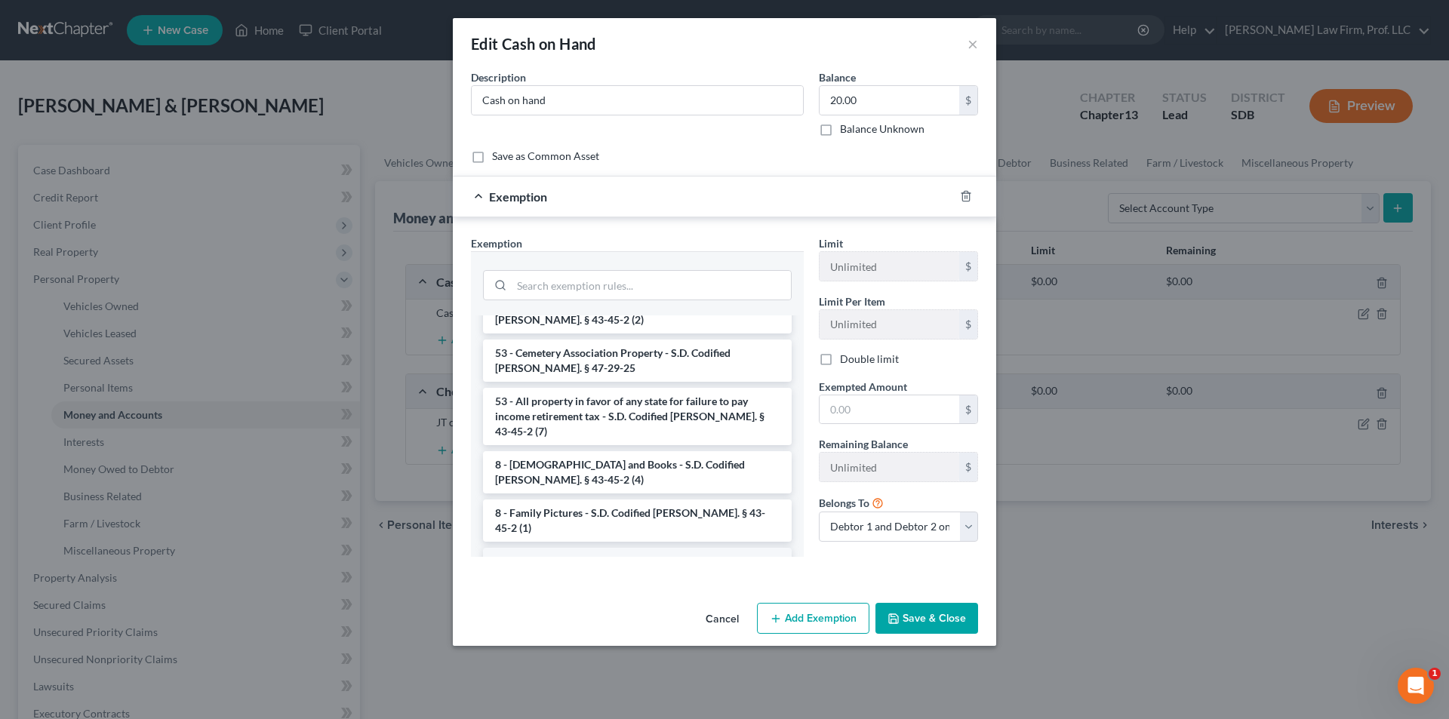
scroll to position [1392, 0]
click at [647, 545] on li "Firm Created - Personal Property - S.D. Codified Law 43-45-4" at bounding box center [637, 566] width 309 height 42
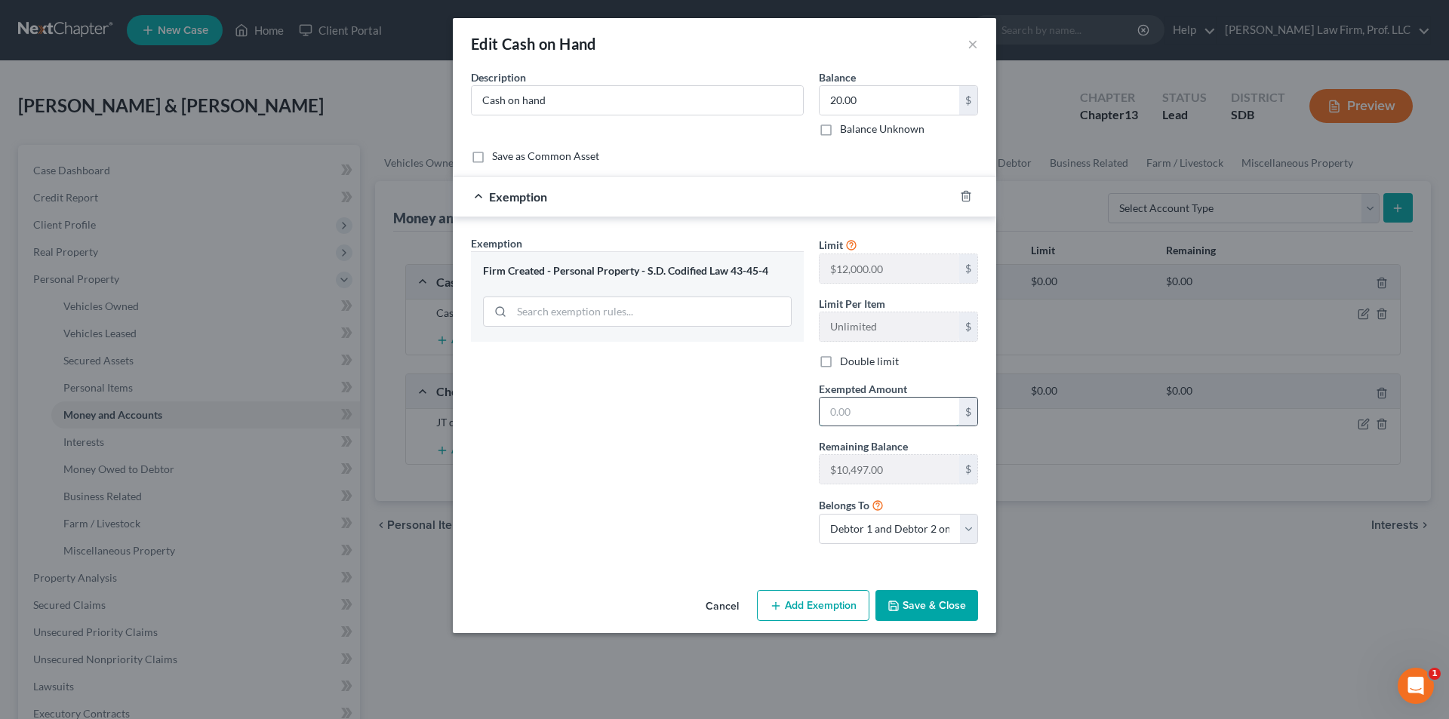
drag, startPoint x: 890, startPoint y: 420, endPoint x: 899, endPoint y: 411, distance: 12.8
click at [891, 420] on input "text" at bounding box center [890, 412] width 140 height 29
type input "20.00"
click at [953, 607] on button "Save & Close" at bounding box center [926, 606] width 103 height 32
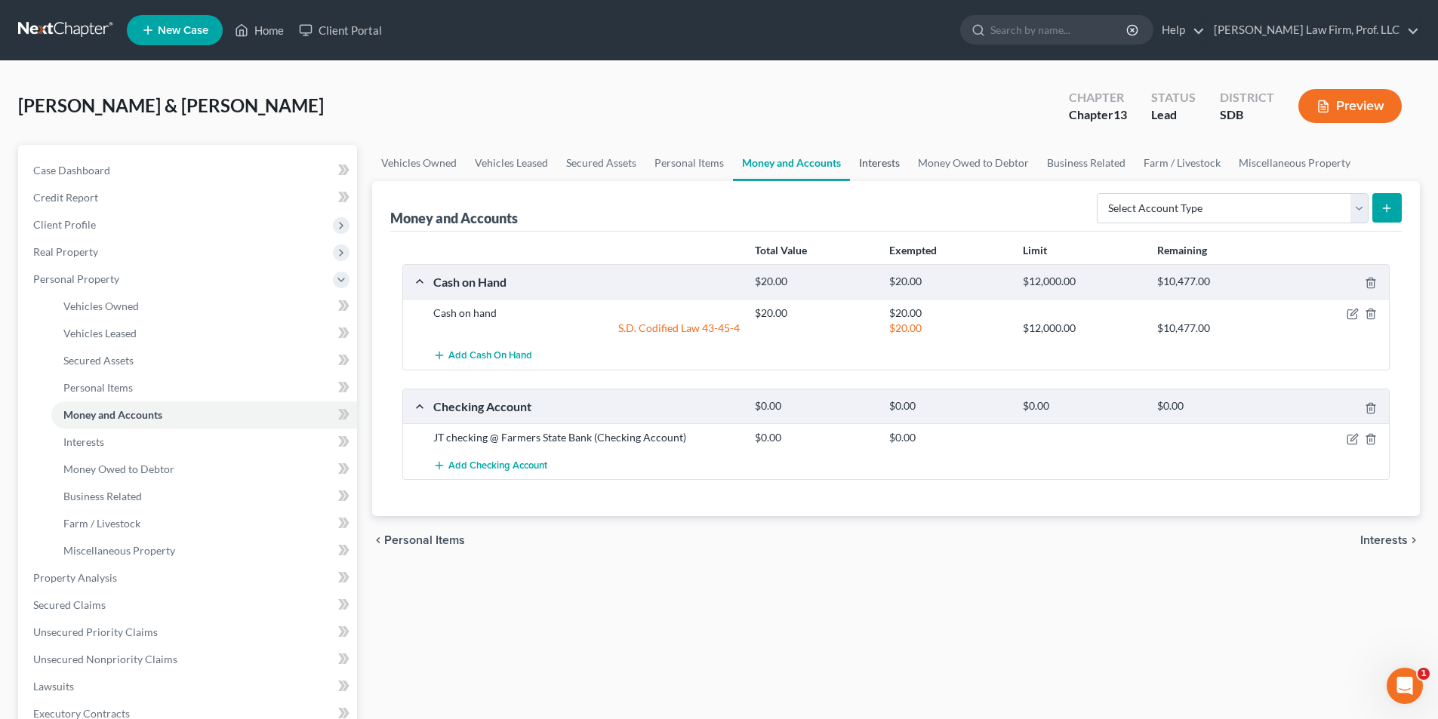
click at [898, 167] on link "Interests" at bounding box center [879, 163] width 59 height 36
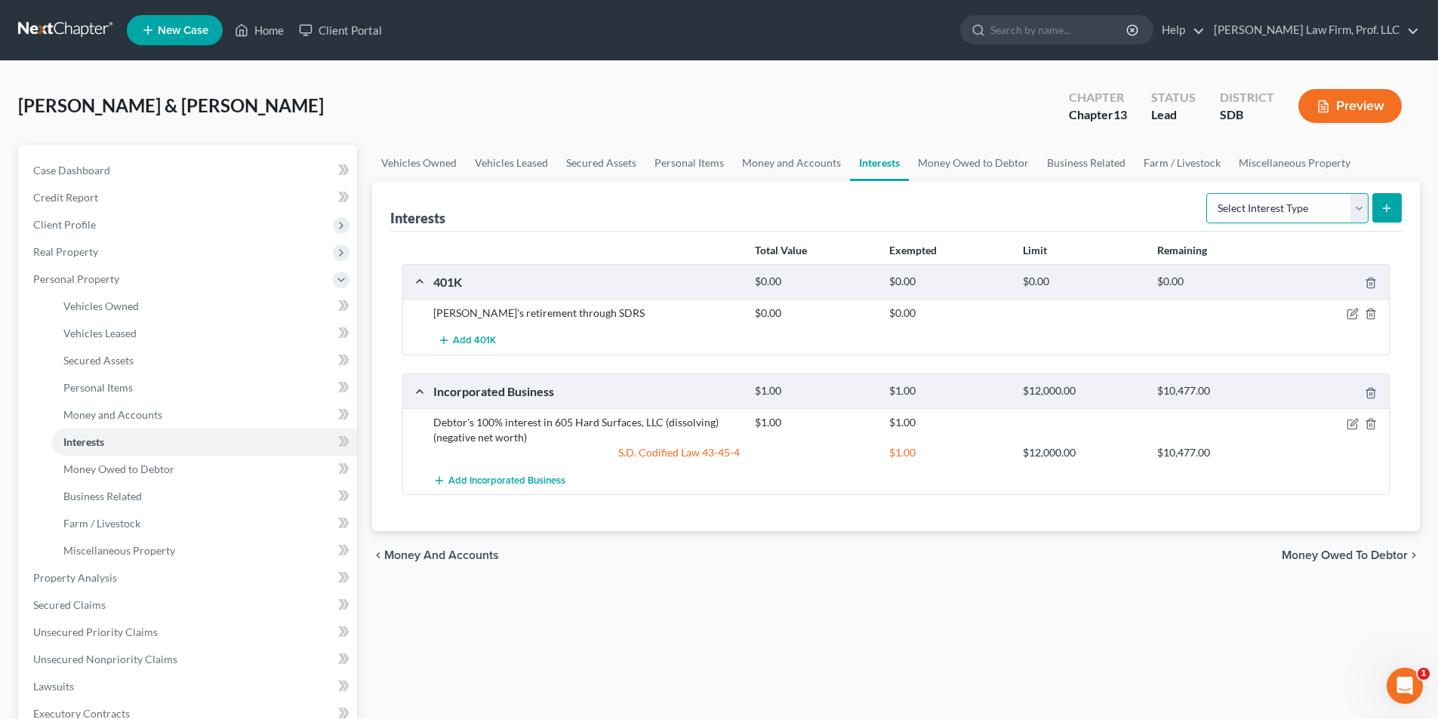
click at [1260, 213] on select "Select Interest Type 401K Annuity Bond Education IRA Government Bond Government…" at bounding box center [1287, 208] width 162 height 30
select select "term_life_insurance"
click at [1207, 193] on select "Select Interest Type 401K Annuity Bond Education IRA Government Bond Government…" at bounding box center [1287, 208] width 162 height 30
click at [1390, 204] on icon "submit" at bounding box center [1386, 208] width 12 height 12
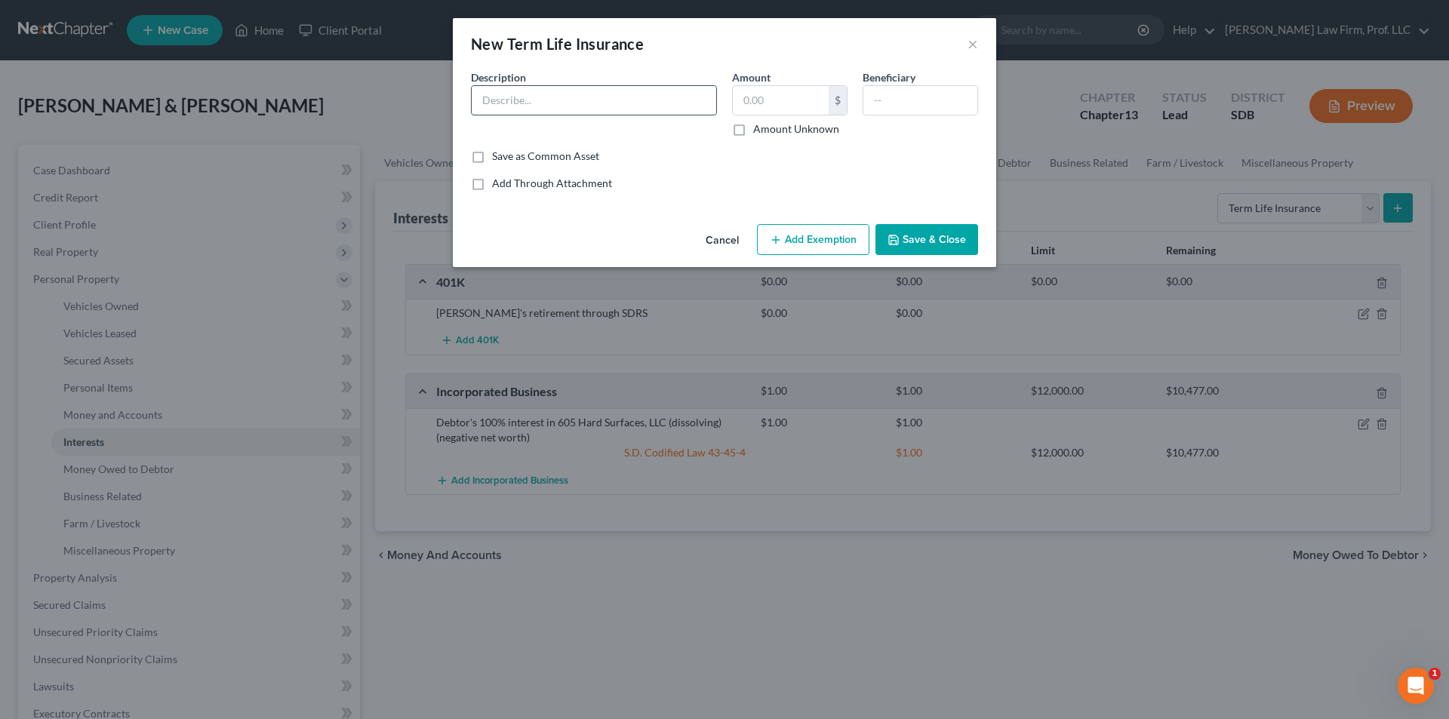
click at [516, 105] on input "text" at bounding box center [594, 100] width 245 height 29
type input "2 Term Life Insurance policies through AAA Group Insurance"
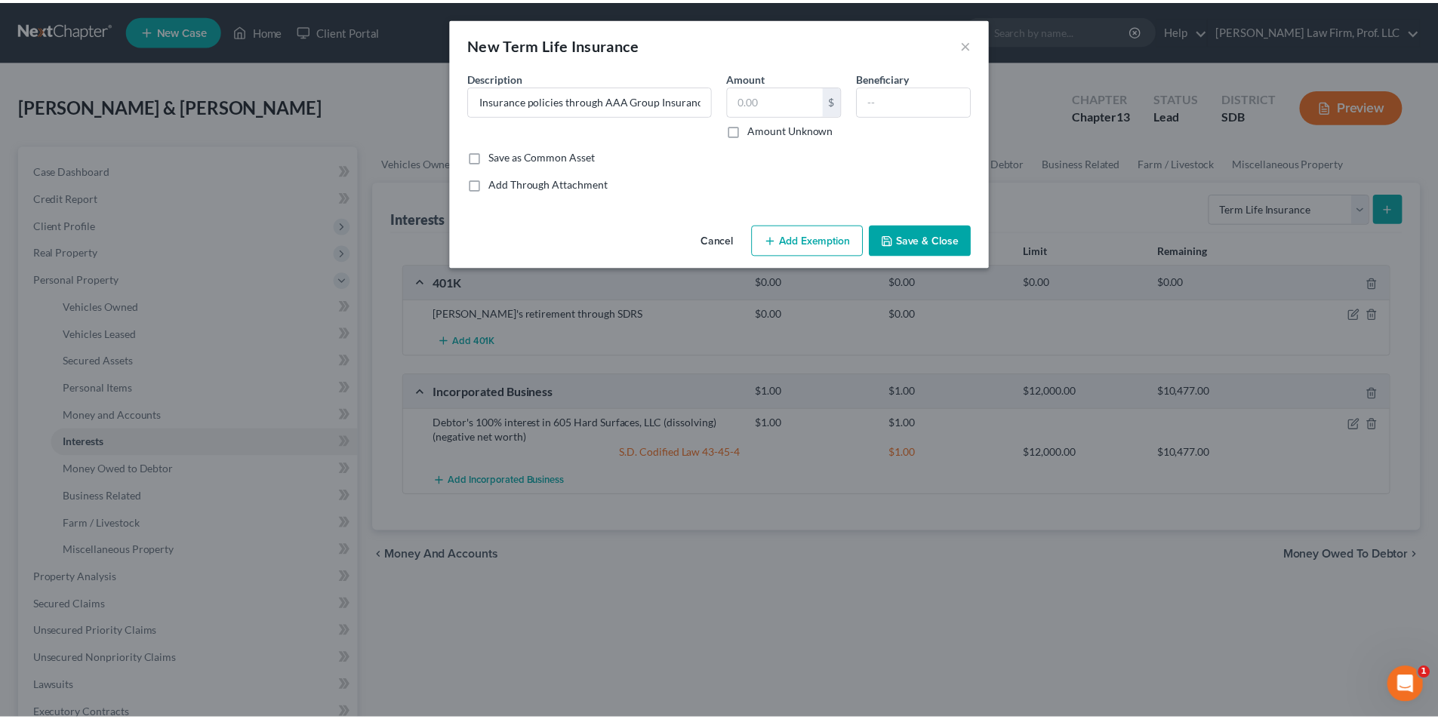
scroll to position [0, 0]
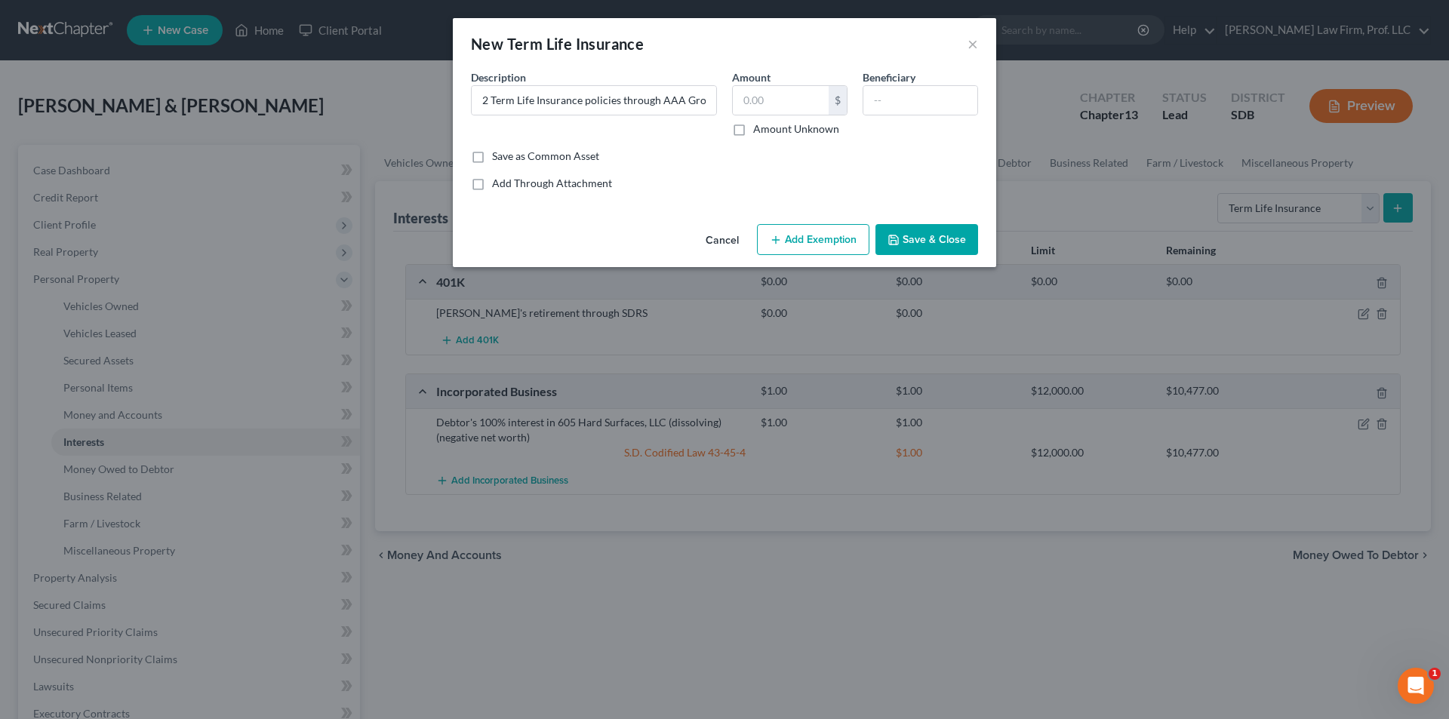
click at [941, 238] on button "Save & Close" at bounding box center [926, 240] width 103 height 32
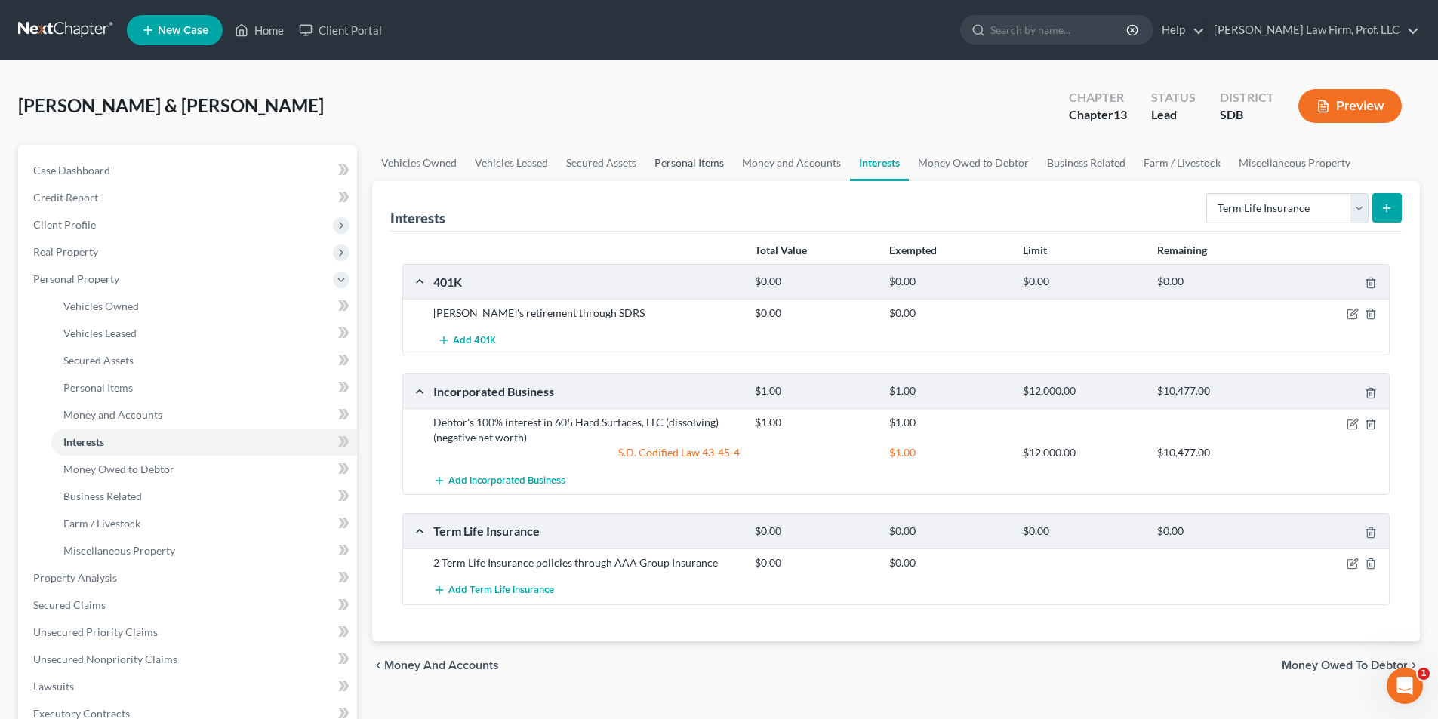
click at [705, 166] on link "Personal Items" at bounding box center [689, 163] width 88 height 36
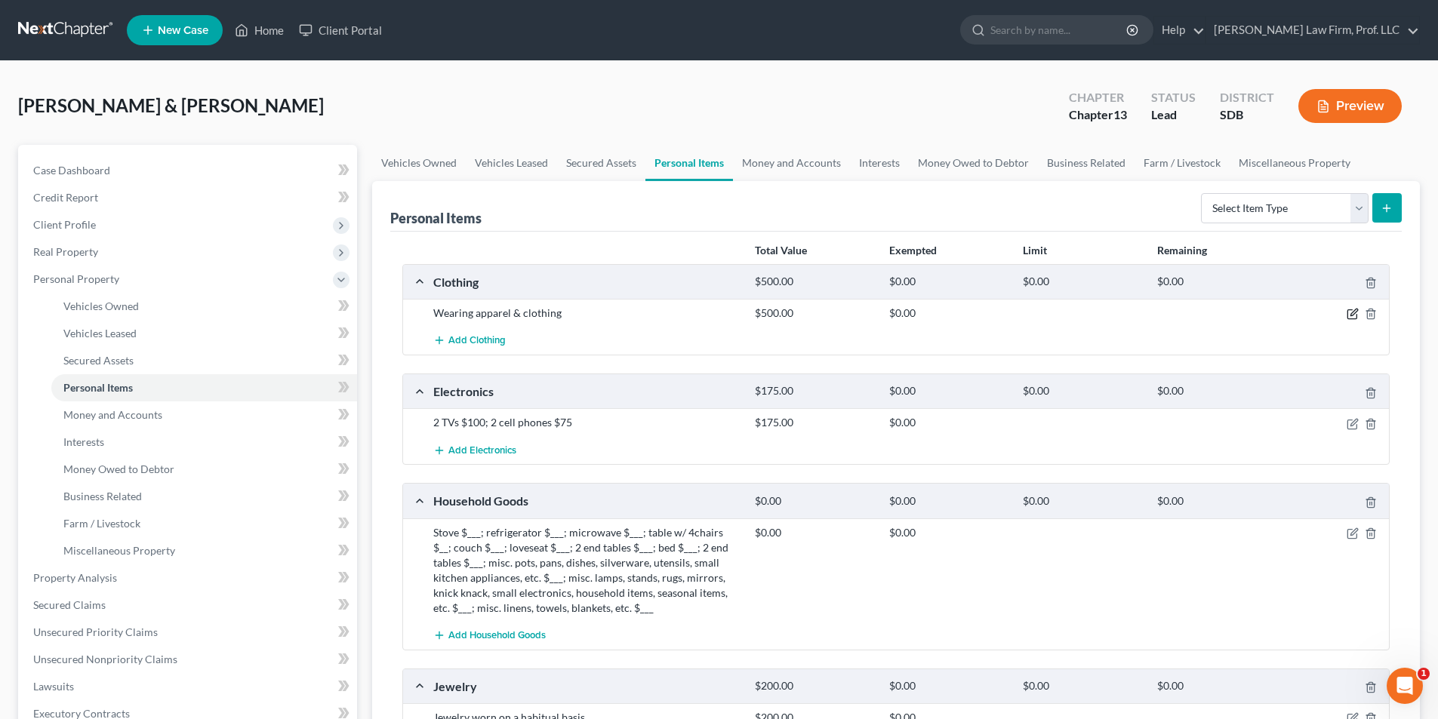
click at [1346, 316] on icon "button" at bounding box center [1352, 314] width 12 height 12
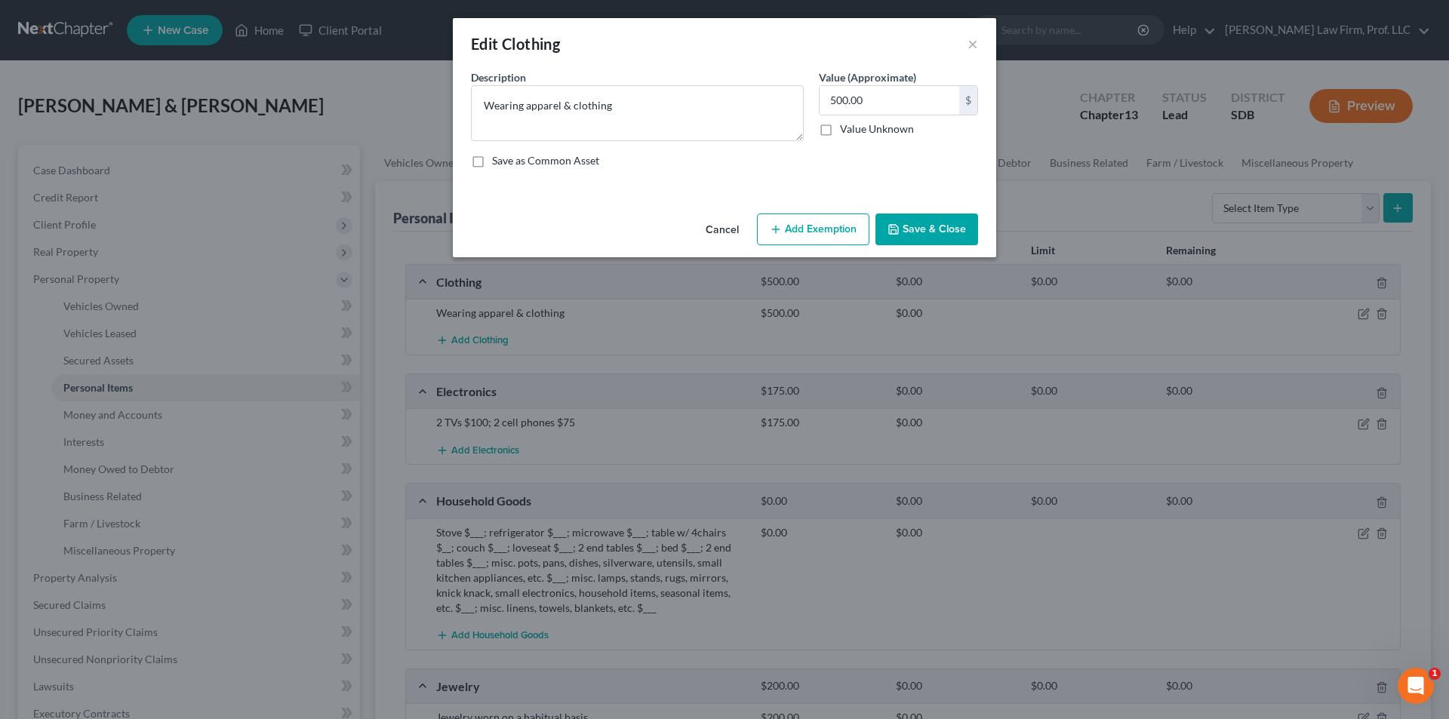
click at [803, 223] on button "Add Exemption" at bounding box center [813, 230] width 112 height 32
select select "2"
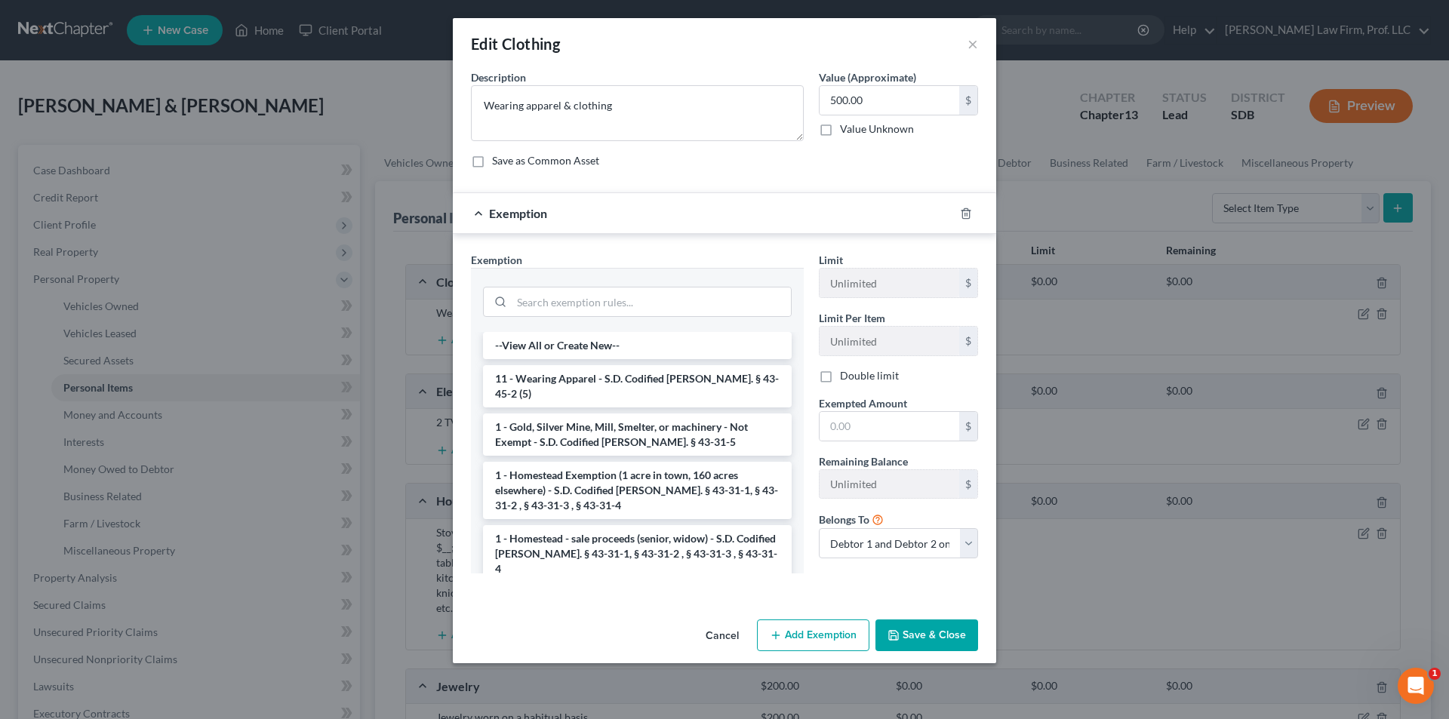
drag, startPoint x: 630, startPoint y: 382, endPoint x: 802, endPoint y: 413, distance: 174.8
click at [638, 382] on li "11 - Wearing Apparel - S.D. Codified [PERSON_NAME]. § 43-45-2 (5)" at bounding box center [637, 386] width 309 height 42
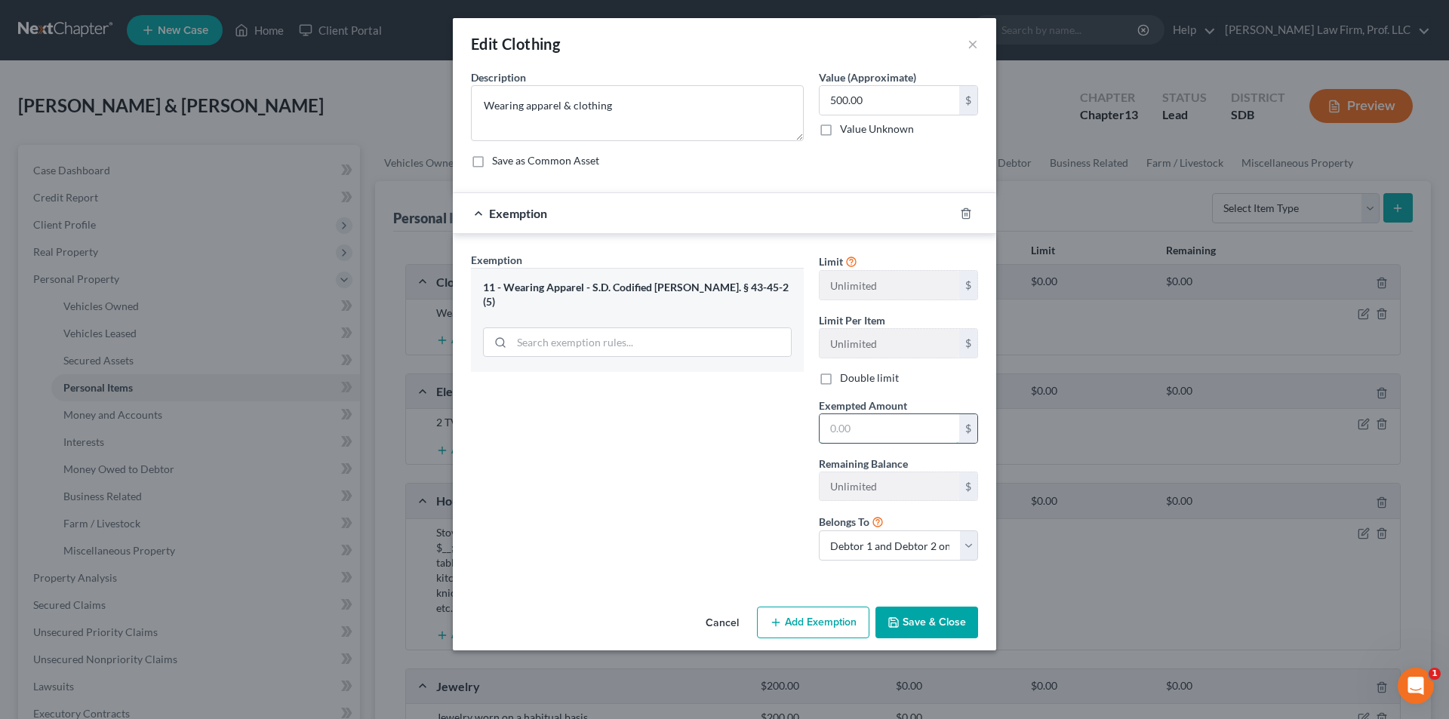
drag, startPoint x: 877, startPoint y: 434, endPoint x: 854, endPoint y: 429, distance: 23.8
click at [877, 434] on input "text" at bounding box center [890, 428] width 140 height 29
type input "500.00"
click at [944, 624] on button "Save & Close" at bounding box center [926, 623] width 103 height 32
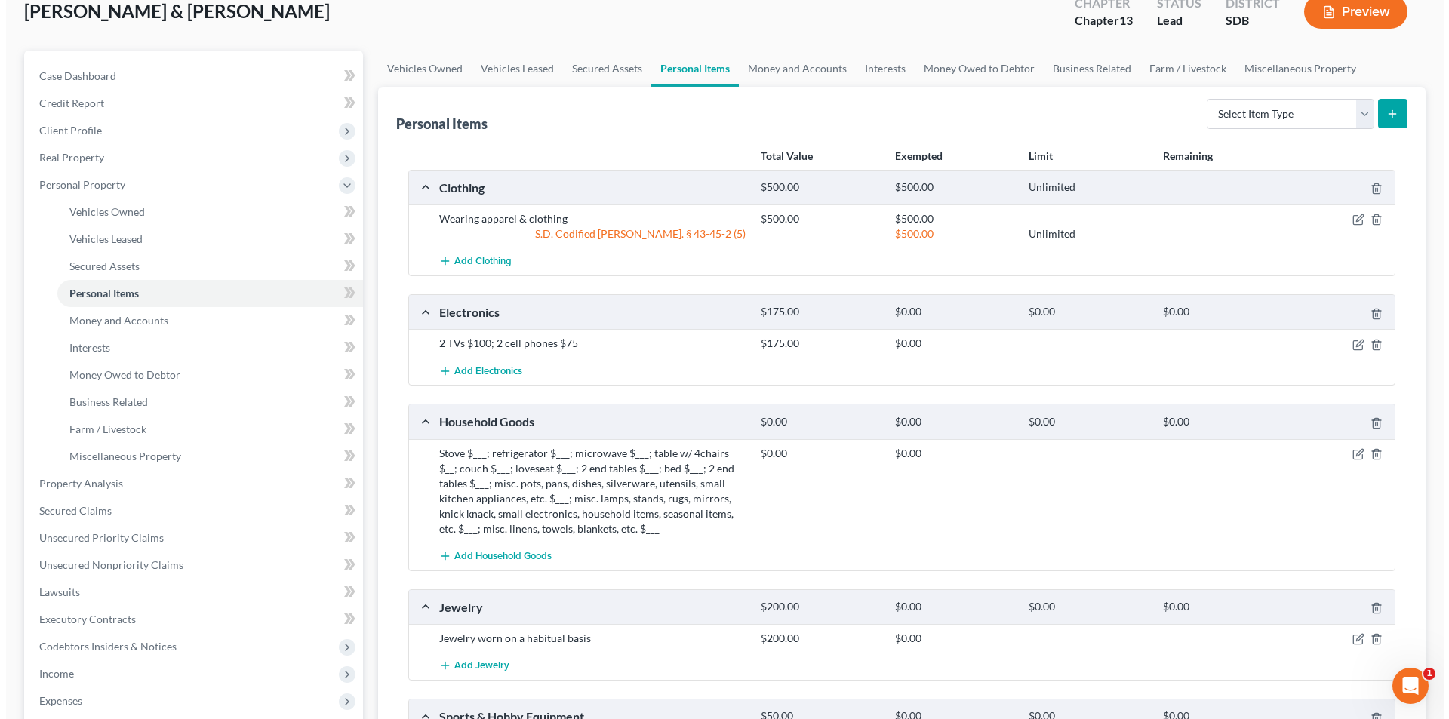
scroll to position [382, 0]
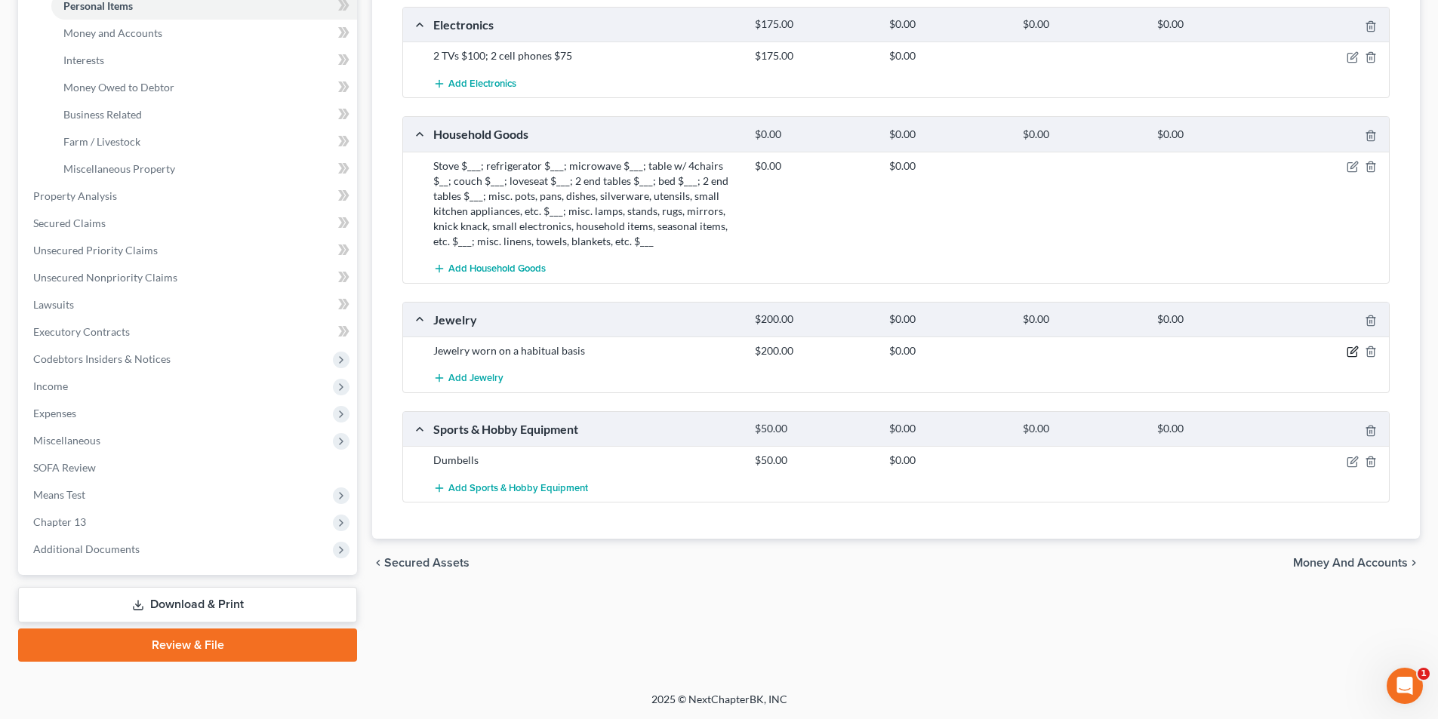
click at [1352, 354] on icon "button" at bounding box center [1353, 350] width 7 height 7
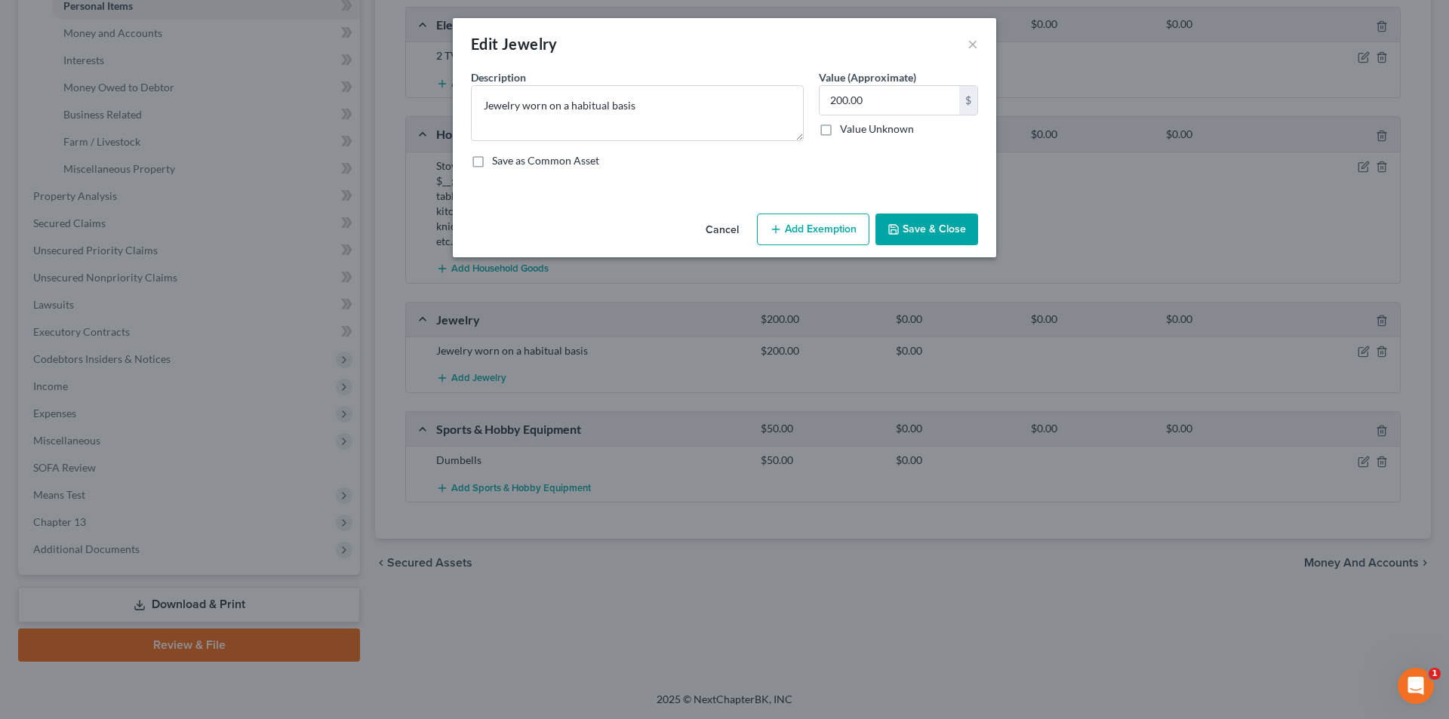
click at [820, 229] on button "Add Exemption" at bounding box center [813, 230] width 112 height 32
select select "2"
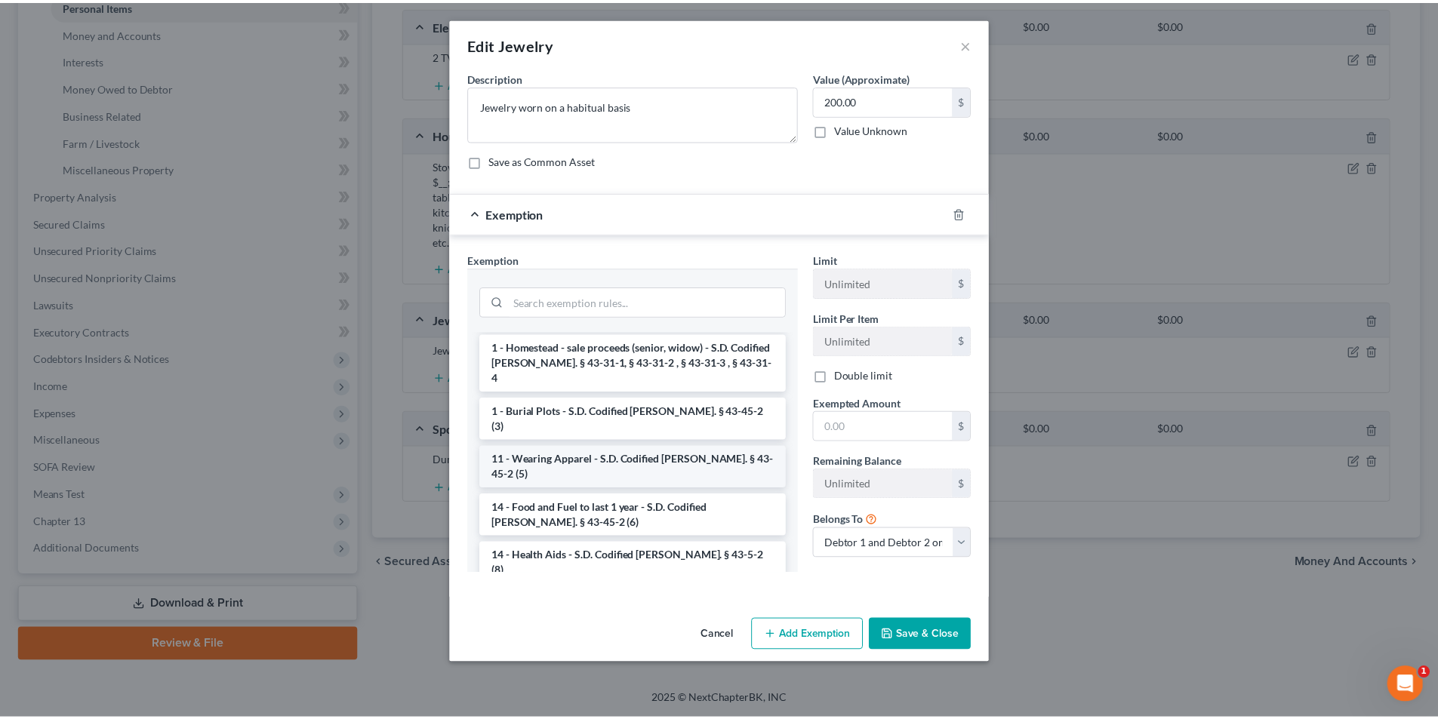
scroll to position [151, 0]
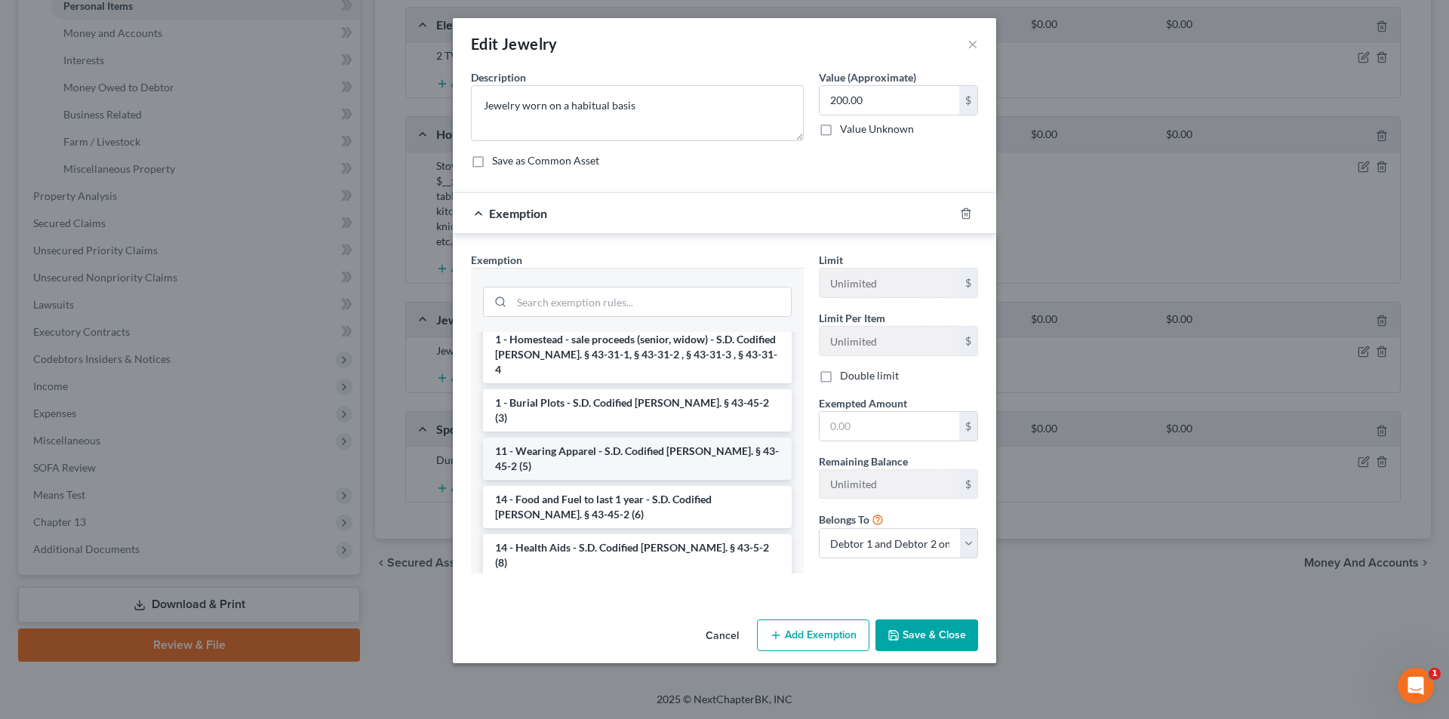
click at [654, 444] on li "11 - Wearing Apparel - S.D. Codified [PERSON_NAME]. § 43-45-2 (5)" at bounding box center [637, 459] width 309 height 42
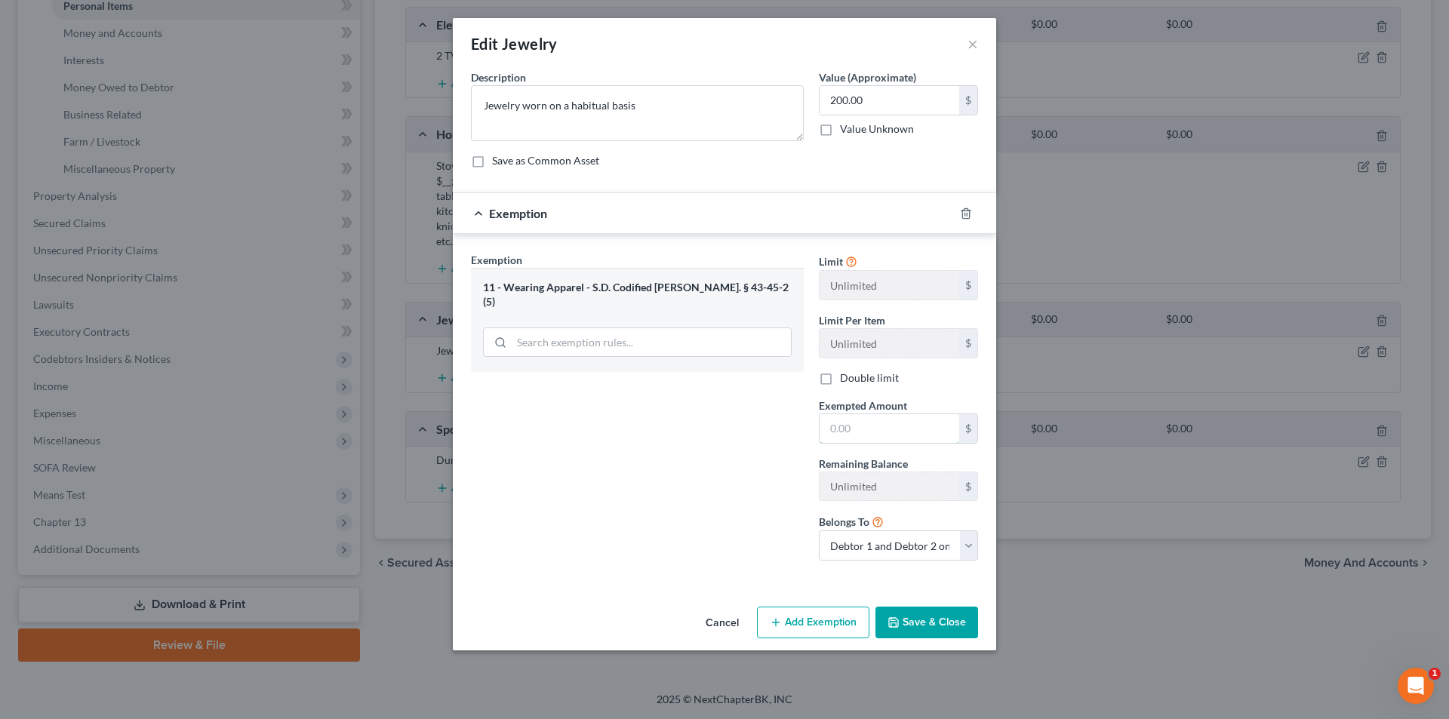
click at [832, 425] on input "text" at bounding box center [890, 428] width 140 height 29
type input "200.00"
click at [964, 622] on button "Save & Close" at bounding box center [926, 623] width 103 height 32
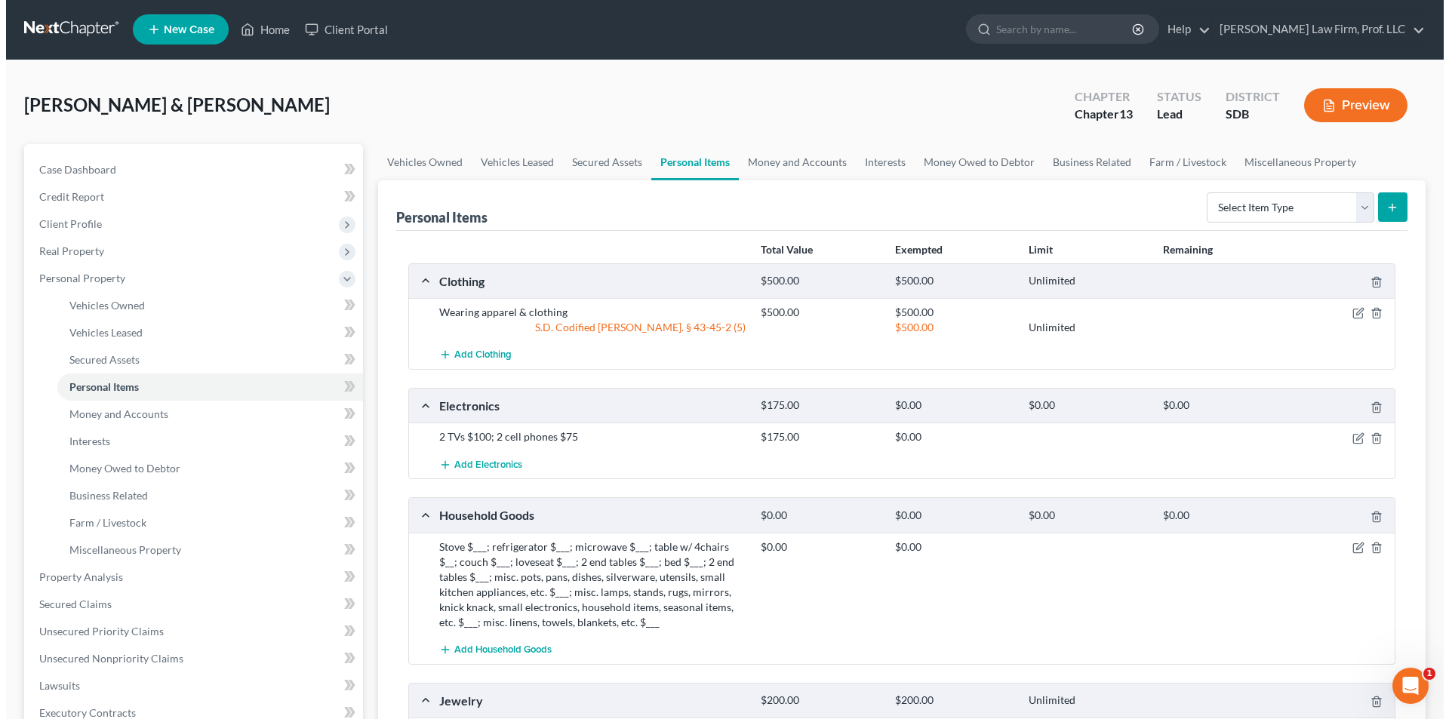
scroll to position [0, 0]
click at [1349, 441] on icon "button" at bounding box center [1352, 439] width 12 height 12
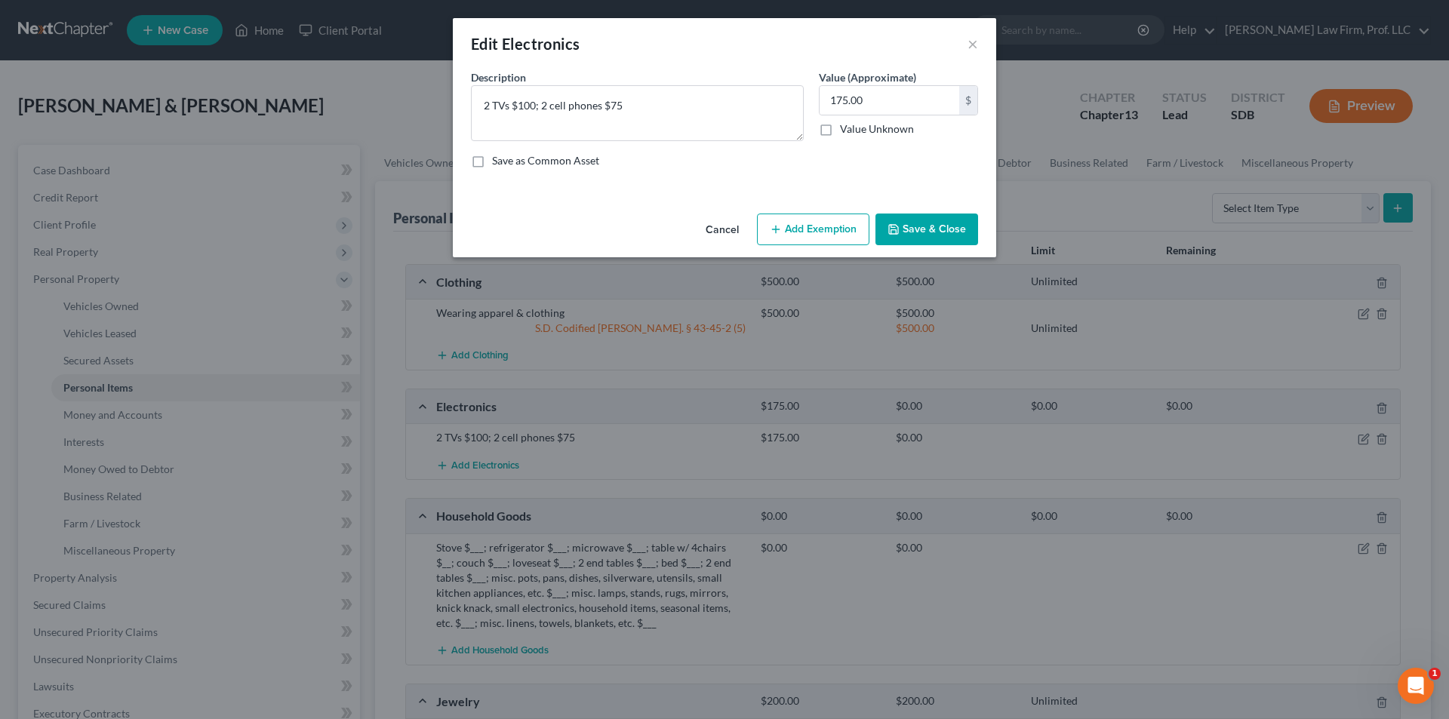
click at [792, 223] on button "Add Exemption" at bounding box center [813, 230] width 112 height 32
select select "2"
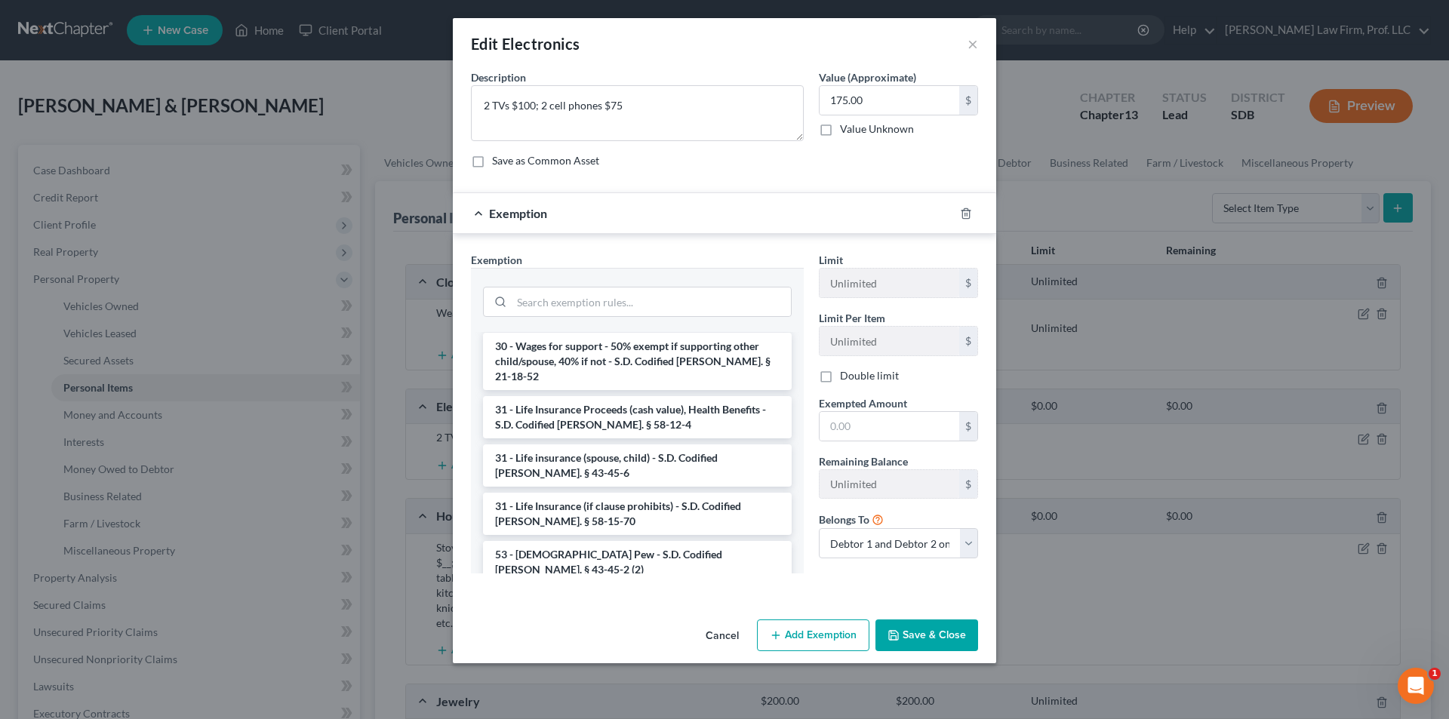
scroll to position [1392, 0]
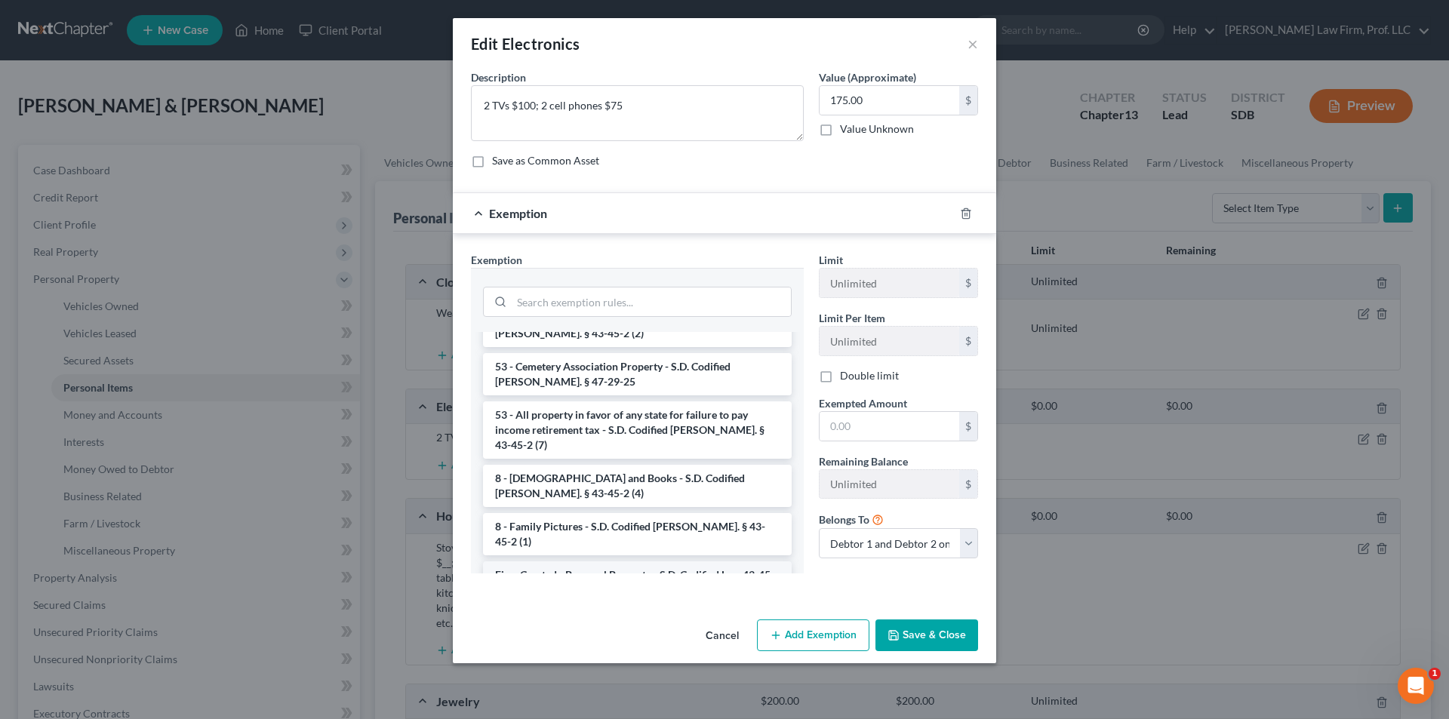
click at [641, 561] on li "Firm Created - Personal Property - S.D. Codified Law 43-45-4" at bounding box center [637, 582] width 309 height 42
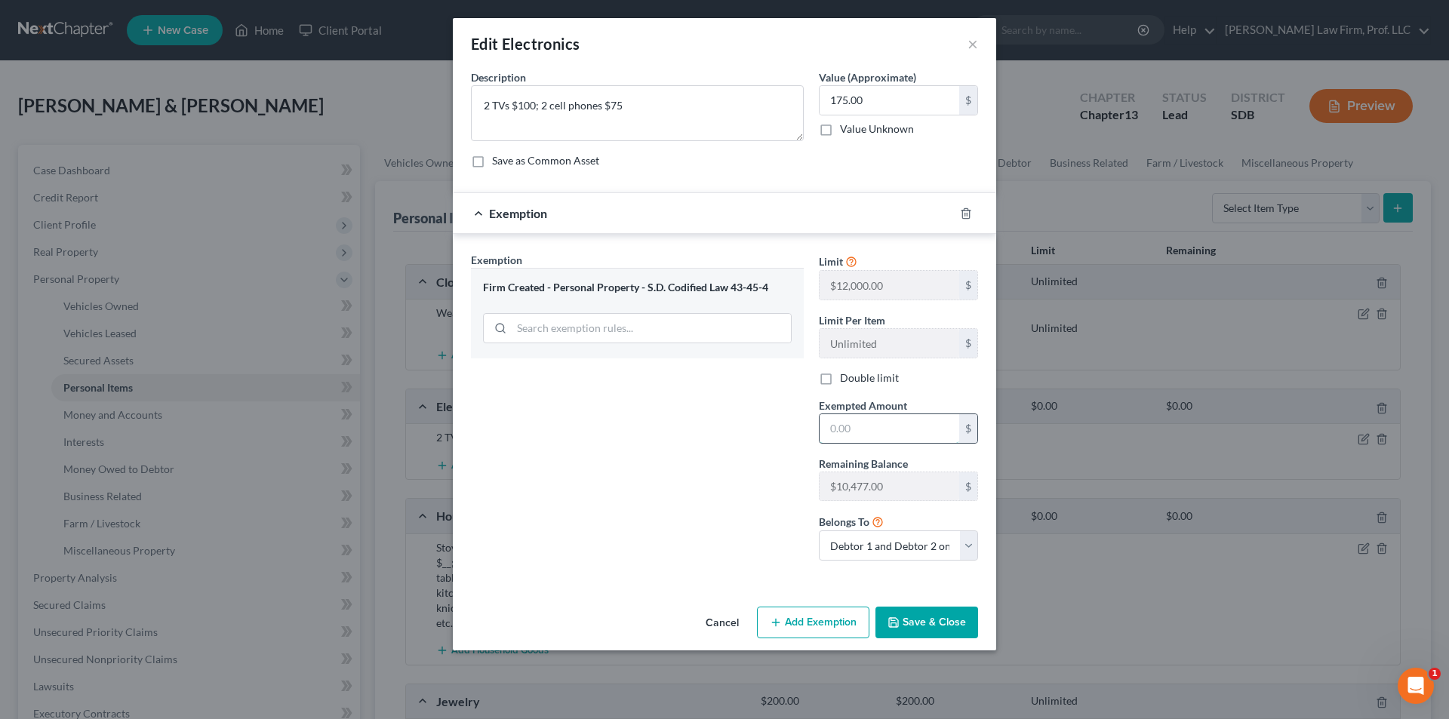
drag, startPoint x: 881, startPoint y: 427, endPoint x: 824, endPoint y: 419, distance: 57.2
click at [881, 427] on input "text" at bounding box center [890, 428] width 140 height 29
type input "175.00"
click at [912, 624] on button "Save & Close" at bounding box center [926, 623] width 103 height 32
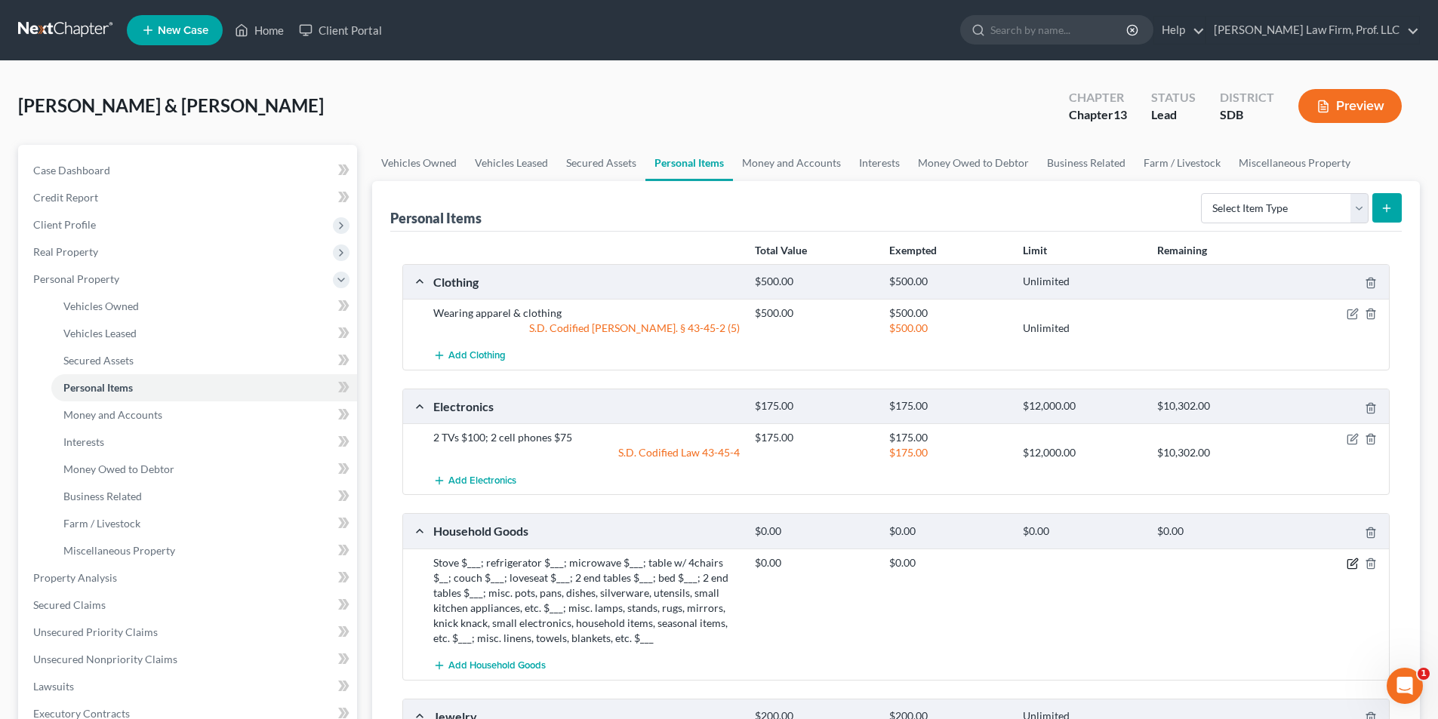
click at [1354, 564] on icon "button" at bounding box center [1353, 561] width 7 height 7
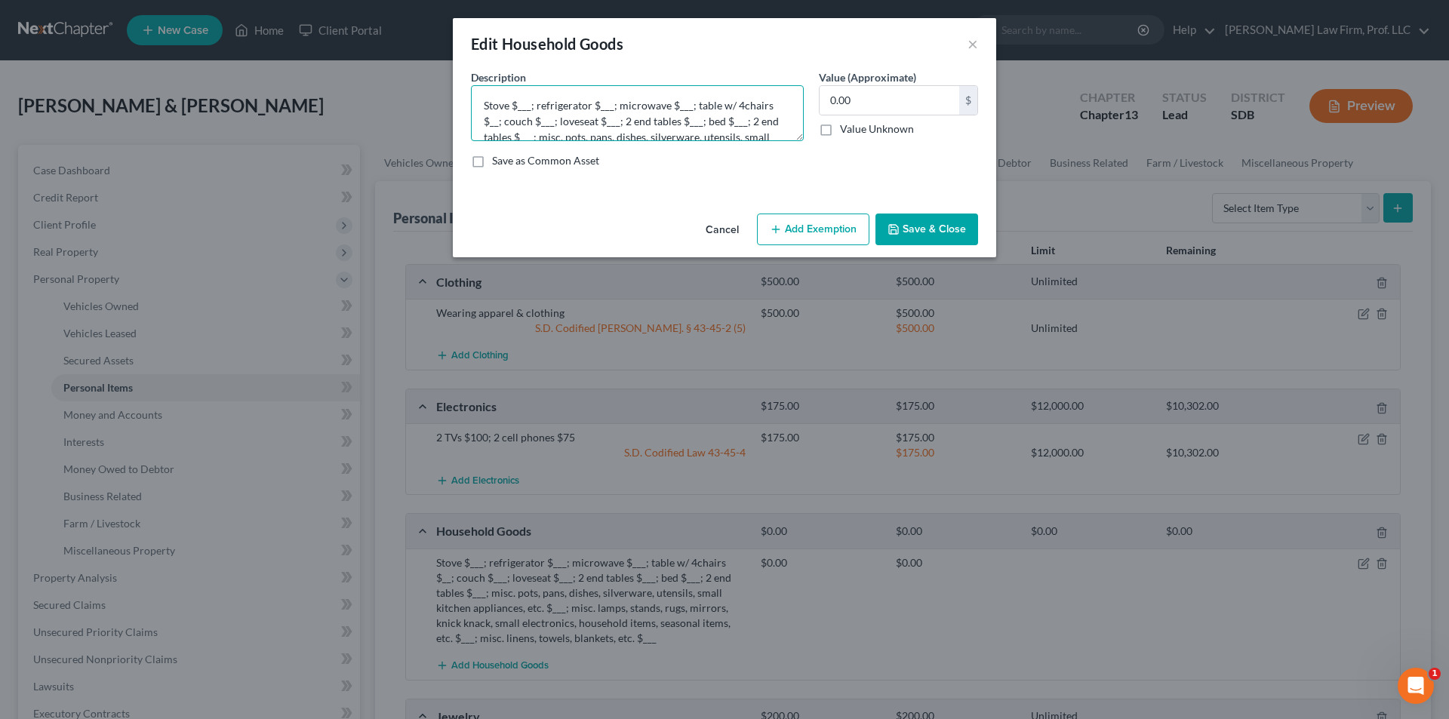
drag, startPoint x: 518, startPoint y: 105, endPoint x: 530, endPoint y: 106, distance: 12.2
click at [530, 106] on textarea "Stove $___; refrigerator $___; microwave $___; table w/ 4chairs $__; couch $___…" at bounding box center [637, 113] width 333 height 56
click at [737, 104] on textarea "Stove $50; refrigerator $50; microwave $10; table w/ 4chairs $__; couch $___; l…" at bounding box center [637, 113] width 333 height 56
drag, startPoint x: 489, startPoint y: 121, endPoint x: 497, endPoint y: 121, distance: 8.3
click at [497, 121] on textarea "Stove $50; refrigerator $50; microwave $10; table w/ 4 chairs $__; couch $___; …" at bounding box center [637, 113] width 333 height 56
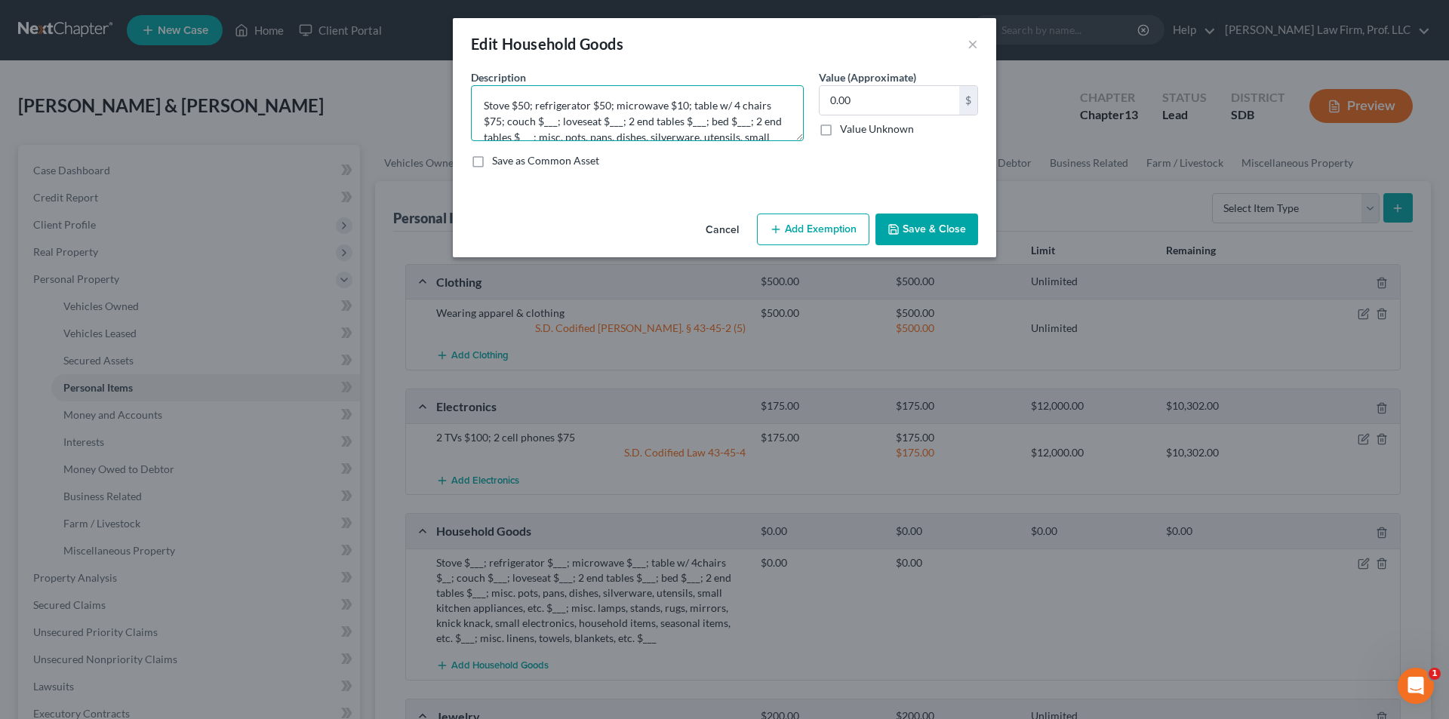
drag, startPoint x: 546, startPoint y: 122, endPoint x: 522, endPoint y: 118, distance: 23.7
click at [557, 123] on textarea "Stove $50; refrigerator $50; microwave $10; table w/ 4 chairs $75; couch $___; …" at bounding box center [637, 113] width 333 height 56
drag, startPoint x: 607, startPoint y: 122, endPoint x: 617, endPoint y: 122, distance: 10.6
click at [617, 122] on textarea "Stove $50; refrigerator $50; microwave $10; table w/ 4 chairs $75; couch $75; l…" at bounding box center [637, 113] width 333 height 56
drag, startPoint x: 685, startPoint y: 120, endPoint x: 604, endPoint y: 162, distance: 91.8
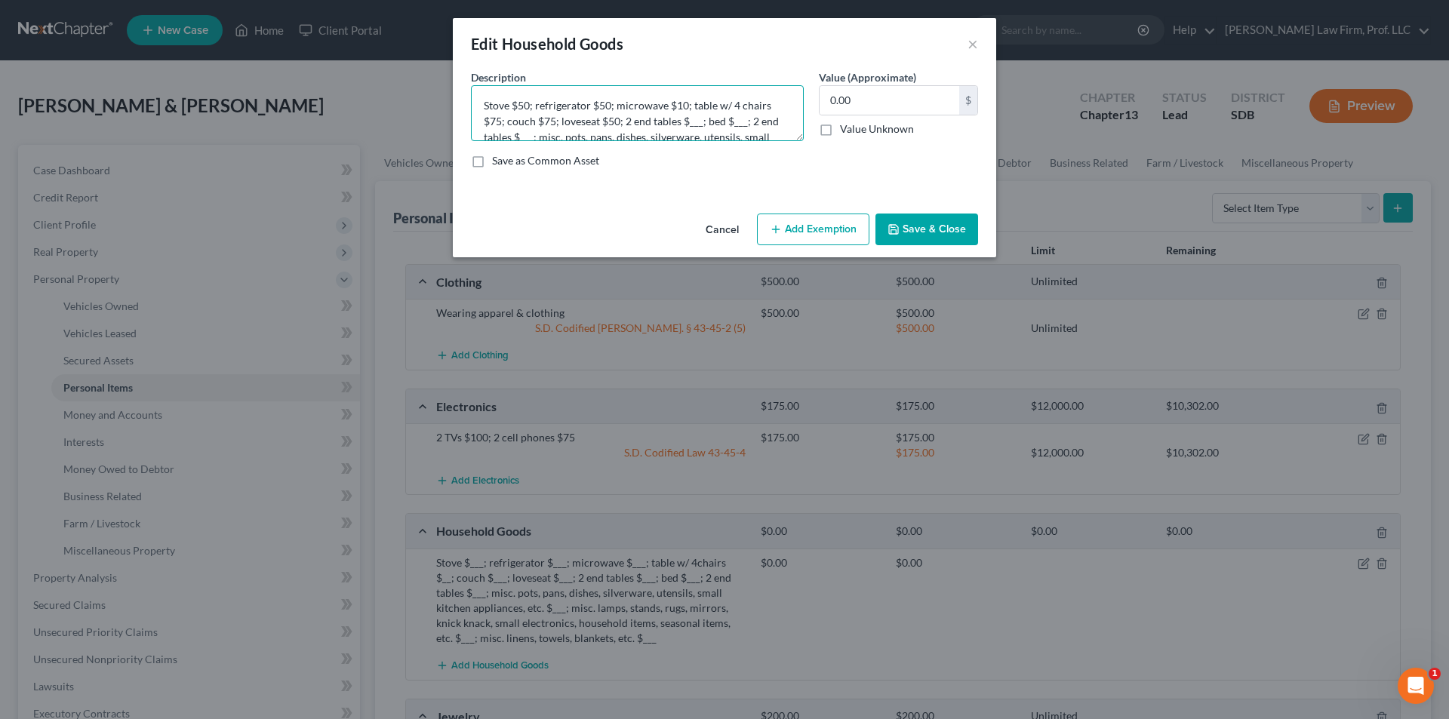
click at [702, 121] on textarea "Stove $50; refrigerator $50; microwave $10; table w/ 4 chairs $75; couch $75; l…" at bounding box center [637, 113] width 333 height 56
drag, startPoint x: 730, startPoint y: 122, endPoint x: 742, endPoint y: 122, distance: 12.1
click at [742, 122] on textarea "Stove $50; refrigerator $50; microwave $10; table w/ 4 chairs $75; couch $75; l…" at bounding box center [637, 113] width 333 height 56
click at [757, 122] on textarea "Stove $50; refrigerator $50; microwave $10; table w/ 4 chairs $75; couch $75; l…" at bounding box center [637, 113] width 333 height 56
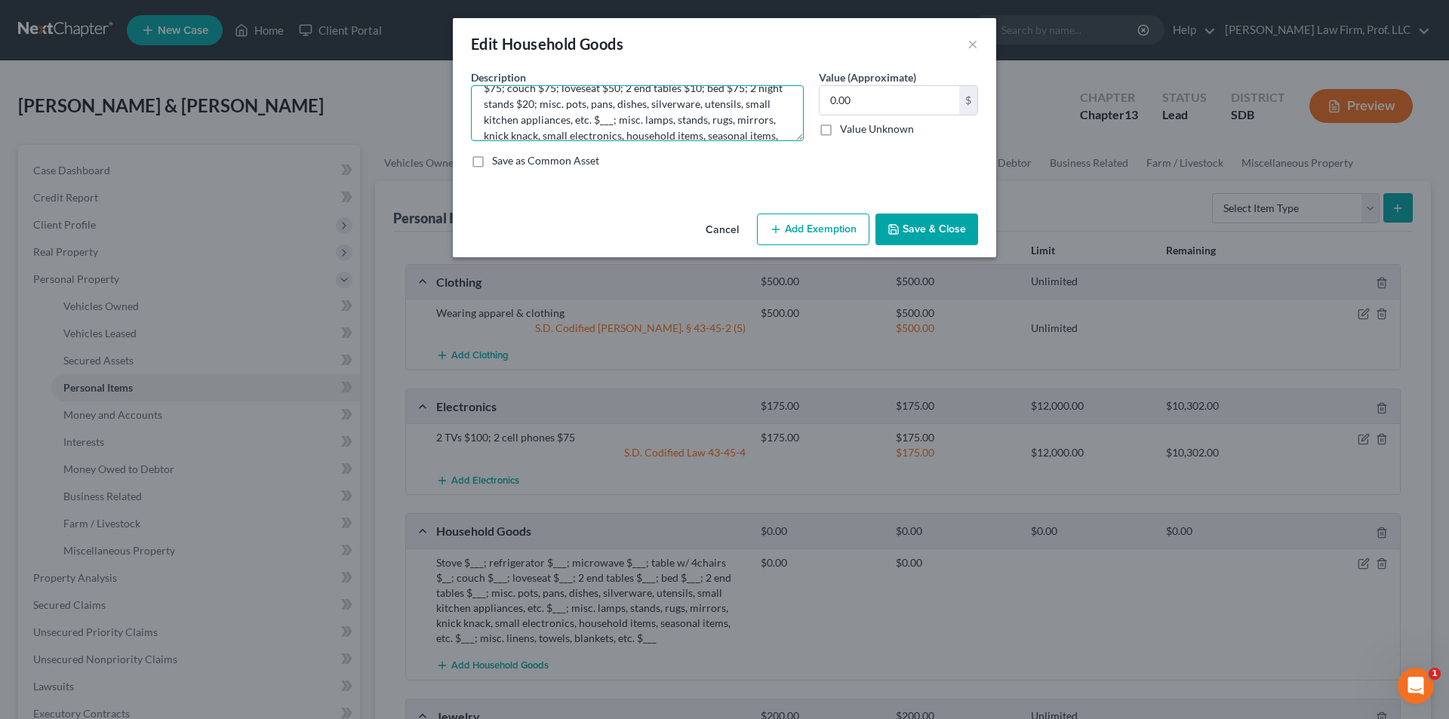
drag, startPoint x: 598, startPoint y: 119, endPoint x: 607, endPoint y: 117, distance: 9.3
click at [610, 120] on textarea "Stove $50; refrigerator $50; microwave $10; table w/ 4 chairs $75; couch $75; l…" at bounding box center [637, 113] width 333 height 56
drag, startPoint x: 508, startPoint y: 120, endPoint x: 518, endPoint y: 120, distance: 9.8
click at [518, 120] on textarea "Stove $50; refrigerator $50; microwave $10; table w/ 4 chairs $75; couch $75; l…" at bounding box center [637, 113] width 333 height 56
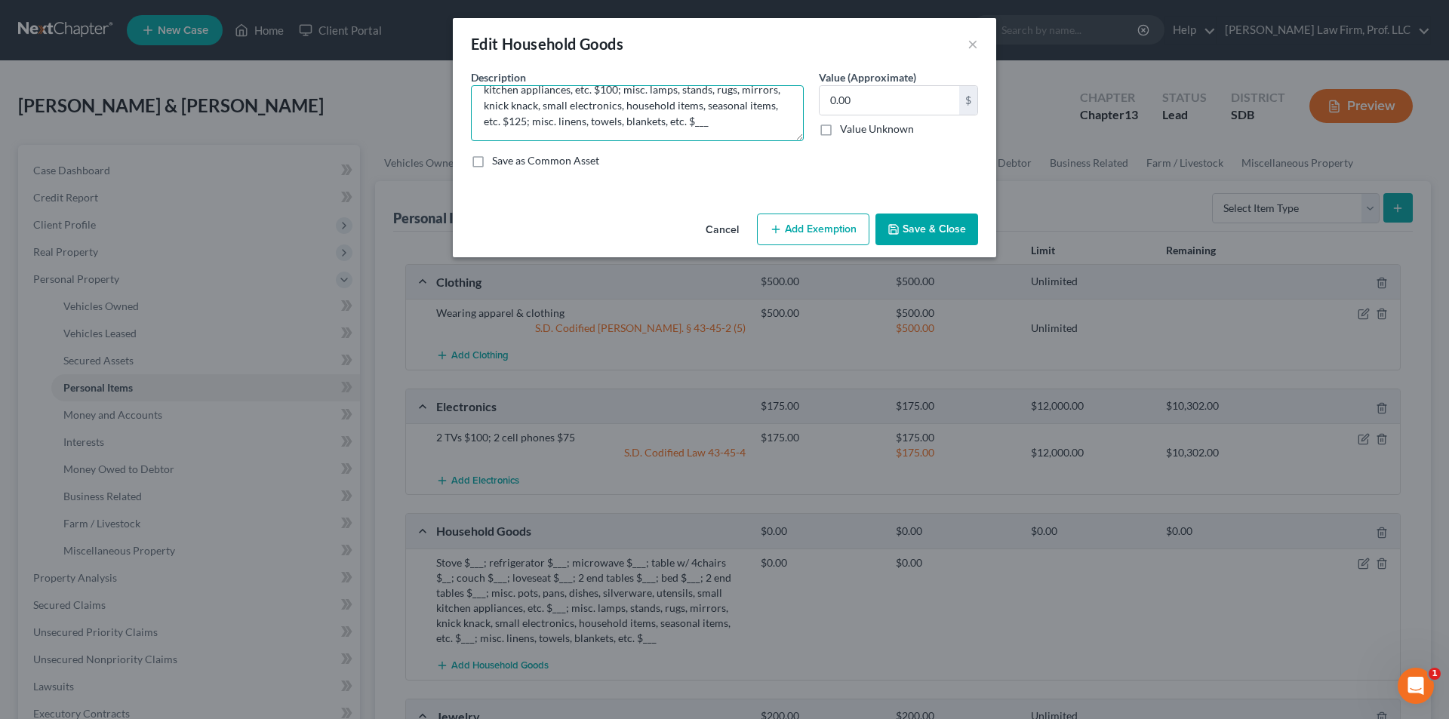
drag, startPoint x: 692, startPoint y: 122, endPoint x: 645, endPoint y: 115, distance: 47.2
click at [703, 120] on textarea "Stove $50; refrigerator $50; microwave $10; table w/ 4 chairs $75; couch $75; l…" at bounding box center [637, 113] width 333 height 56
type textarea "Stove $50; refrigerator $50; microwave $10; table w/ 4 chairs $75; couch $75; l…"
click at [839, 95] on input "0.00" at bounding box center [890, 100] width 140 height 29
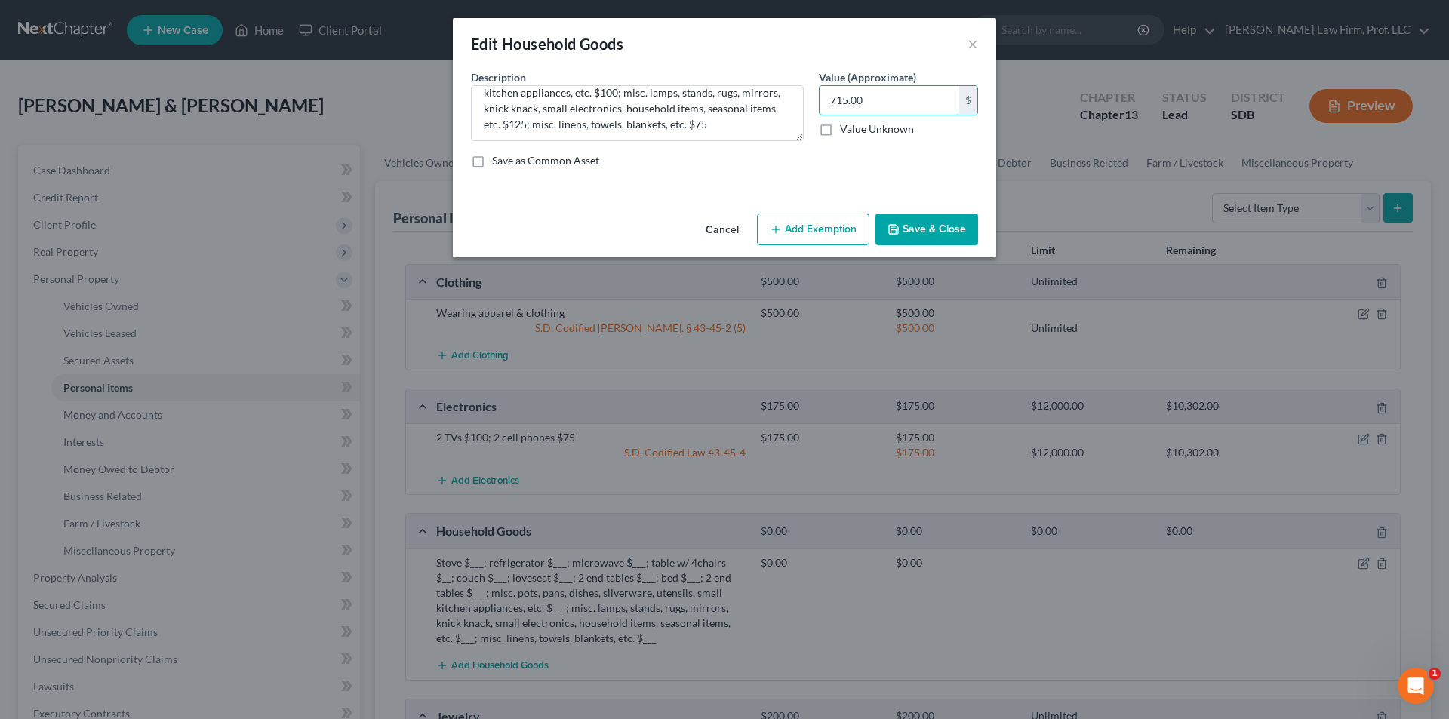
type input "715.00"
click at [856, 232] on button "Add Exemption" at bounding box center [813, 230] width 112 height 32
select select "2"
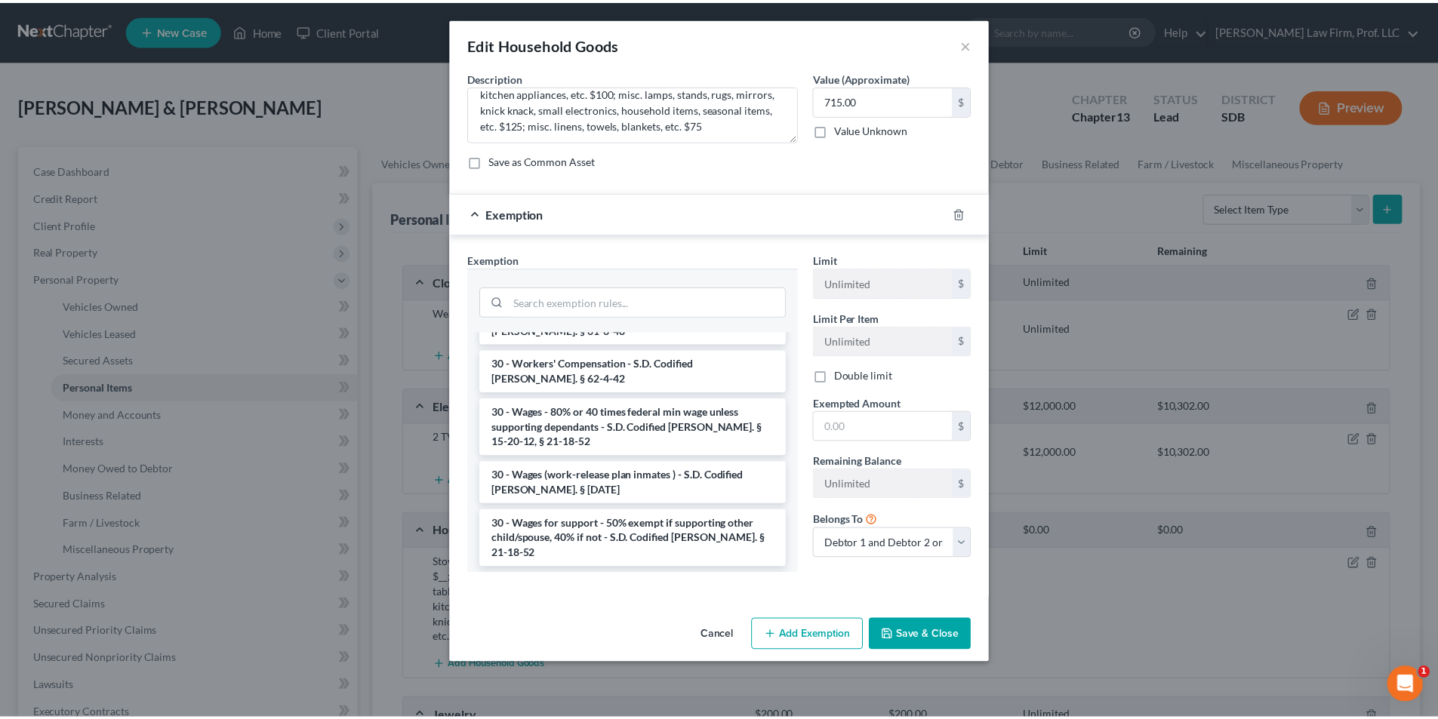
scroll to position [1434, 0]
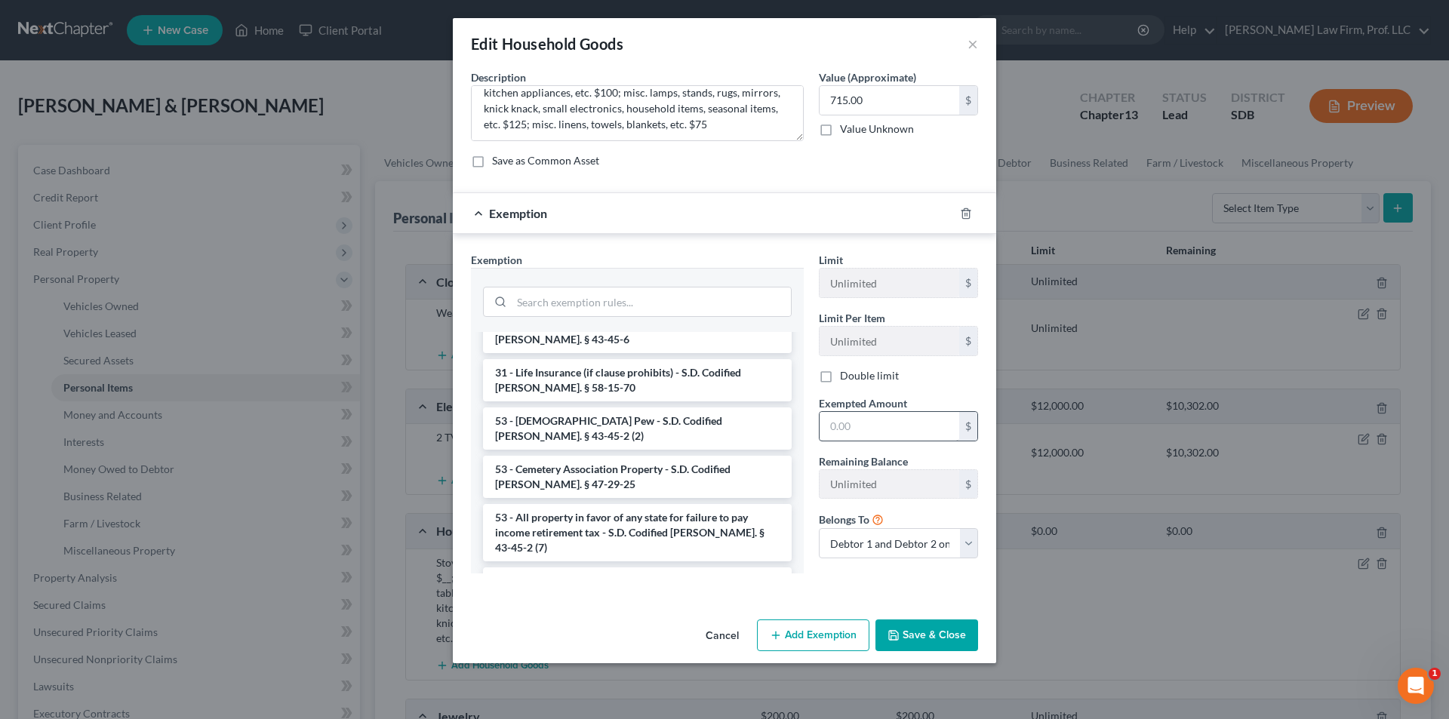
click at [610, 568] on li "Firm Created - Personal Property - S.D. Codified Law 43-45-4" at bounding box center [637, 589] width 309 height 42
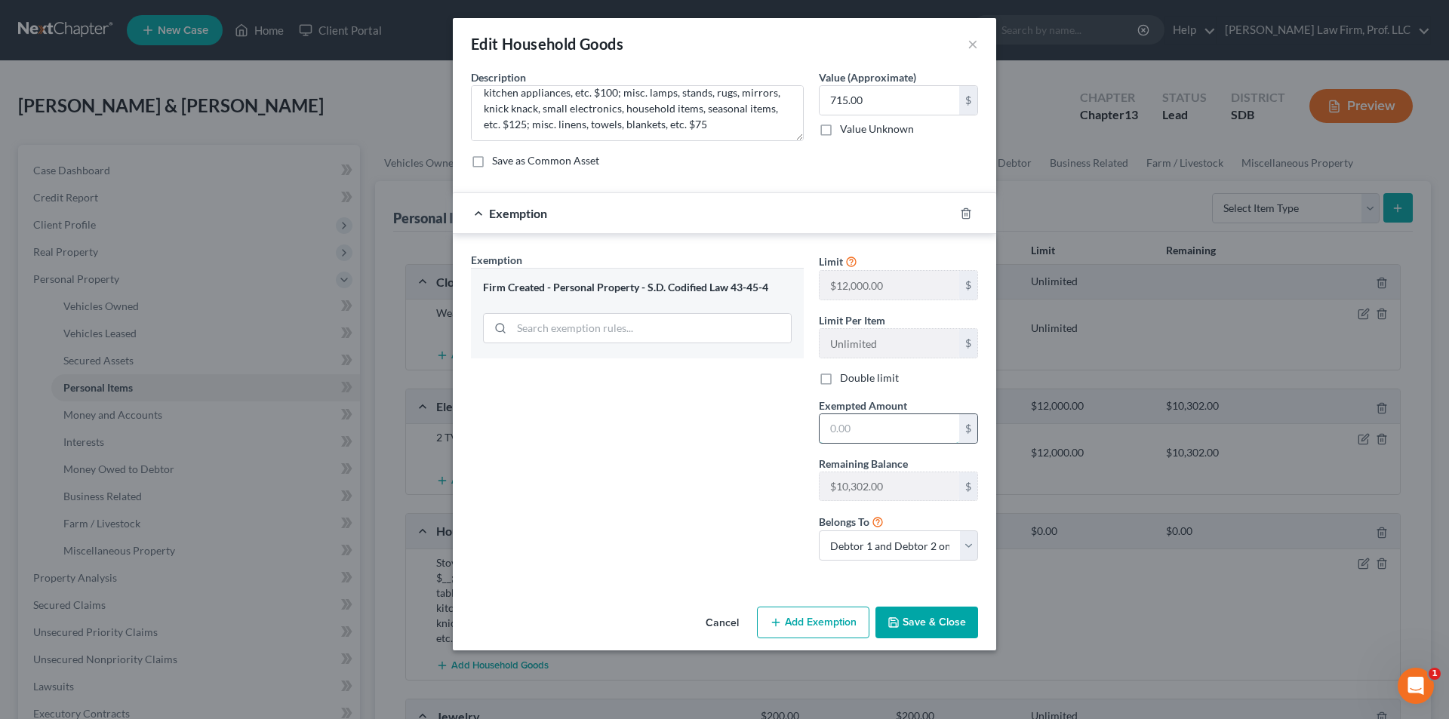
drag, startPoint x: 884, startPoint y: 426, endPoint x: 865, endPoint y: 424, distance: 19.0
click at [884, 426] on input "text" at bounding box center [890, 428] width 140 height 29
type input "715.00"
click at [928, 628] on button "Save & Close" at bounding box center [926, 623] width 103 height 32
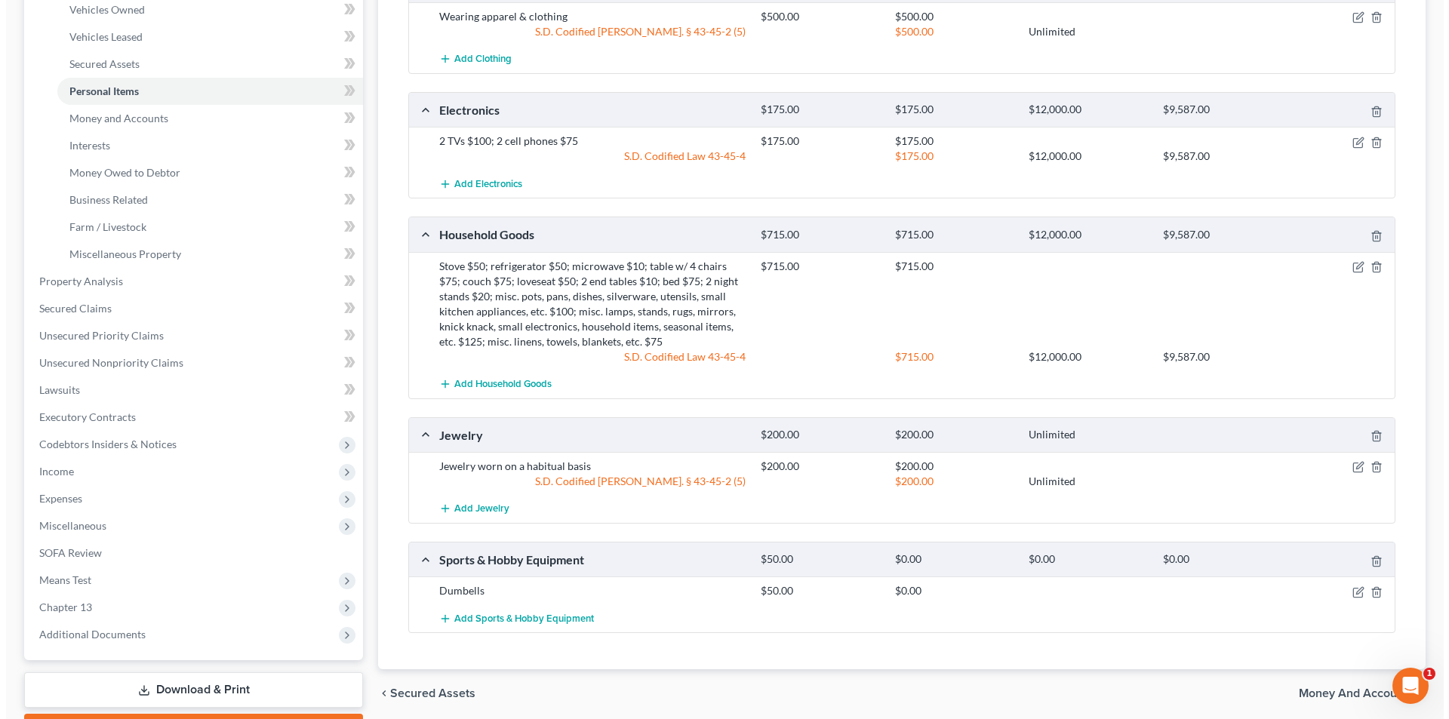
scroll to position [302, 0]
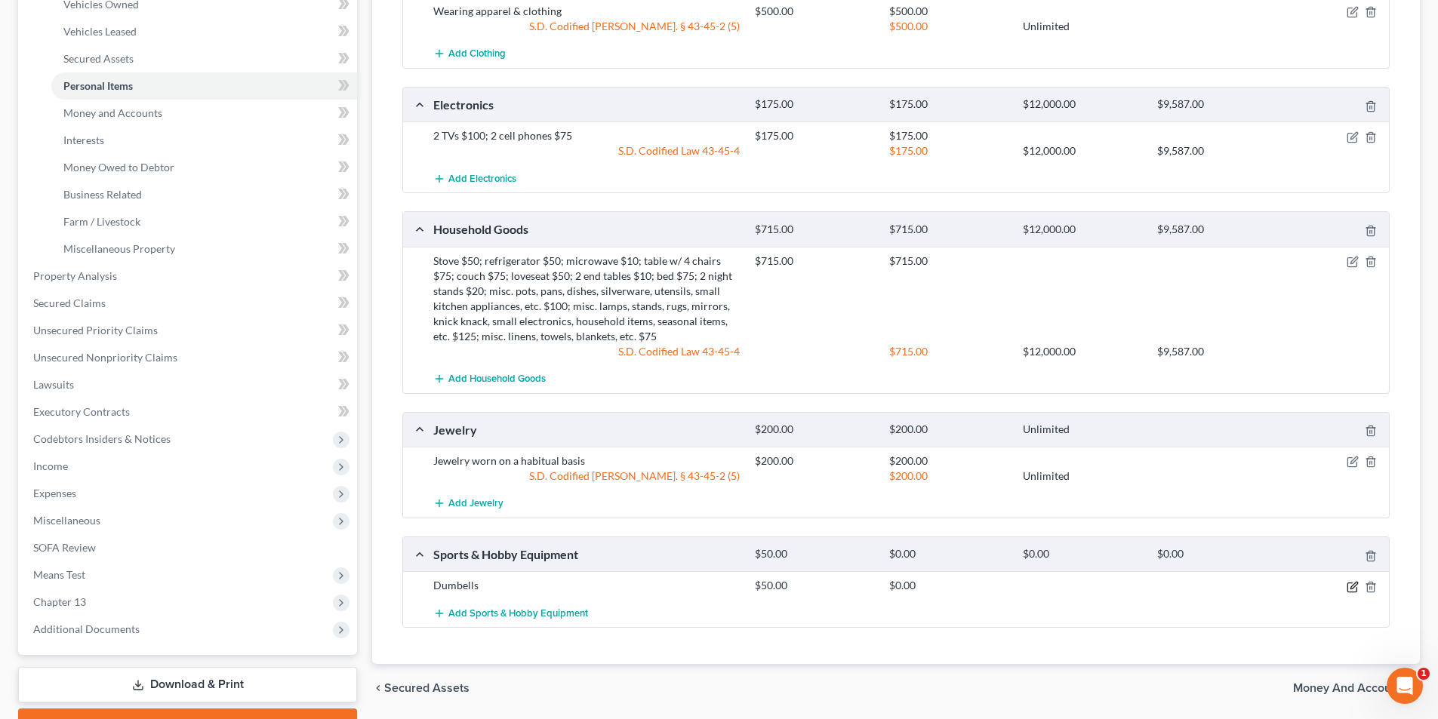
click at [1352, 587] on icon "button" at bounding box center [1352, 587] width 12 height 12
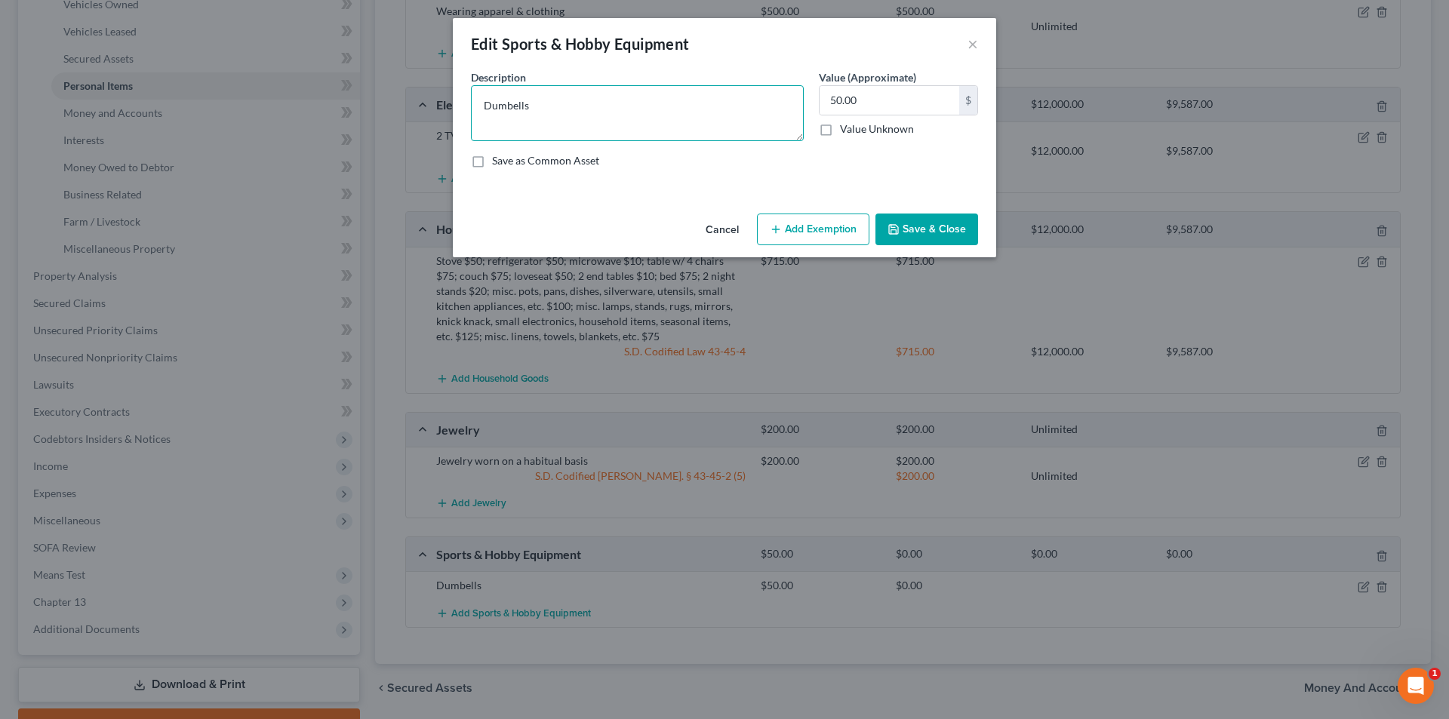
click at [540, 105] on textarea "Dumbells" at bounding box center [637, 113] width 333 height 56
type textarea "Dumbells $50; carpentry tools $50"
type input "100.00"
click at [509, 107] on textarea "Dumbells $50; carpentry tools $50" at bounding box center [637, 113] width 333 height 56
drag, startPoint x: 509, startPoint y: 107, endPoint x: 489, endPoint y: 107, distance: 20.4
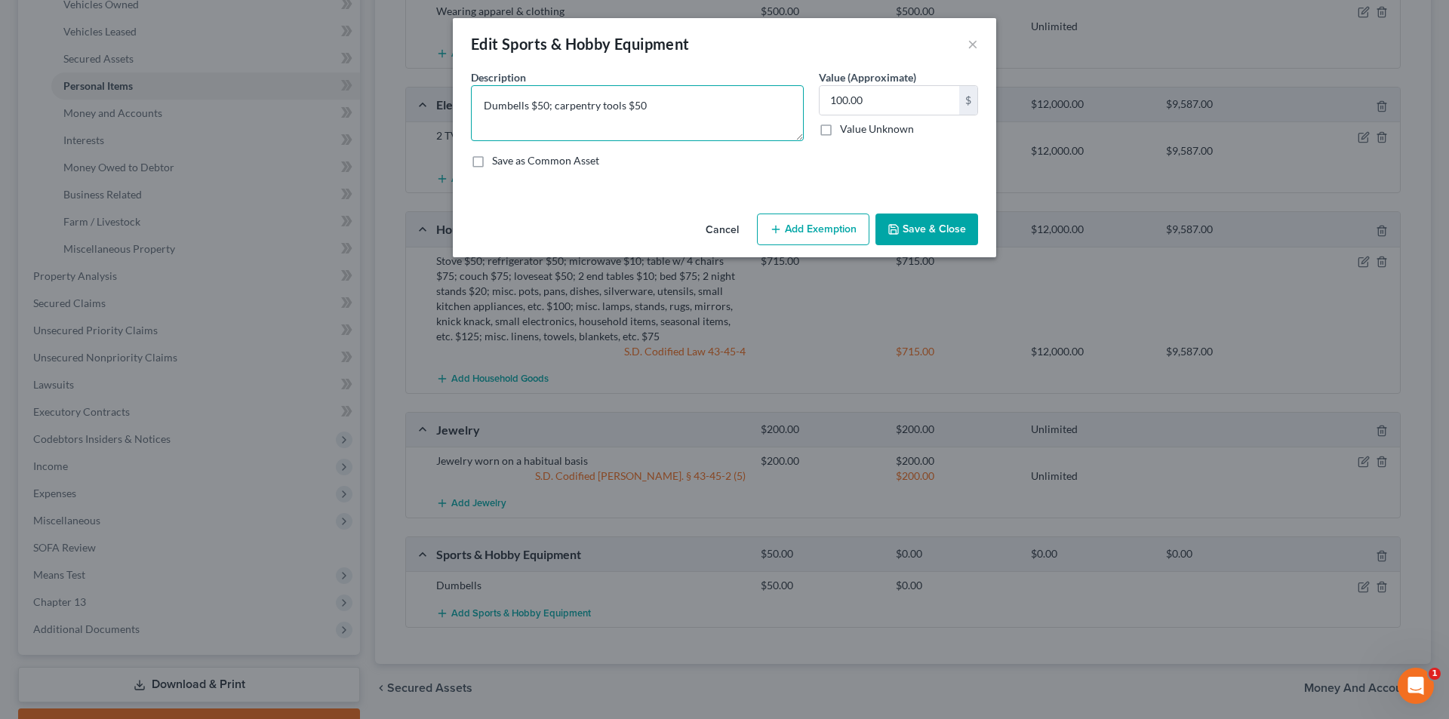
click at [485, 109] on textarea "Dumbells $50; carpentry tools $50" at bounding box center [637, 113] width 333 height 56
click at [507, 104] on textarea "Dumbells $50; carpentry tools $50" at bounding box center [637, 113] width 333 height 56
type textarea "Dumbbells $50; carpentry tools $50"
click at [807, 227] on button "Add Exemption" at bounding box center [813, 230] width 112 height 32
select select "2"
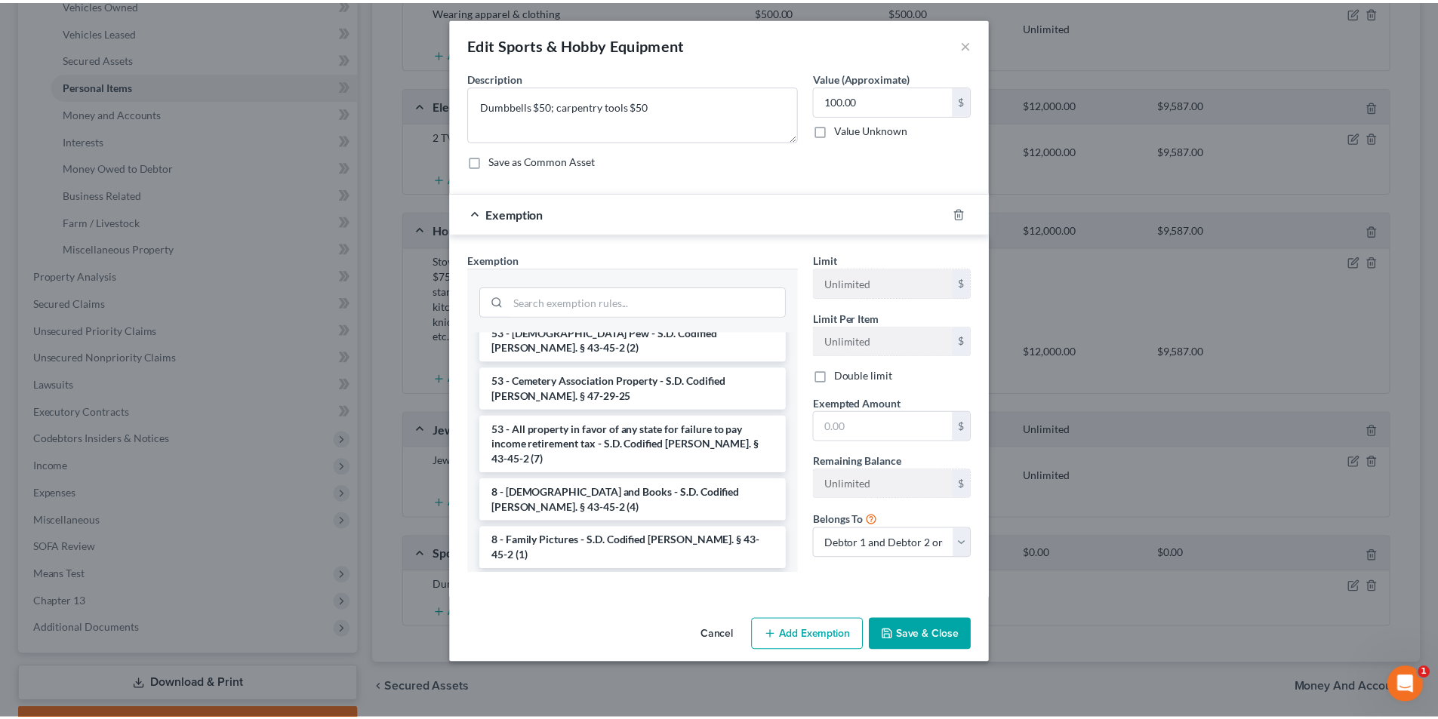
scroll to position [1392, 0]
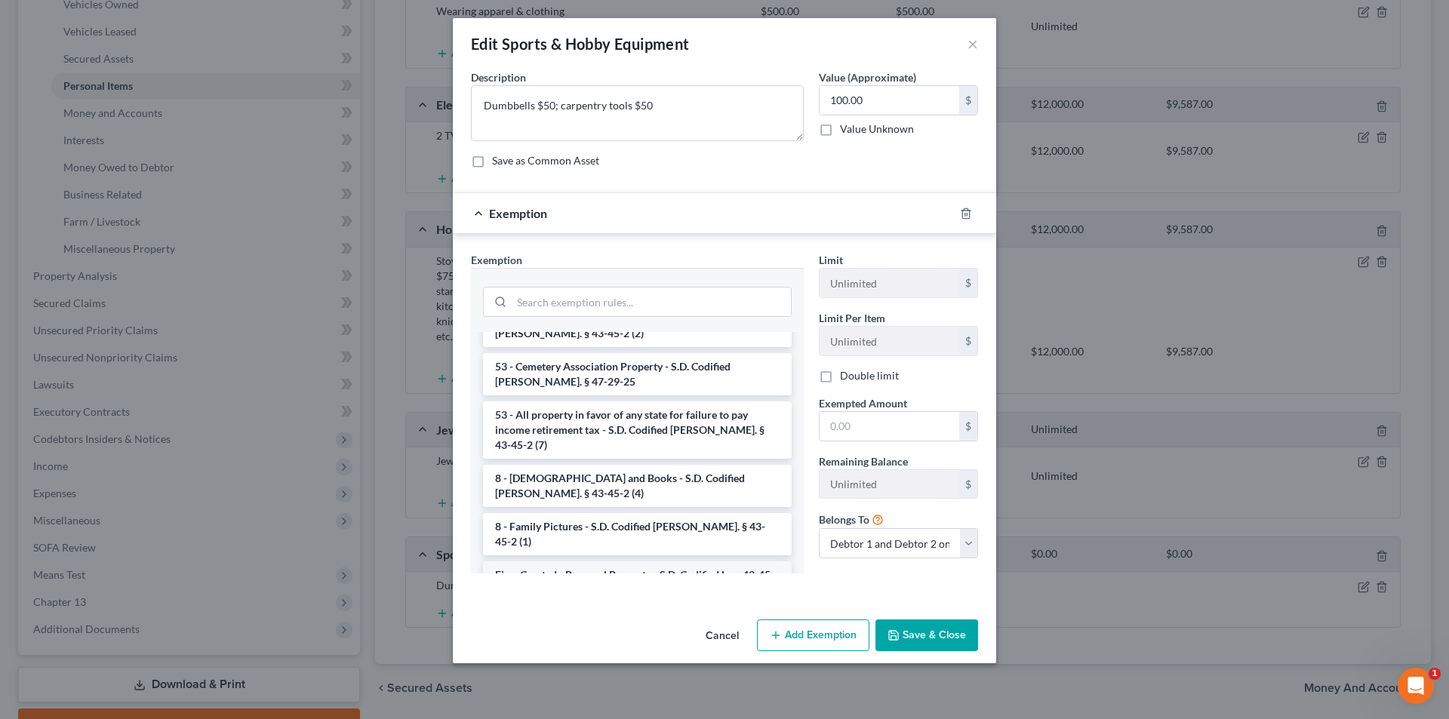
click at [632, 561] on li "Firm Created - Personal Property - S.D. Codified Law 43-45-4" at bounding box center [637, 582] width 309 height 42
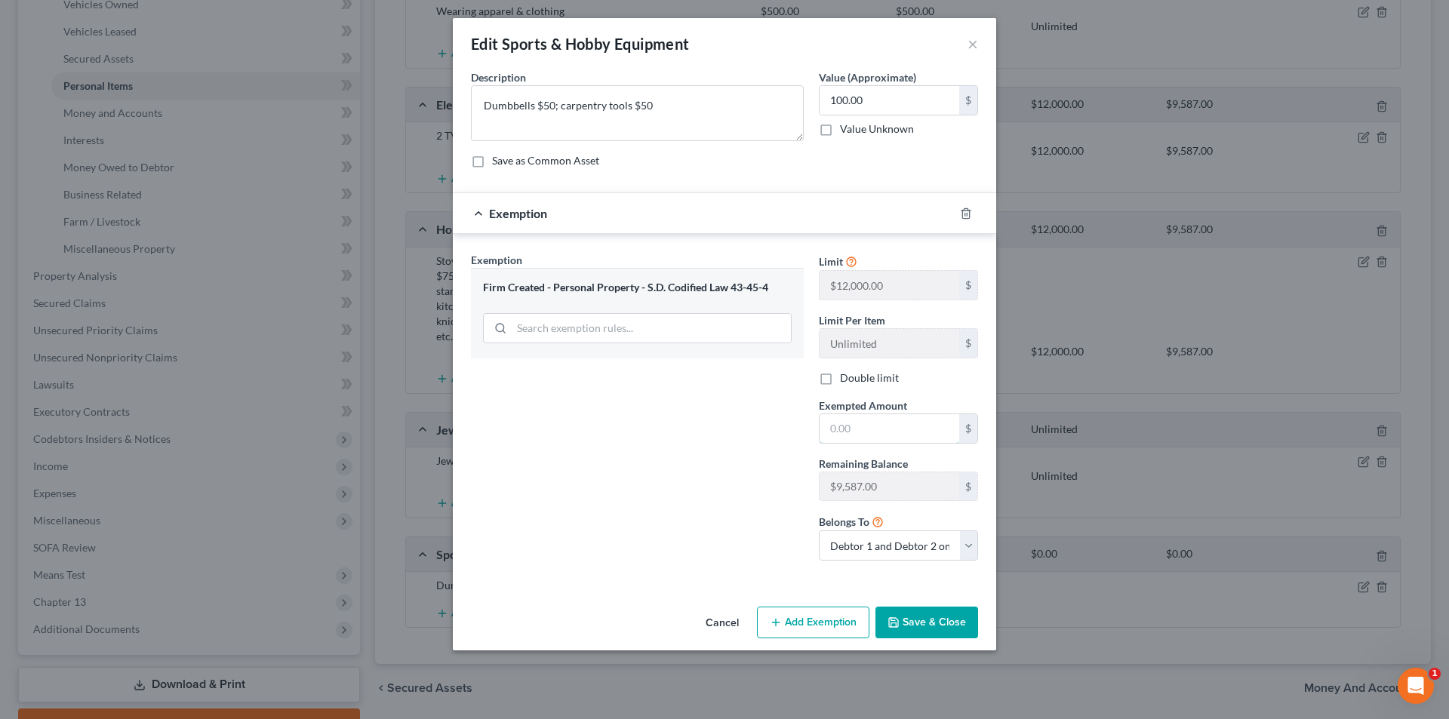
drag, startPoint x: 857, startPoint y: 432, endPoint x: 730, endPoint y: 411, distance: 128.5
click at [857, 432] on input "text" at bounding box center [890, 428] width 140 height 29
type input "100.00"
click at [910, 620] on button "Save & Close" at bounding box center [926, 623] width 103 height 32
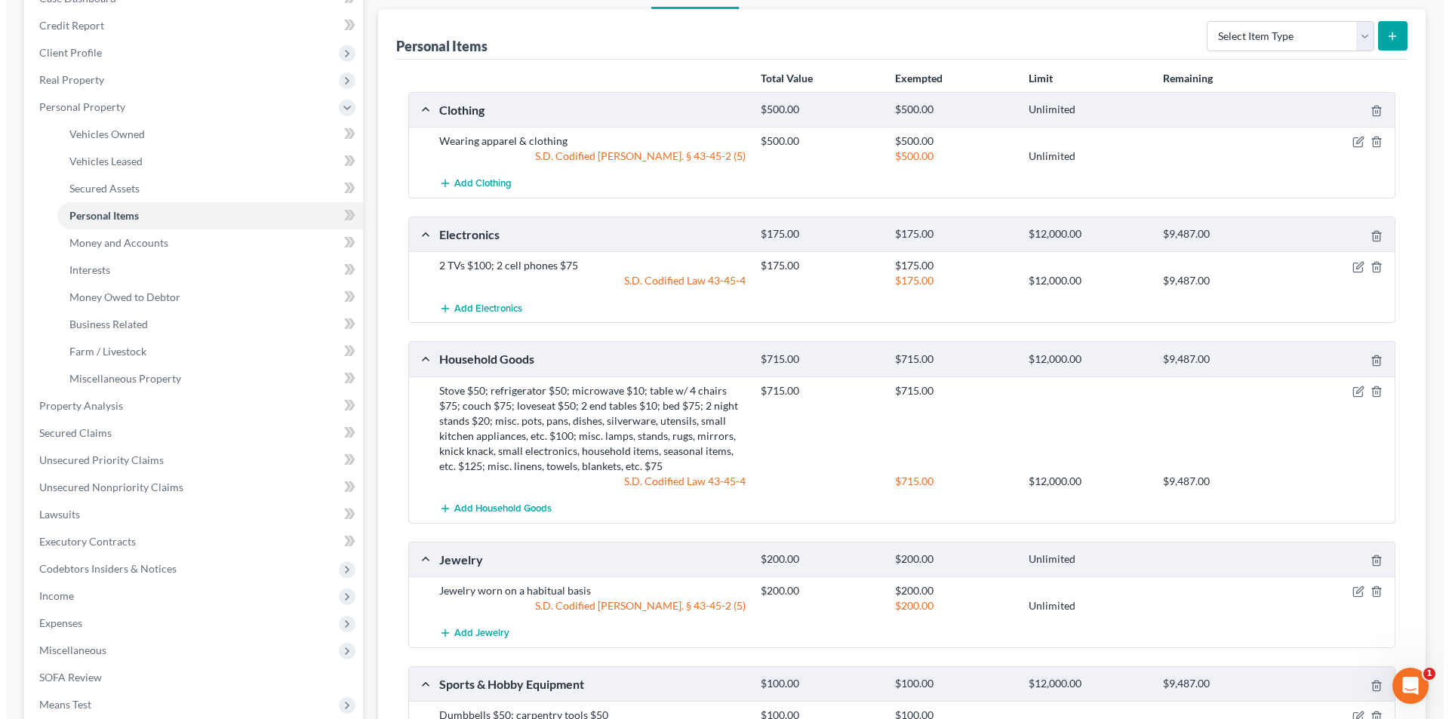
scroll to position [0, 0]
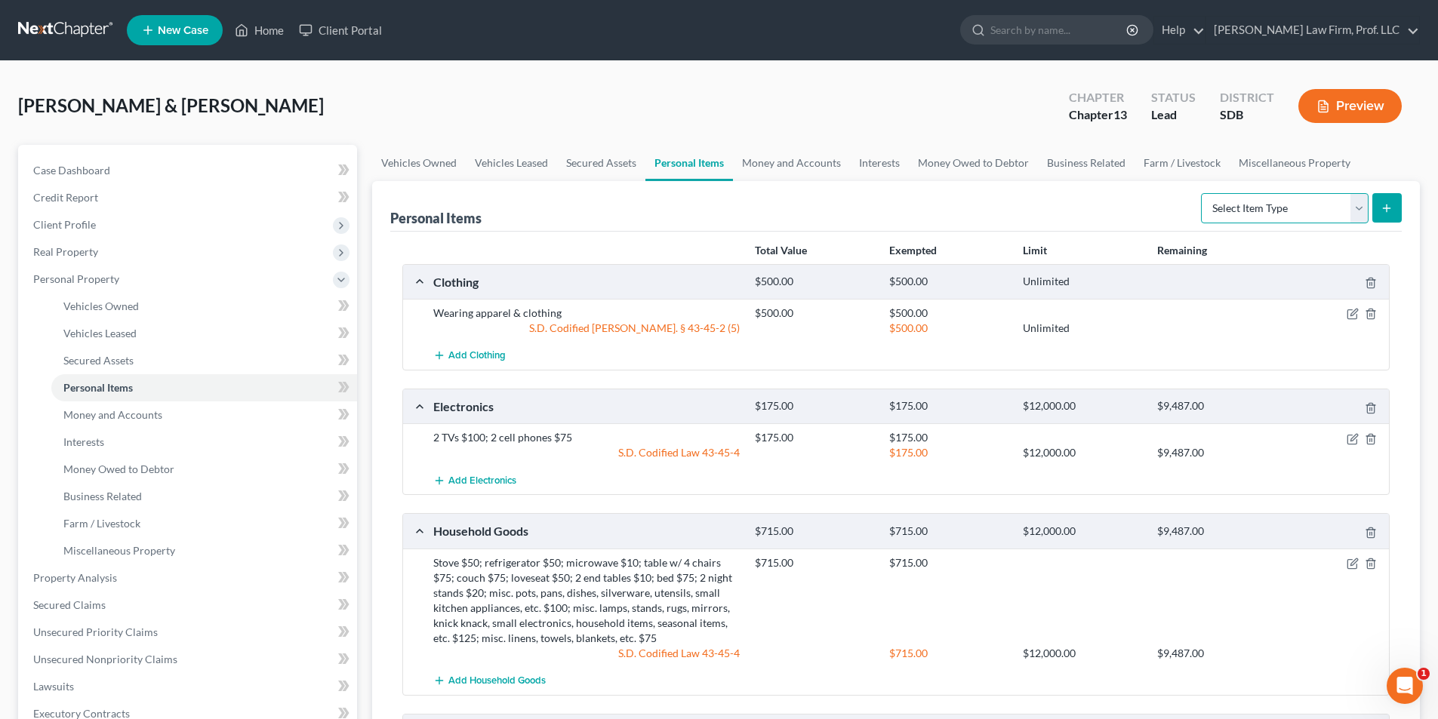
click at [1281, 210] on select "Select Item Type Clothing Collectibles Of Value Electronics Firearms Household …" at bounding box center [1285, 208] width 168 height 30
select select "pets"
click at [1202, 193] on select "Select Item Type Clothing Collectibles Of Value Electronics Firearms Household …" at bounding box center [1285, 208] width 168 height 30
click at [1388, 204] on icon "submit" at bounding box center [1386, 208] width 12 height 12
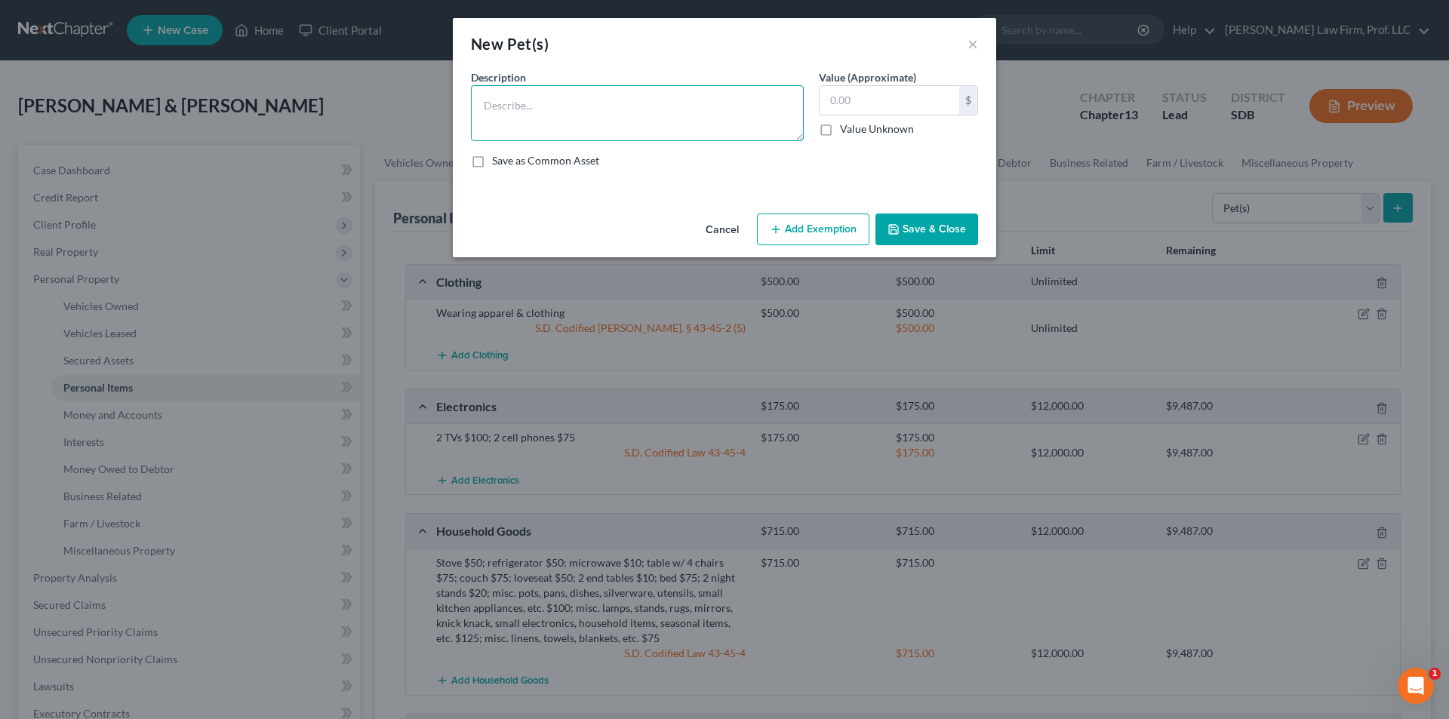
click at [551, 113] on textarea at bounding box center [637, 113] width 333 height 56
type textarea "2 dogs"
type input "50.00"
click at [853, 247] on div "Cancel Add Exemption Save & Close" at bounding box center [724, 233] width 543 height 50
click at [839, 232] on button "Add Exemption" at bounding box center [813, 230] width 112 height 32
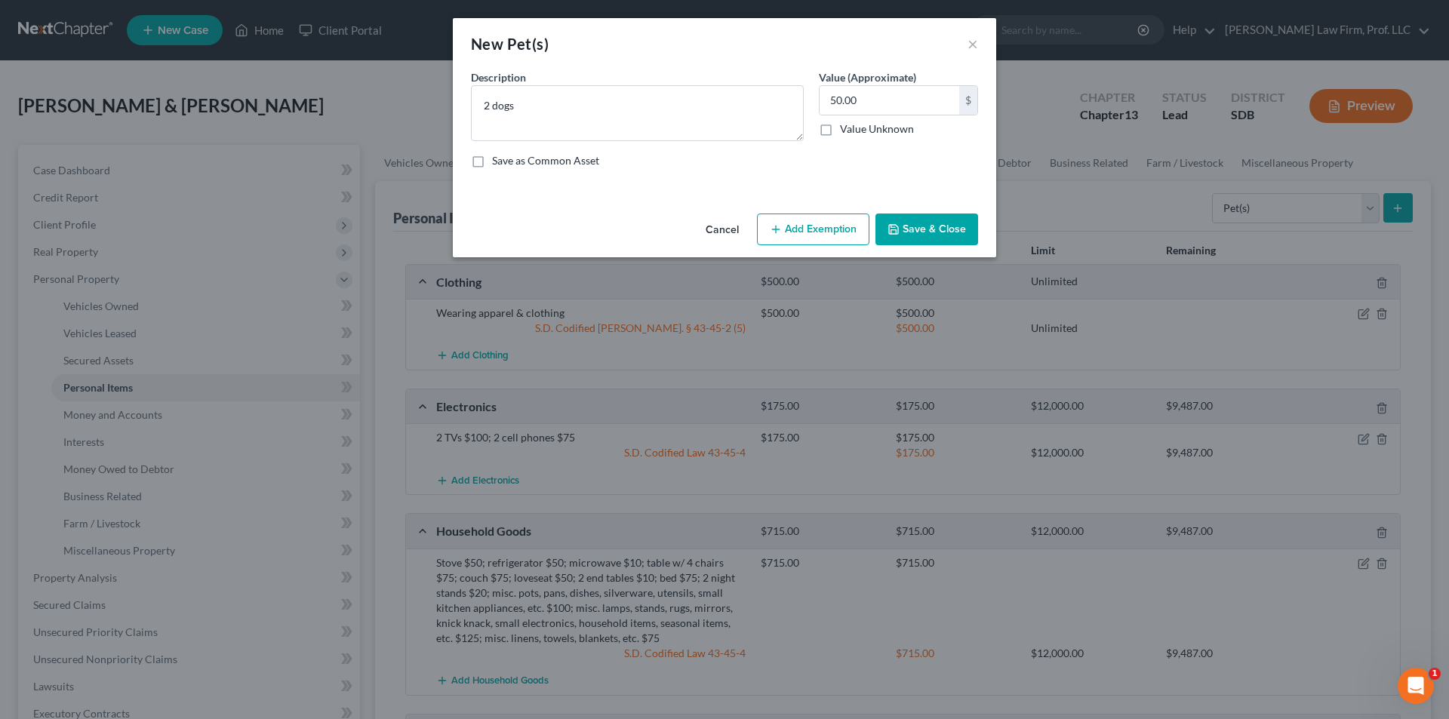
select select "2"
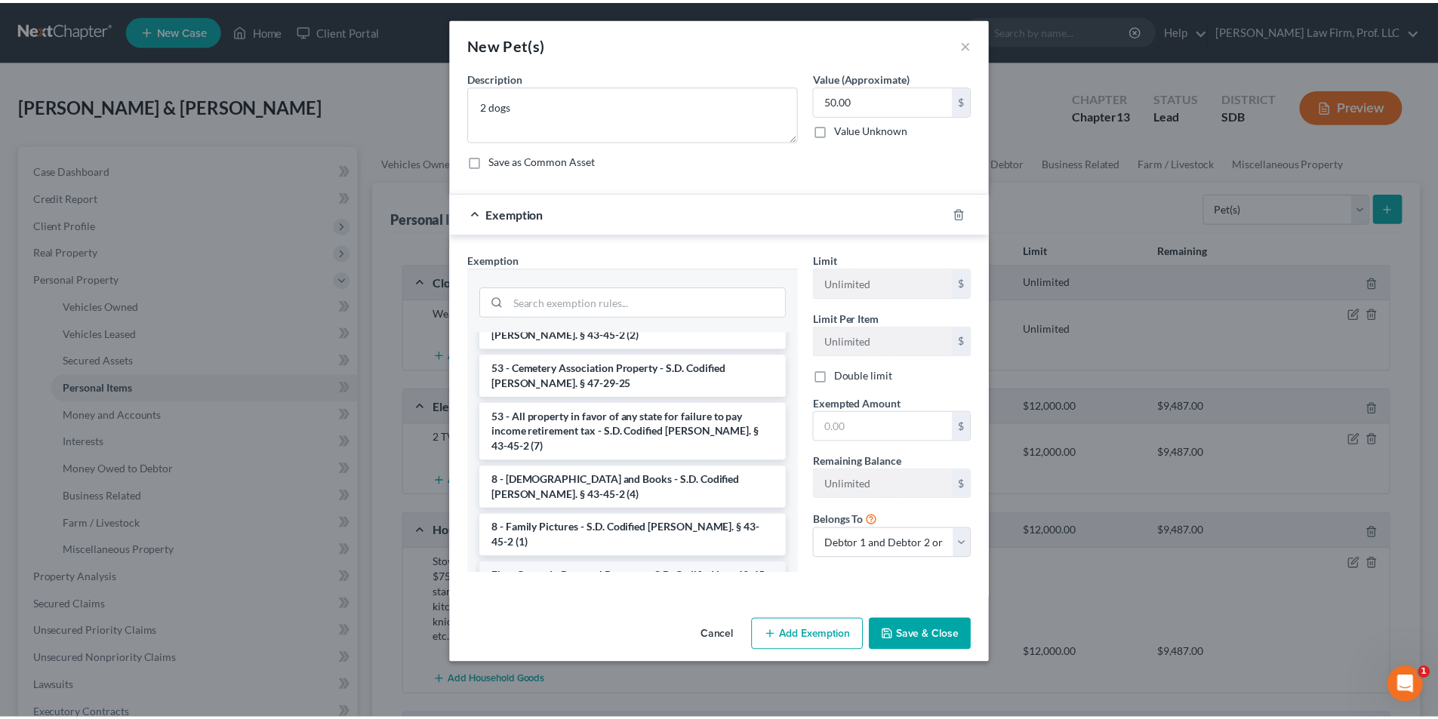
scroll to position [1392, 0]
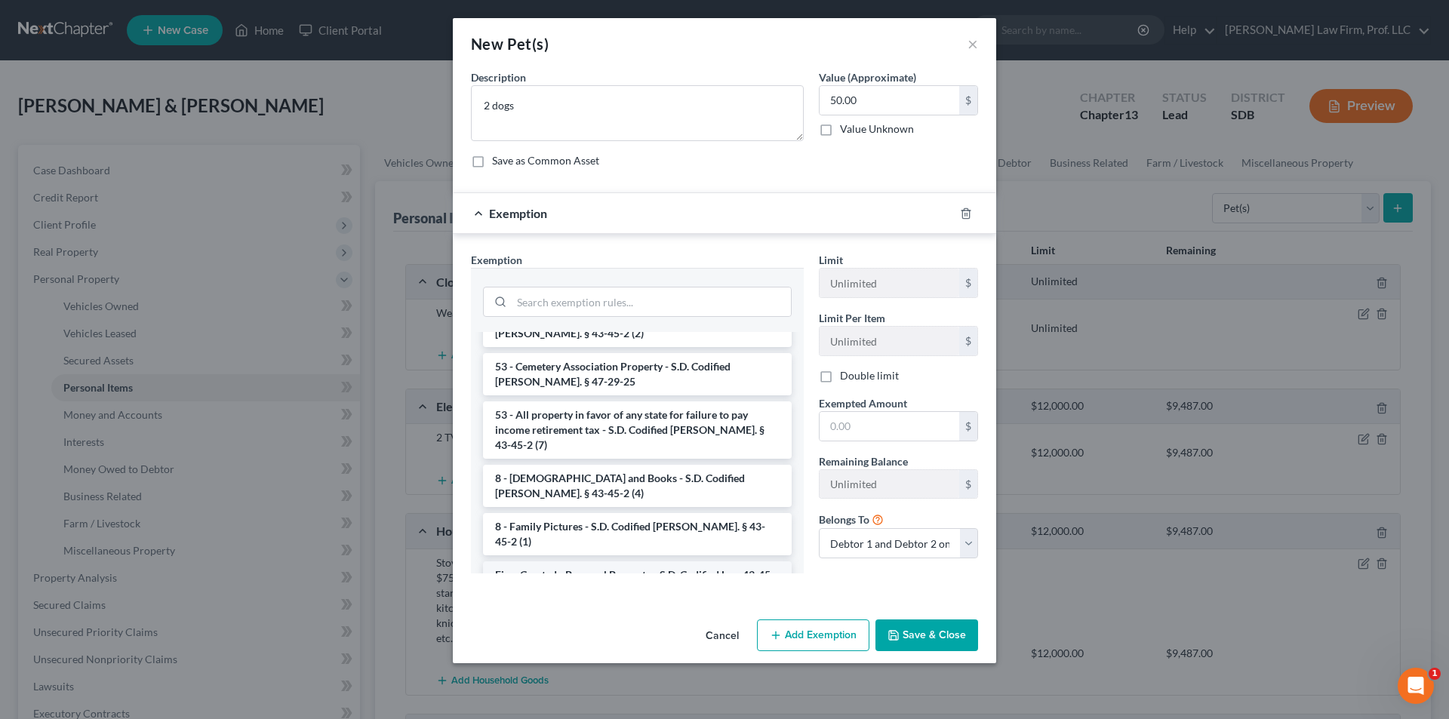
click at [659, 561] on li "Firm Created - Personal Property - S.D. Codified Law 43-45-4" at bounding box center [637, 582] width 309 height 42
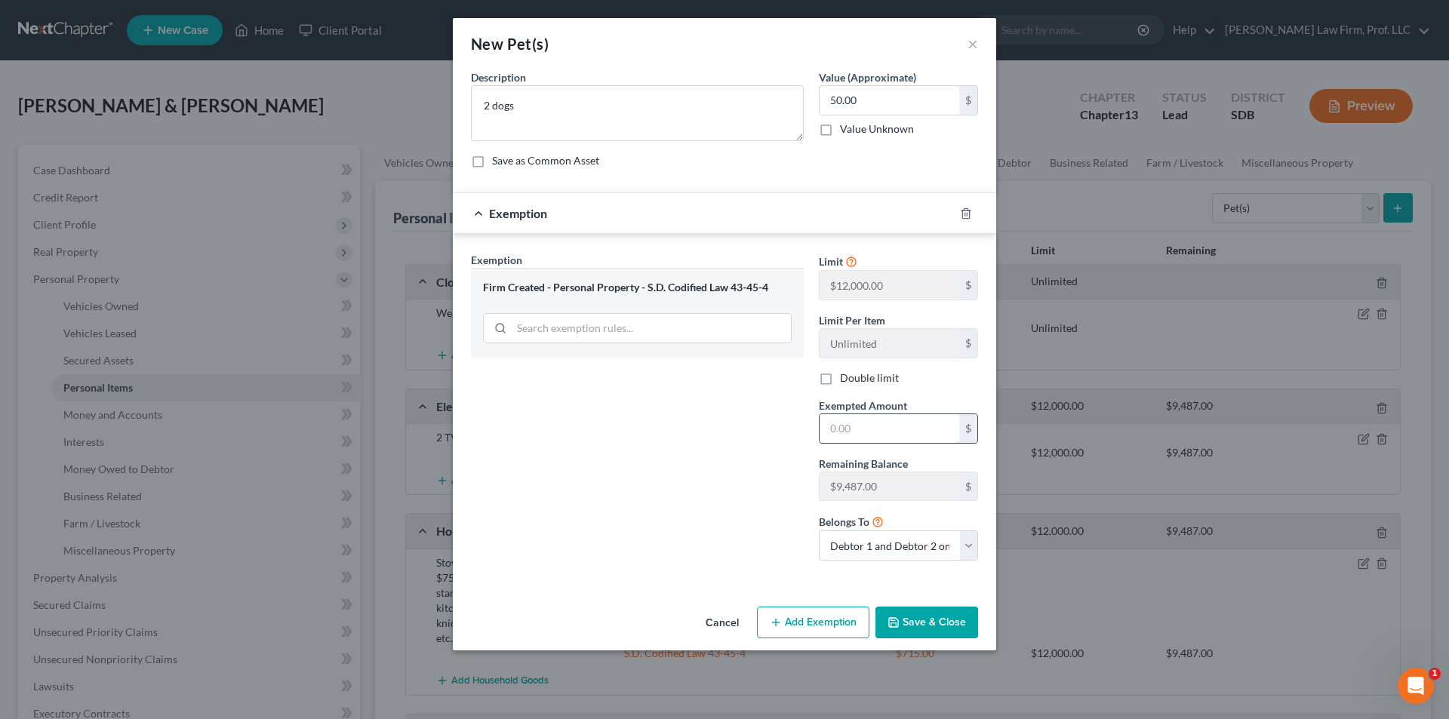
drag, startPoint x: 860, startPoint y: 435, endPoint x: 848, endPoint y: 432, distance: 12.4
click at [860, 435] on input "text" at bounding box center [890, 428] width 140 height 29
type input "50.00"
click at [921, 612] on button "Save & Close" at bounding box center [926, 623] width 103 height 32
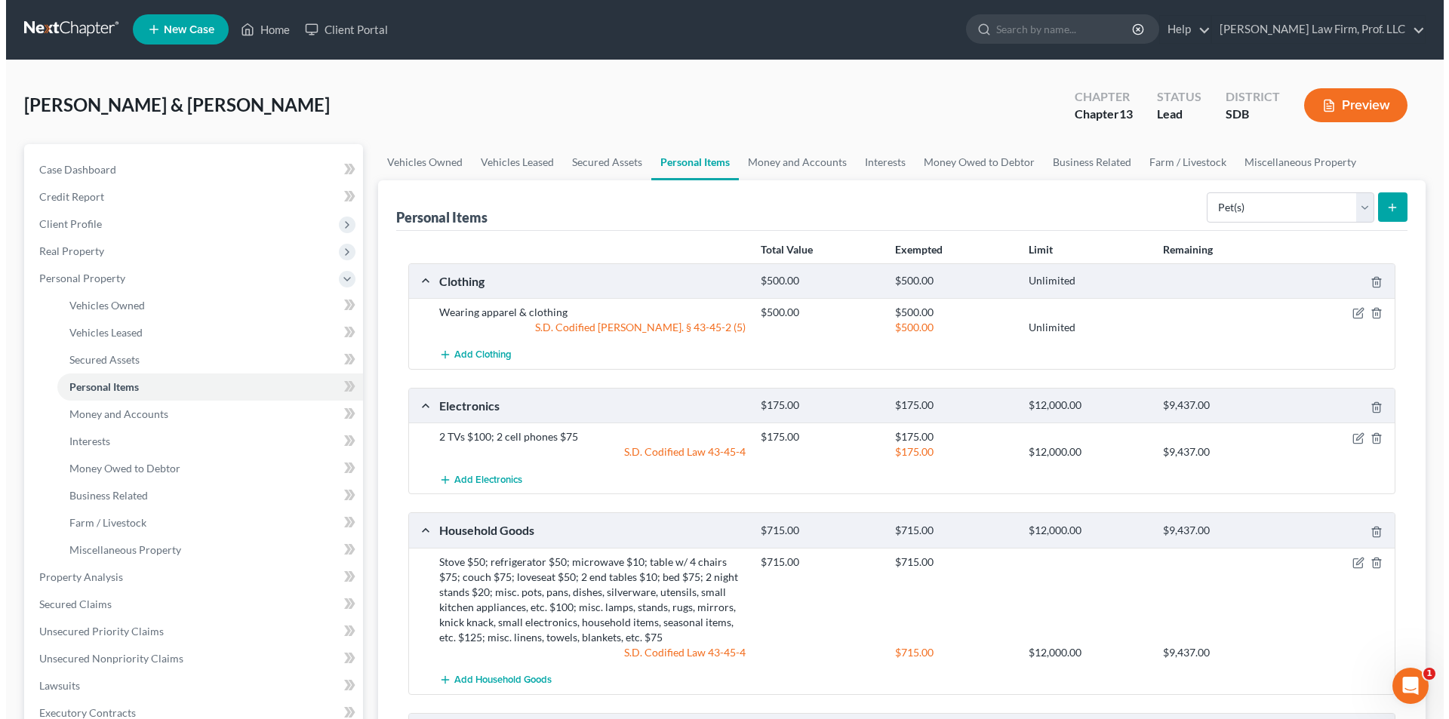
scroll to position [0, 0]
drag, startPoint x: 1242, startPoint y: 207, endPoint x: 1252, endPoint y: 219, distance: 15.6
click at [1242, 207] on select "Select Item Type Clothing Collectibles Of Value Electronics Firearms Household …" at bounding box center [1285, 208] width 168 height 30
select select "other"
click at [1202, 193] on select "Select Item Type Clothing Collectibles Of Value Electronics Firearms Household …" at bounding box center [1285, 208] width 168 height 30
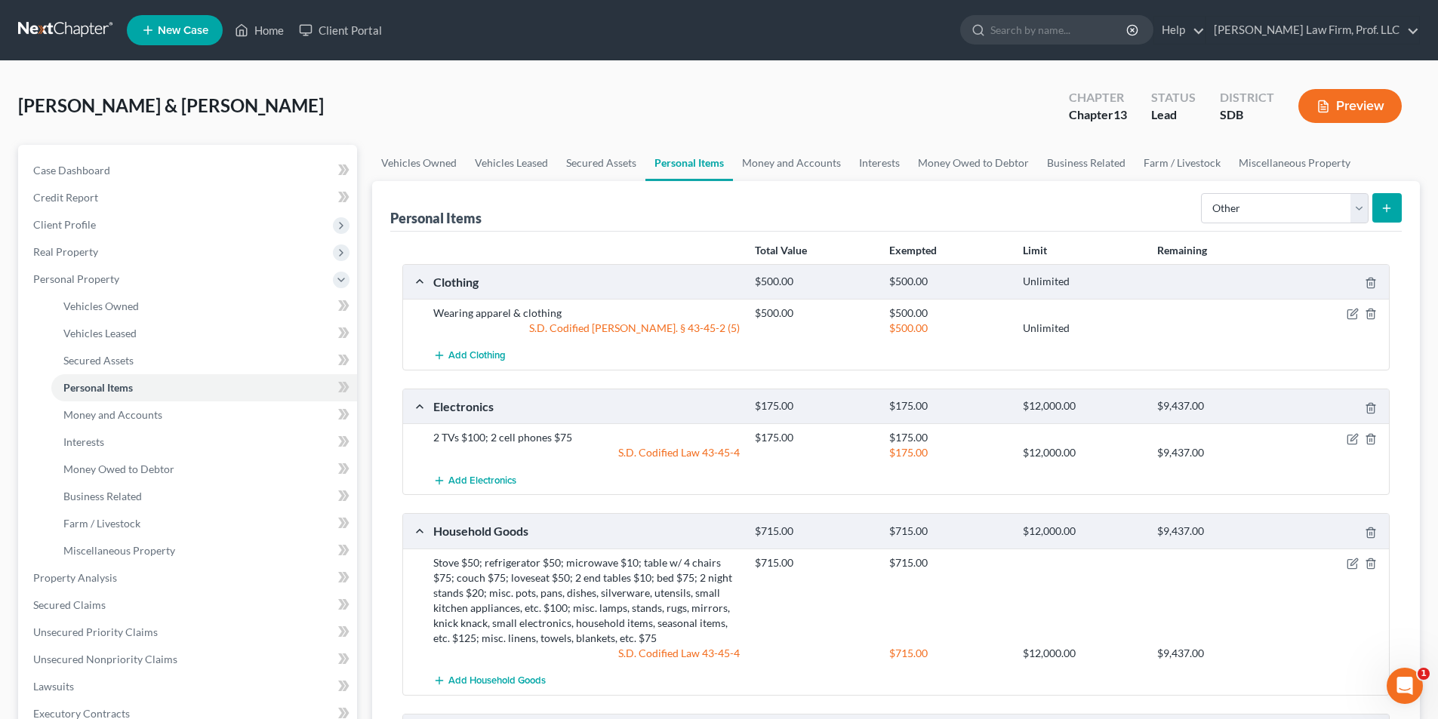
click at [1383, 209] on icon "submit" at bounding box center [1386, 208] width 12 height 12
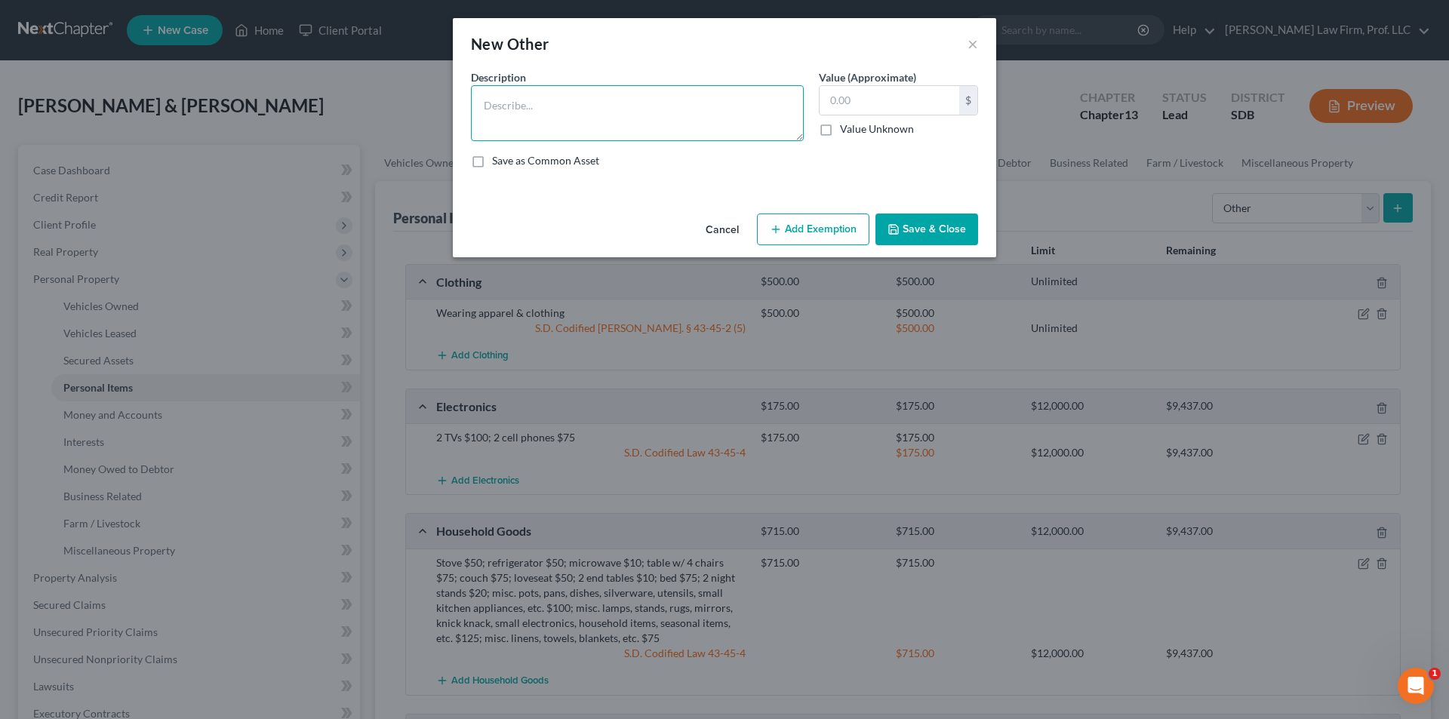
click at [613, 115] on textarea at bounding box center [637, 113] width 333 height 56
type textarea "Misc. handled tools & garage items, etc."
type input "200.00"
click at [537, 109] on textarea "Misc. handled tools & garage items, etc." at bounding box center [637, 113] width 333 height 56
type textarea "Misc. handheld tools & garage items, etc."
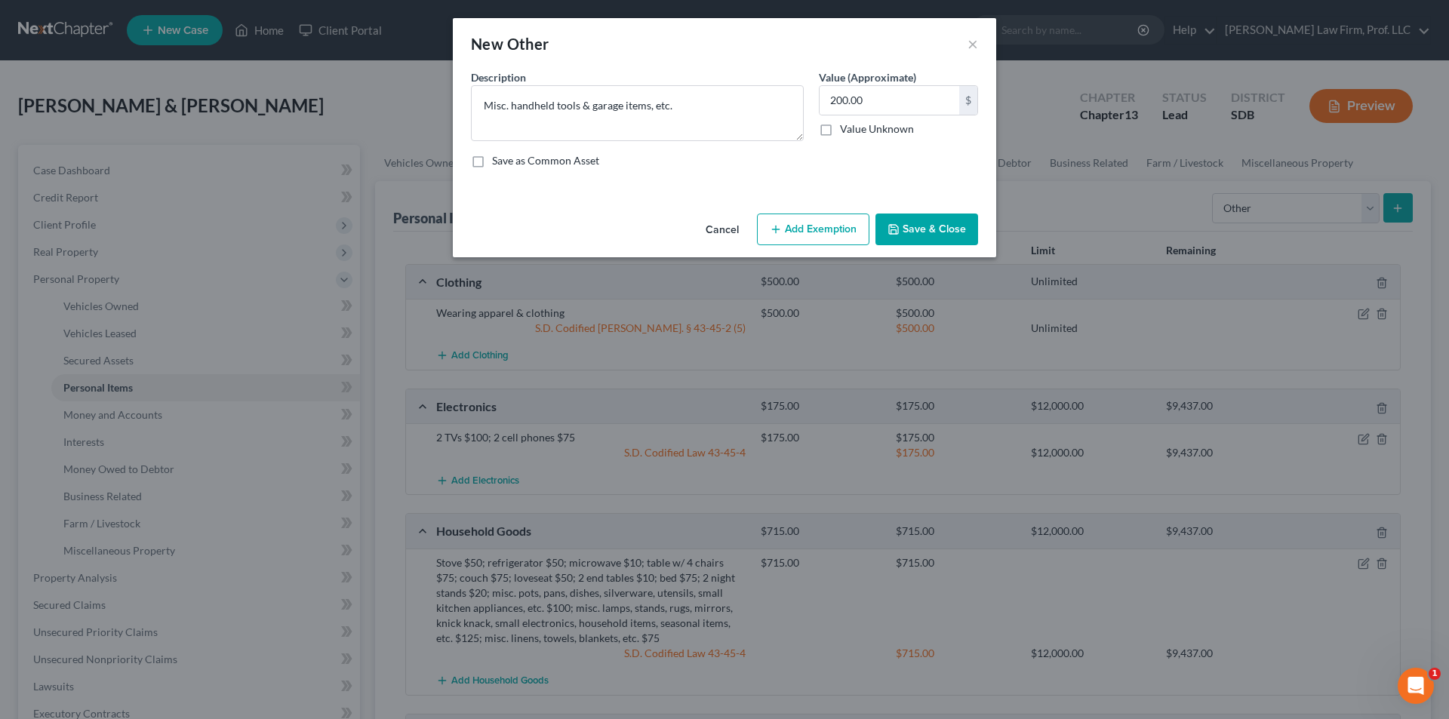
click at [829, 220] on button "Add Exemption" at bounding box center [813, 230] width 112 height 32
select select "2"
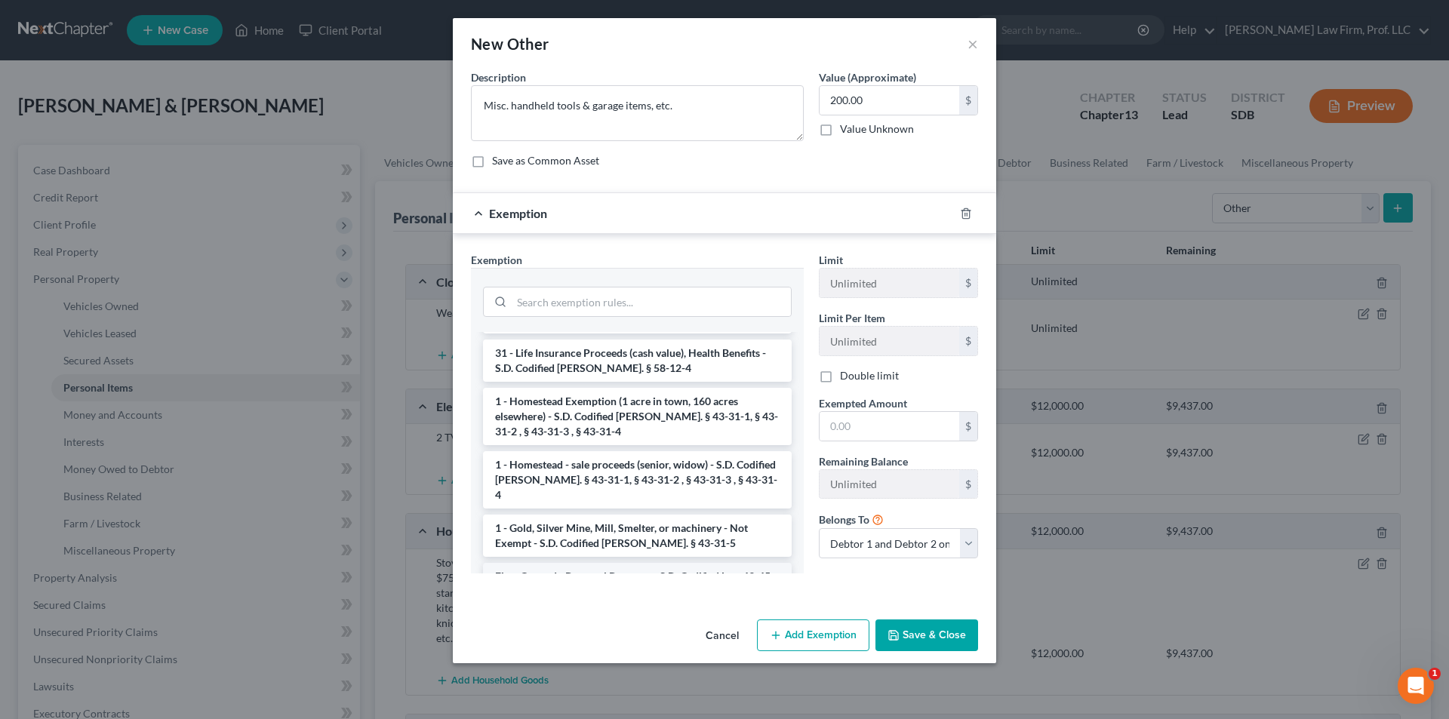
scroll to position [1392, 0]
click at [641, 561] on li "Firm Created - Personal Property - S.D. Codified Law 43-45-4" at bounding box center [637, 582] width 309 height 42
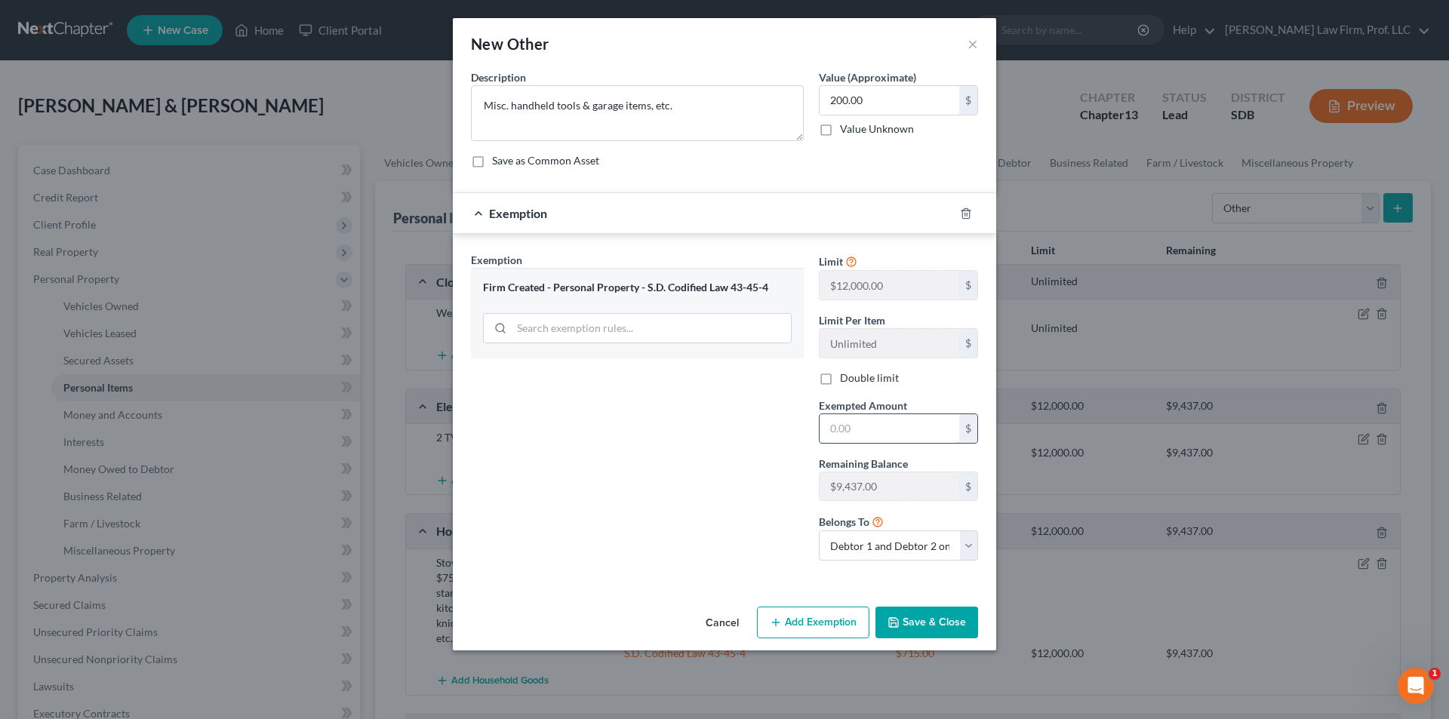
click at [882, 434] on input "text" at bounding box center [890, 428] width 140 height 29
type input "200.00"
click at [919, 620] on button "Save & Close" at bounding box center [926, 623] width 103 height 32
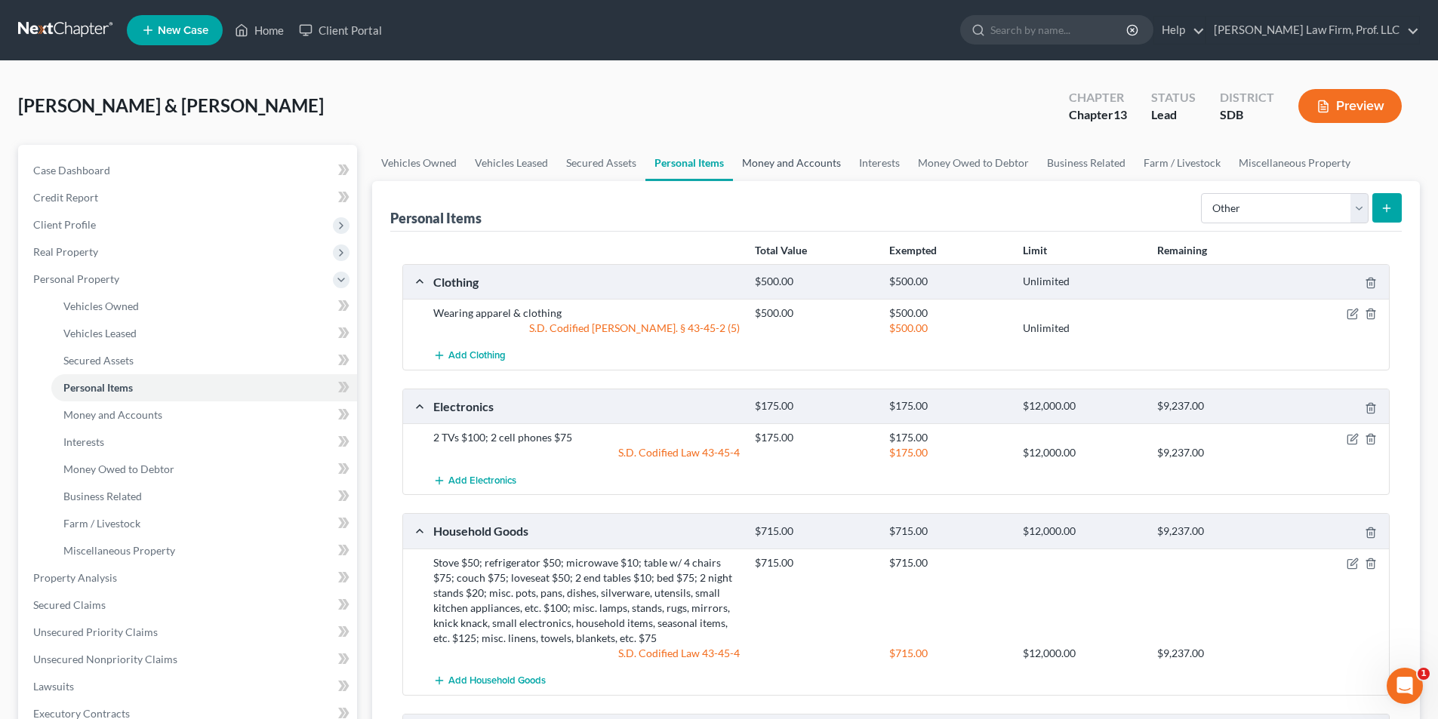
drag, startPoint x: 800, startPoint y: 163, endPoint x: 813, endPoint y: 171, distance: 14.9
click at [801, 163] on link "Money and Accounts" at bounding box center [791, 163] width 117 height 36
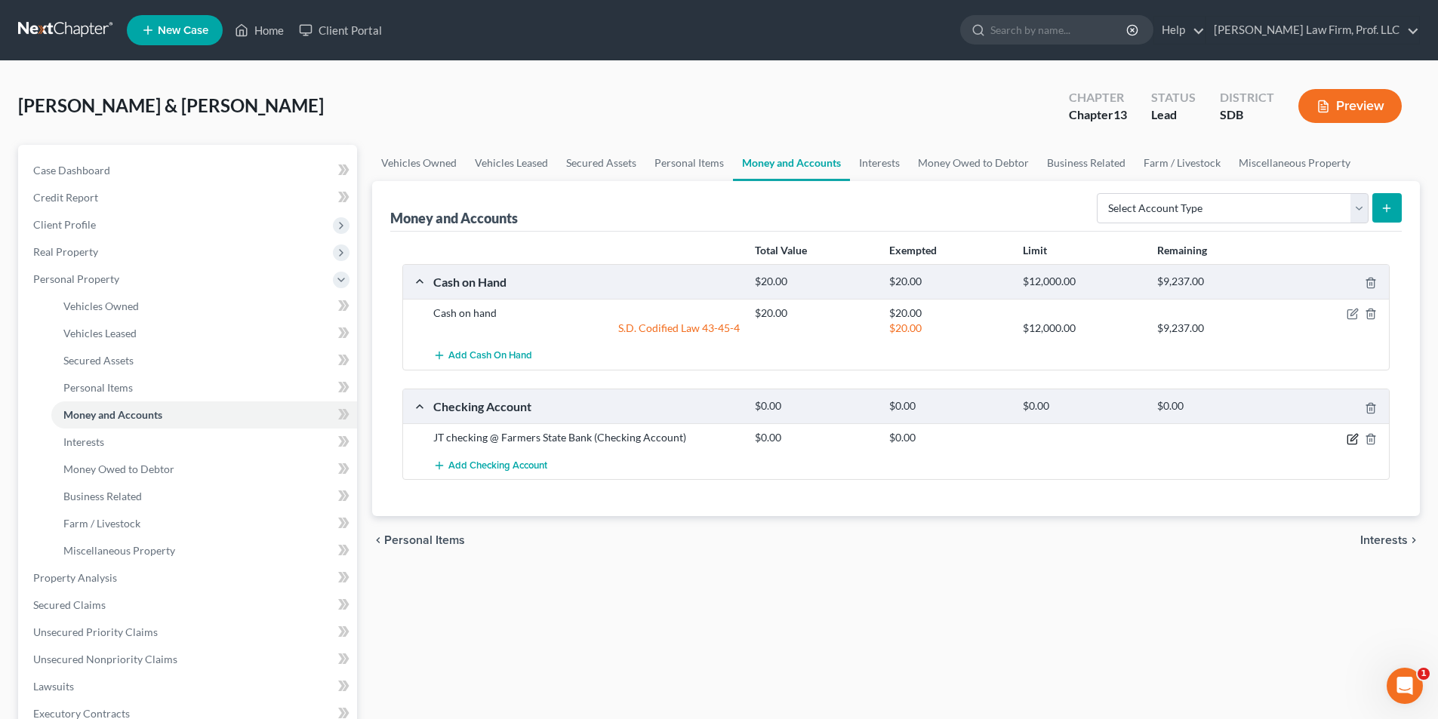
click at [1354, 442] on icon "button" at bounding box center [1352, 439] width 12 height 12
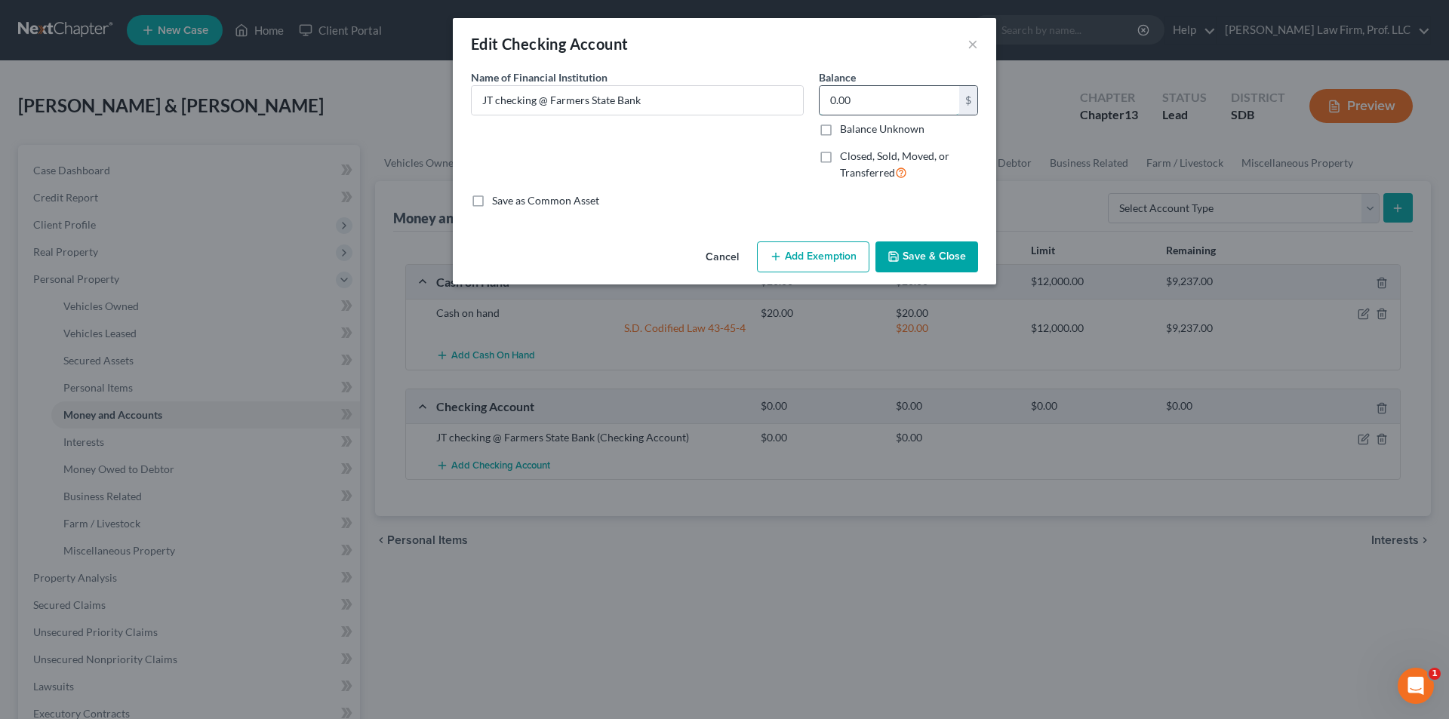
click at [941, 103] on input "0.00" at bounding box center [890, 100] width 140 height 29
type input "1,300.00"
click at [828, 251] on button "Add Exemption" at bounding box center [813, 257] width 112 height 32
select select "2"
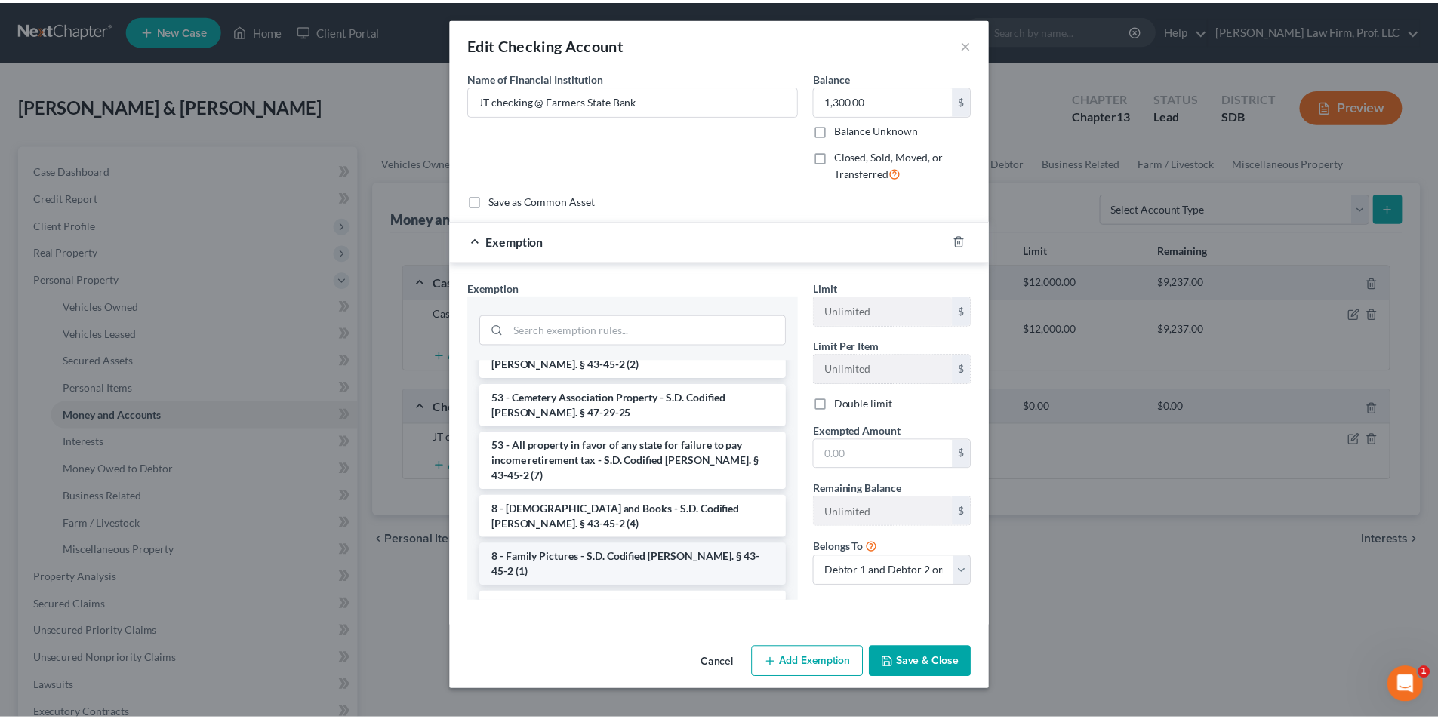
scroll to position [1392, 0]
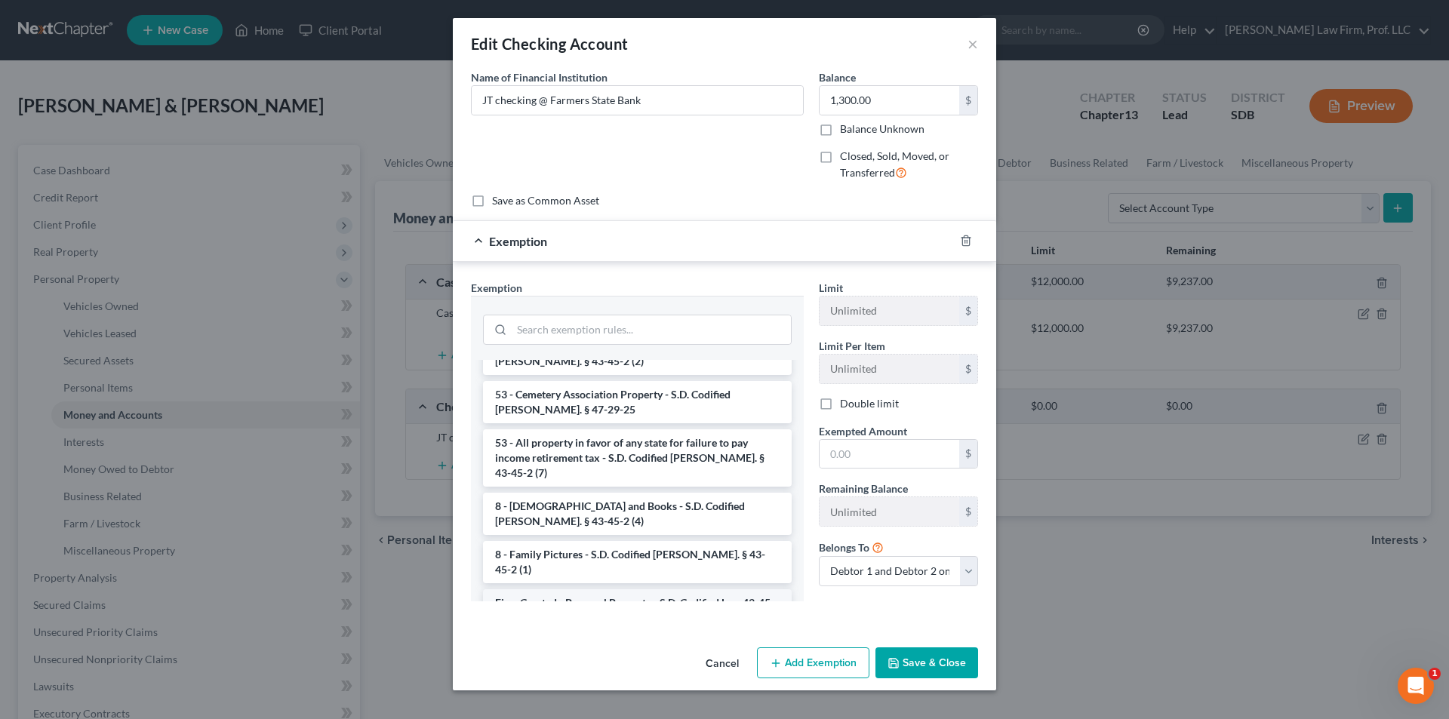
click at [661, 589] on li "Firm Created - Personal Property - S.D. Codified Law 43-45-4" at bounding box center [637, 610] width 309 height 42
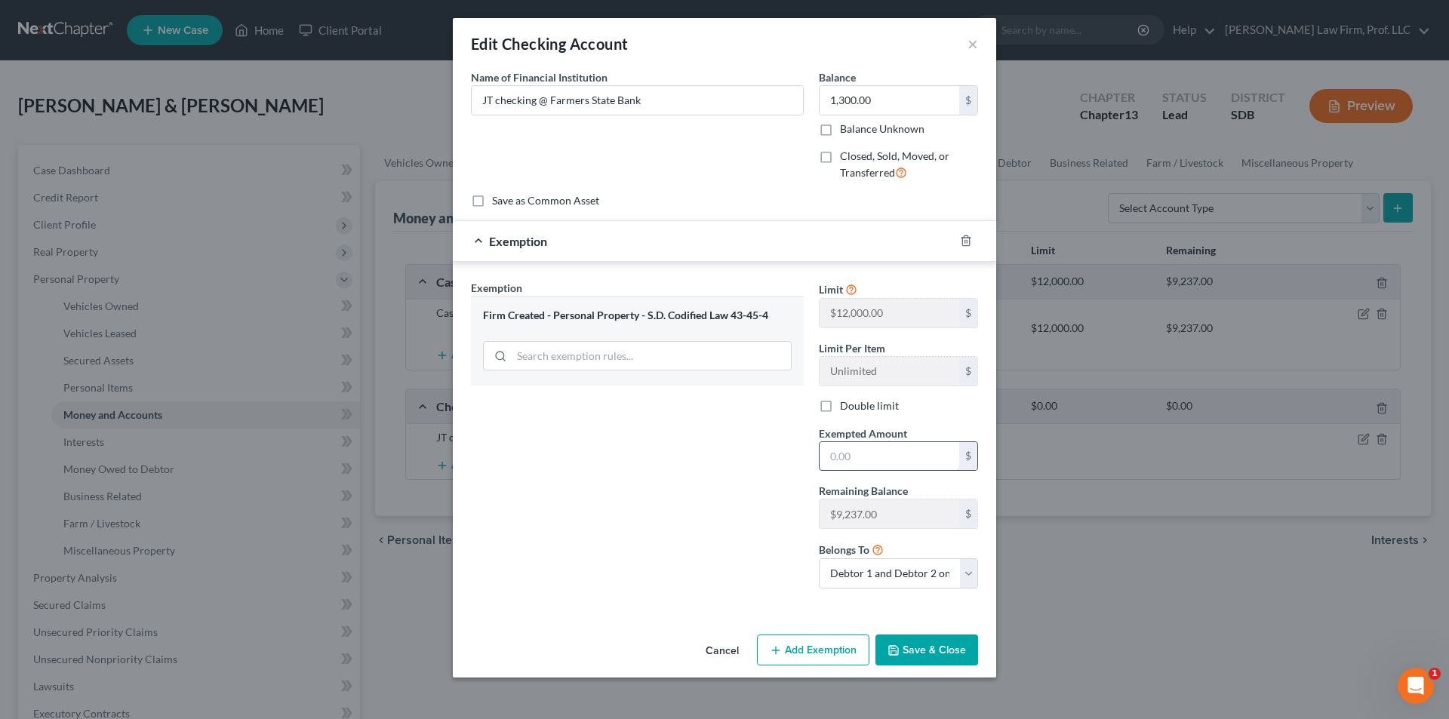
click at [863, 458] on input "text" at bounding box center [890, 456] width 140 height 29
type input "1,300.00"
click at [931, 654] on button "Save & Close" at bounding box center [926, 651] width 103 height 32
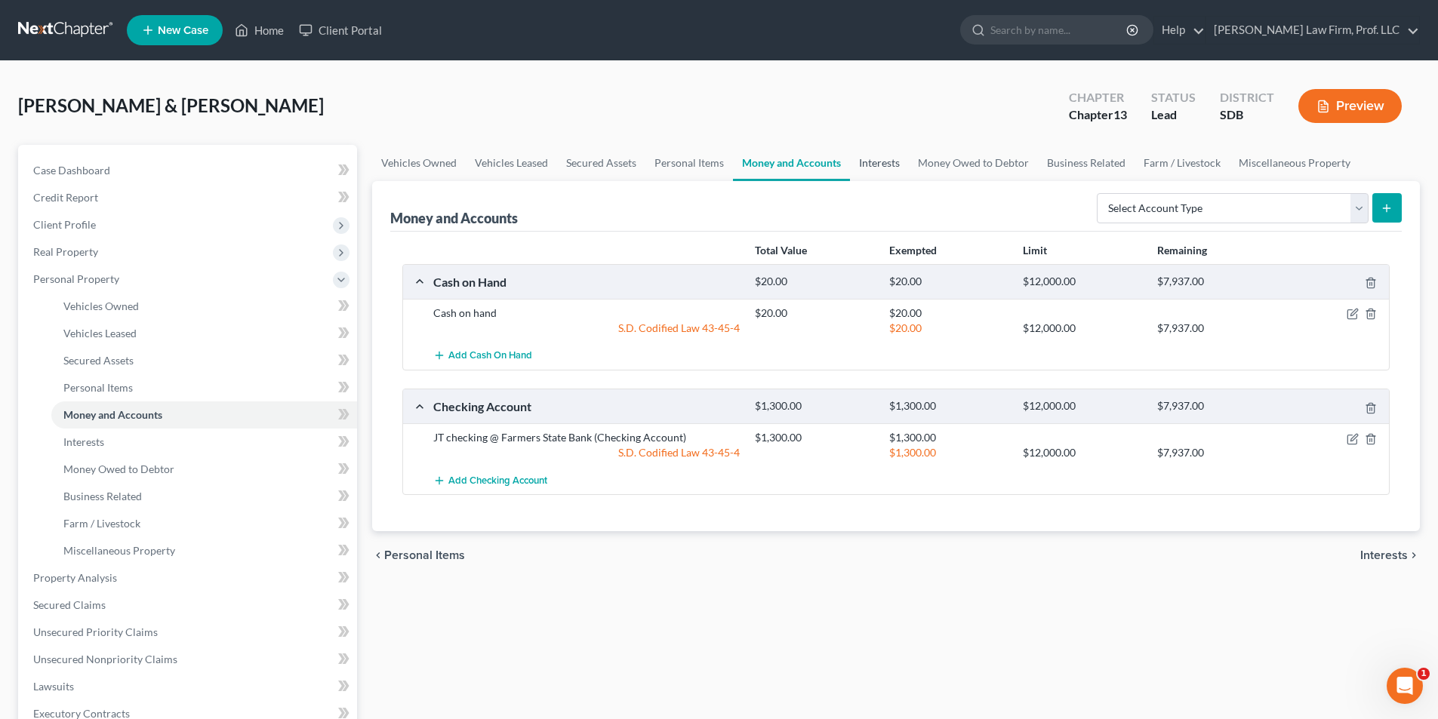
click at [878, 158] on link "Interests" at bounding box center [879, 163] width 59 height 36
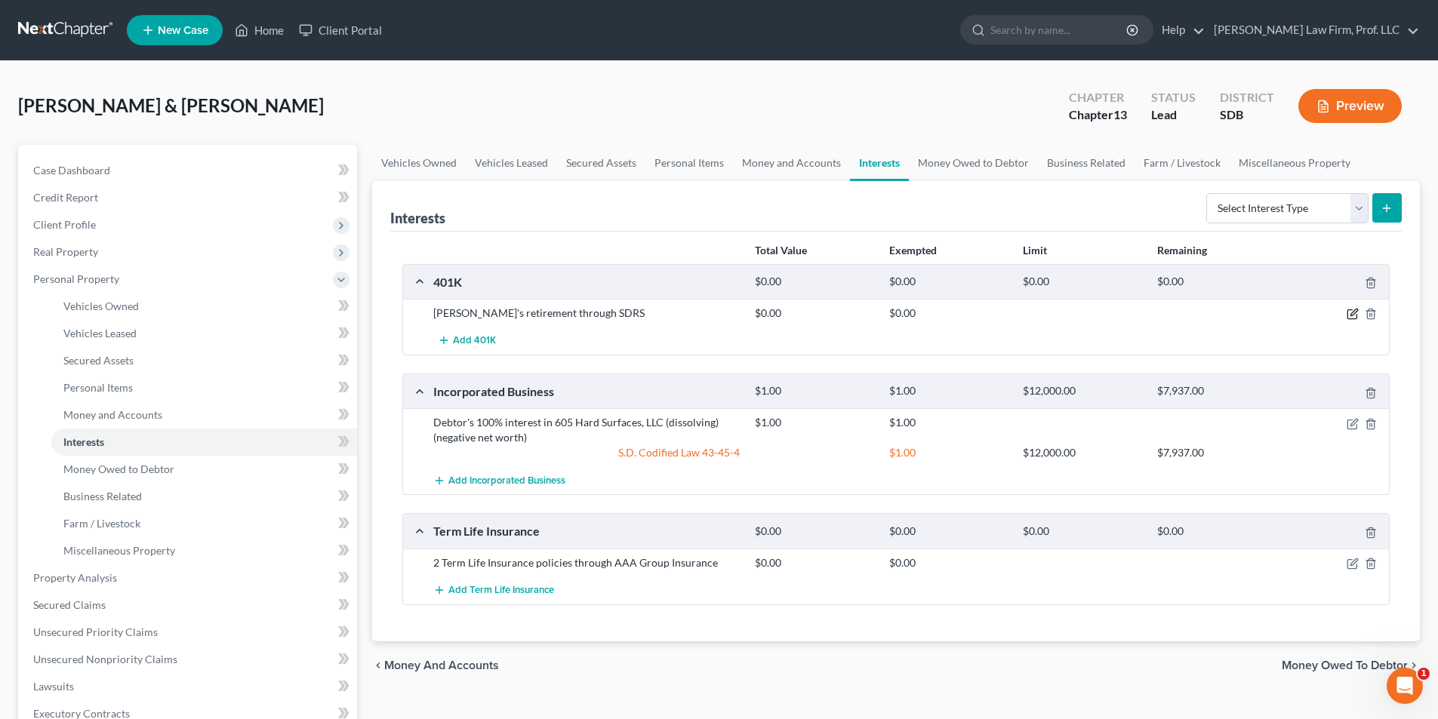
click at [1352, 315] on icon "button" at bounding box center [1352, 314] width 12 height 12
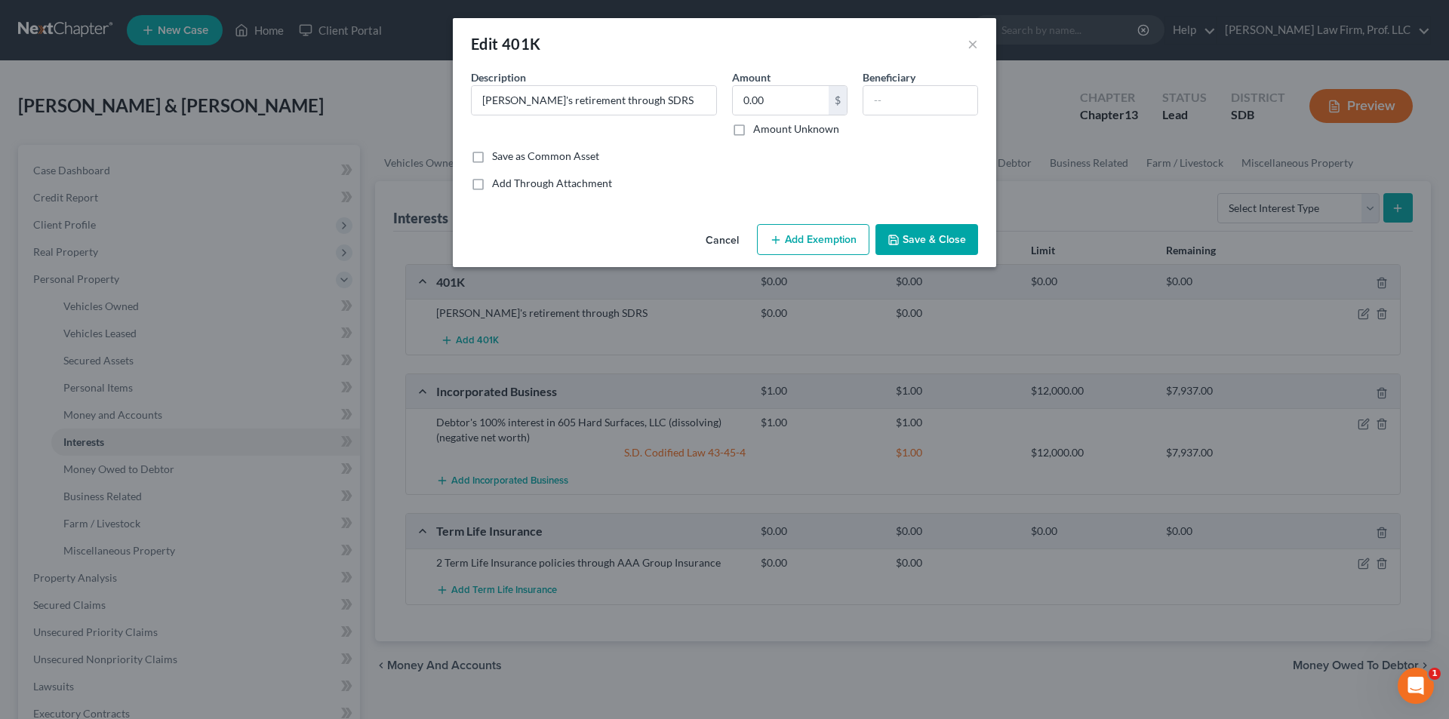
click at [949, 239] on button "Save & Close" at bounding box center [926, 240] width 103 height 32
